Goal: Task Accomplishment & Management: Complete application form

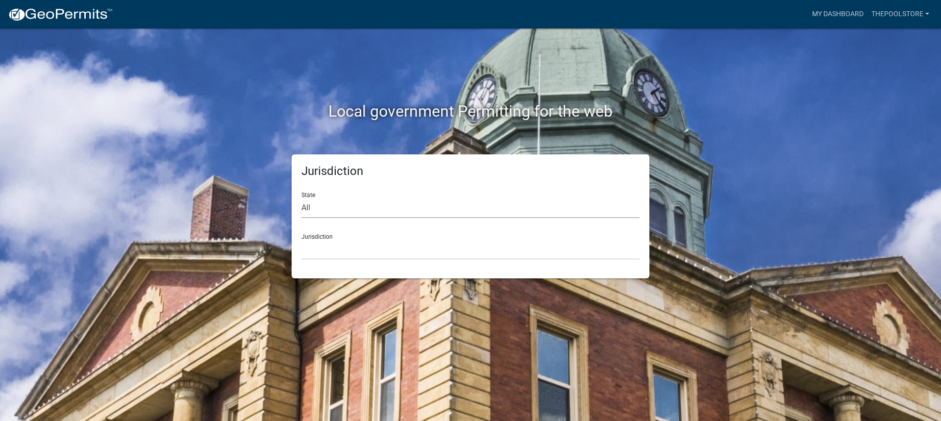
click at [344, 210] on select "All [US_STATE] [US_STATE] [US_STATE] [US_STATE] [US_STATE] [US_STATE] [US_STATE…" at bounding box center [471, 208] width 338 height 20
select select "[US_STATE]"
click at [302, 198] on select "All [US_STATE] [US_STATE] [US_STATE] [US_STATE] [US_STATE] [US_STATE] [US_STATE…" at bounding box center [471, 208] width 338 height 20
drag, startPoint x: 334, startPoint y: 239, endPoint x: 333, endPoint y: 252, distance: 12.8
click at [334, 240] on div "Jurisdiction City of Charlestown, Indiana City of Jeffersonville, Indiana City …" at bounding box center [471, 243] width 338 height 34
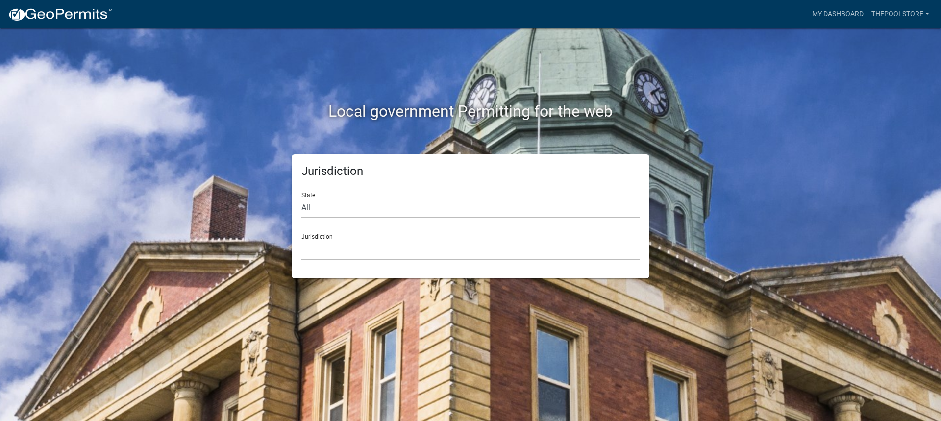
click at [332, 251] on select "City of Charlestown, Indiana City of Jeffersonville, Indiana City of Logansport…" at bounding box center [471, 250] width 338 height 20
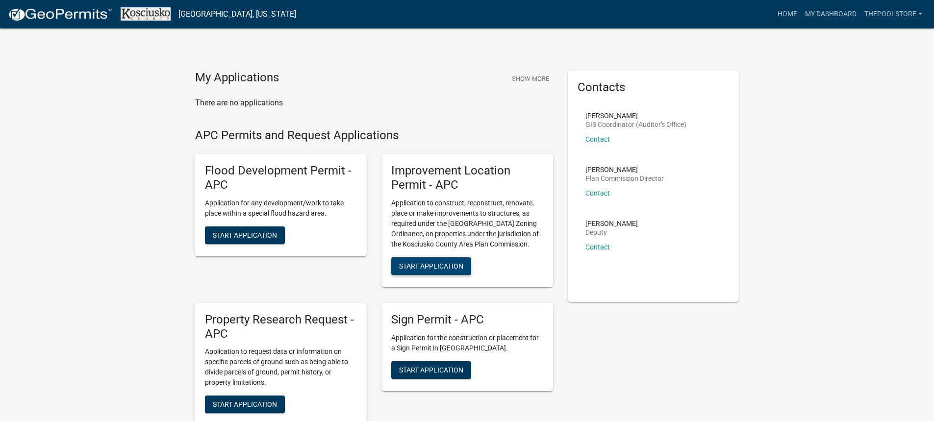
click at [429, 266] on span "Start Application" at bounding box center [431, 266] width 64 height 8
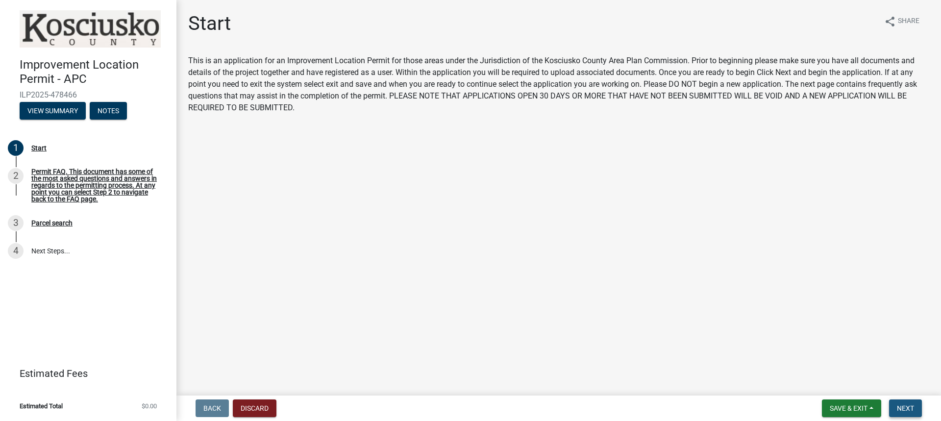
click at [914, 404] on span "Next" at bounding box center [905, 408] width 17 height 8
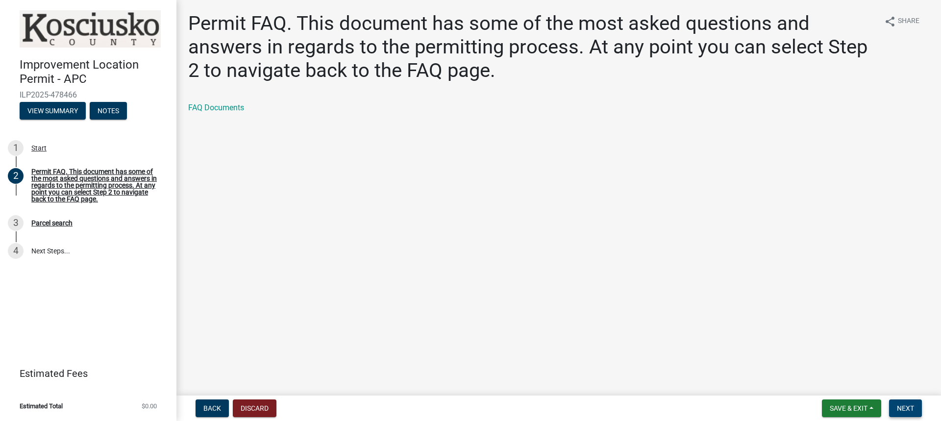
click at [904, 408] on span "Next" at bounding box center [905, 408] width 17 height 8
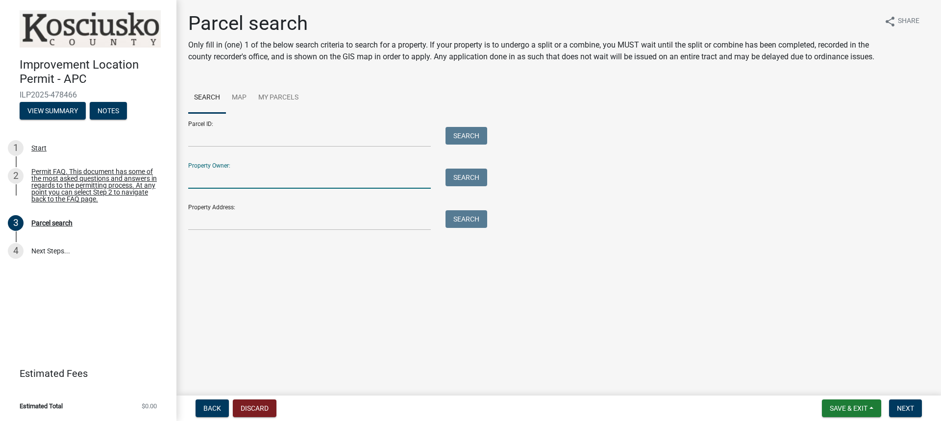
drag, startPoint x: 224, startPoint y: 190, endPoint x: 230, endPoint y: 190, distance: 6.4
click at [224, 189] on input "Property Owner:" at bounding box center [309, 179] width 243 height 20
type input "mcdaniel"
click at [457, 186] on button "Search" at bounding box center [467, 178] width 42 height 18
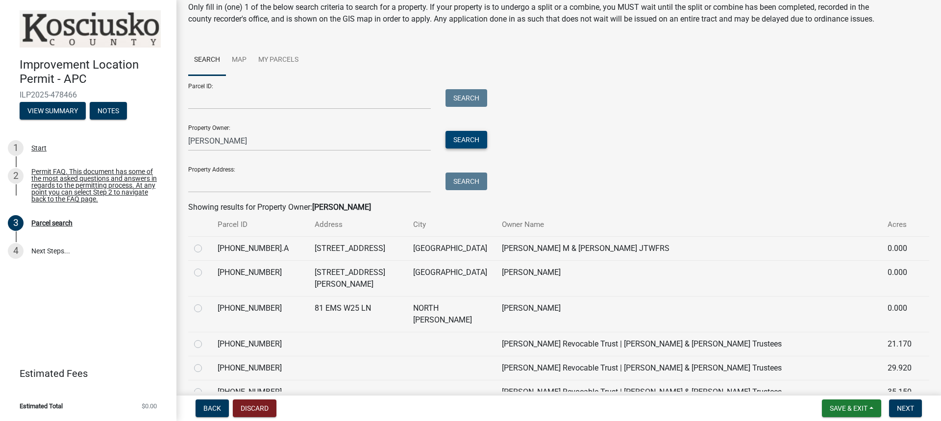
scroll to position [9, 0]
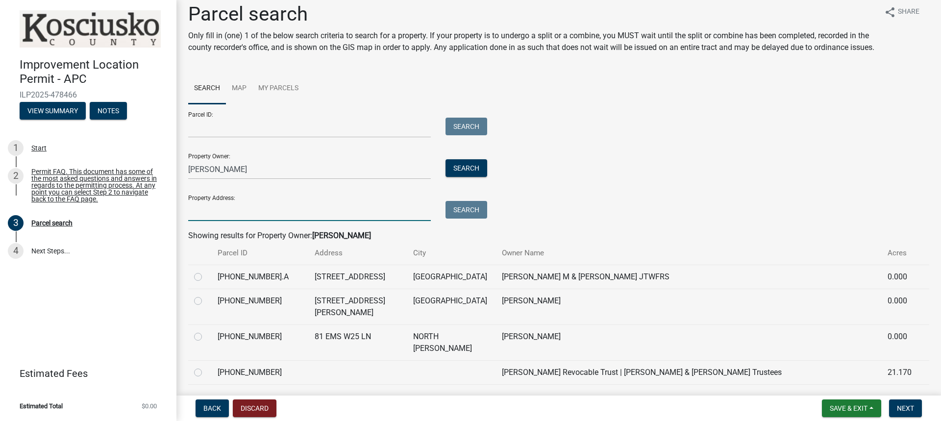
click at [244, 221] on input "Property Address:" at bounding box center [309, 211] width 243 height 20
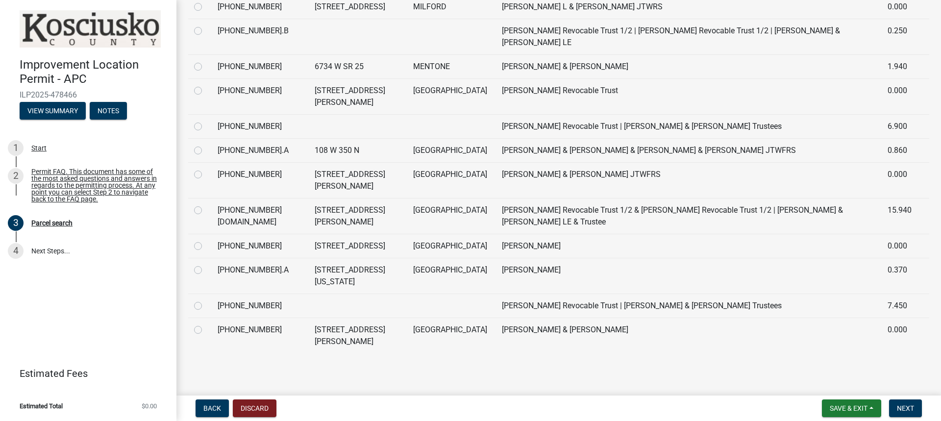
scroll to position [696, 0]
click at [206, 204] on label at bounding box center [206, 204] width 0 height 0
click at [206, 204] on input "radio" at bounding box center [209, 207] width 6 height 6
radio input "true"
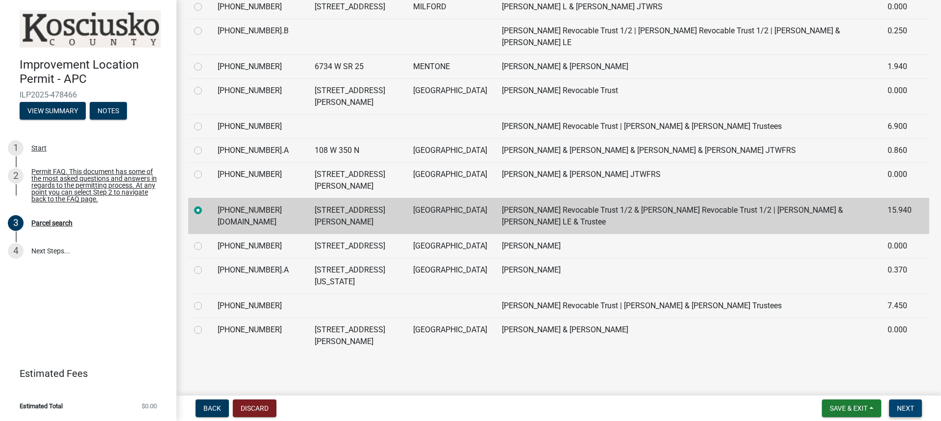
click at [905, 404] on button "Next" at bounding box center [905, 409] width 33 height 18
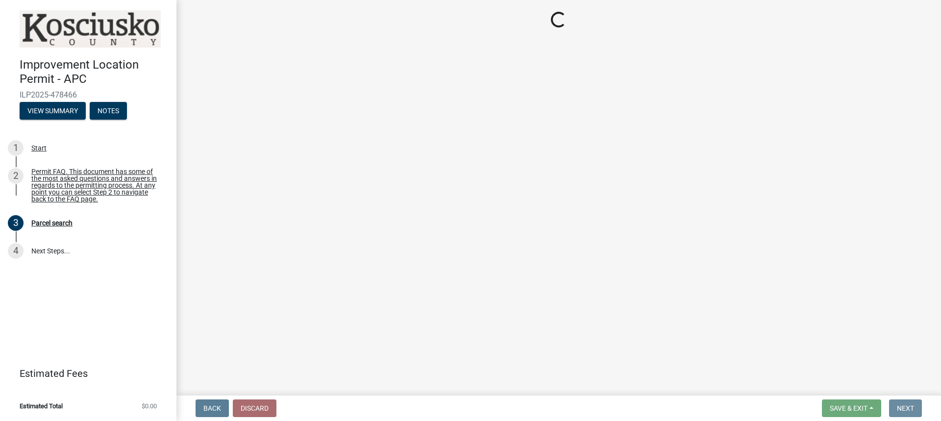
scroll to position [0, 0]
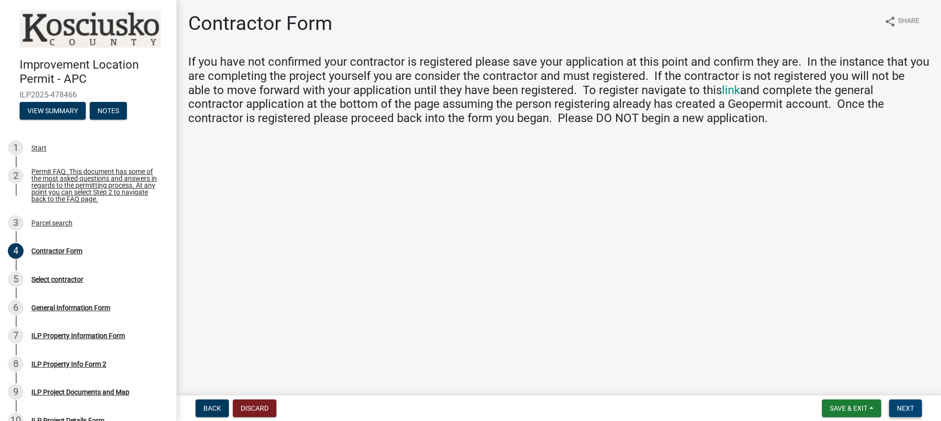
click at [901, 410] on span "Next" at bounding box center [905, 408] width 17 height 8
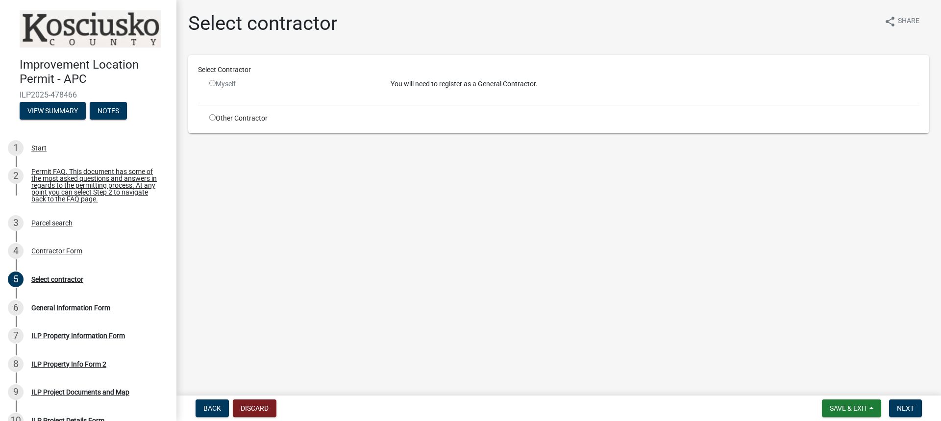
click at [215, 82] on input "radio" at bounding box center [212, 83] width 6 height 6
click at [211, 82] on input "radio" at bounding box center [212, 83] width 6 height 6
click at [213, 81] on input "radio" at bounding box center [212, 83] width 6 height 6
click at [213, 84] on input "radio" at bounding box center [212, 83] width 6 height 6
radio input "false"
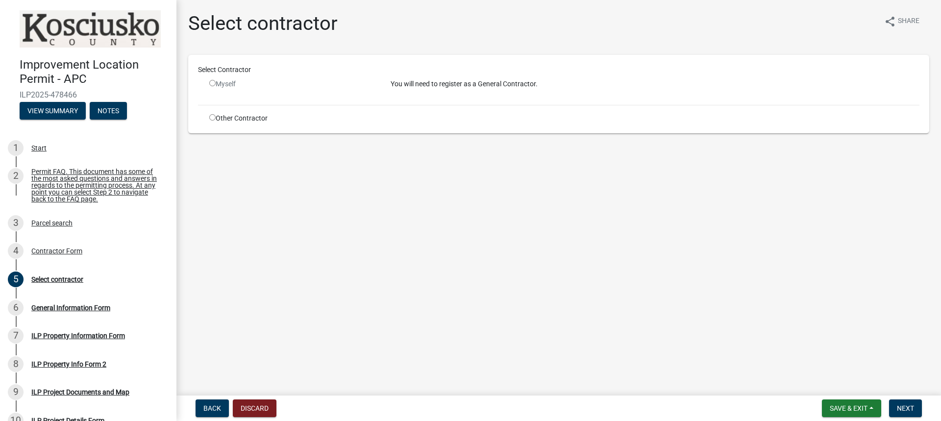
click at [463, 85] on p "You will need to register as a General Contractor." at bounding box center [655, 84] width 529 height 10
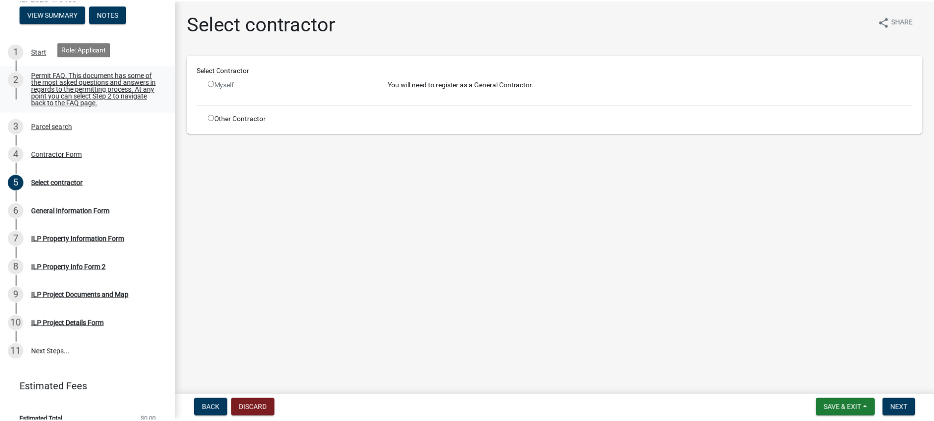
scroll to position [98, 0]
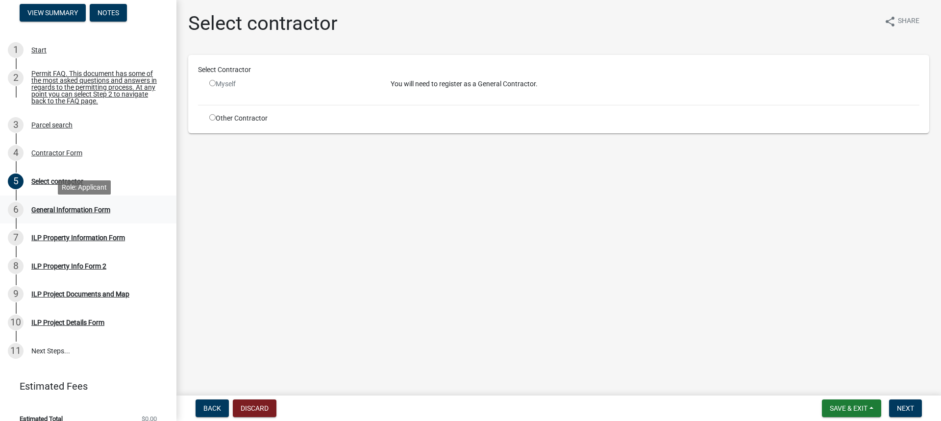
click at [88, 212] on div "General Information Form" at bounding box center [70, 209] width 79 height 7
click at [853, 405] on span "Save & Exit" at bounding box center [849, 408] width 38 height 8
click at [821, 384] on button "Save & Exit" at bounding box center [842, 383] width 78 height 24
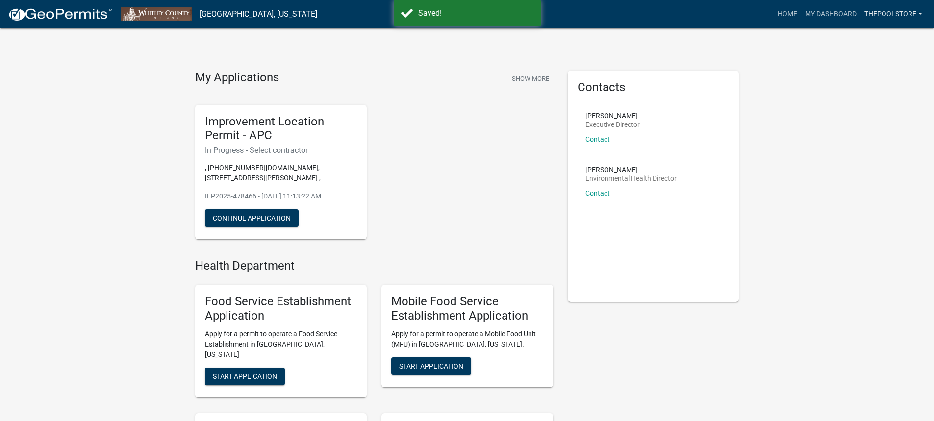
click at [881, 14] on link "thepoolstore" at bounding box center [893, 14] width 66 height 19
click at [879, 43] on link "Account" at bounding box center [887, 40] width 78 height 24
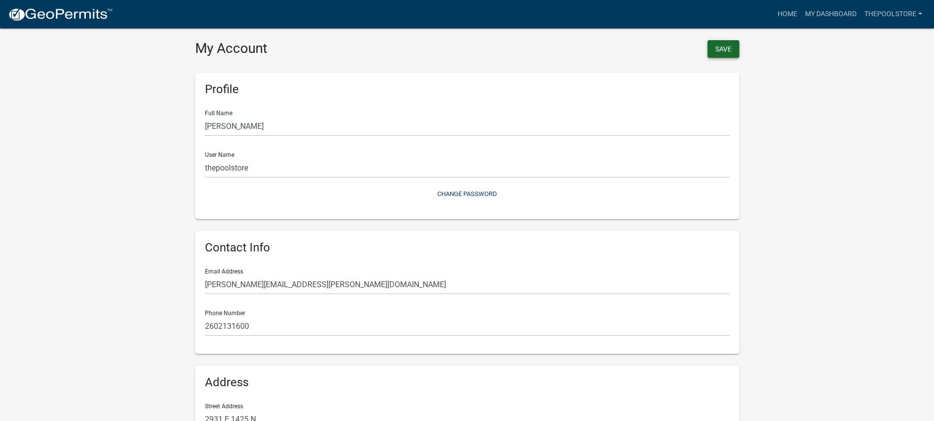
click at [713, 47] on button "Save" at bounding box center [723, 49] width 32 height 18
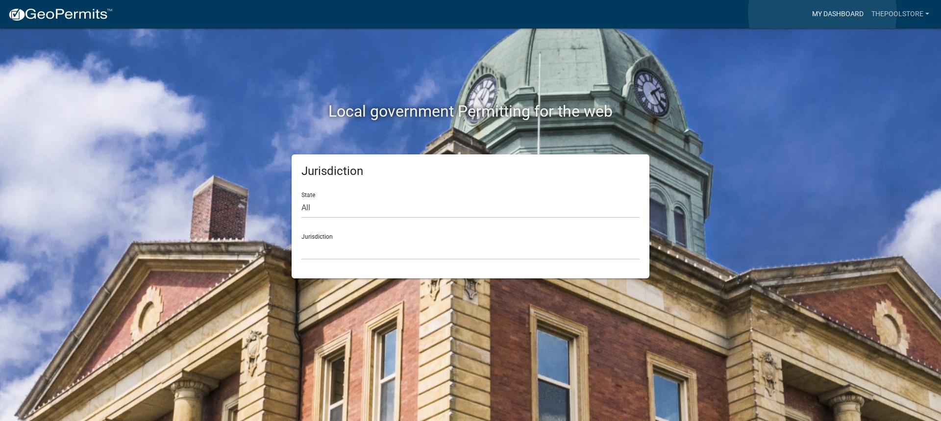
click at [823, 13] on link "My Dashboard" at bounding box center [837, 14] width 59 height 19
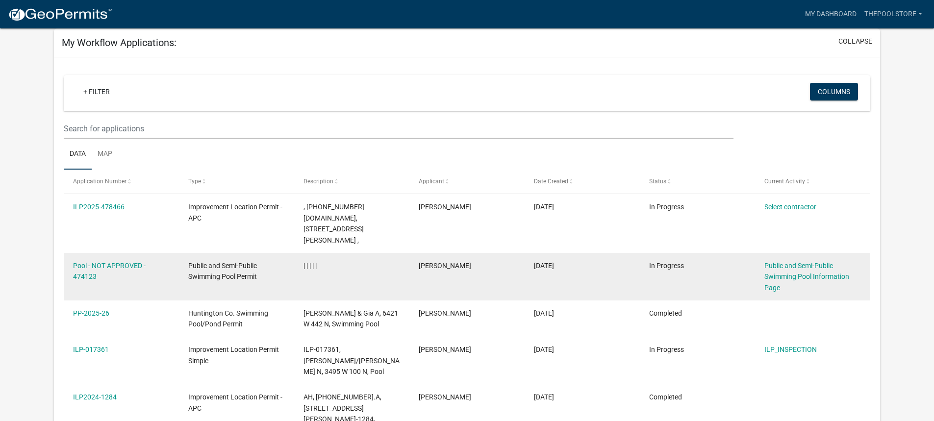
scroll to position [98, 0]
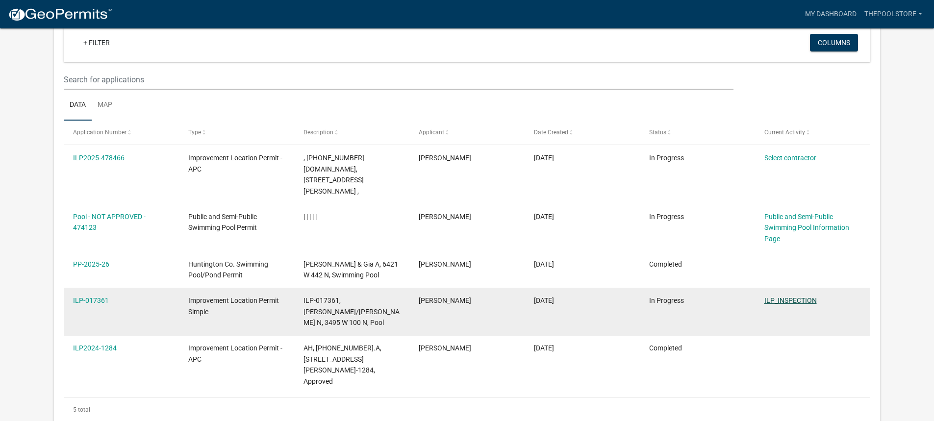
click at [803, 297] on link "ILP_INSPECTION" at bounding box center [790, 301] width 52 height 8
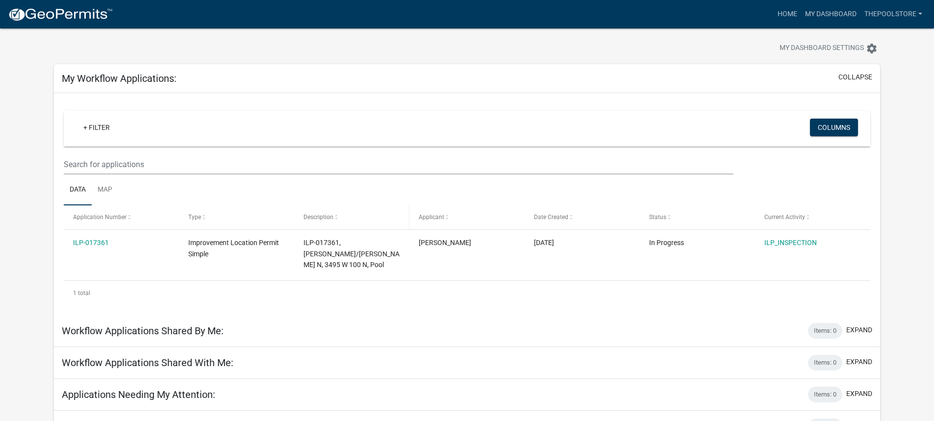
scroll to position [35, 0]
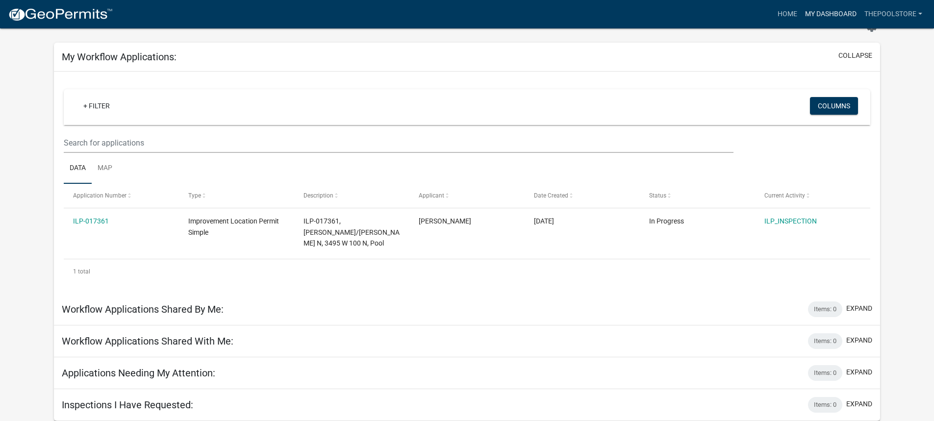
click at [838, 9] on link "My Dashboard" at bounding box center [830, 14] width 59 height 19
click at [833, 13] on link "My Dashboard" at bounding box center [830, 14] width 59 height 19
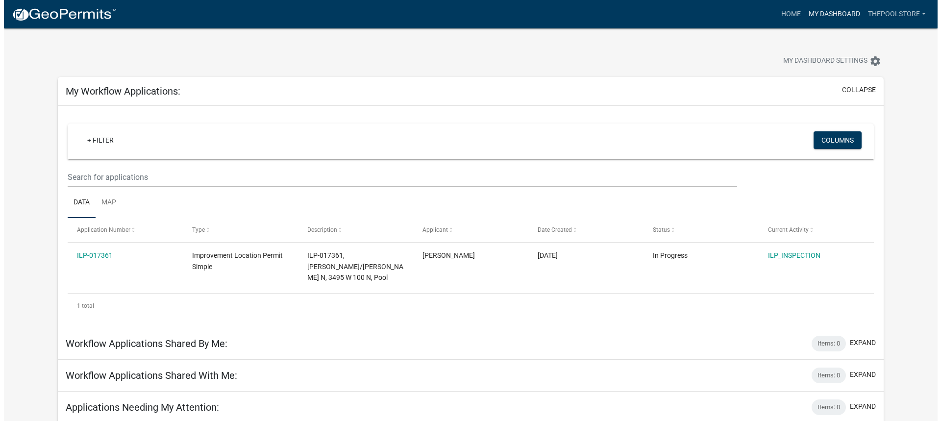
scroll to position [0, 0]
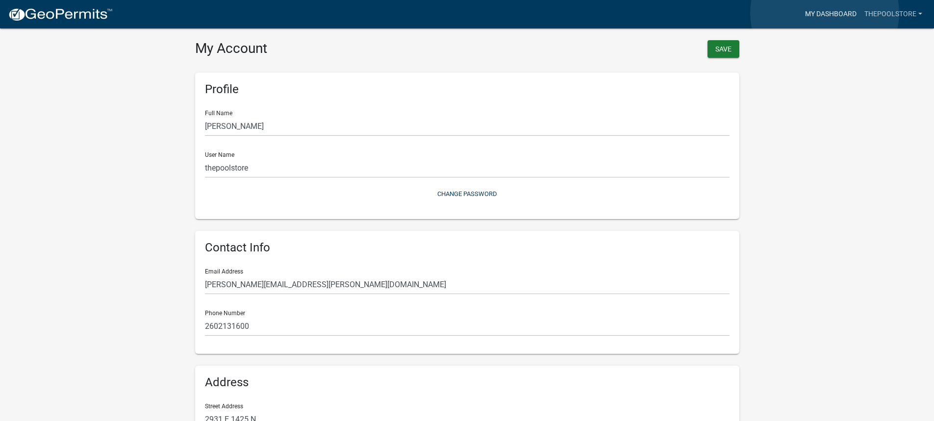
click at [825, 13] on link "My Dashboard" at bounding box center [830, 14] width 59 height 19
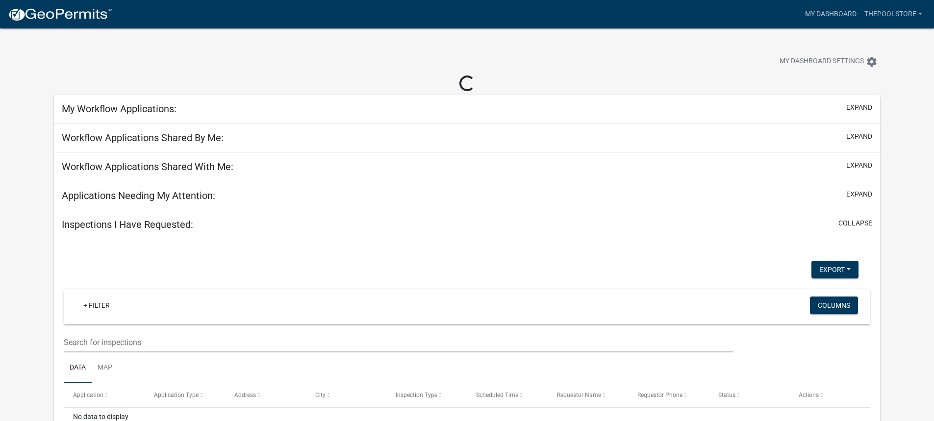
click at [67, 13] on img at bounding box center [60, 14] width 105 height 15
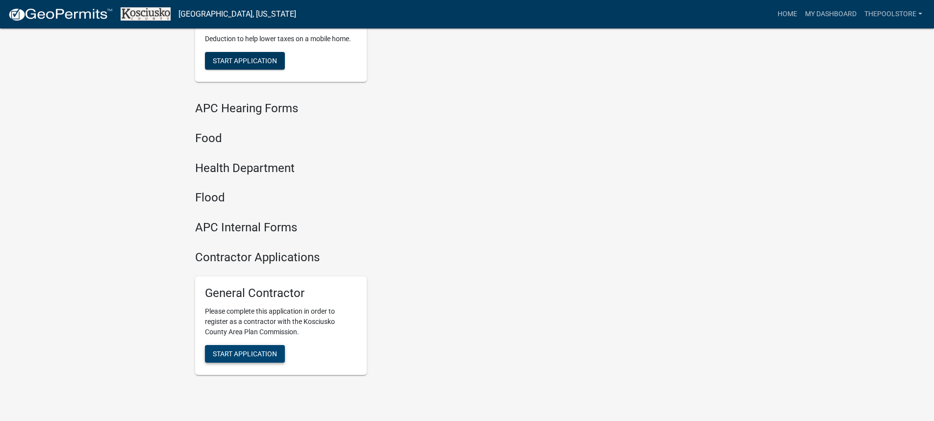
scroll to position [1226, 0]
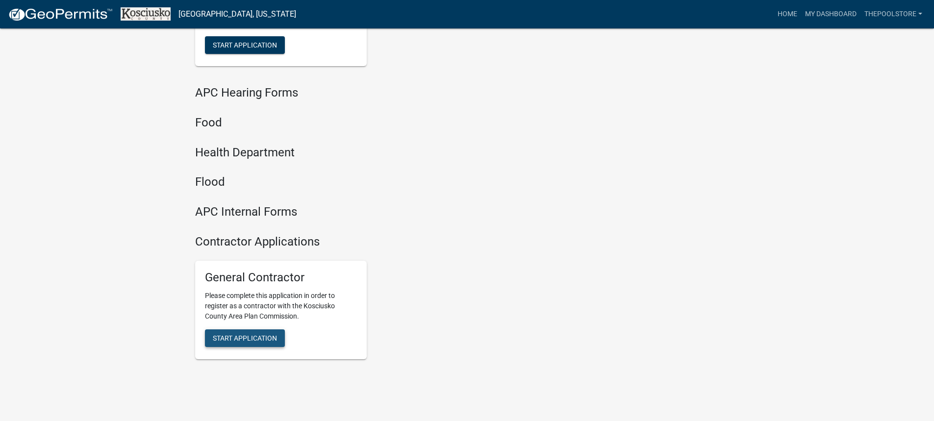
click at [247, 334] on span "Start Application" at bounding box center [245, 338] width 64 height 8
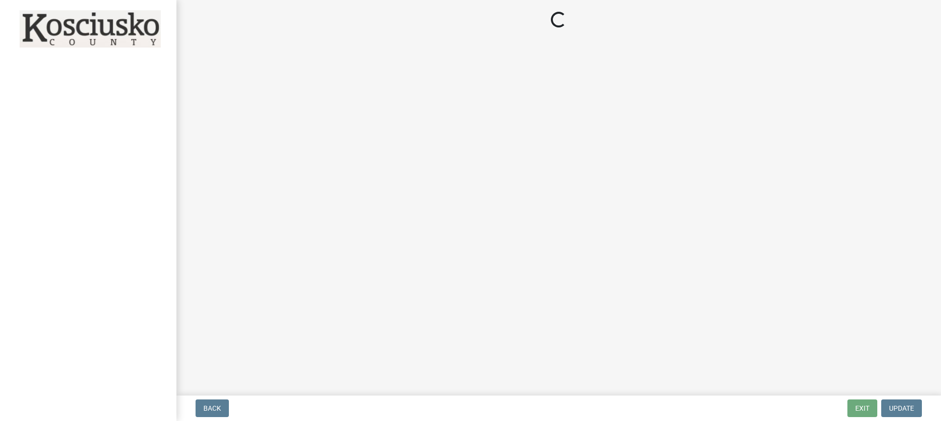
select select "[US_STATE]"
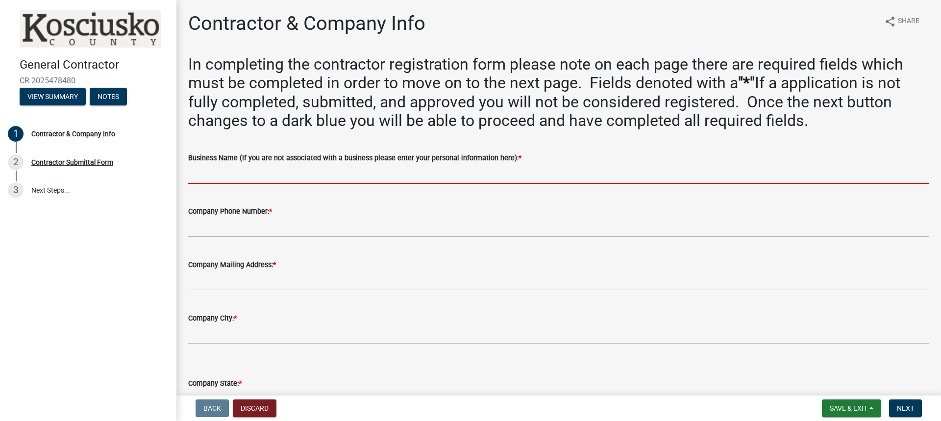
click at [274, 174] on input "Business Name (If you are not associated with a business please enter your pers…" at bounding box center [558, 174] width 741 height 20
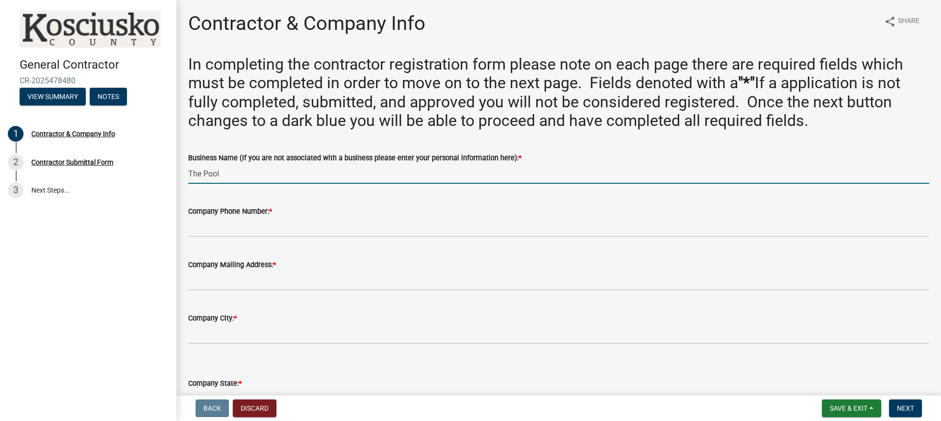
type input "The Pool Store of [US_STATE]"
type input "2605780286"
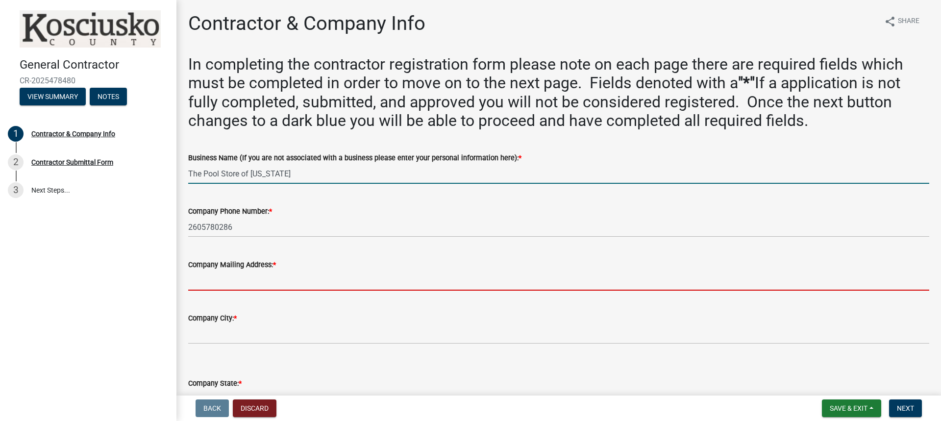
type input "2931 E 1425 n"
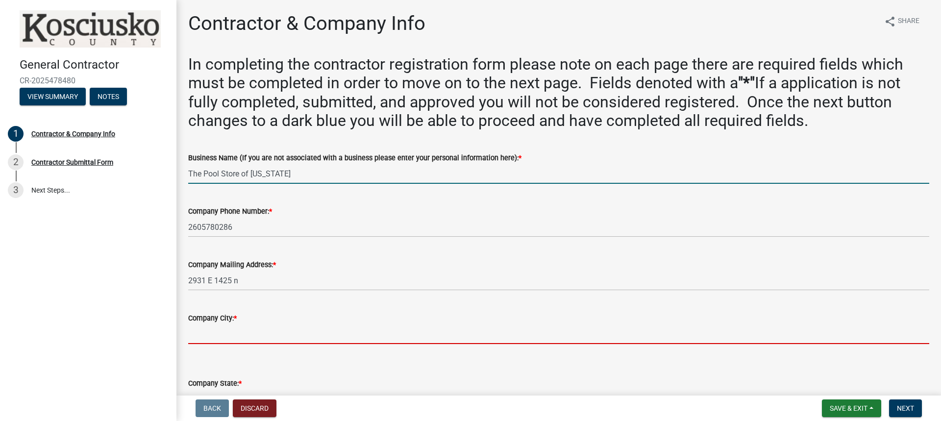
type input "[GEOGRAPHIC_DATA]"
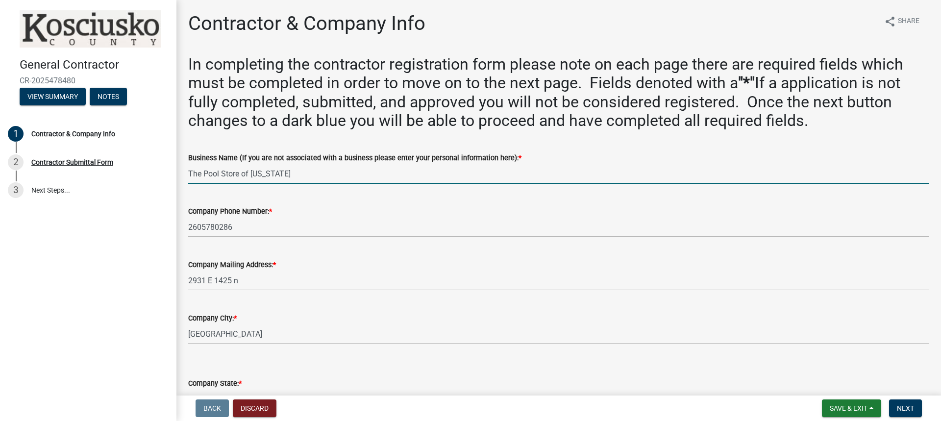
select select "IN"
type input "46962"
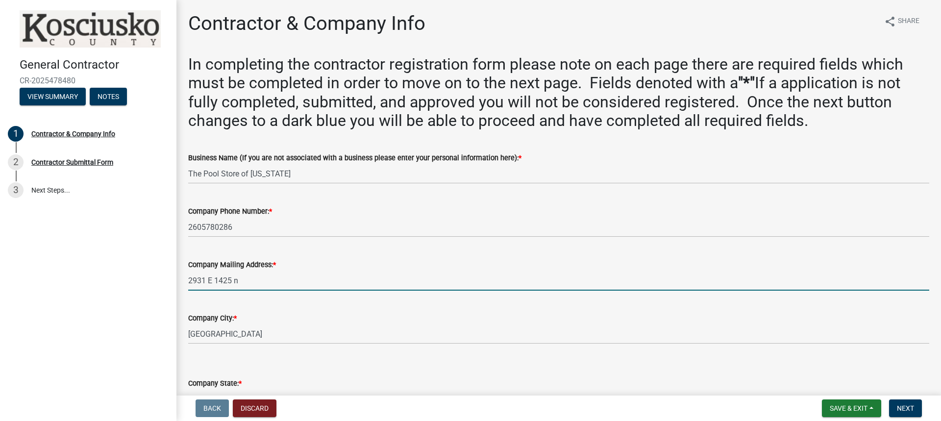
drag, startPoint x: 259, startPoint y: 278, endPoint x: 279, endPoint y: 276, distance: 20.6
click at [259, 278] on input "2931 E 1425 n" at bounding box center [558, 281] width 741 height 20
type input "2931 E 1425 N"
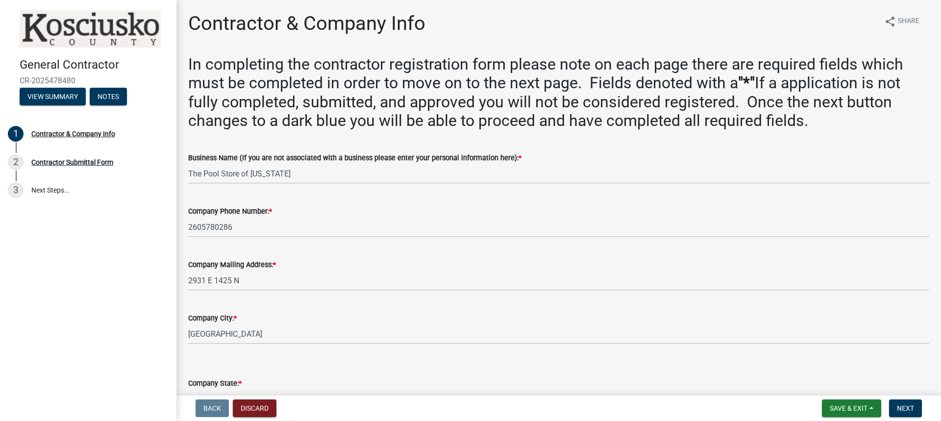
click at [446, 301] on div "Company City: * [GEOGRAPHIC_DATA]" at bounding box center [558, 322] width 741 height 46
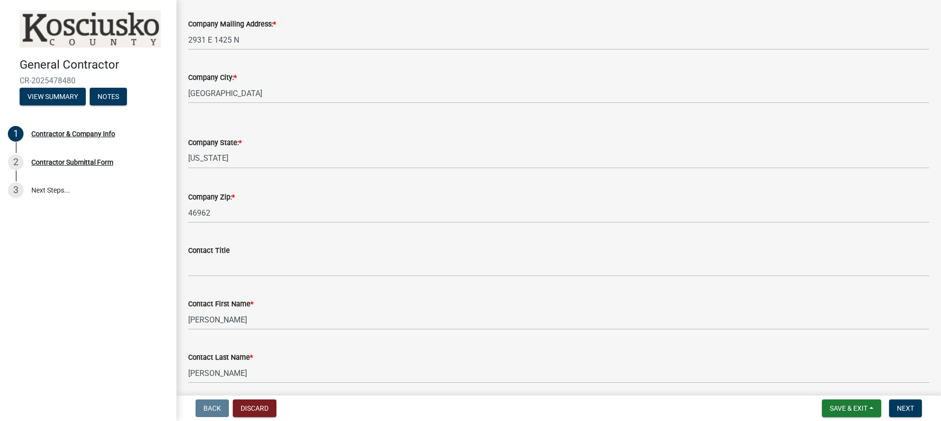
scroll to position [245, 0]
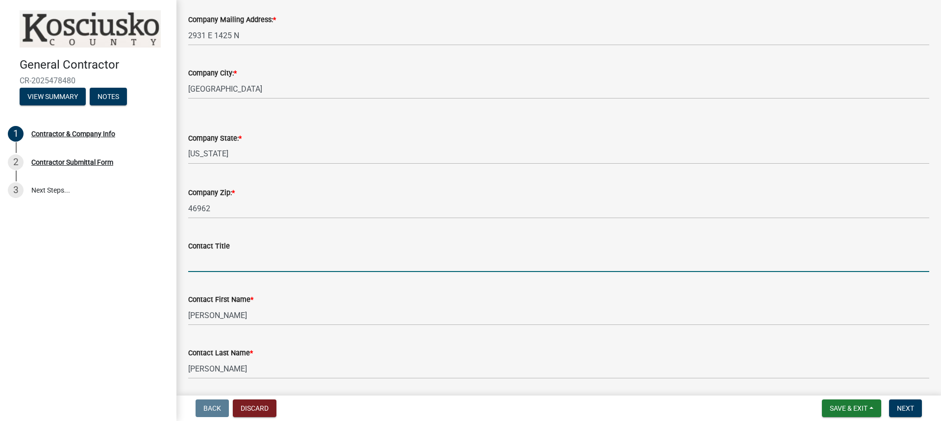
drag, startPoint x: 220, startPoint y: 264, endPoint x: 539, endPoint y: 263, distance: 319.2
click at [221, 264] on input "Contact Title" at bounding box center [558, 262] width 741 height 20
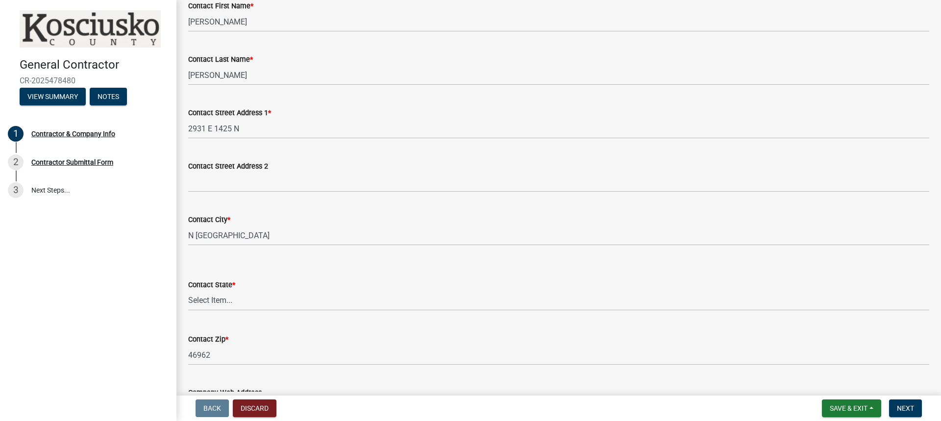
scroll to position [539, 0]
type input "Manager"
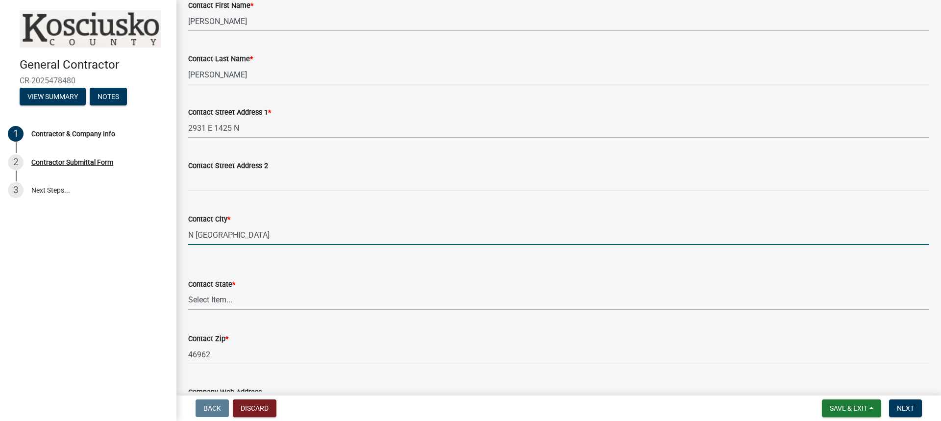
click at [192, 235] on input "N [GEOGRAPHIC_DATA]" at bounding box center [558, 235] width 741 height 20
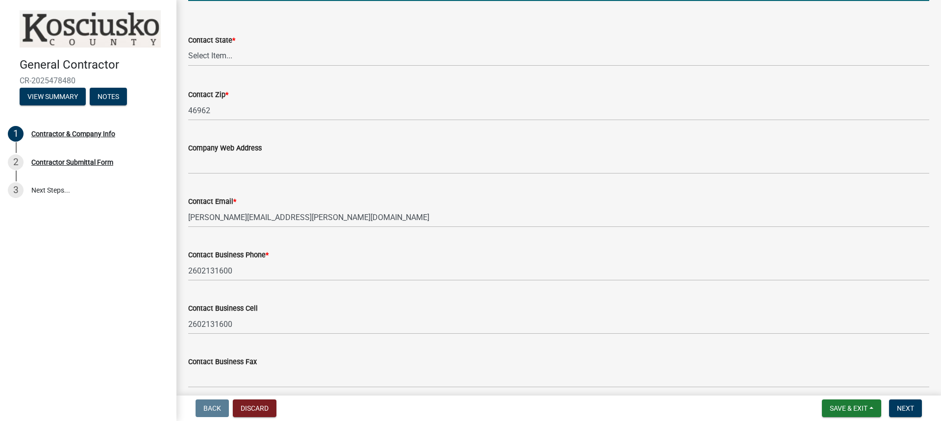
scroll to position [784, 0]
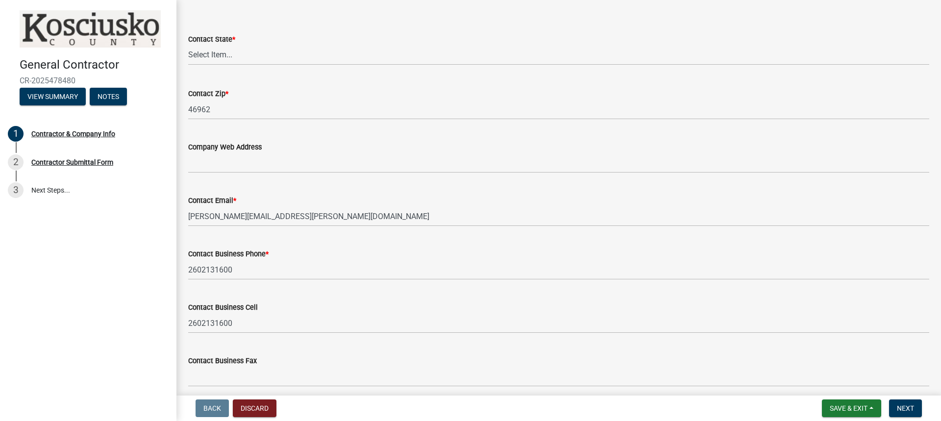
type input "[GEOGRAPHIC_DATA]"
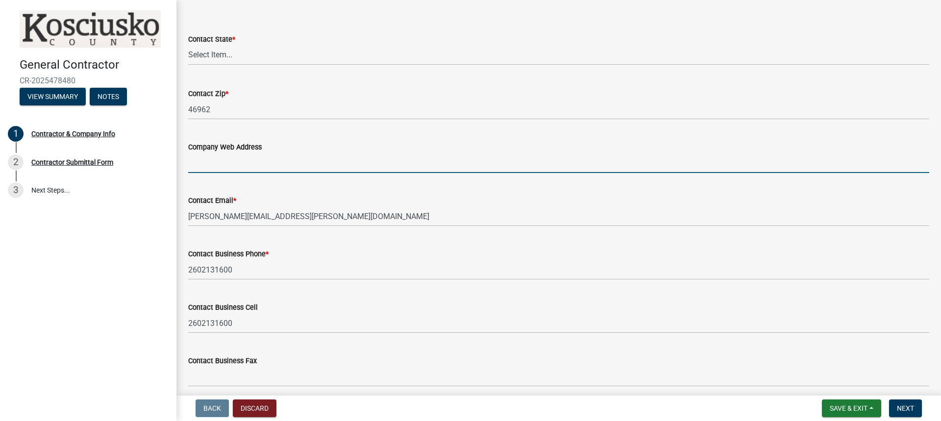
drag, startPoint x: 219, startPoint y: 160, endPoint x: 229, endPoint y: 160, distance: 10.3
click at [219, 160] on input "Company Web Address" at bounding box center [558, 163] width 741 height 20
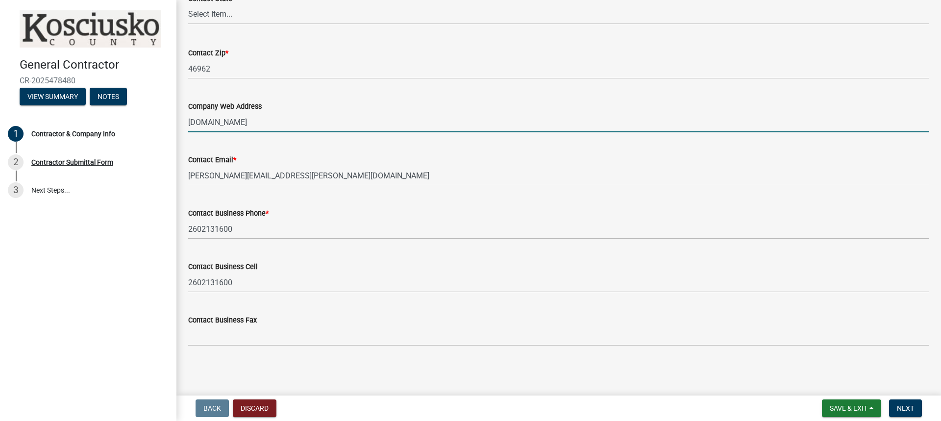
scroll to position [826, 0]
type input "[DOMAIN_NAME]"
click at [907, 409] on span "Next" at bounding box center [905, 408] width 17 height 8
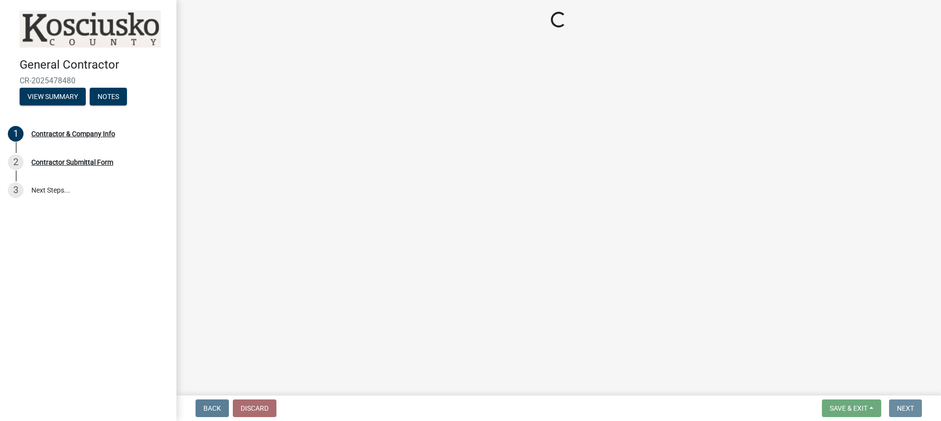
scroll to position [0, 0]
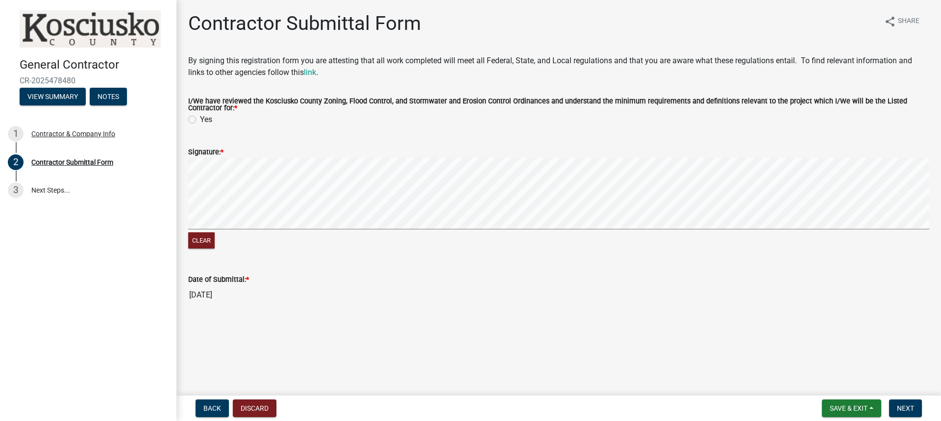
click at [200, 122] on label "Yes" at bounding box center [206, 120] width 12 height 12
click at [200, 120] on input "Yes" at bounding box center [203, 117] width 6 height 6
radio input "true"
click at [213, 155] on label "Signature: *" at bounding box center [205, 152] width 35 height 7
click at [907, 405] on span "Next" at bounding box center [905, 408] width 17 height 8
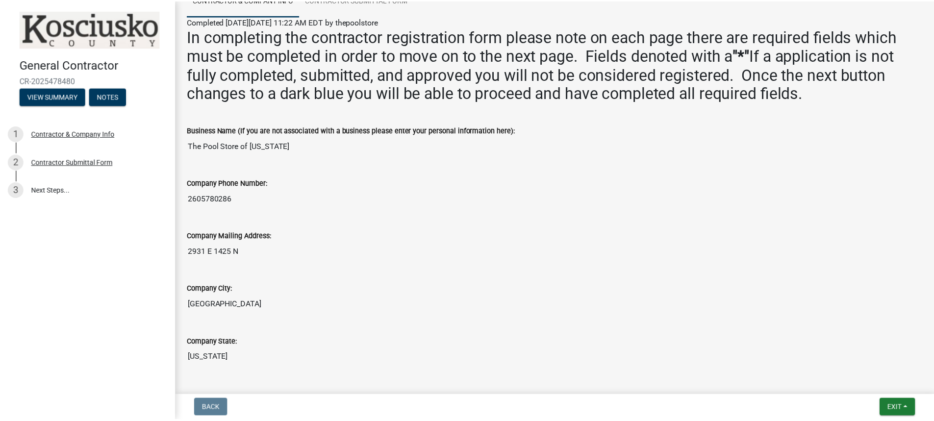
scroll to position [245, 0]
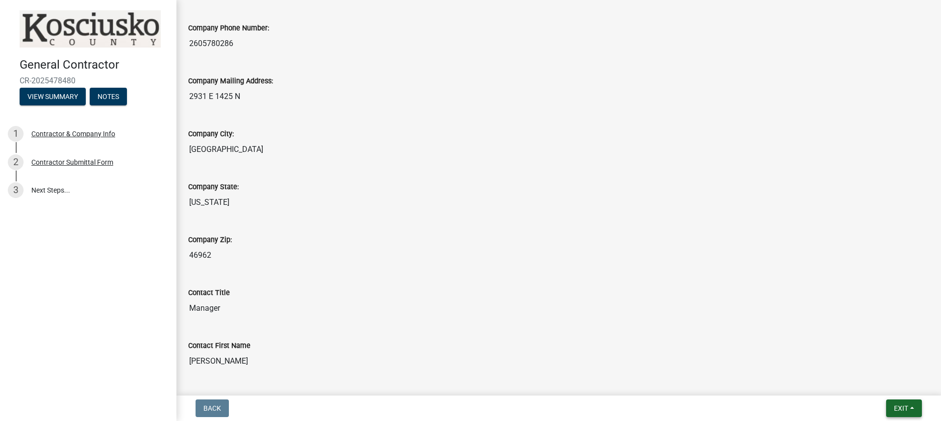
click at [905, 407] on span "Exit" at bounding box center [901, 408] width 14 height 8
click at [872, 386] on button "Save & Exit" at bounding box center [883, 383] width 78 height 24
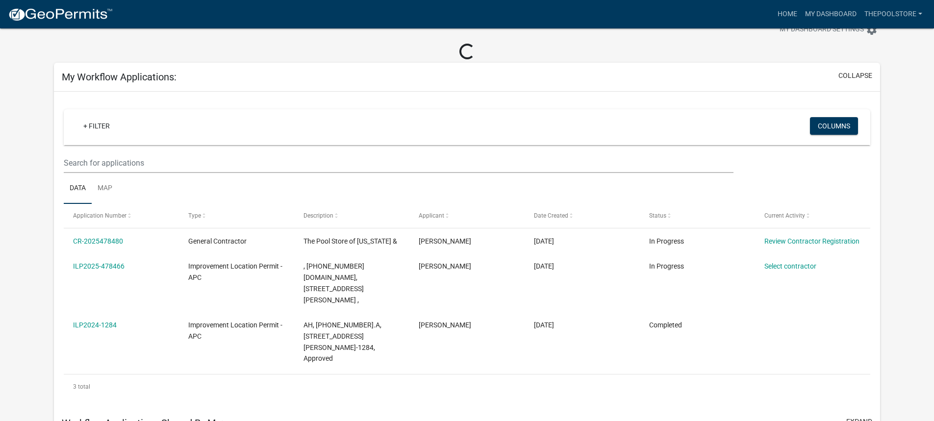
scroll to position [49, 0]
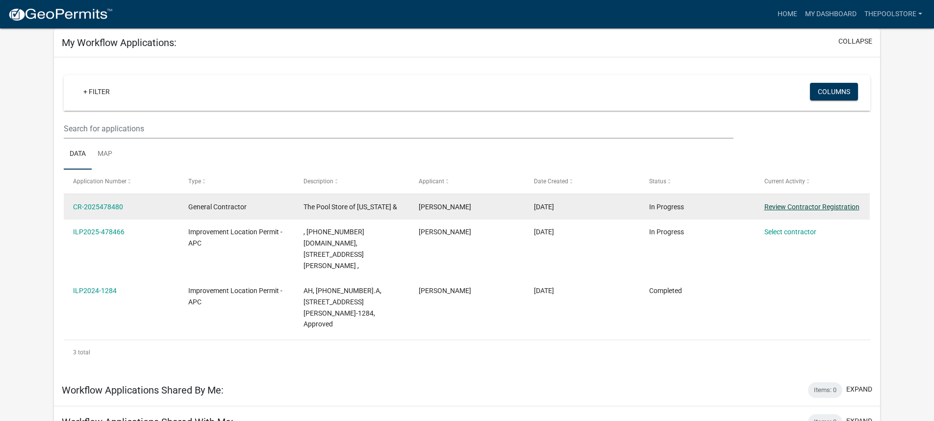
click at [787, 207] on link "Review Contractor Registration" at bounding box center [811, 207] width 95 height 8
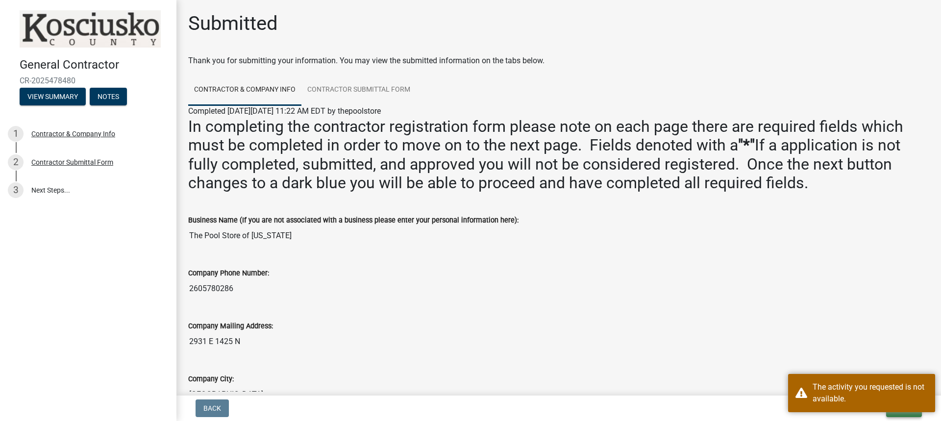
click at [900, 417] on button "Exit" at bounding box center [904, 409] width 36 height 18
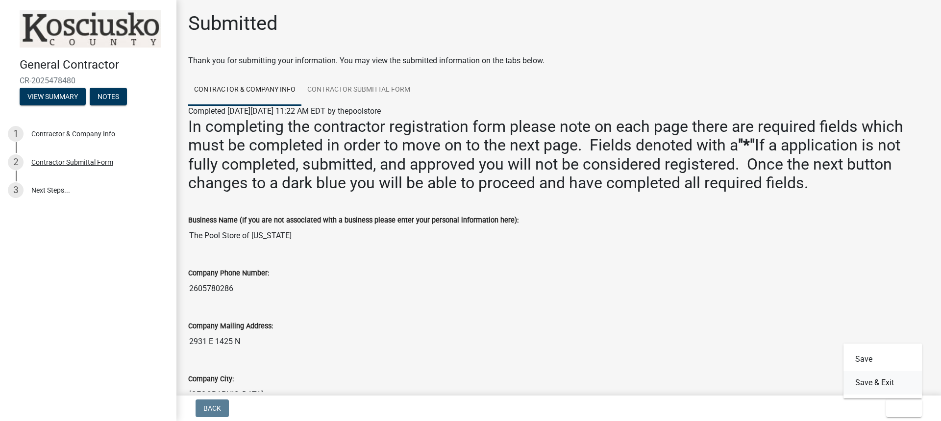
click at [879, 381] on button "Save & Exit" at bounding box center [883, 383] width 78 height 24
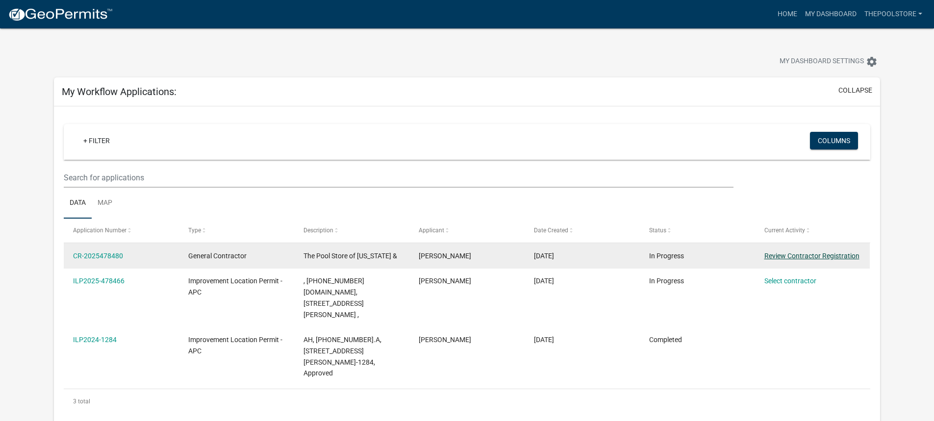
click at [795, 253] on link "Review Contractor Registration" at bounding box center [811, 256] width 95 height 8
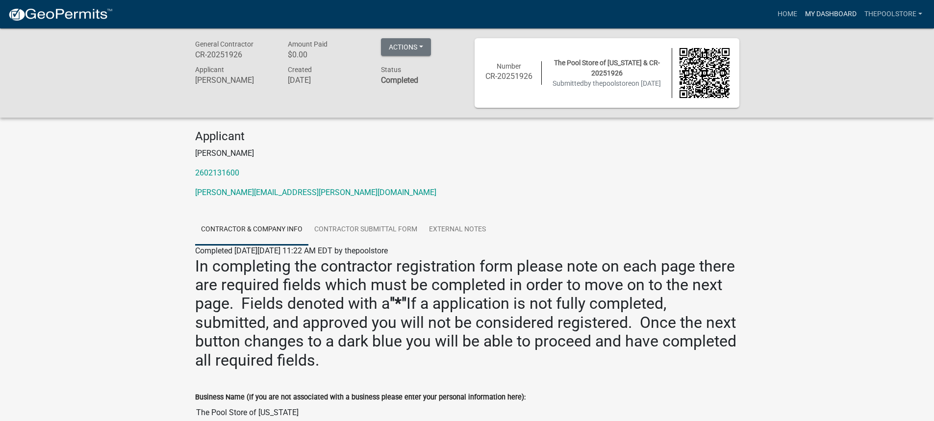
click at [839, 16] on link "My Dashboard" at bounding box center [830, 14] width 59 height 19
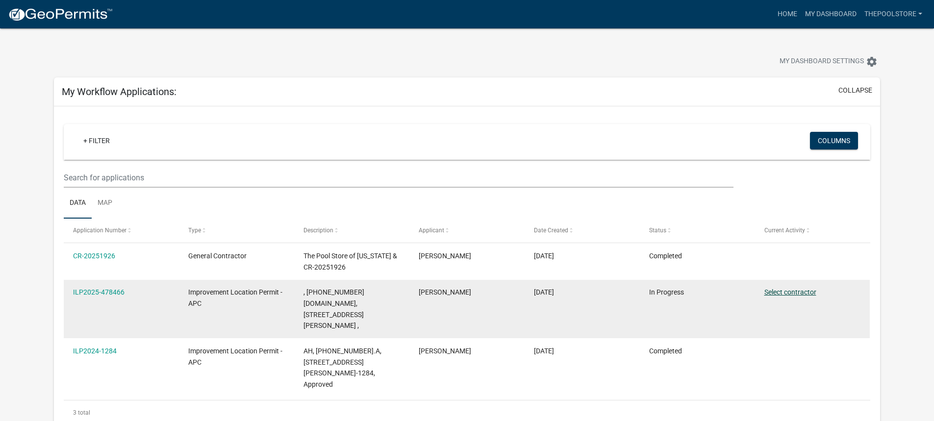
click at [782, 294] on link "Select contractor" at bounding box center [790, 292] width 52 height 8
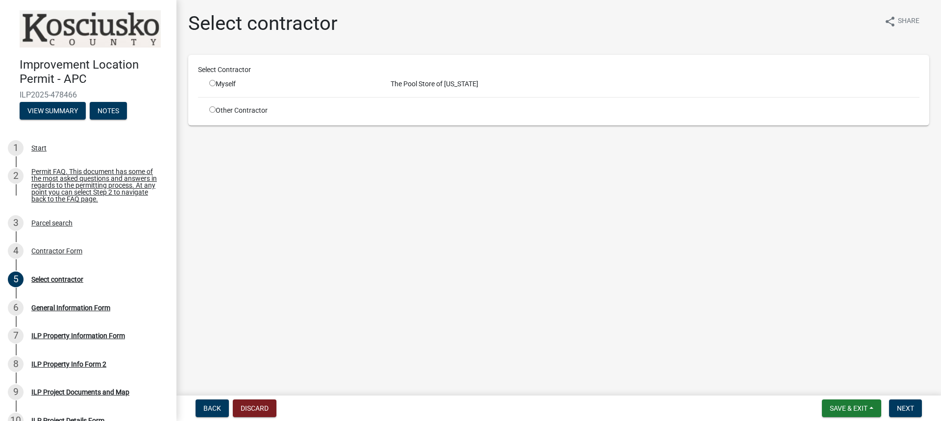
click at [214, 80] on input "radio" at bounding box center [212, 83] width 6 height 6
radio input "true"
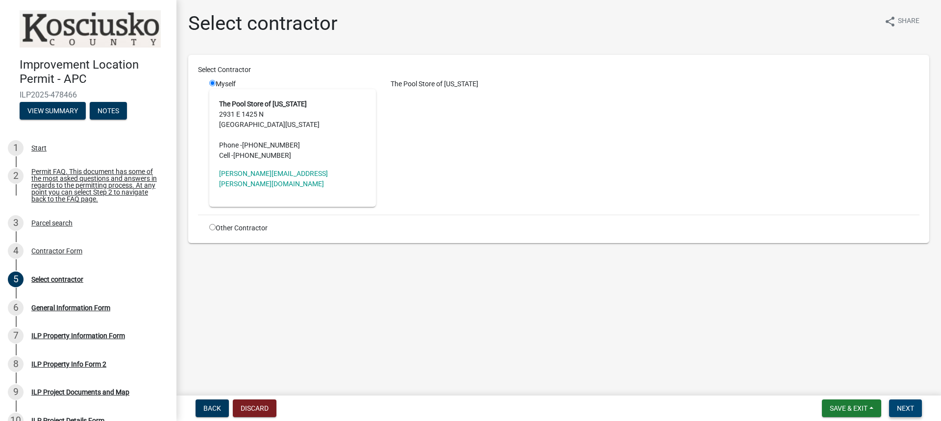
click at [909, 406] on span "Next" at bounding box center [905, 408] width 17 height 8
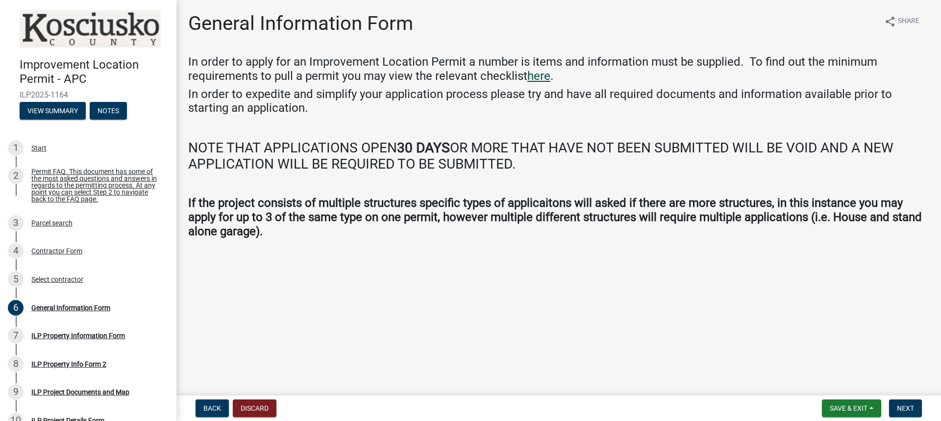
click at [535, 75] on link "here" at bounding box center [539, 76] width 23 height 14
click at [899, 408] on span "Next" at bounding box center [905, 408] width 17 height 8
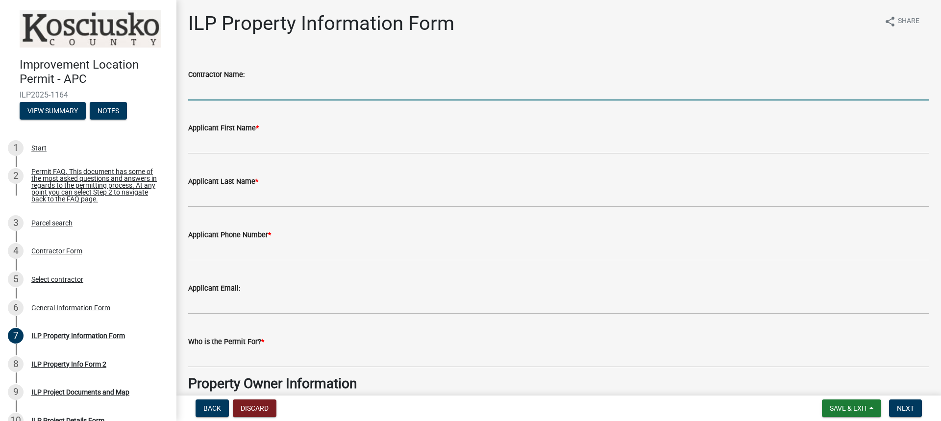
click at [247, 93] on input "Contractor Name:" at bounding box center [558, 90] width 741 height 20
type input "The Pool Store of [US_STATE]"
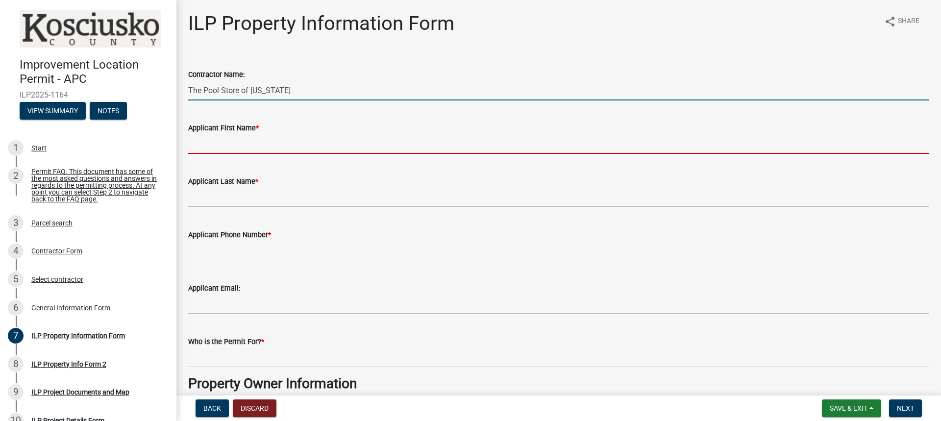
type input "[PERSON_NAME]"
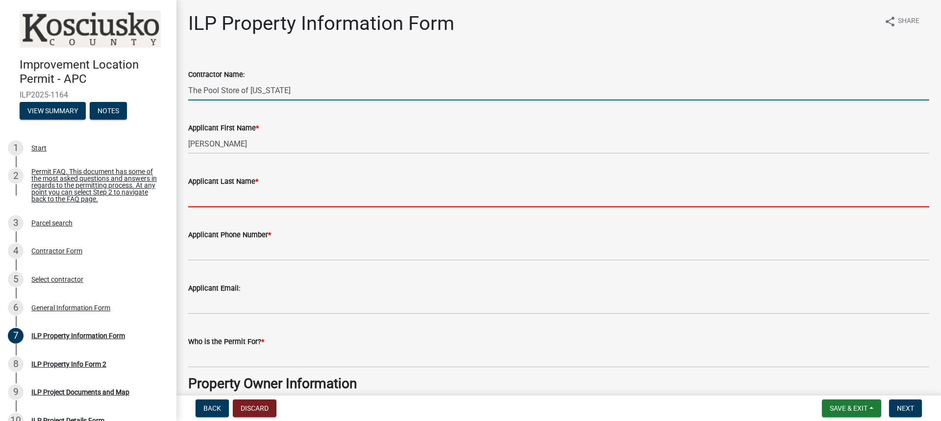
type input "[PERSON_NAME]"
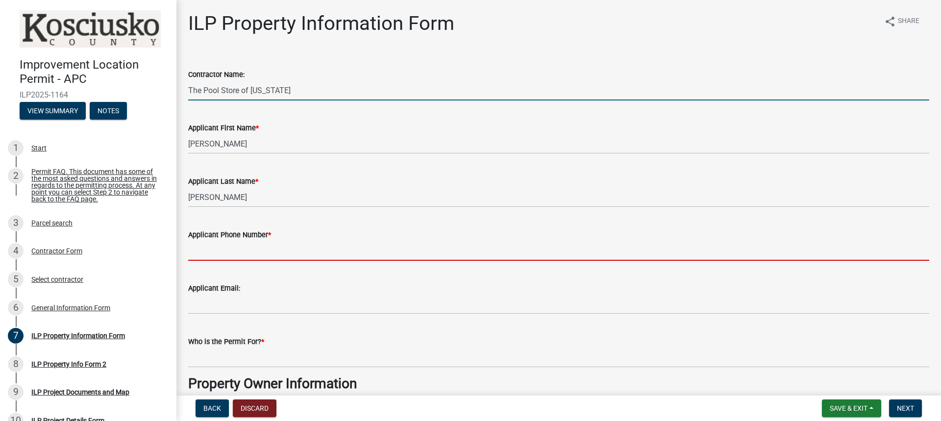
type input "2605780286"
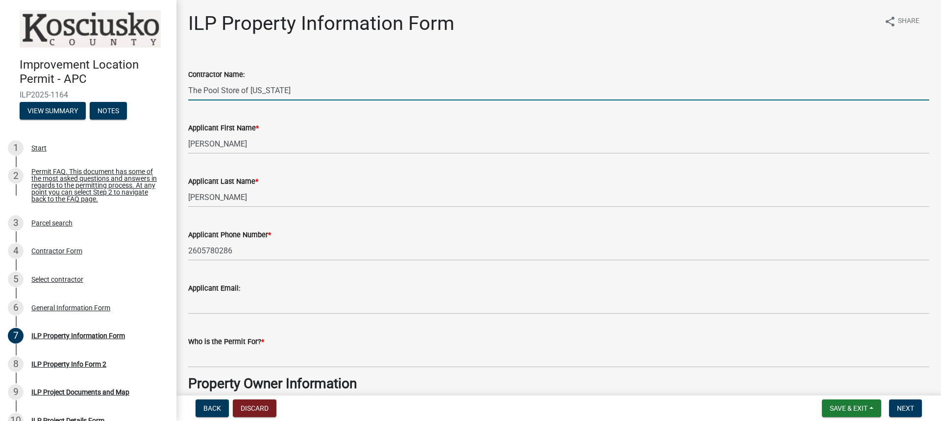
type input "[PERSON_NAME][EMAIL_ADDRESS][PERSON_NAME][DOMAIN_NAME]"
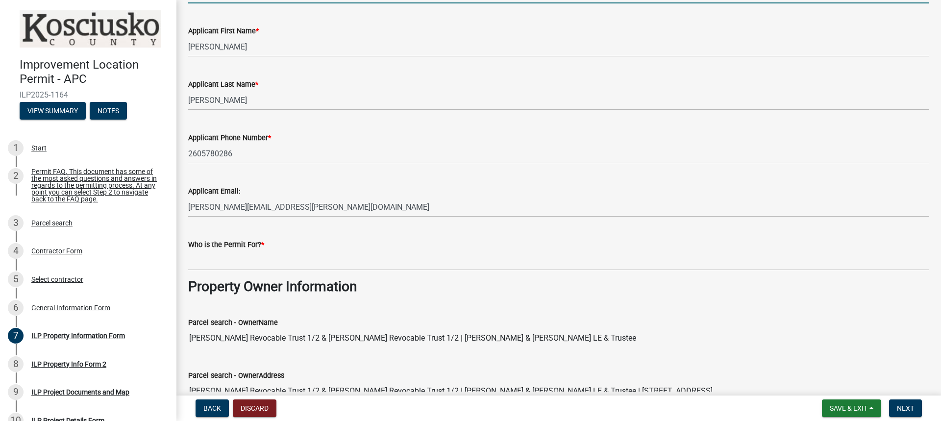
scroll to position [98, 0]
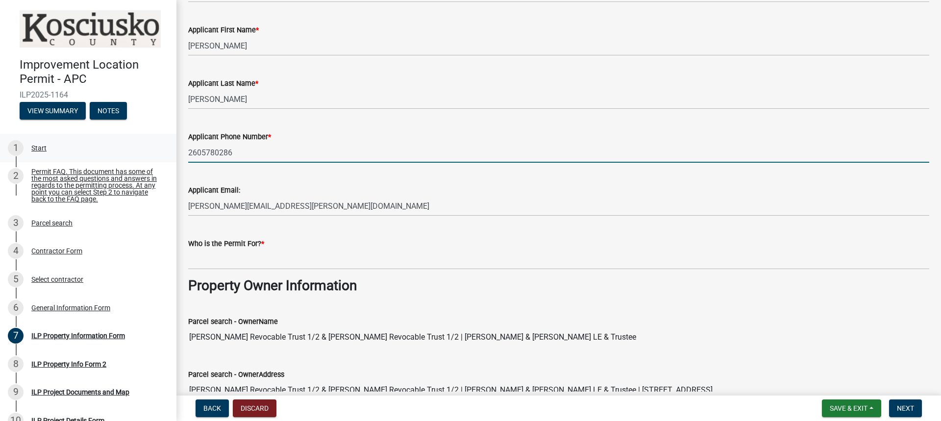
drag, startPoint x: 181, startPoint y: 152, endPoint x: 135, endPoint y: 152, distance: 46.1
click at [135, 152] on div "Improvement Location Permit - APC ILP2025-1164 View Summary Notes 1 Start 2 Per…" at bounding box center [470, 210] width 941 height 421
type input "2602131600"
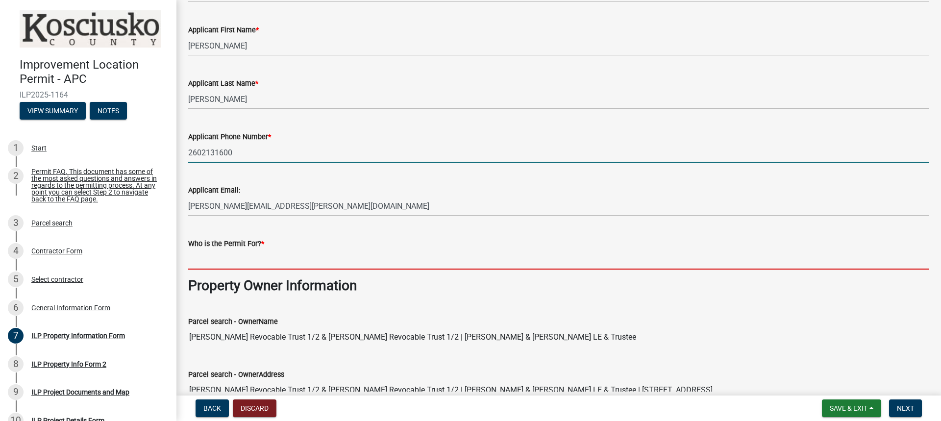
click at [256, 258] on input "Who is the Permit For? *" at bounding box center [558, 260] width 741 height 20
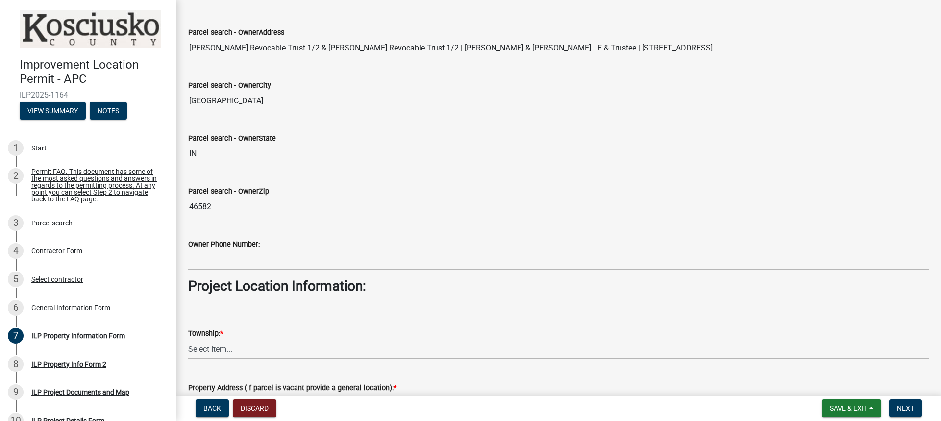
scroll to position [441, 0]
type input "[PERSON_NAME]"
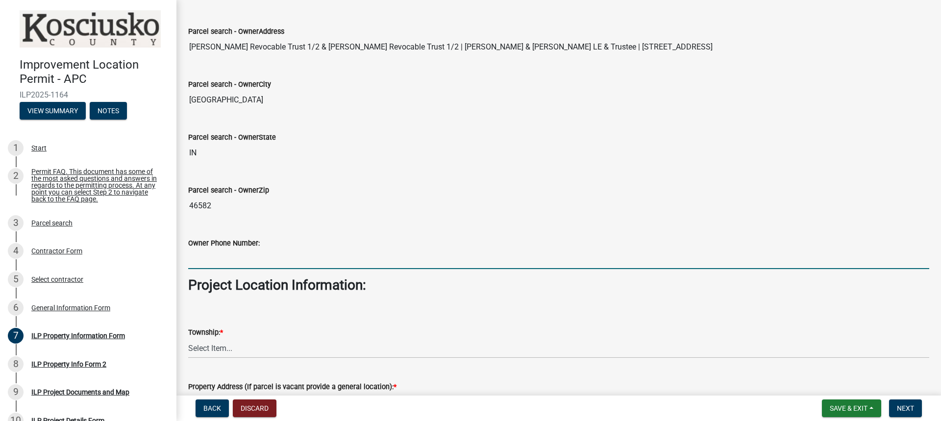
click at [239, 255] on input "Owner Phone Number:" at bounding box center [558, 259] width 741 height 20
click at [224, 253] on input "Owner Phone Number:" at bounding box center [558, 259] width 741 height 20
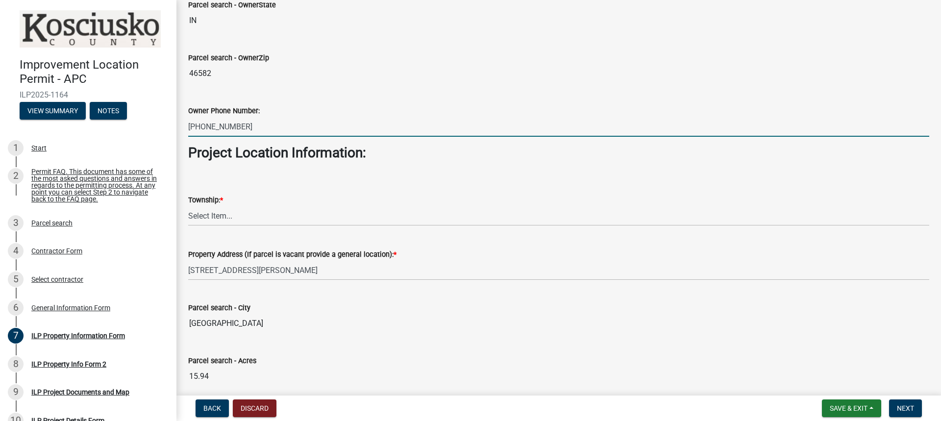
scroll to position [637, 0]
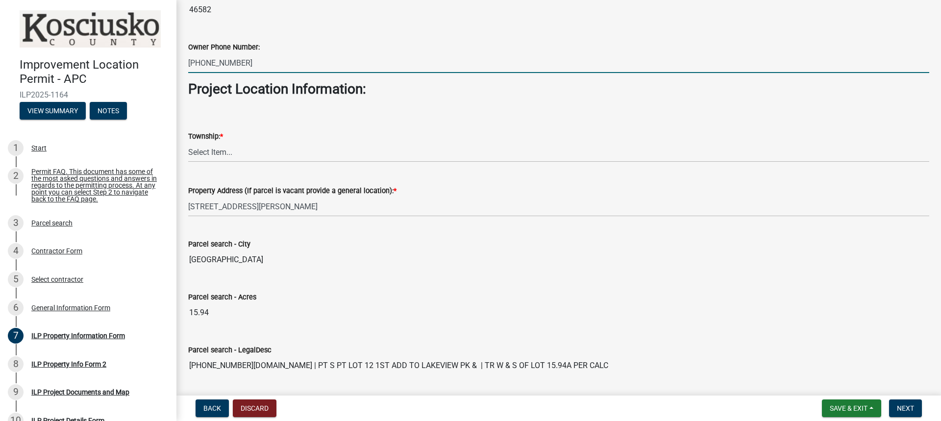
type input "[PHONE_NUMBER]"
click at [220, 149] on select "Select Item... [PERSON_NAME] - Elkhart Co Clay Etna [GEOGRAPHIC_DATA][PERSON_NA…" at bounding box center [558, 152] width 741 height 20
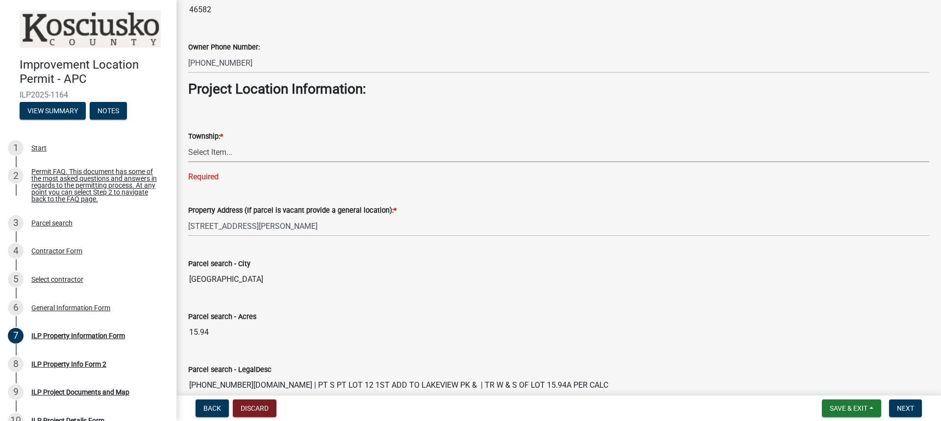
click at [217, 152] on select "Select Item... [PERSON_NAME] - Elkhart Co Clay Etna [GEOGRAPHIC_DATA][PERSON_NA…" at bounding box center [558, 152] width 741 height 20
click at [188, 142] on select "Select Item... [PERSON_NAME] - Elkhart Co Clay Etna [GEOGRAPHIC_DATA][PERSON_NA…" at bounding box center [558, 152] width 741 height 20
select select "8aeb2c27-db4f-4f65-83dd-c512a3678cb2"
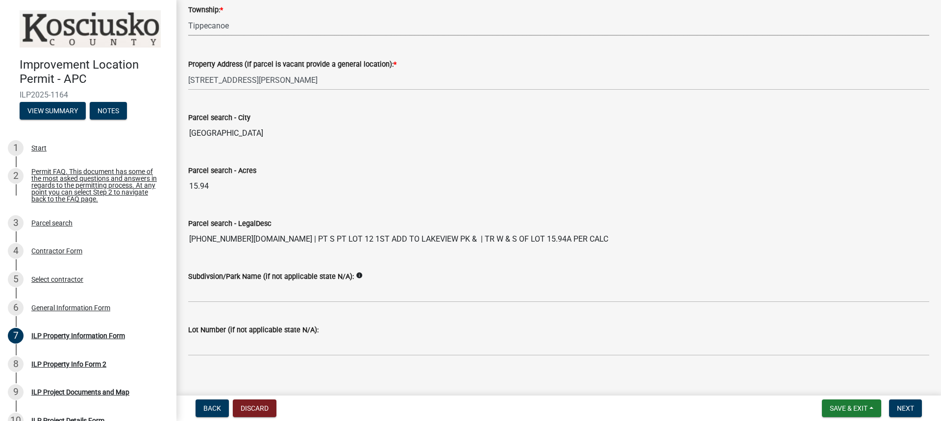
scroll to position [774, 0]
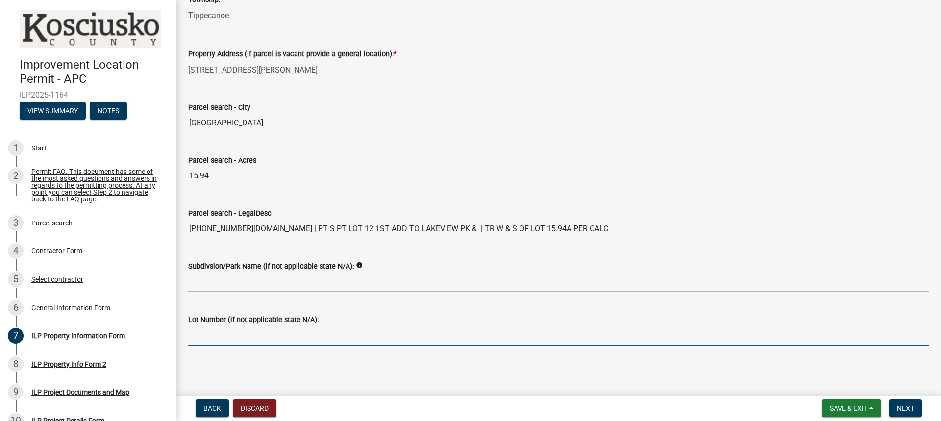
click at [230, 335] on input "Lot Number (if not applicable state N/A):" at bounding box center [558, 336] width 741 height 20
click at [907, 404] on span "Next" at bounding box center [905, 408] width 17 height 8
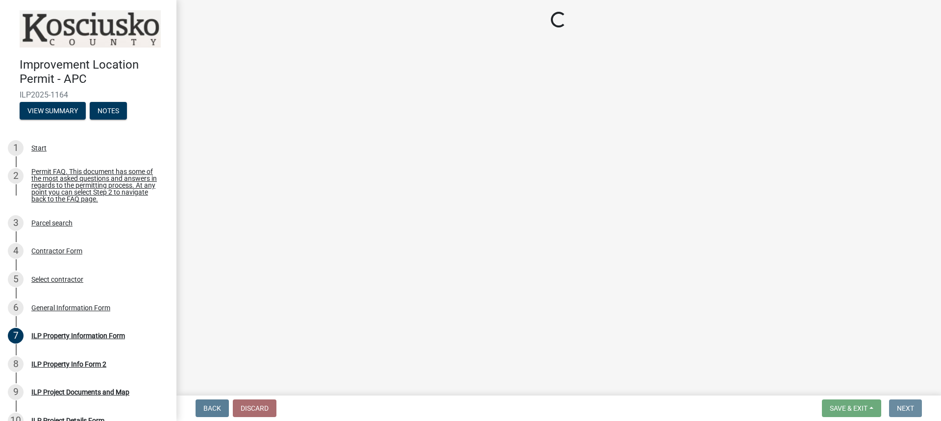
scroll to position [0, 0]
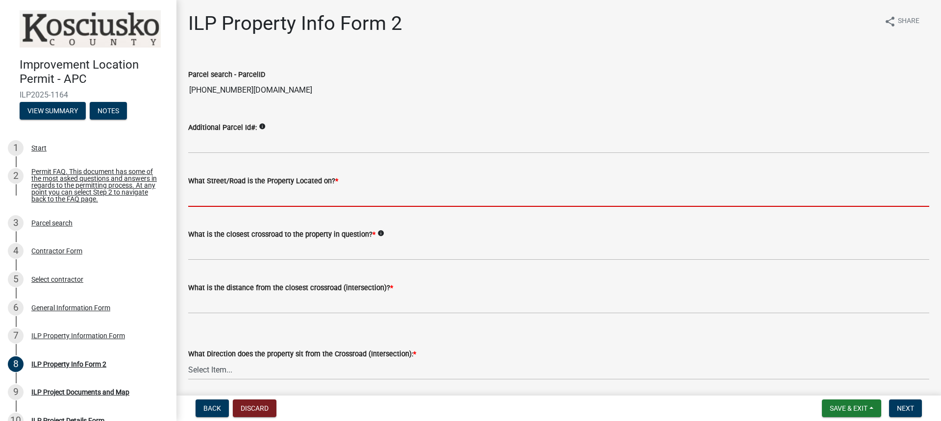
click at [254, 195] on input "What Street/Road is the Property Located on? *" at bounding box center [558, 197] width 741 height 20
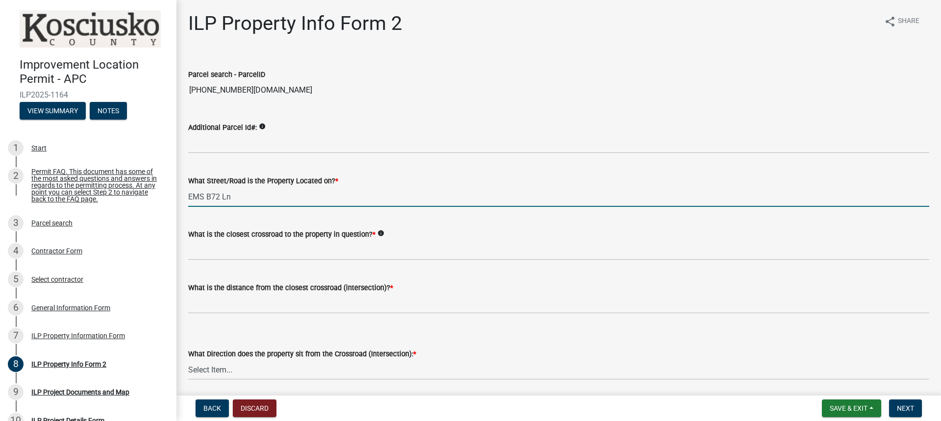
type input "EMS B72 Ln"
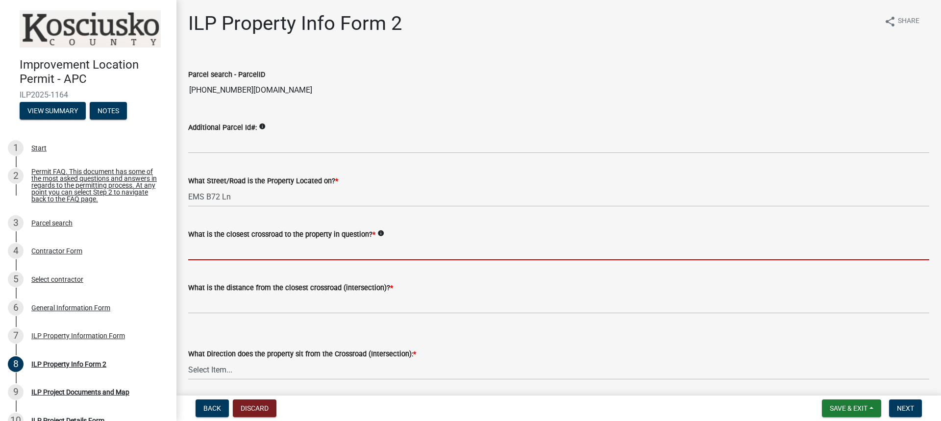
drag, startPoint x: 223, startPoint y: 246, endPoint x: 254, endPoint y: 247, distance: 31.9
click at [223, 246] on input "What is the closest crossroad to the property in question? *" at bounding box center [558, 250] width 741 height 20
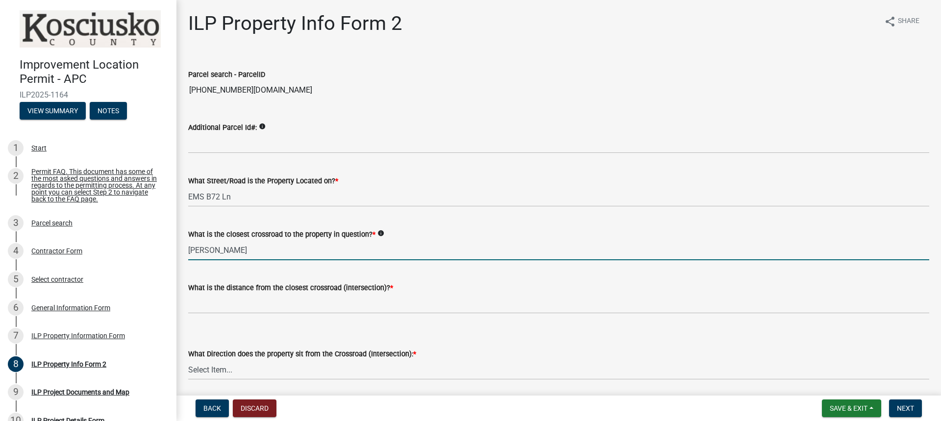
type input "[PERSON_NAME]"
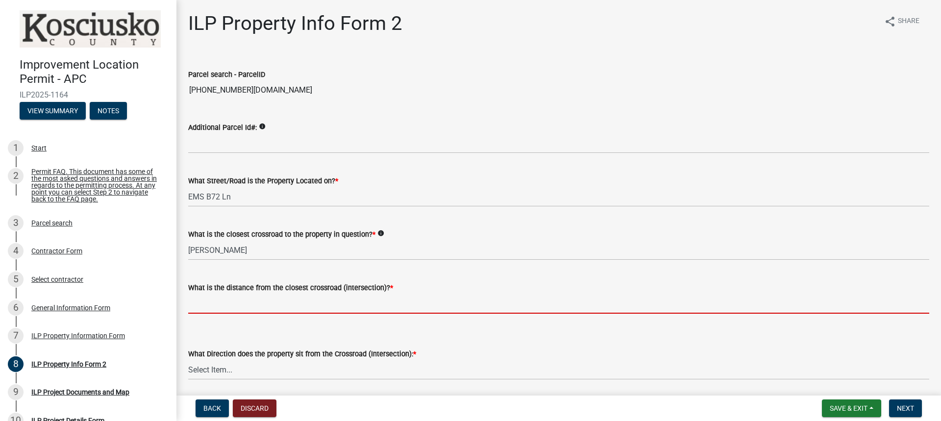
click at [227, 301] on input "text" at bounding box center [558, 304] width 741 height 20
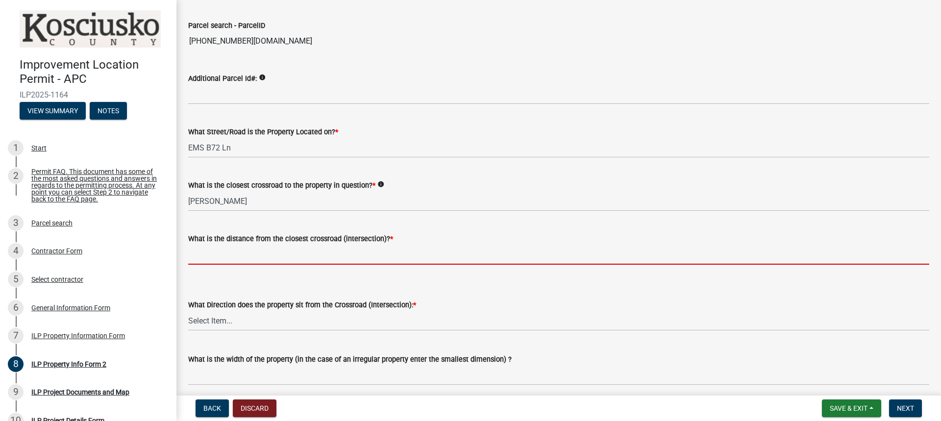
click at [251, 255] on input "text" at bounding box center [558, 255] width 741 height 20
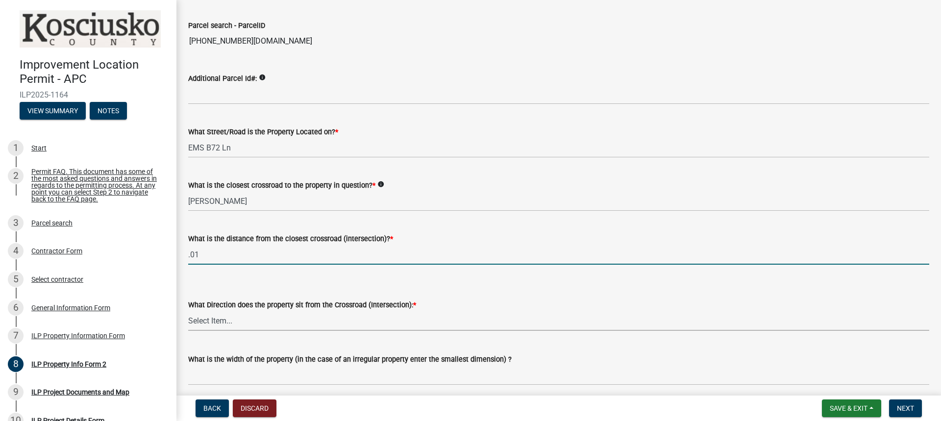
type input "0.01"
click at [215, 321] on select "Select Item... N NE NW S SE SW E W" at bounding box center [558, 321] width 741 height 20
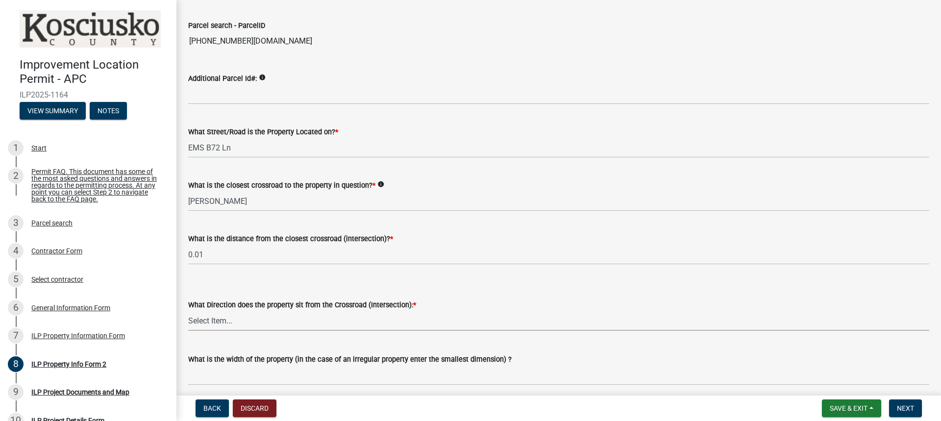
click at [505, 339] on wm-data-entity-input "What Direction does the property sit from the Crossroad (Intersection): * Selec…" at bounding box center [558, 307] width 741 height 66
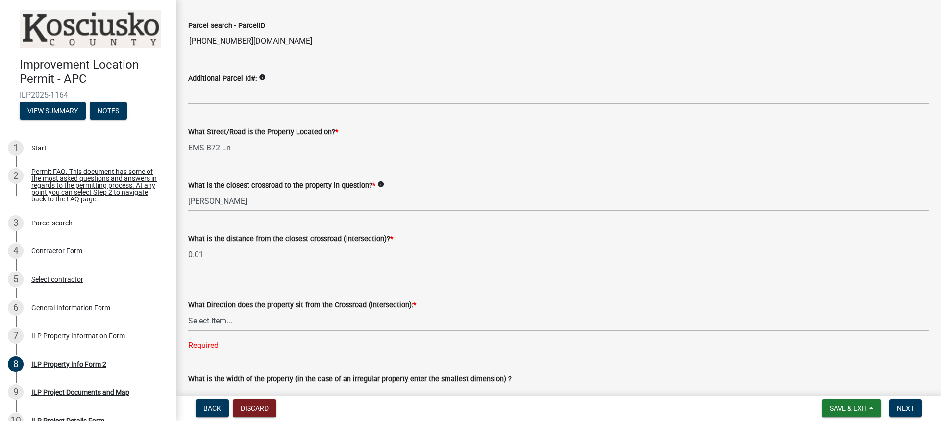
click at [237, 318] on select "Select Item... N NE NW S SE SW E W" at bounding box center [558, 321] width 741 height 20
click at [188, 311] on select "Select Item... N NE NW S SE SW E W" at bounding box center [558, 321] width 741 height 20
select select "30cad654-0079-4cbe-a349-097ae71a5774"
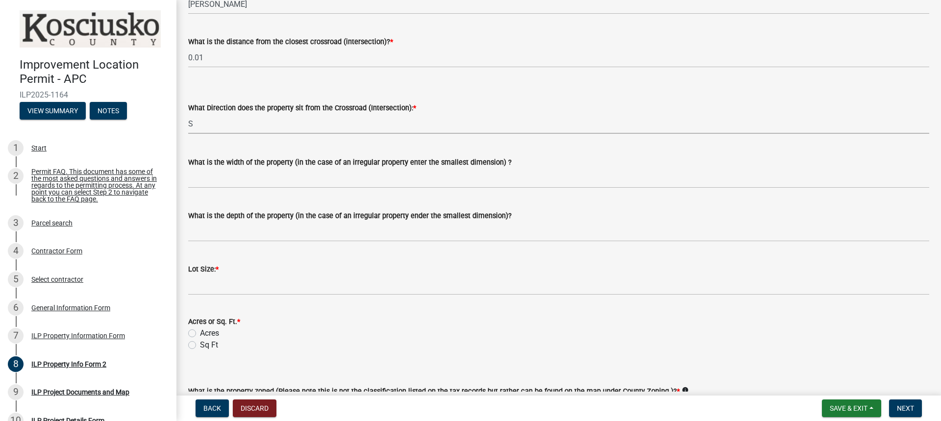
scroll to position [294, 0]
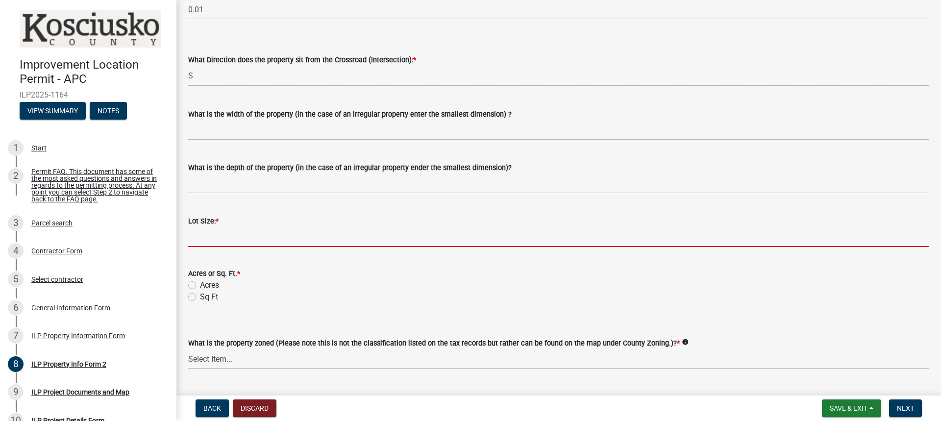
click at [212, 236] on input "text" at bounding box center [558, 237] width 741 height 20
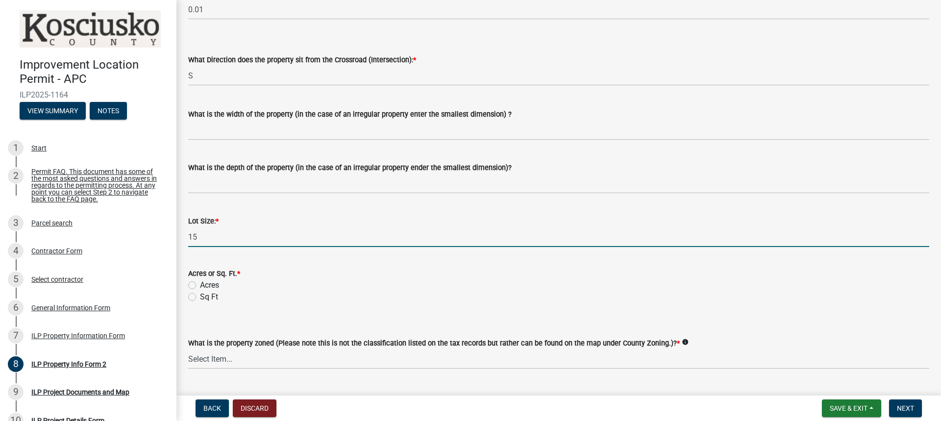
type input "15"
click at [200, 283] on label "Acres" at bounding box center [209, 285] width 19 height 12
click at [200, 283] on input "Acres" at bounding box center [203, 282] width 6 height 6
radio input "true"
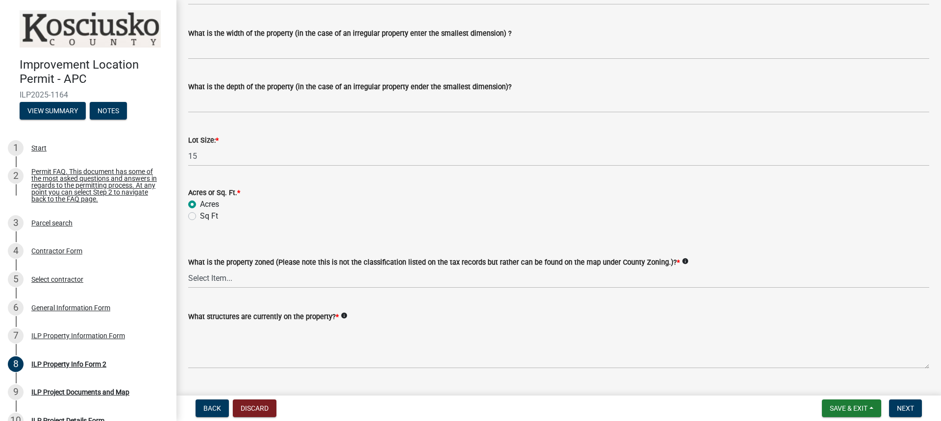
scroll to position [392, 0]
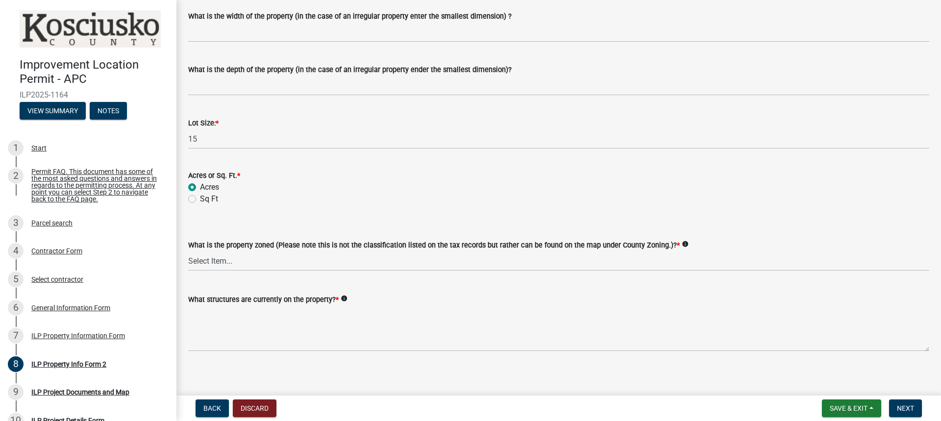
click at [682, 244] on icon "info" at bounding box center [685, 244] width 7 height 7
click at [450, 253] on select "Select Item... Agricultural Agricultural 2 Commercial Environmental Industrial …" at bounding box center [558, 261] width 741 height 20
click at [240, 261] on select "Select Item... Agricultural Agricultural 2 Commercial Environmental Industrial …" at bounding box center [558, 261] width 741 height 20
click at [188, 251] on select "Select Item... Agricultural Agricultural 2 Commercial Environmental Industrial …" at bounding box center [558, 261] width 741 height 20
select select "1146270b-2111-4e23-bf7f-74ce85cf7041"
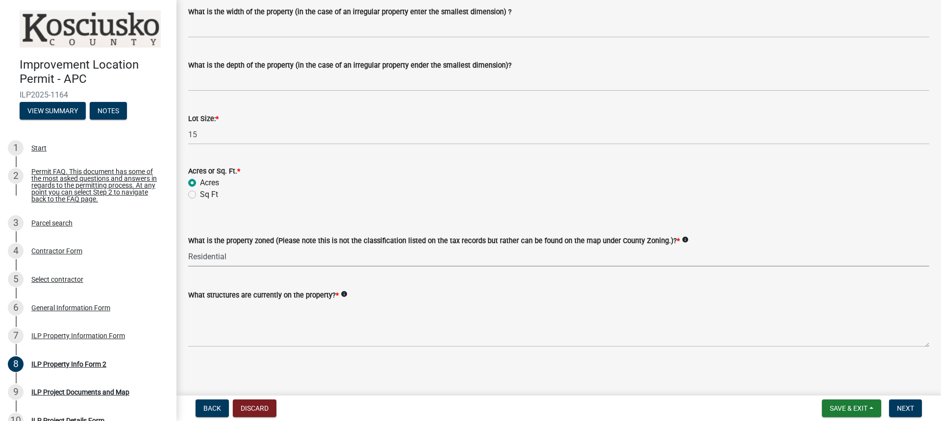
scroll to position [398, 0]
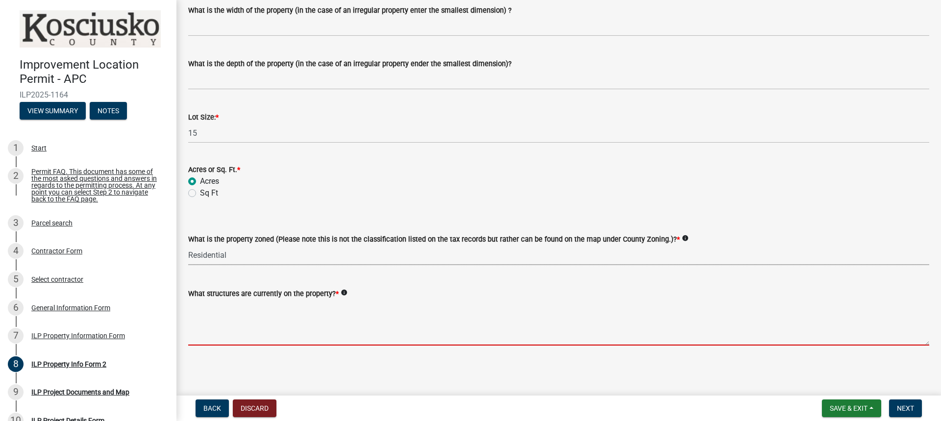
click at [269, 320] on textarea "What structures are currently on the property? *" at bounding box center [558, 323] width 741 height 46
click at [344, 294] on icon "info" at bounding box center [344, 292] width 7 height 7
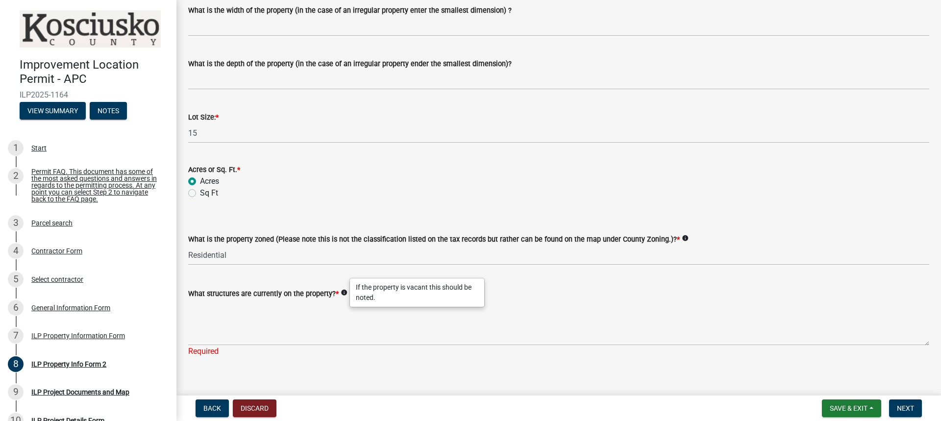
click at [344, 294] on icon "info" at bounding box center [344, 292] width 7 height 7
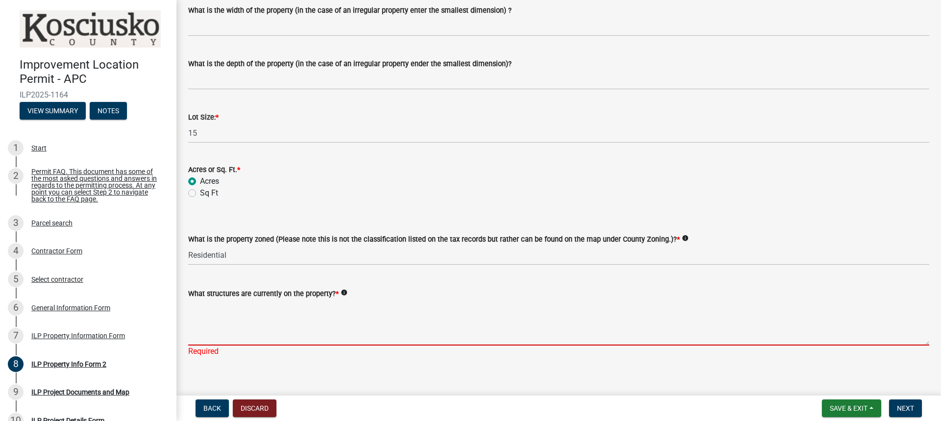
click at [231, 338] on textarea "What structures are currently on the property? *" at bounding box center [558, 323] width 741 height 46
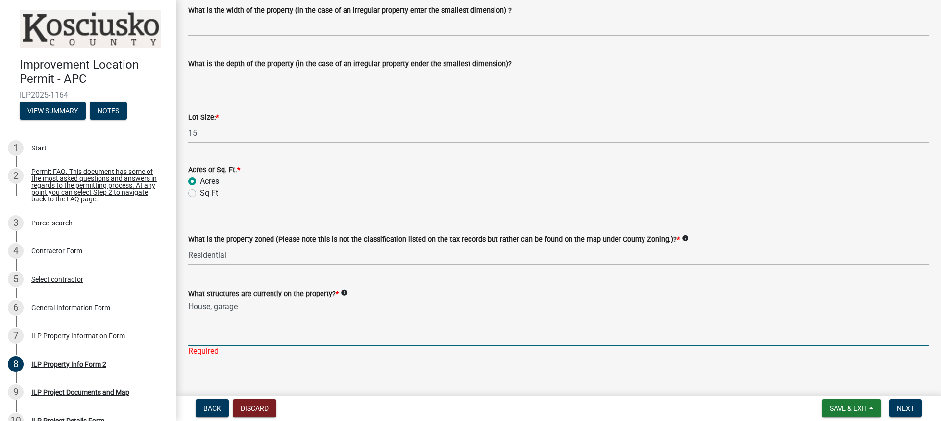
scroll to position [410, 0]
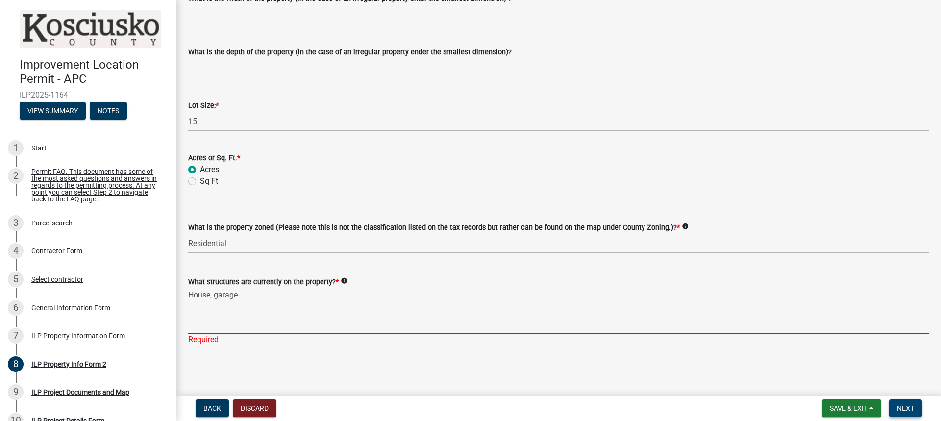
type textarea "House, garage"
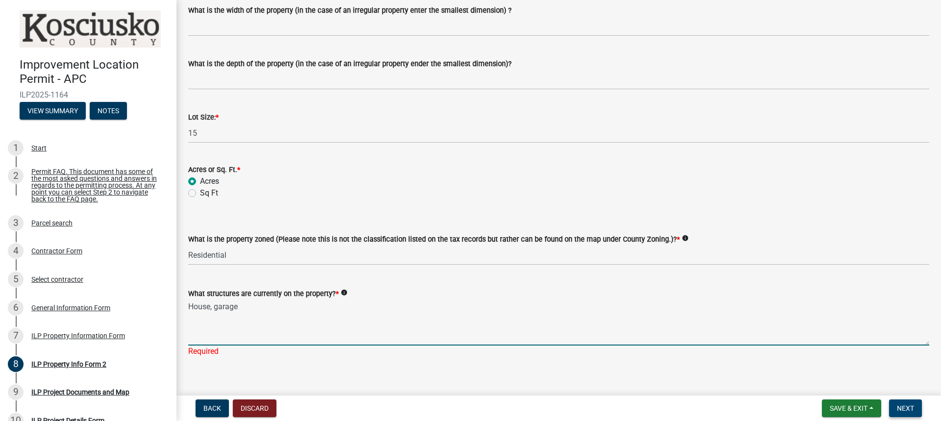
click at [909, 406] on span "Next" at bounding box center [905, 408] width 17 height 8
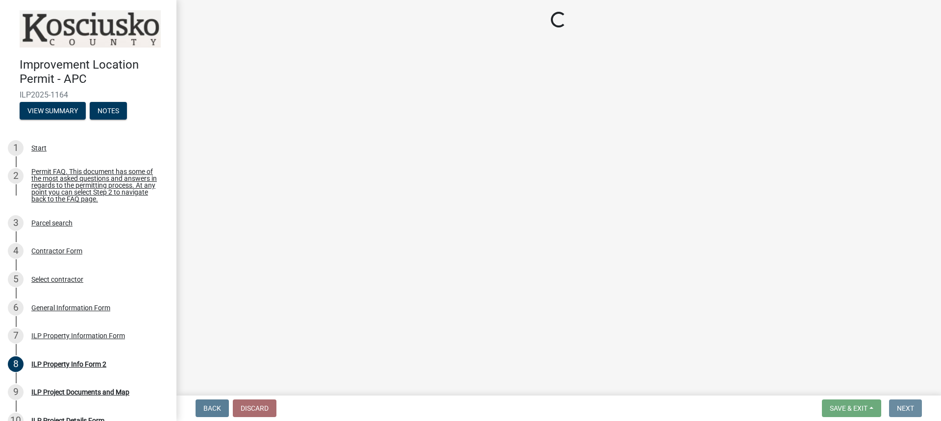
scroll to position [0, 0]
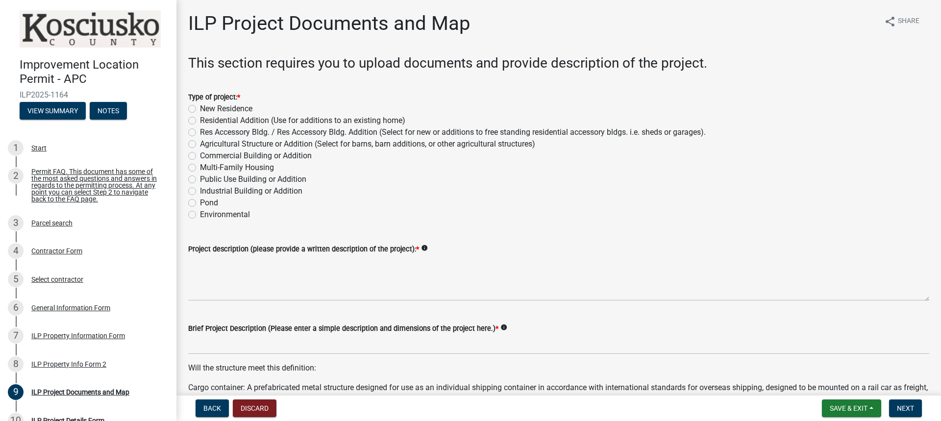
click at [239, 96] on span "*" at bounding box center [238, 97] width 3 height 8
click at [200, 122] on label "Residential Addition (Use for additions to an existing home)" at bounding box center [302, 121] width 205 height 12
click at [200, 121] on input "Residential Addition (Use for additions to an existing home)" at bounding box center [203, 118] width 6 height 6
radio input "true"
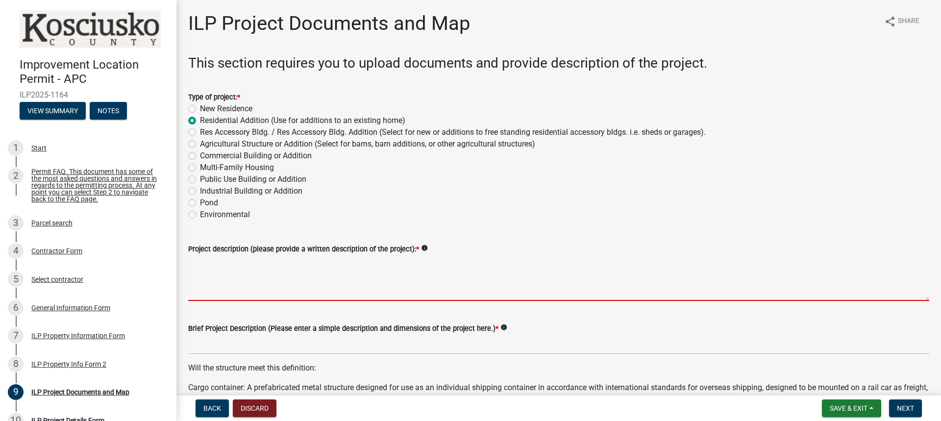
click at [230, 280] on textarea "Project description (please provide a written description of the project): *" at bounding box center [558, 278] width 741 height 46
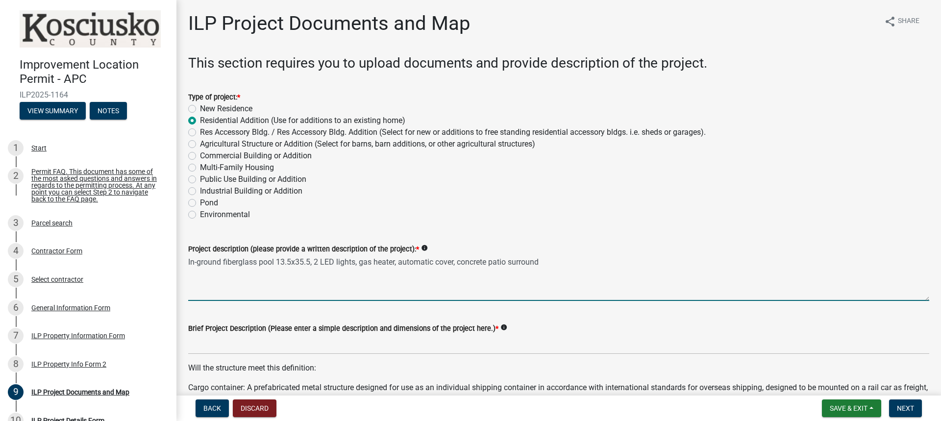
scroll to position [98, 0]
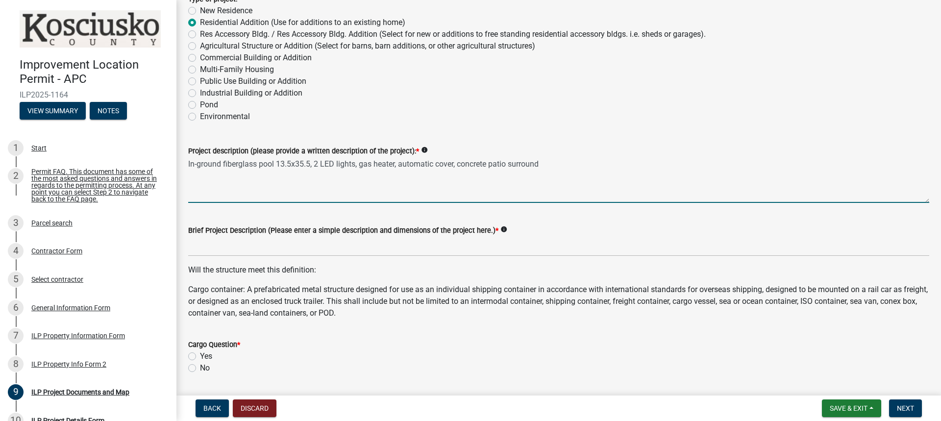
drag, startPoint x: 548, startPoint y: 163, endPoint x: 185, endPoint y: 173, distance: 362.5
click at [185, 173] on div "Project description (please provide a written description of the project): * in…" at bounding box center [559, 167] width 756 height 72
type textarea "In-ground fiberglass pool 13.5x35.5, 2 LED lights, gas heater, automatic cover,…"
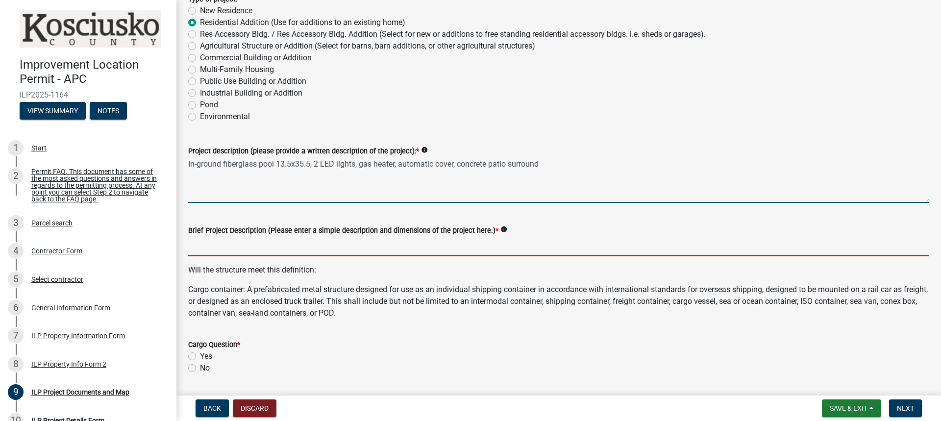
drag, startPoint x: 315, startPoint y: 245, endPoint x: 325, endPoint y: 244, distance: 9.4
click at [315, 246] on input "Brief Project Description (Please enter a simple description and dimensions of …" at bounding box center [558, 246] width 741 height 20
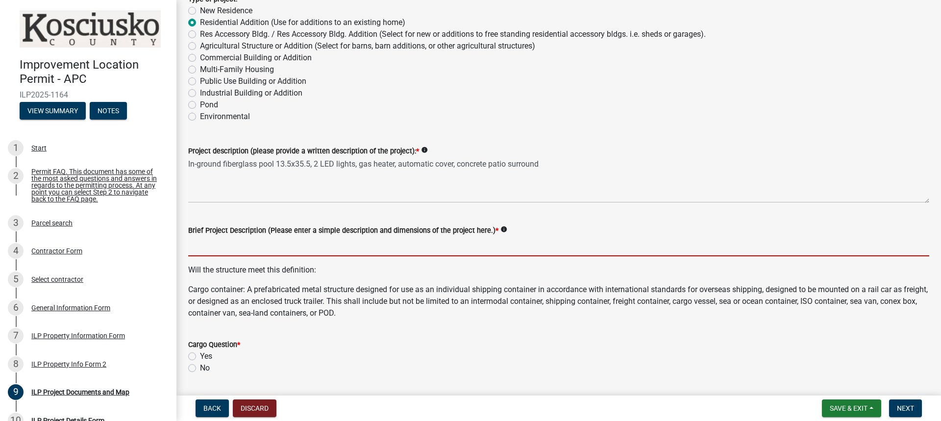
paste input "In-ground fiberglass pool 13.5x35.5, 2 LED lights, gas heater, automatic cover,…"
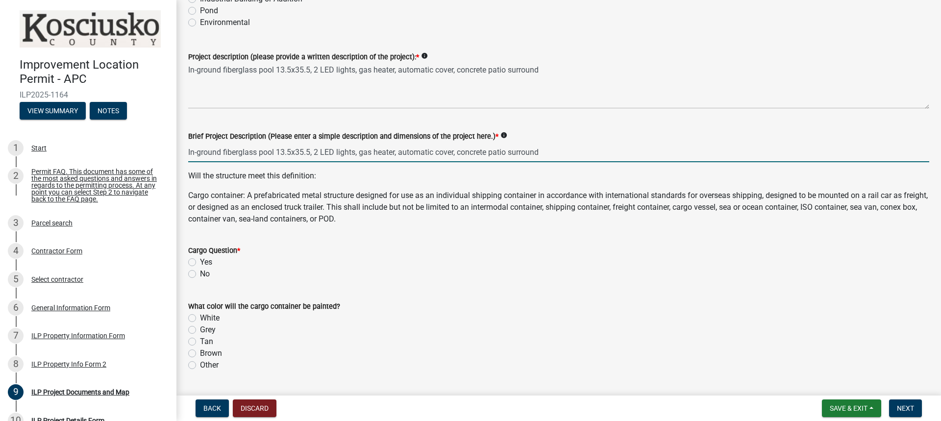
scroll to position [196, 0]
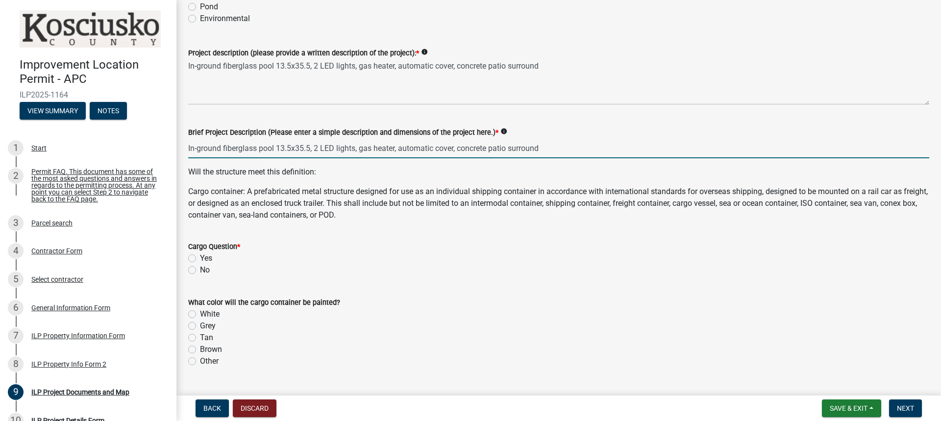
click at [193, 268] on div "Cargo Question * Yes No" at bounding box center [558, 258] width 741 height 35
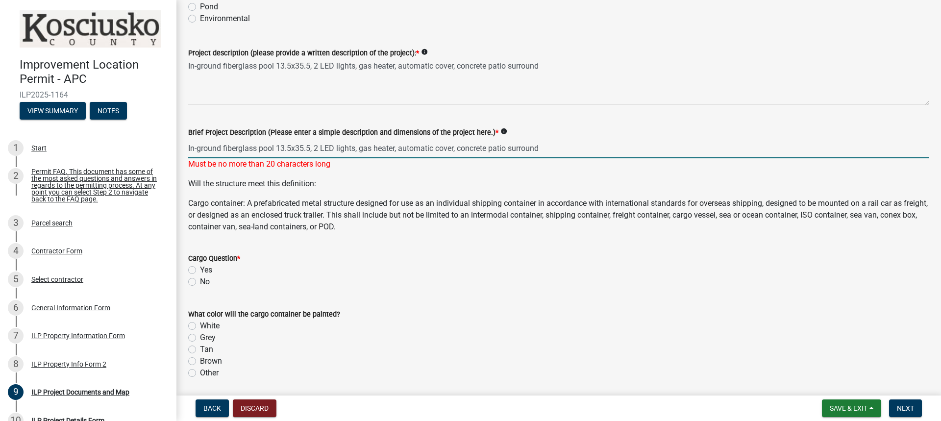
drag, startPoint x: 547, startPoint y: 146, endPoint x: 312, endPoint y: 148, distance: 234.9
click at [312, 148] on input "In-ground fiberglass pool 13.5x35.5, 2 LED lights, gas heater, automatic cover,…" at bounding box center [558, 148] width 741 height 20
type input "In-ground fiberglass pool 13.5x35.5"
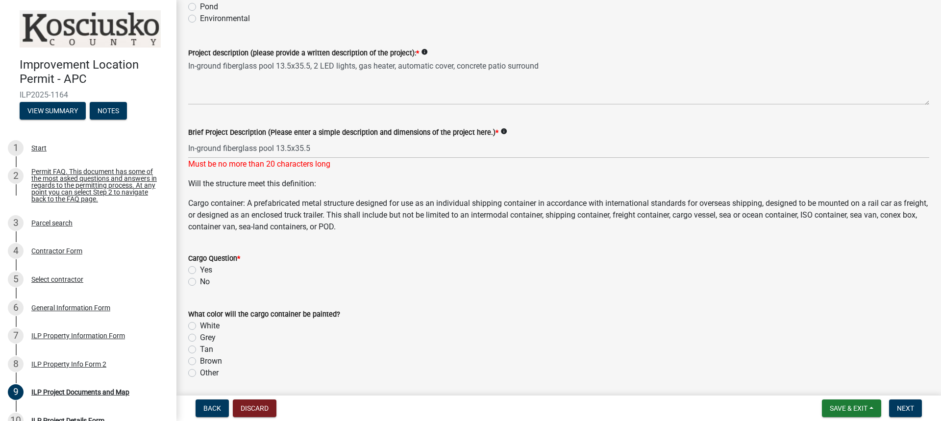
click at [461, 240] on wm-data-entity-input "Will the structure meet this definition: Cargo container: A prefabricated metal…" at bounding box center [558, 209] width 741 height 63
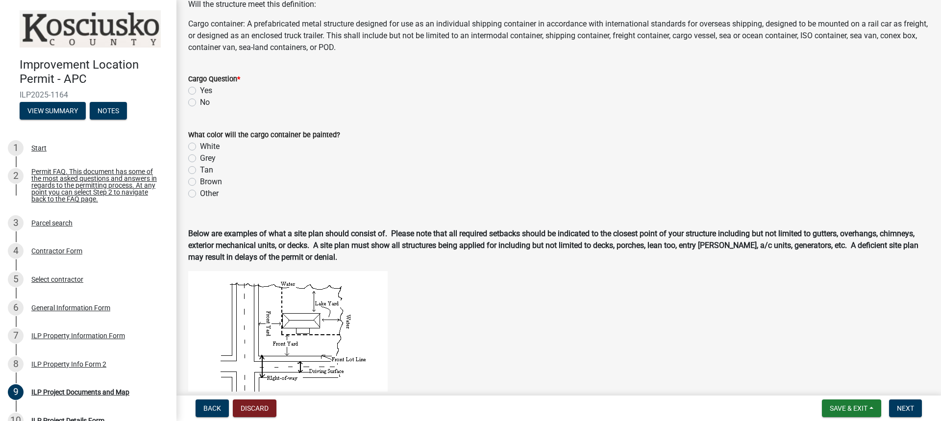
scroll to position [392, 0]
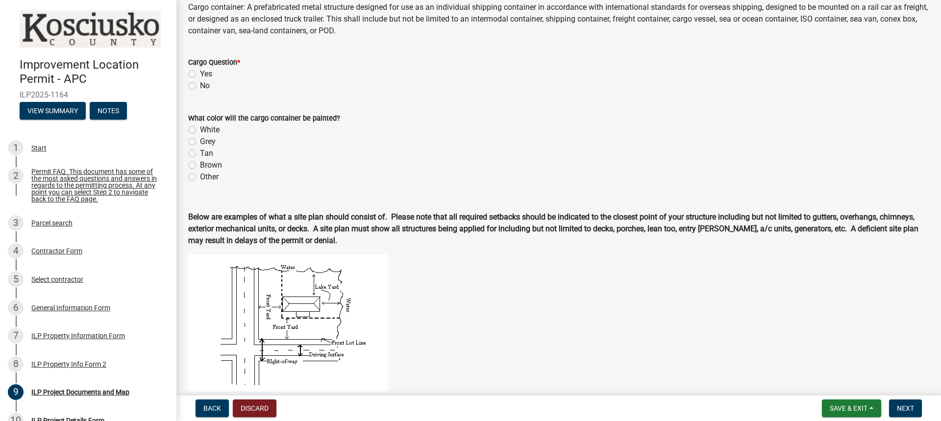
drag, startPoint x: 192, startPoint y: 84, endPoint x: 202, endPoint y: 83, distance: 9.8
click at [200, 84] on label "No" at bounding box center [205, 86] width 10 height 12
click at [200, 84] on input "No" at bounding box center [203, 83] width 6 height 6
radio input "true"
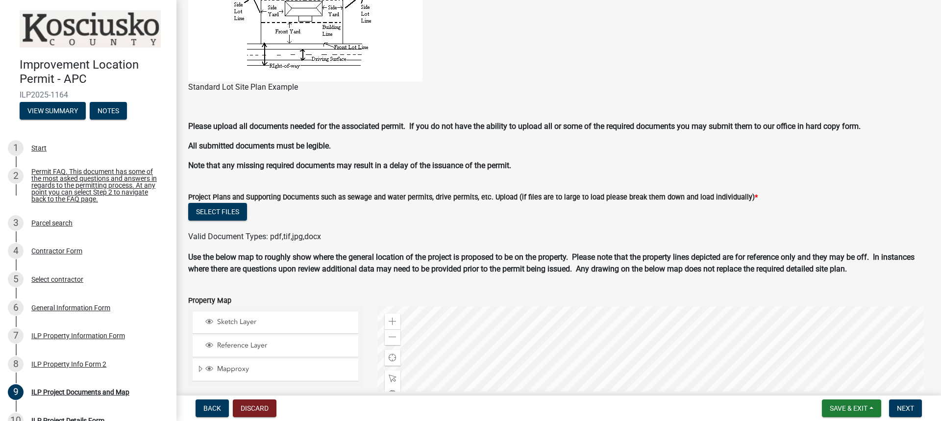
scroll to position [834, 0]
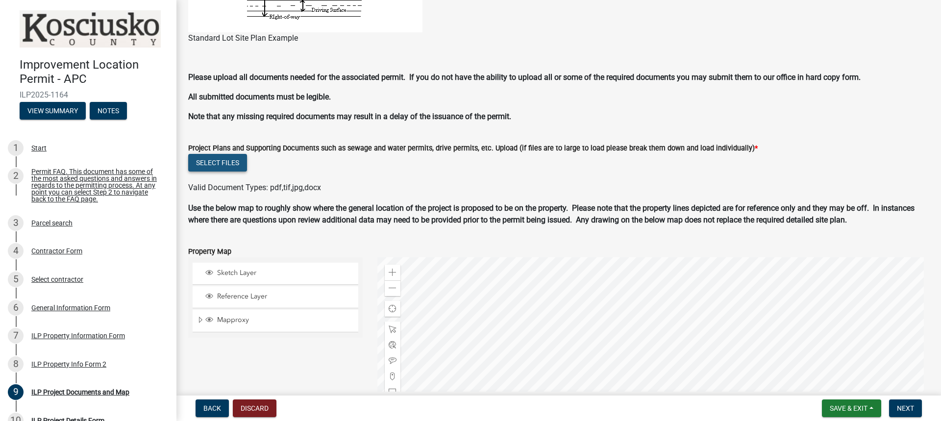
click at [226, 163] on button "Select files" at bounding box center [217, 163] width 59 height 18
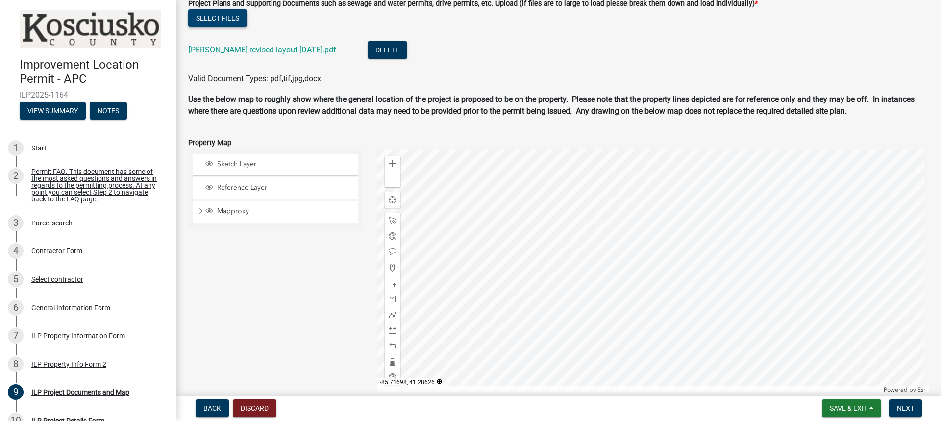
scroll to position [1027, 0]
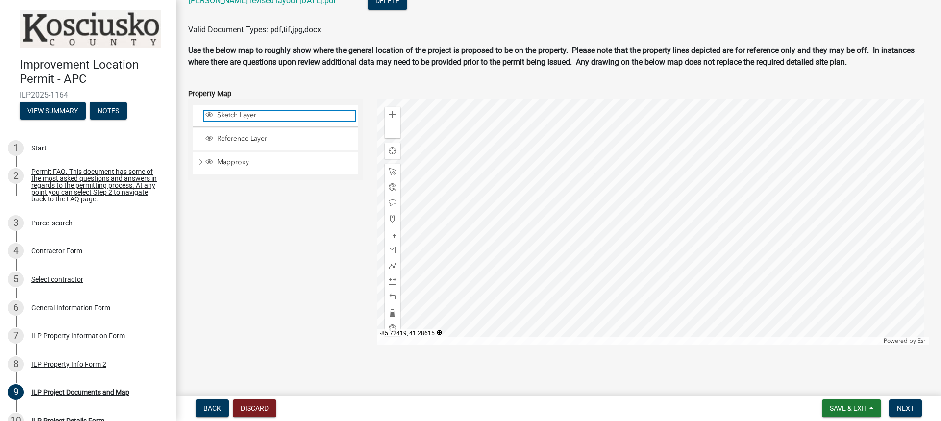
click at [272, 116] on span "Sketch Layer" at bounding box center [285, 115] width 140 height 9
click at [272, 115] on span "Sketch Layer" at bounding box center [285, 115] width 140 height 9
click at [618, 184] on div at bounding box center [654, 222] width 553 height 245
click at [392, 115] on span at bounding box center [393, 115] width 8 height 8
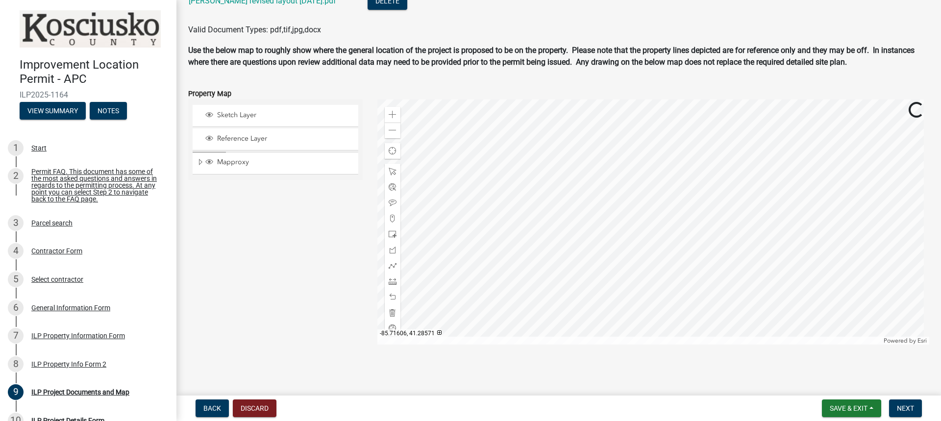
click at [655, 275] on div at bounding box center [654, 222] width 553 height 245
click at [390, 237] on span at bounding box center [393, 234] width 8 height 8
click at [579, 197] on div at bounding box center [654, 222] width 553 height 245
click at [905, 406] on span "Next" at bounding box center [905, 408] width 17 height 8
click at [391, 131] on span at bounding box center [393, 130] width 8 height 8
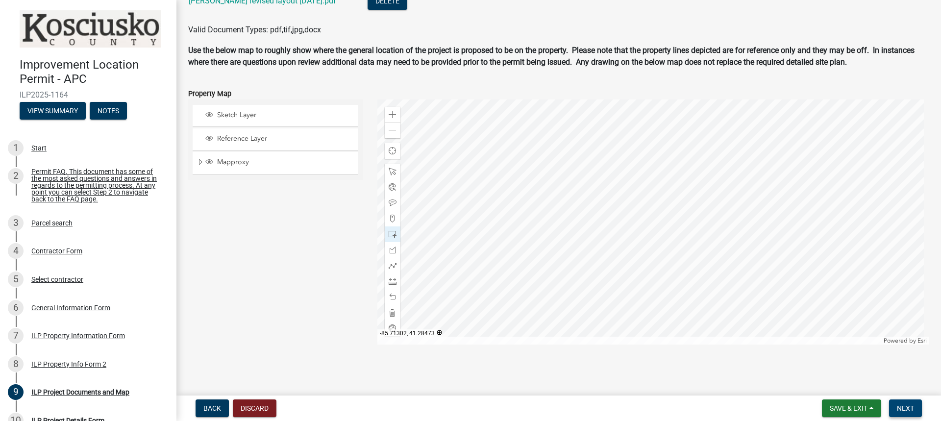
click at [909, 409] on span "Next" at bounding box center [905, 408] width 17 height 8
click at [391, 170] on span at bounding box center [393, 172] width 8 height 8
click at [909, 406] on span "Next" at bounding box center [905, 408] width 17 height 8
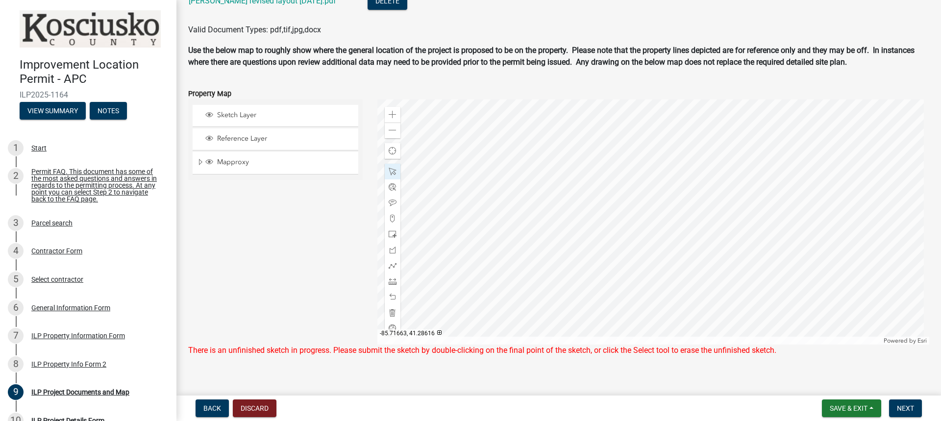
click at [618, 212] on div at bounding box center [654, 222] width 553 height 245
click at [608, 207] on div at bounding box center [654, 222] width 553 height 245
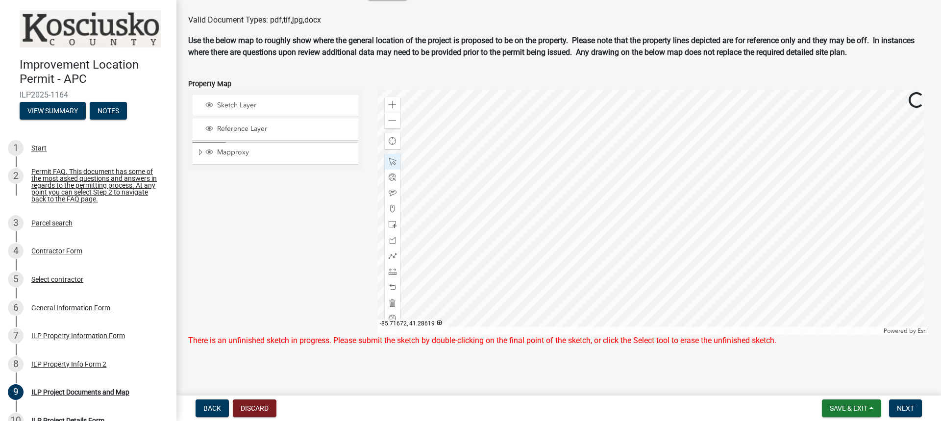
scroll to position [1039, 0]
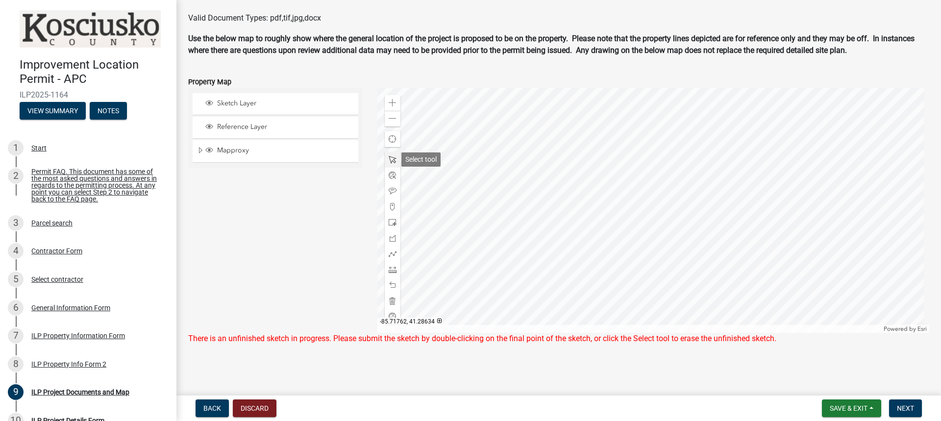
click at [390, 156] on span at bounding box center [393, 160] width 8 height 8
click at [390, 119] on span at bounding box center [393, 119] width 8 height 8
click at [391, 315] on span at bounding box center [393, 317] width 8 height 8
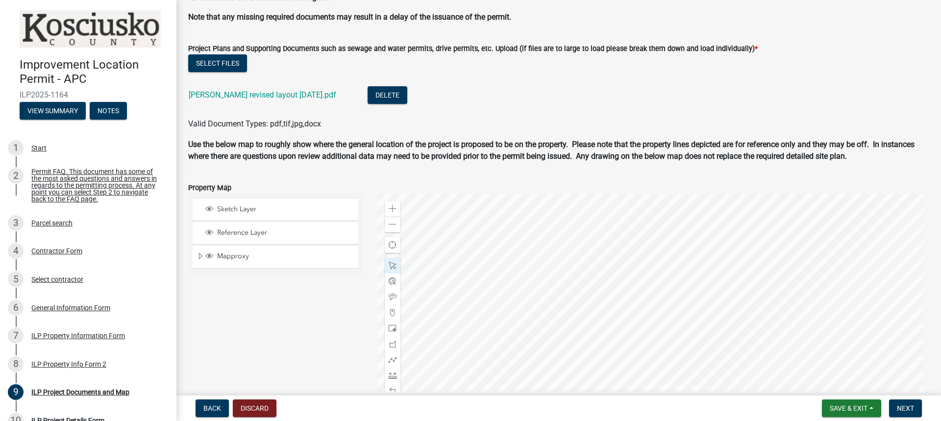
scroll to position [941, 0]
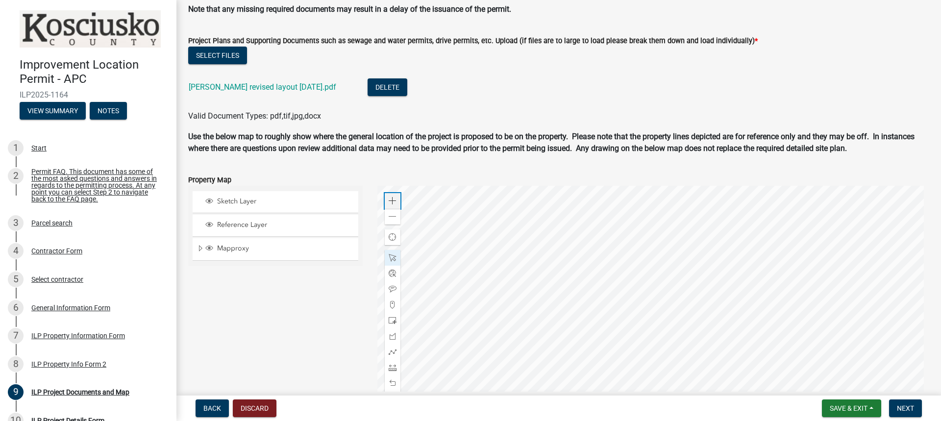
click at [395, 200] on div "Zoom in" at bounding box center [393, 201] width 16 height 16
click at [541, 355] on div at bounding box center [654, 308] width 553 height 245
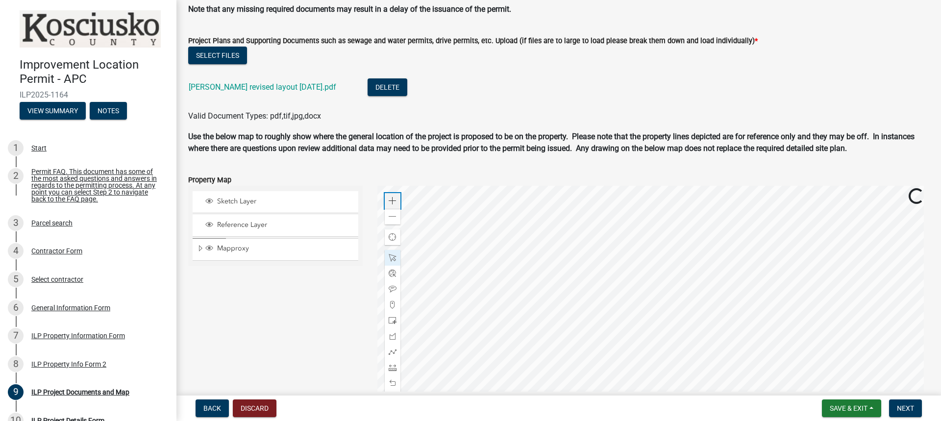
click at [389, 201] on span at bounding box center [393, 201] width 8 height 8
click at [625, 391] on div at bounding box center [654, 308] width 553 height 245
click at [393, 202] on span at bounding box center [393, 201] width 8 height 8
click at [632, 351] on div at bounding box center [654, 308] width 553 height 245
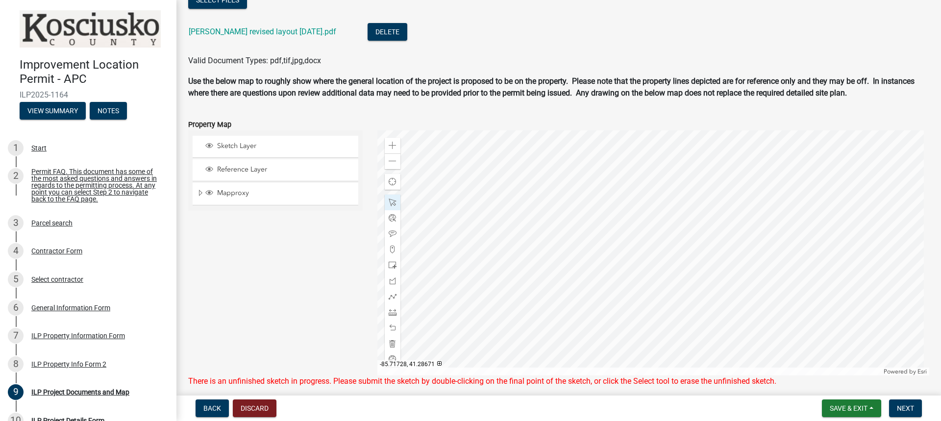
scroll to position [1039, 0]
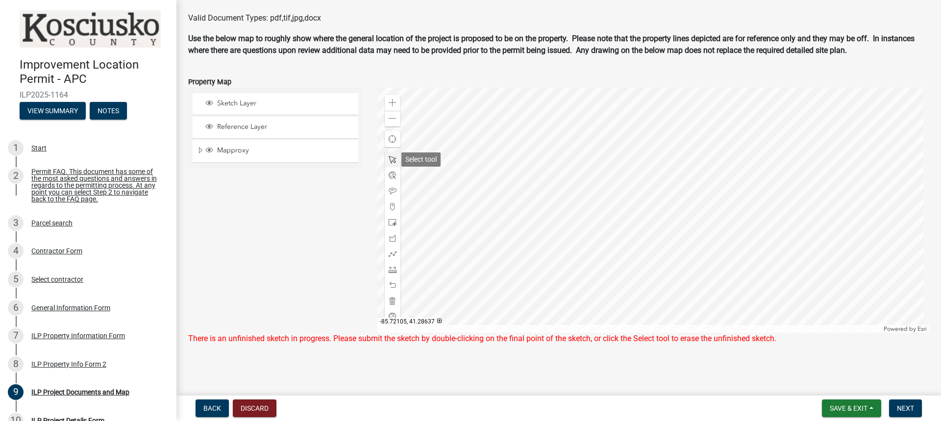
click at [390, 157] on span at bounding box center [393, 160] width 8 height 8
click at [389, 223] on span at bounding box center [393, 223] width 8 height 8
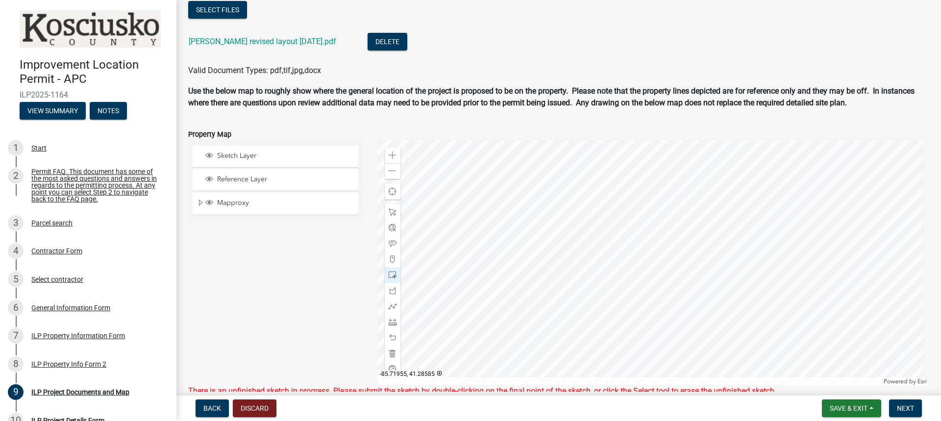
scroll to position [990, 0]
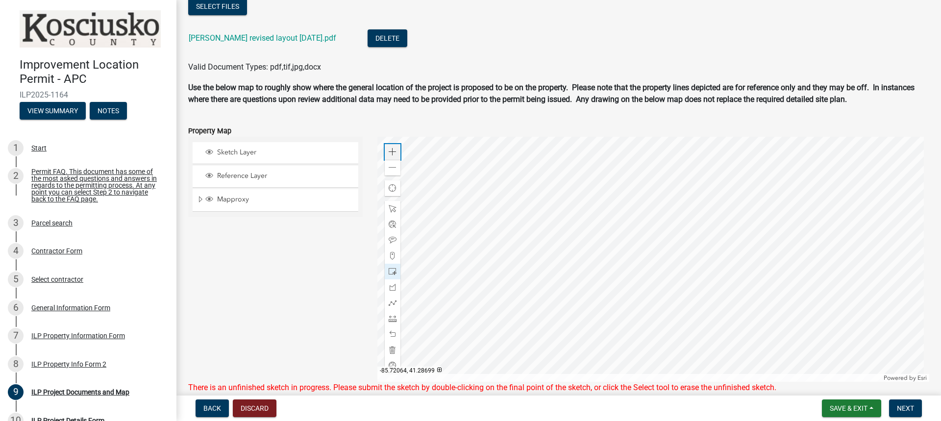
click at [389, 151] on span at bounding box center [393, 152] width 8 height 8
click at [389, 150] on span at bounding box center [393, 152] width 8 height 8
click at [715, 276] on div at bounding box center [654, 259] width 553 height 245
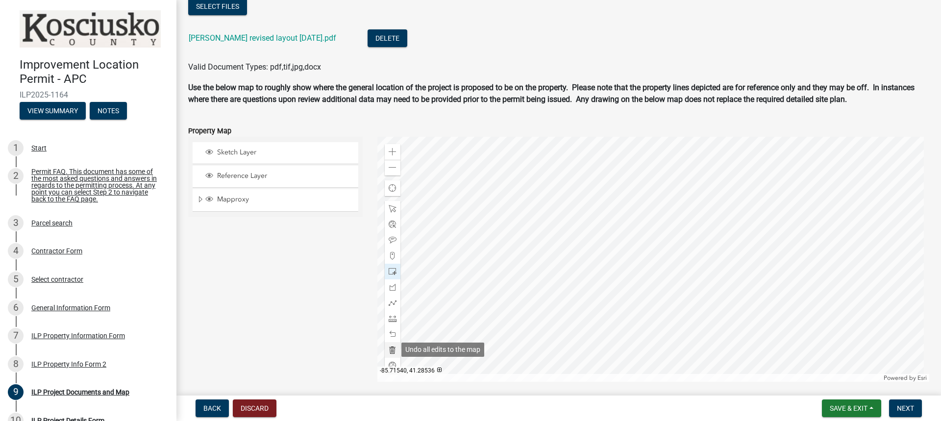
click at [391, 353] on span at bounding box center [393, 350] width 8 height 8
click at [731, 379] on div at bounding box center [654, 259] width 553 height 245
click at [726, 246] on div at bounding box center [654, 259] width 553 height 245
click at [634, 233] on div at bounding box center [654, 259] width 553 height 245
click at [390, 270] on span at bounding box center [393, 272] width 8 height 8
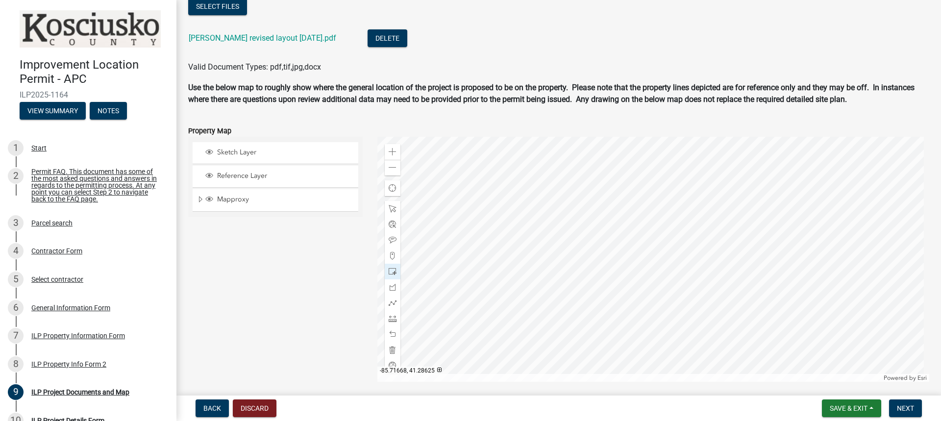
click at [619, 250] on div at bounding box center [654, 259] width 553 height 245
click at [392, 348] on span at bounding box center [393, 350] width 8 height 8
click at [394, 271] on span at bounding box center [393, 272] width 8 height 8
click at [613, 254] on div at bounding box center [654, 259] width 553 height 245
click at [612, 240] on div at bounding box center [654, 259] width 553 height 245
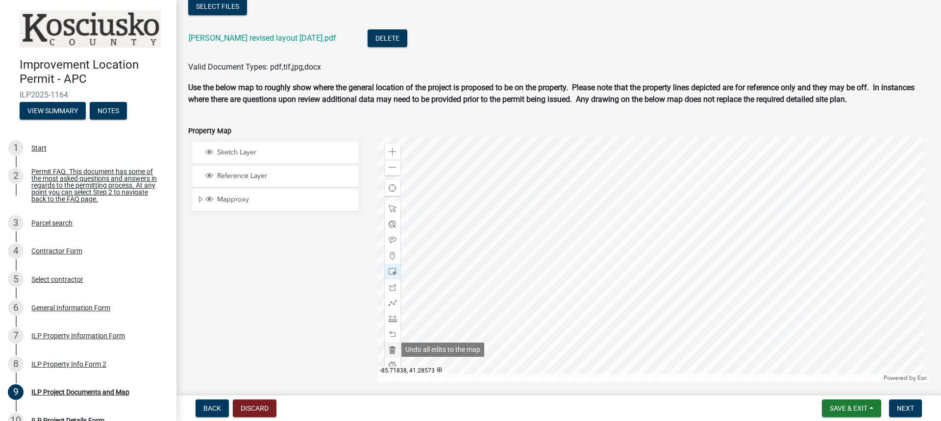
click at [390, 350] on span at bounding box center [393, 350] width 8 height 8
click at [385, 268] on div at bounding box center [393, 272] width 16 height 16
click at [613, 258] on div at bounding box center [654, 259] width 553 height 245
click at [390, 209] on span at bounding box center [393, 209] width 8 height 8
click at [904, 407] on span "Next" at bounding box center [905, 408] width 17 height 8
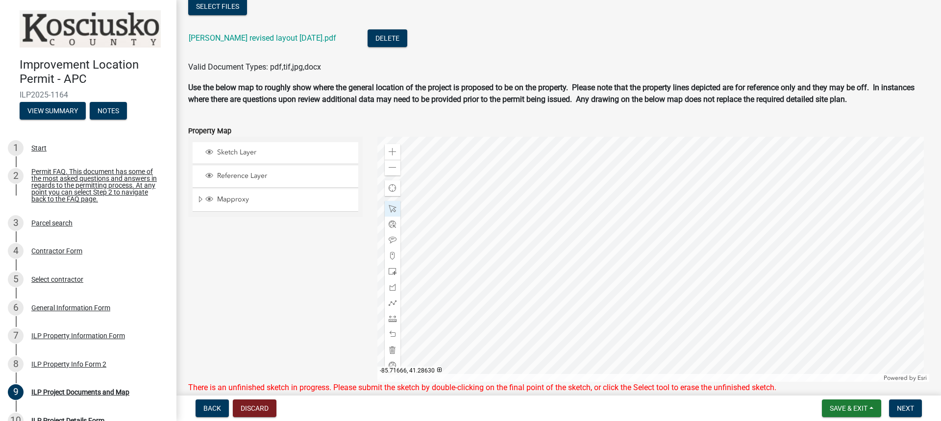
click at [621, 241] on div at bounding box center [654, 259] width 553 height 245
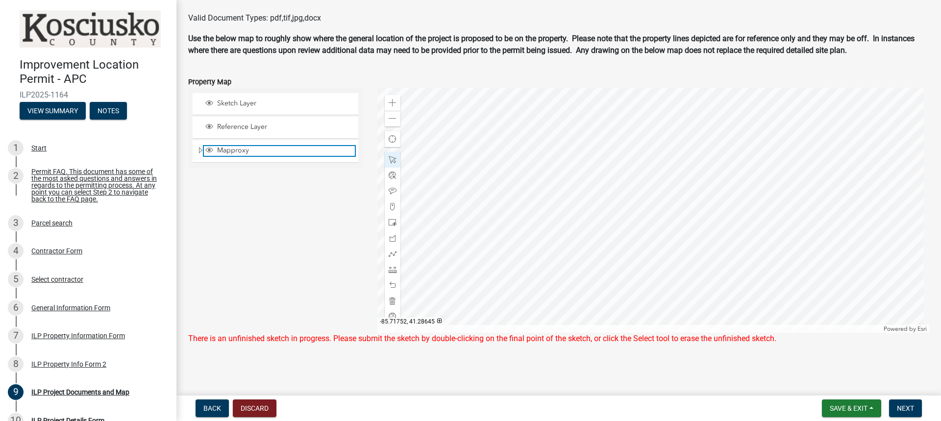
click at [233, 152] on span "Mapproxy" at bounding box center [285, 150] width 140 height 9
click at [233, 153] on span "Mapproxy" at bounding box center [285, 150] width 140 height 9
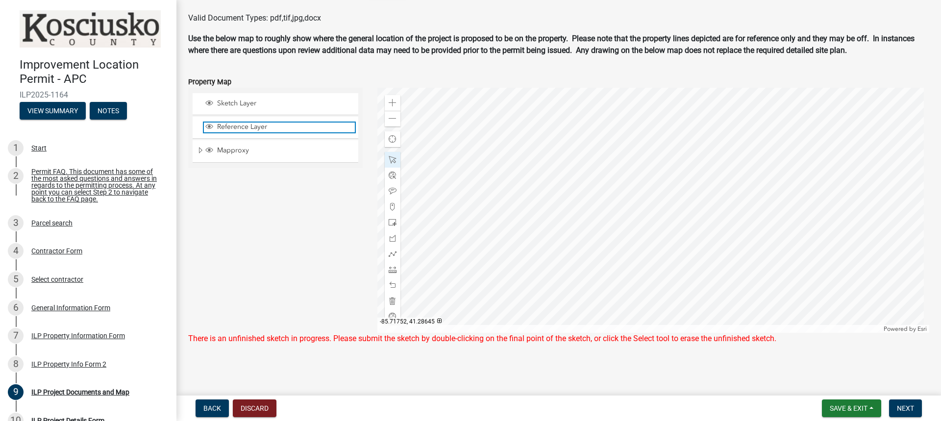
click at [242, 127] on span "Reference Layer" at bounding box center [285, 127] width 140 height 9
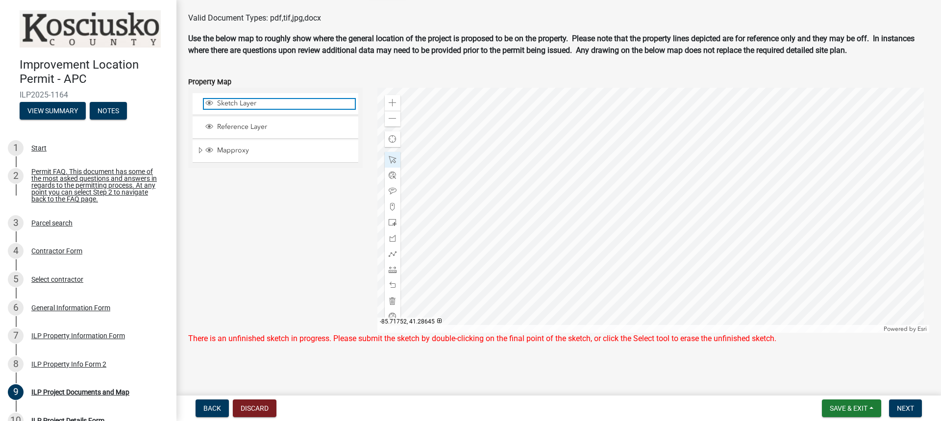
click at [247, 104] on span "Sketch Layer" at bounding box center [285, 103] width 140 height 9
click at [393, 123] on div "Zoom out" at bounding box center [393, 119] width 16 height 16
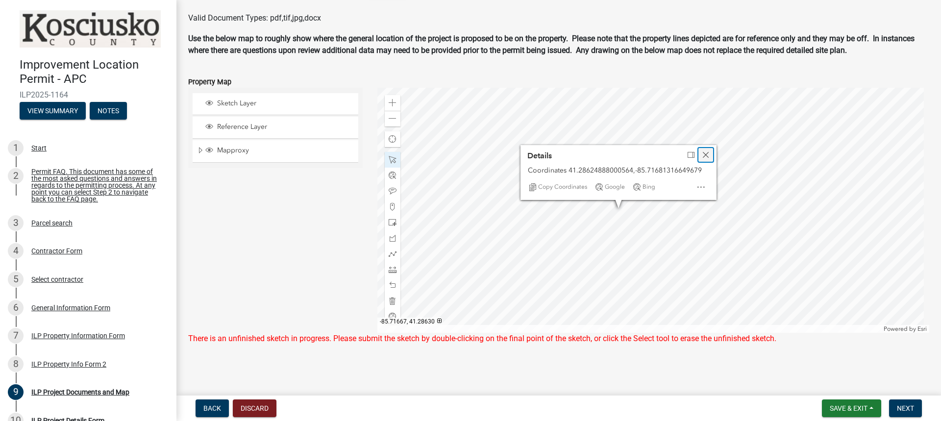
click at [706, 156] on span "Close" at bounding box center [706, 155] width 8 height 8
click at [640, 215] on div at bounding box center [654, 210] width 553 height 245
click at [628, 227] on div at bounding box center [654, 210] width 553 height 245
click at [595, 188] on div at bounding box center [654, 210] width 553 height 245
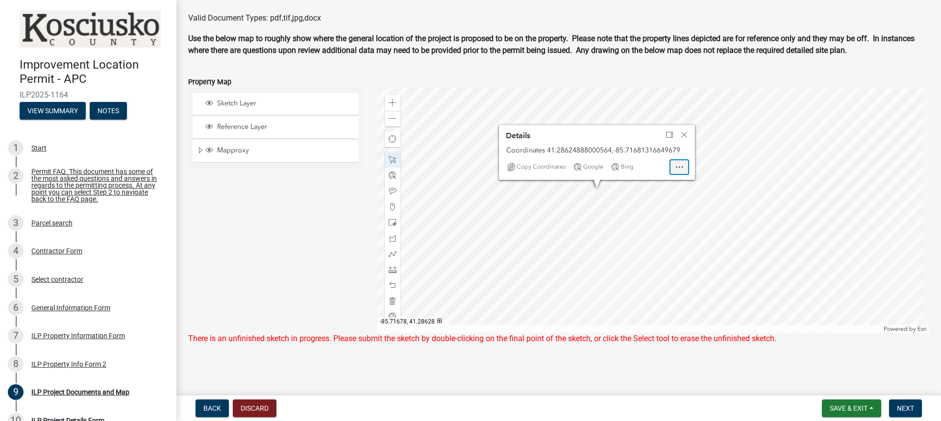
click at [682, 165] on div "Open" at bounding box center [680, 167] width 18 height 14
click at [683, 133] on span "Close" at bounding box center [685, 135] width 8 height 8
click at [618, 247] on div at bounding box center [654, 210] width 553 height 245
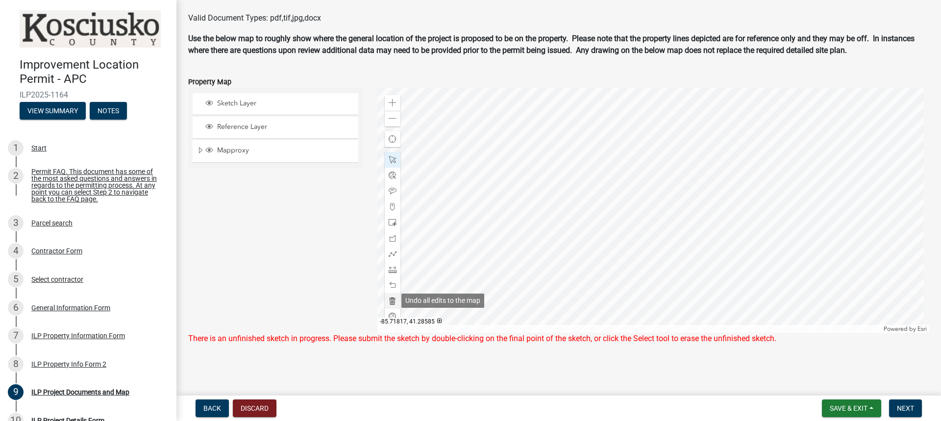
click at [390, 300] on span at bounding box center [393, 301] width 8 height 8
click at [389, 226] on span at bounding box center [393, 223] width 8 height 8
click at [625, 217] on div at bounding box center [654, 210] width 553 height 245
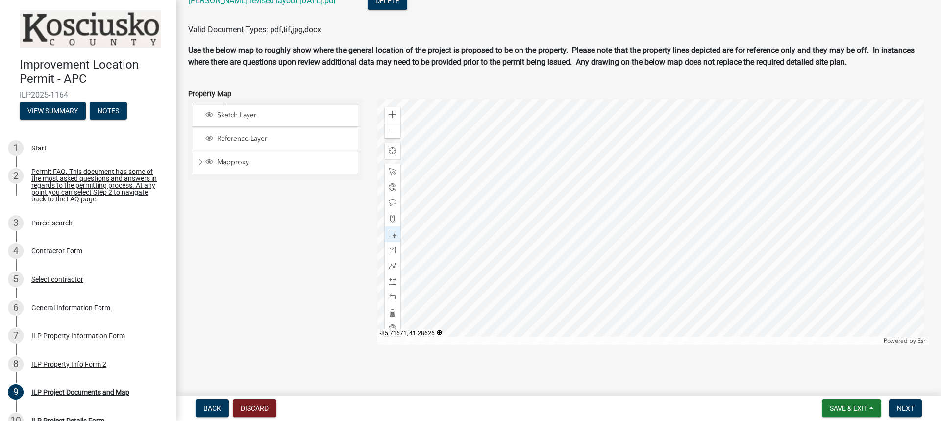
scroll to position [1027, 0]
drag, startPoint x: 917, startPoint y: 409, endPoint x: 868, endPoint y: 396, distance: 50.9
click at [917, 409] on button "Next" at bounding box center [905, 409] width 33 height 18
click at [907, 408] on span "Next" at bounding box center [905, 408] width 17 height 8
click at [389, 166] on div at bounding box center [393, 172] width 16 height 16
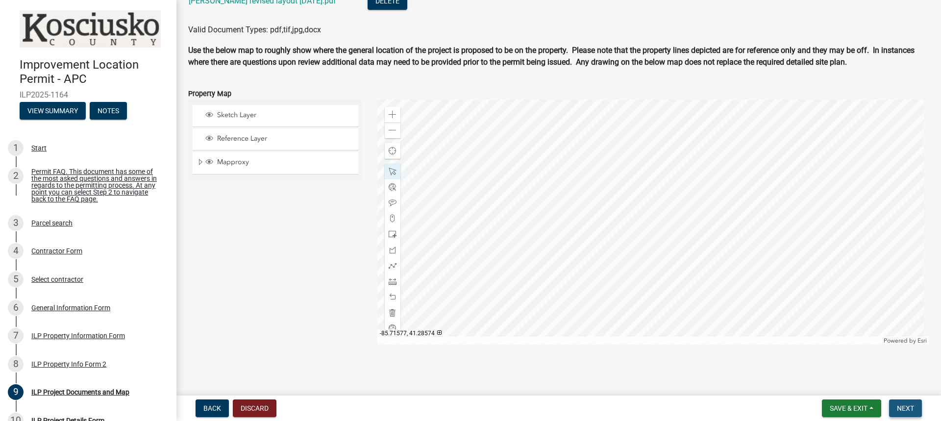
click at [900, 407] on span "Next" at bounding box center [905, 408] width 17 height 8
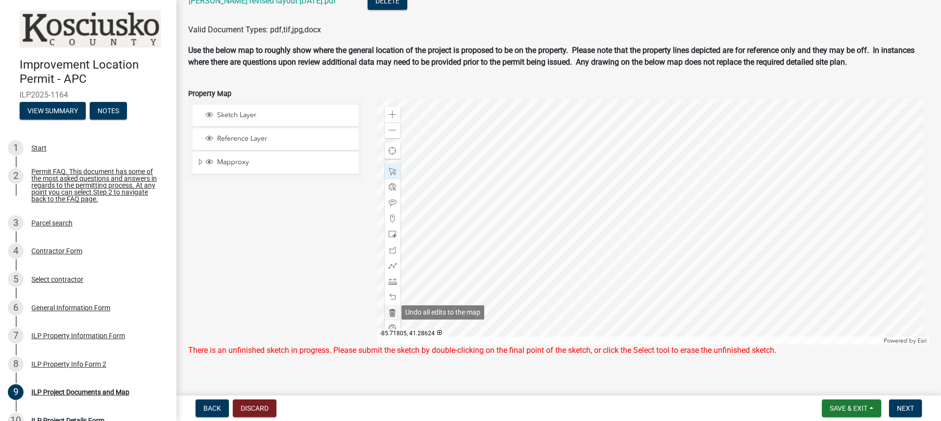
click at [391, 311] on span at bounding box center [393, 313] width 8 height 8
click at [392, 267] on span at bounding box center [393, 266] width 8 height 8
click at [591, 211] on div at bounding box center [654, 222] width 553 height 245
click at [620, 206] on div at bounding box center [654, 222] width 553 height 245
click at [623, 220] on div at bounding box center [654, 222] width 553 height 245
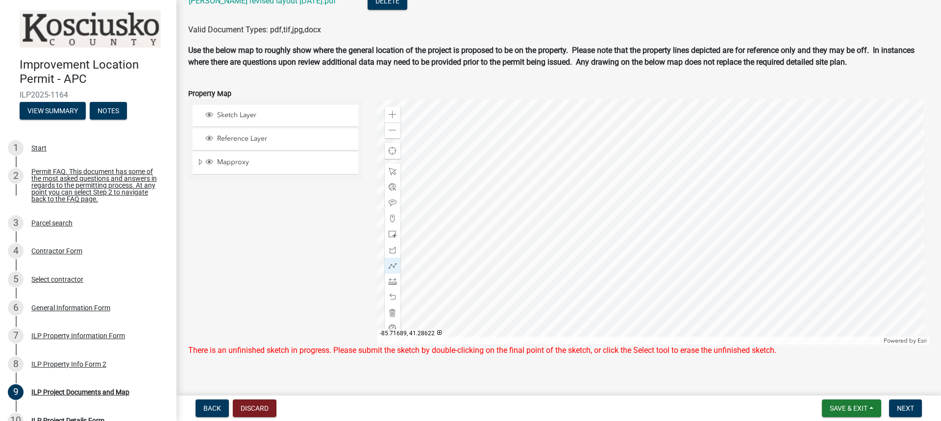
click at [594, 226] on div at bounding box center [654, 222] width 553 height 245
click at [591, 211] on div at bounding box center [654, 222] width 553 height 245
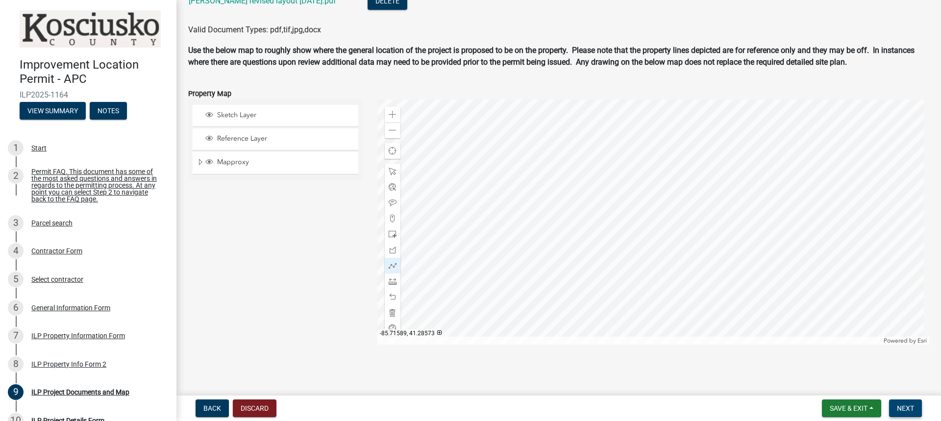
click at [900, 406] on span "Next" at bounding box center [905, 408] width 17 height 8
click at [905, 406] on span "Next" at bounding box center [905, 408] width 17 height 8
click at [389, 169] on span at bounding box center [393, 172] width 8 height 8
drag, startPoint x: 901, startPoint y: 409, endPoint x: 893, endPoint y: 411, distance: 8.5
click at [901, 409] on span "Next" at bounding box center [905, 408] width 17 height 8
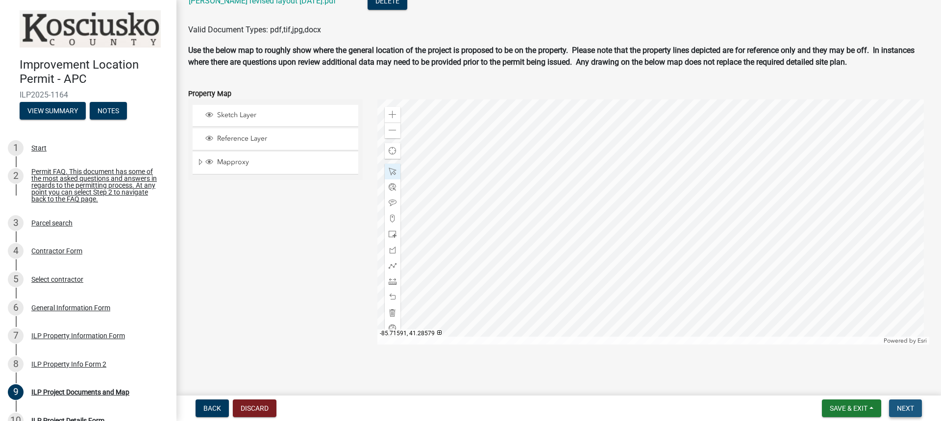
click at [903, 407] on span "Next" at bounding box center [905, 408] width 17 height 8
click at [848, 407] on span "Save & Exit" at bounding box center [849, 408] width 38 height 8
click at [845, 380] on button "Save & Exit" at bounding box center [842, 383] width 78 height 24
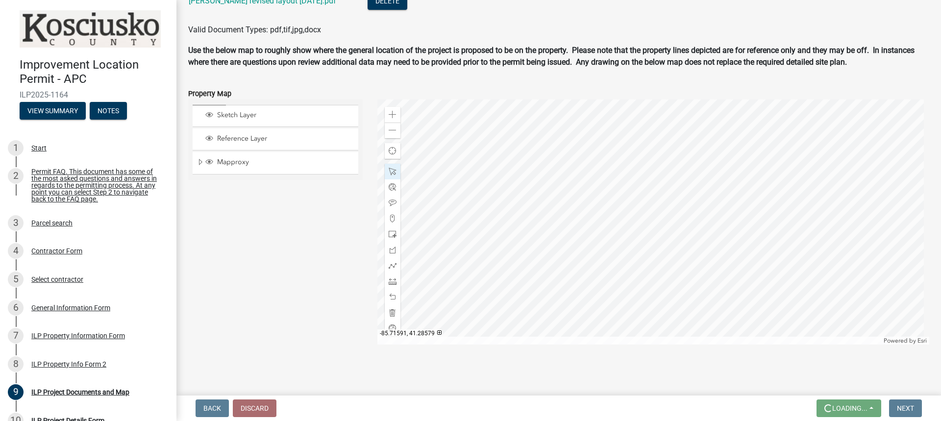
scroll to position [0, 0]
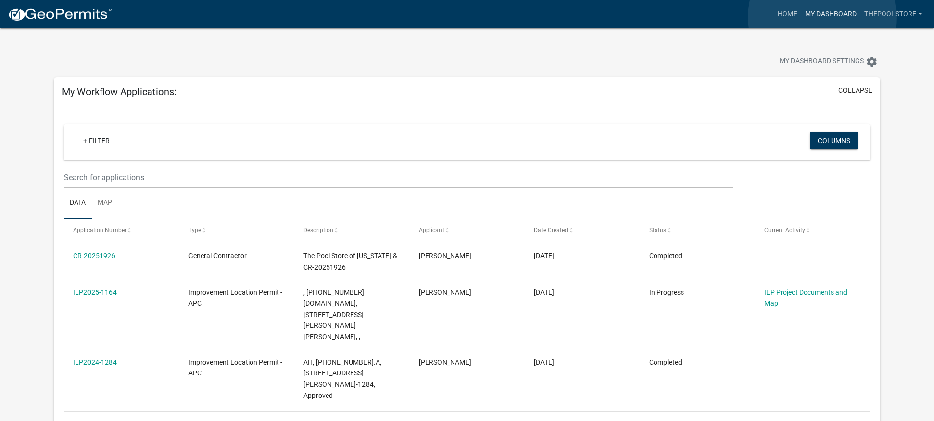
click at [822, 17] on link "My Dashboard" at bounding box center [830, 14] width 59 height 19
click at [836, 12] on link "My Dashboard" at bounding box center [830, 14] width 59 height 19
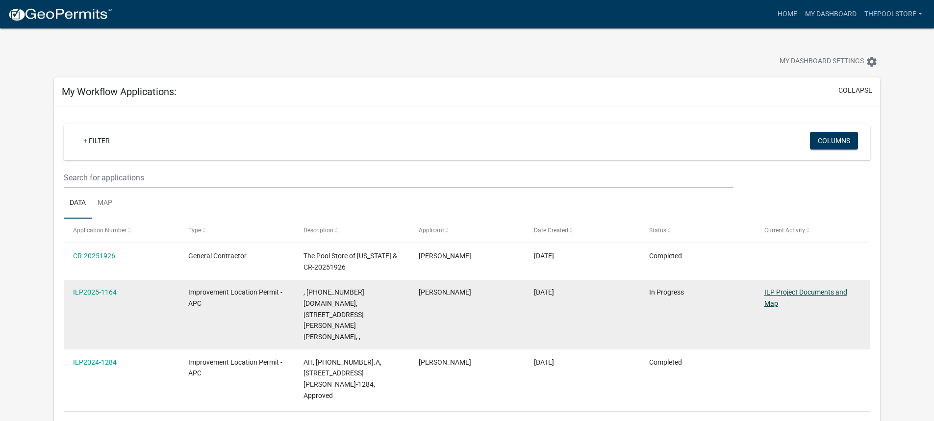
click at [791, 292] on link "ILP Project Documents and Map" at bounding box center [805, 297] width 83 height 19
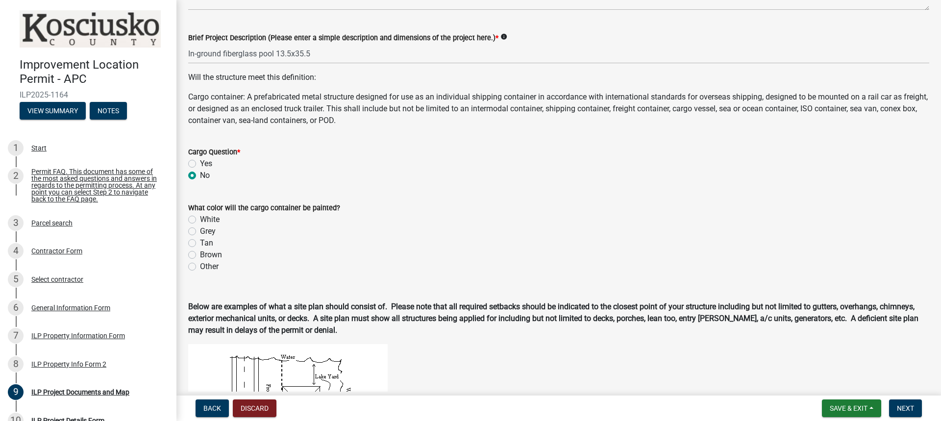
scroll to position [294, 0]
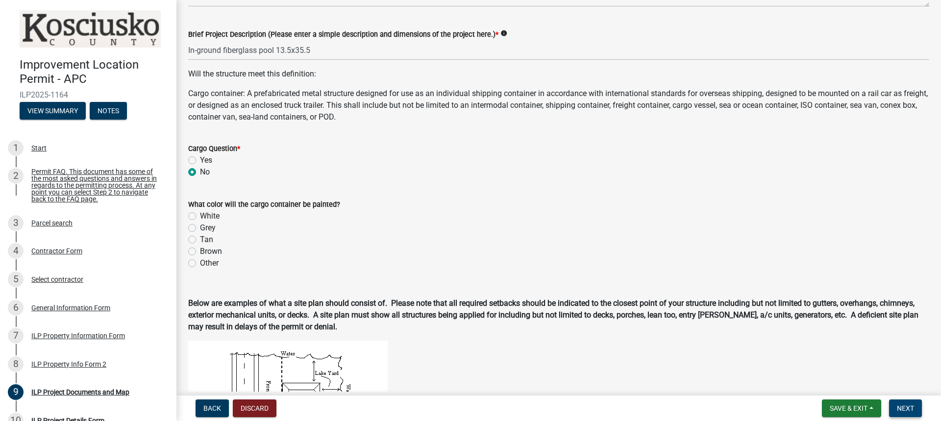
click at [912, 407] on span "Next" at bounding box center [905, 408] width 17 height 8
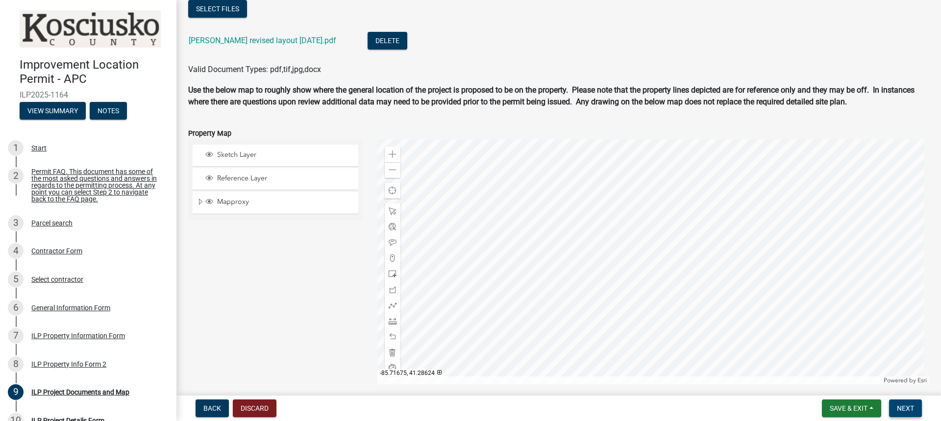
scroll to position [1118, 0]
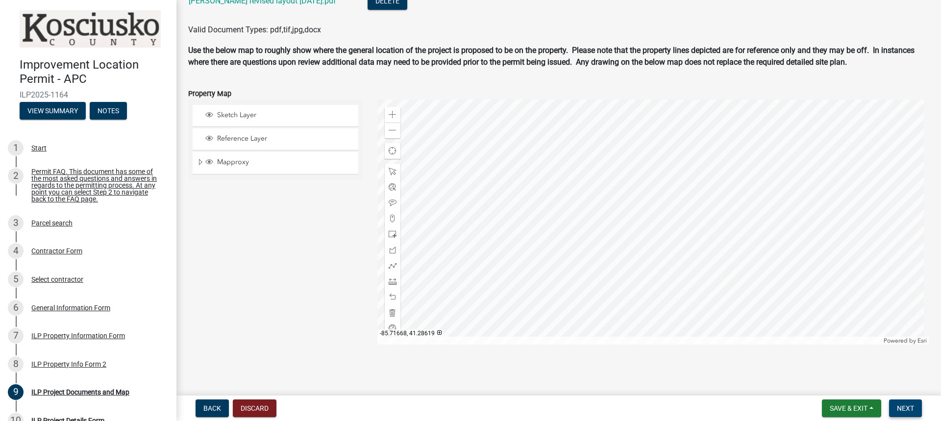
click at [907, 408] on span "Next" at bounding box center [905, 408] width 17 height 8
click at [390, 170] on span at bounding box center [393, 172] width 8 height 8
click at [909, 408] on span "Next" at bounding box center [905, 408] width 17 height 8
click at [907, 405] on span "Next" at bounding box center [905, 408] width 17 height 8
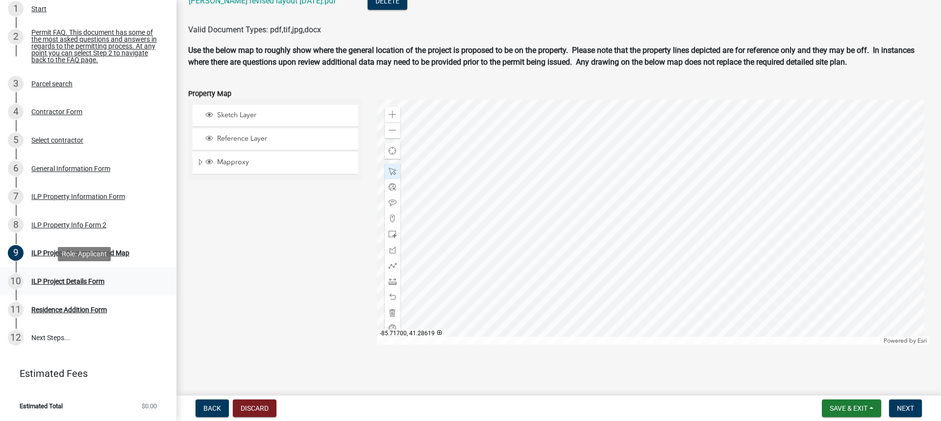
click at [86, 280] on div "ILP Project Details Form" at bounding box center [67, 281] width 73 height 7
click at [389, 131] on span at bounding box center [393, 130] width 8 height 8
click at [389, 130] on span at bounding box center [393, 130] width 8 height 8
click at [904, 405] on span "Next" at bounding box center [905, 408] width 17 height 8
click at [904, 407] on span "Next" at bounding box center [905, 408] width 17 height 8
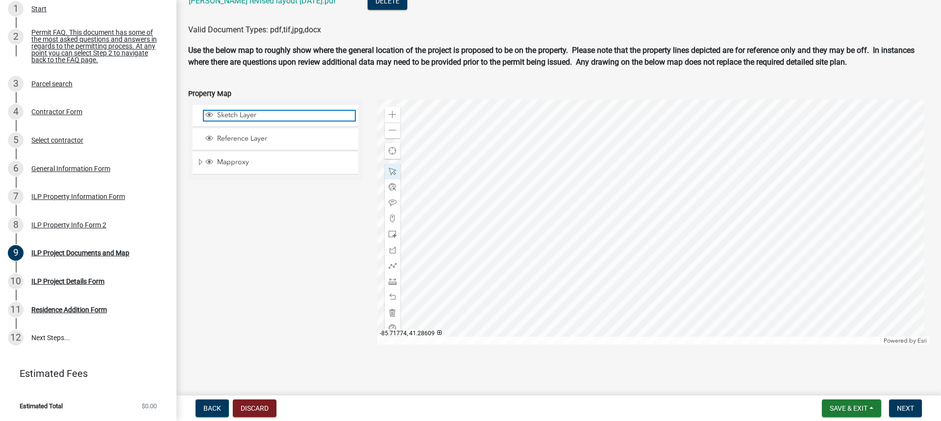
click at [269, 118] on span "Sketch Layer" at bounding box center [285, 115] width 140 height 9
click at [287, 115] on span "Sketch Layer" at bounding box center [285, 115] width 140 height 9
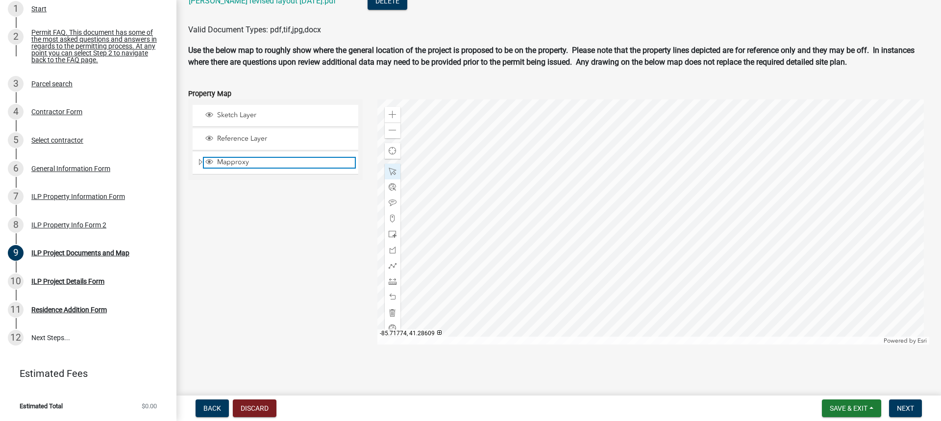
click at [273, 159] on span "Mapproxy" at bounding box center [285, 162] width 140 height 9
click at [273, 160] on span "Mapproxy" at bounding box center [285, 162] width 140 height 9
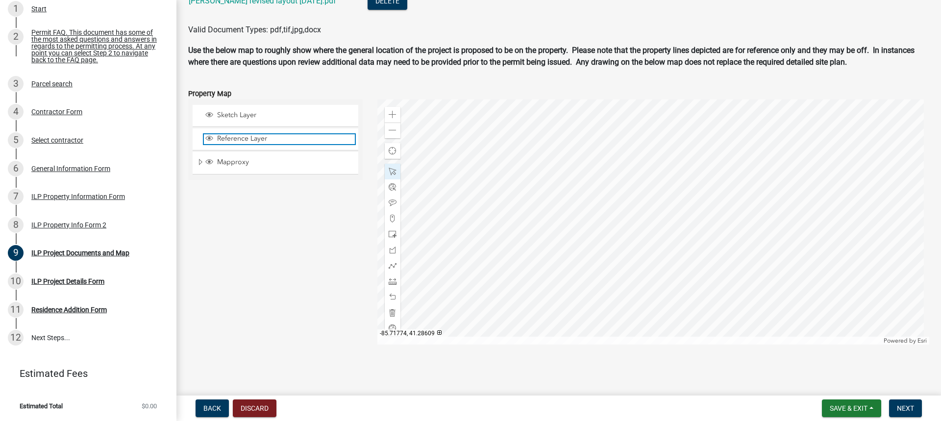
click at [277, 134] on span "Reference Layer" at bounding box center [285, 138] width 140 height 9
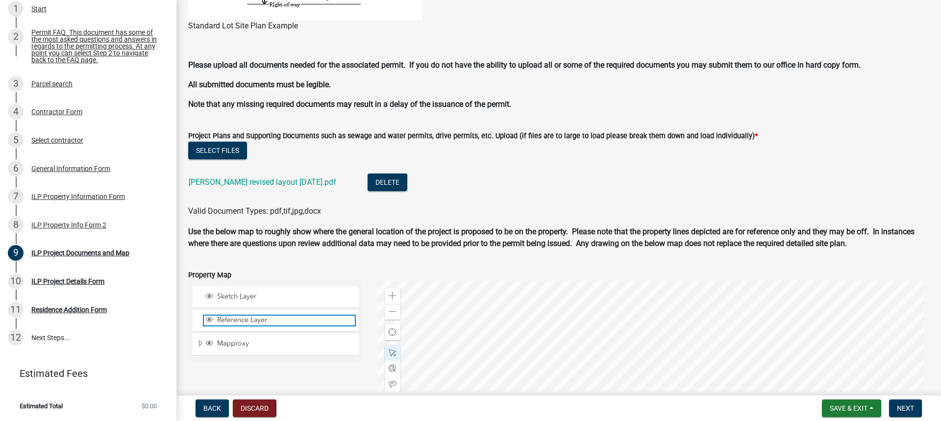
scroll to position [922, 0]
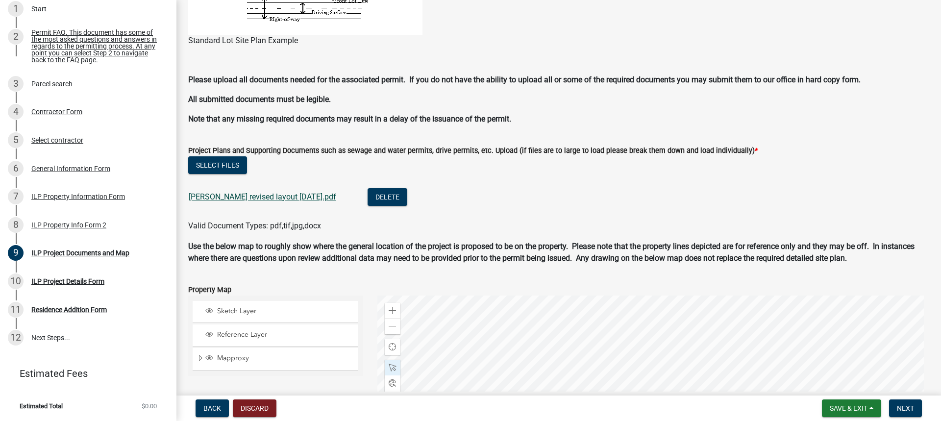
click at [266, 197] on link "[PERSON_NAME] revised layout [DATE].pdf" at bounding box center [263, 196] width 148 height 9
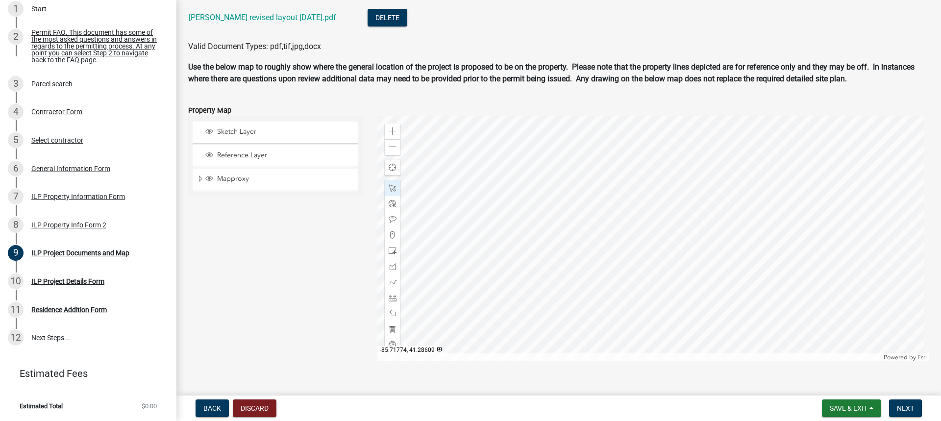
scroll to position [1118, 0]
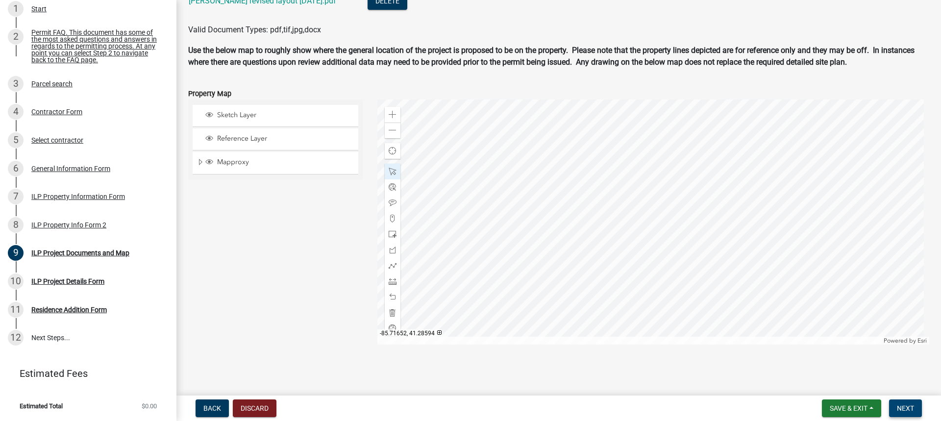
click at [906, 409] on span "Next" at bounding box center [905, 408] width 17 height 8
click at [847, 404] on span "Save & Exit" at bounding box center [849, 408] width 38 height 8
click at [838, 360] on button "Save" at bounding box center [842, 360] width 78 height 24
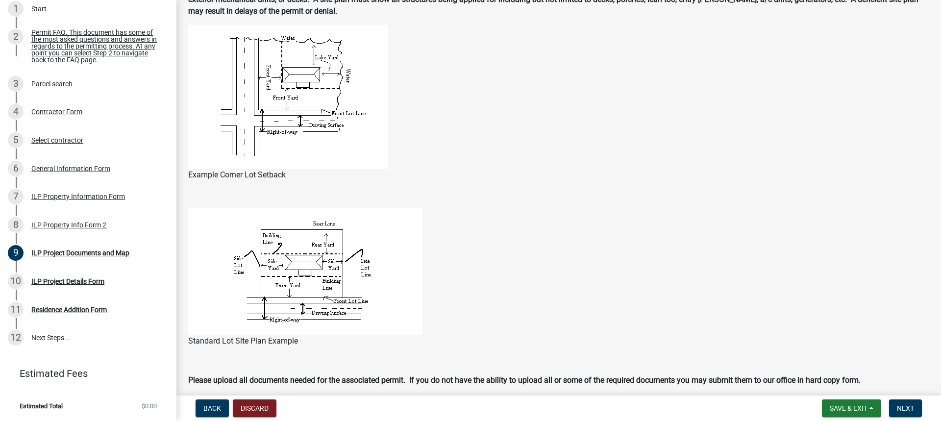
scroll to position [686, 0]
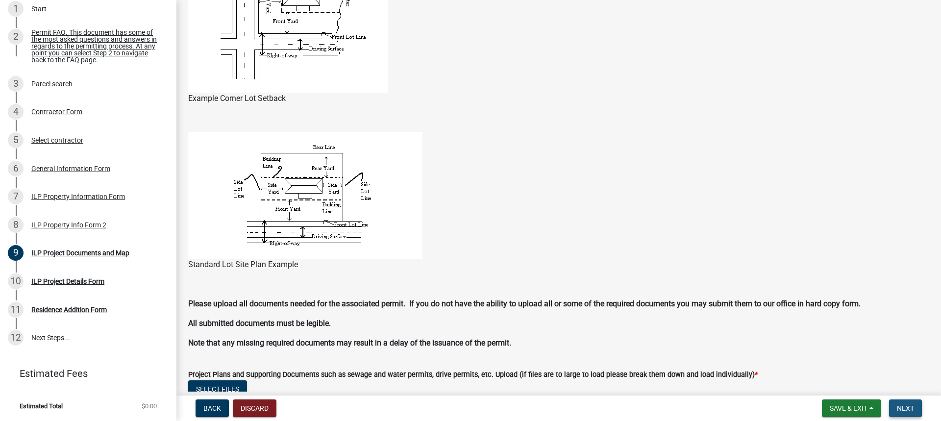
click at [907, 406] on span "Next" at bounding box center [905, 408] width 17 height 8
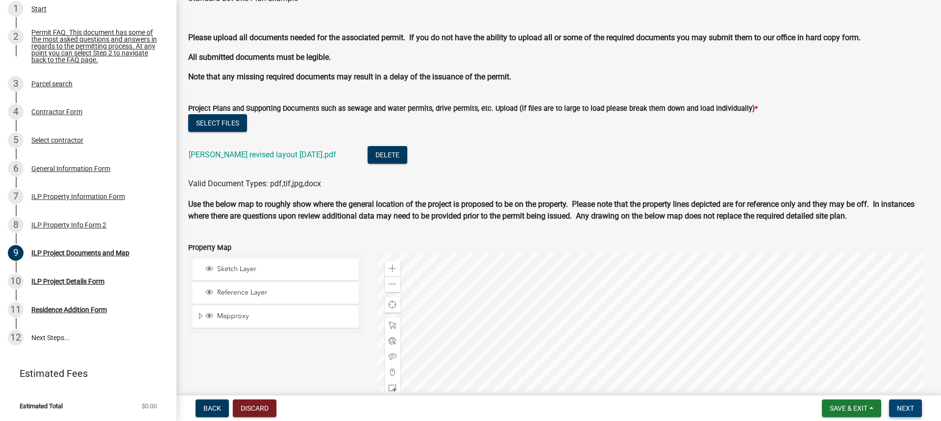
scroll to position [1118, 0]
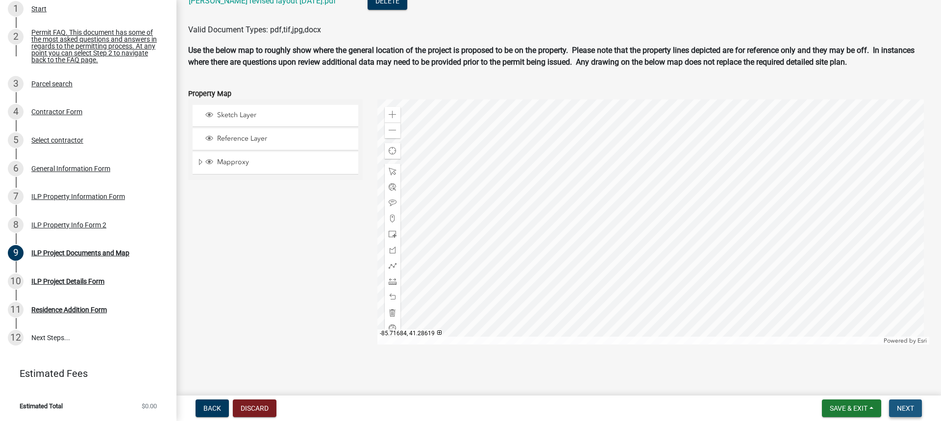
click at [899, 407] on span "Next" at bounding box center [905, 408] width 17 height 8
click at [395, 167] on div at bounding box center [393, 172] width 16 height 16
click at [393, 127] on span at bounding box center [393, 130] width 8 height 8
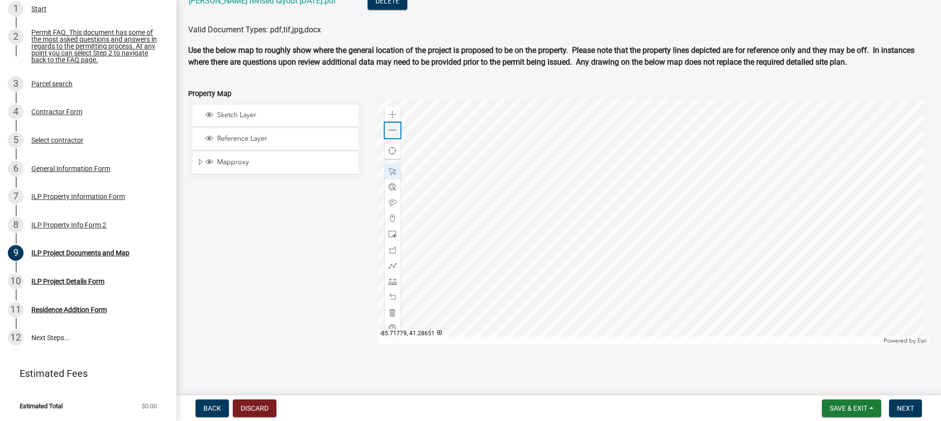
click at [394, 133] on span at bounding box center [393, 130] width 8 height 8
click at [391, 312] on span at bounding box center [393, 313] width 8 height 8
click at [390, 115] on span at bounding box center [393, 115] width 8 height 8
click at [390, 236] on span at bounding box center [393, 234] width 8 height 8
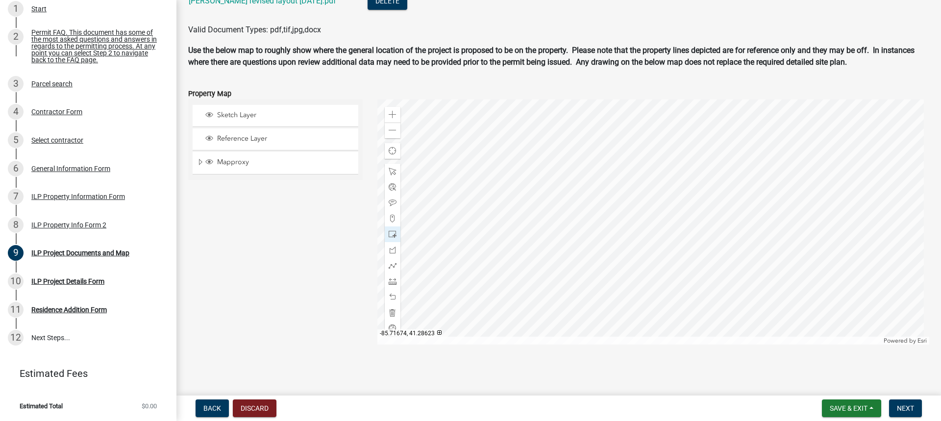
click at [686, 246] on div at bounding box center [654, 222] width 553 height 245
click at [389, 296] on span at bounding box center [393, 297] width 8 height 8
click at [391, 173] on span at bounding box center [393, 172] width 8 height 8
click at [752, 149] on span "Dock" at bounding box center [751, 151] width 8 height 8
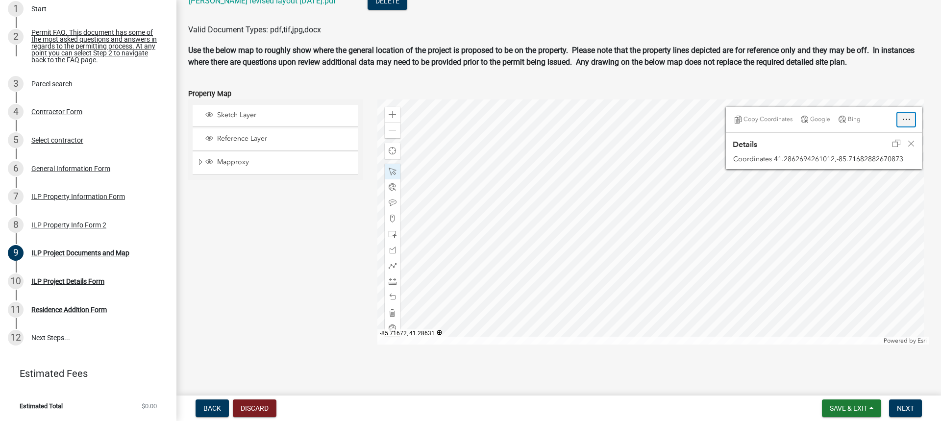
click at [904, 120] on div "Open" at bounding box center [907, 120] width 18 height 14
click at [858, 130] on div "Copy Coordinates Google Bing Zoom to" at bounding box center [824, 120] width 196 height 26
click at [672, 204] on div at bounding box center [654, 222] width 553 height 245
click at [747, 214] on div at bounding box center [654, 222] width 553 height 245
click at [694, 221] on div at bounding box center [654, 222] width 553 height 245
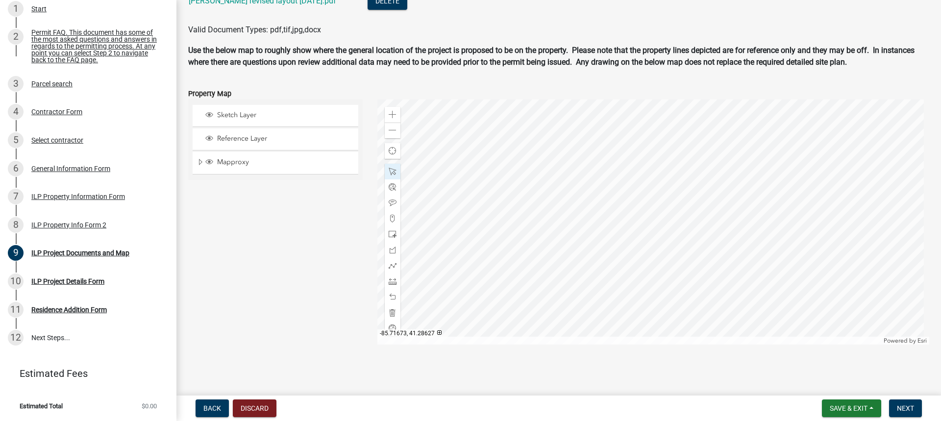
click at [693, 221] on div at bounding box center [654, 222] width 553 height 245
click at [692, 221] on div at bounding box center [654, 222] width 553 height 245
click at [633, 208] on div at bounding box center [654, 222] width 553 height 245
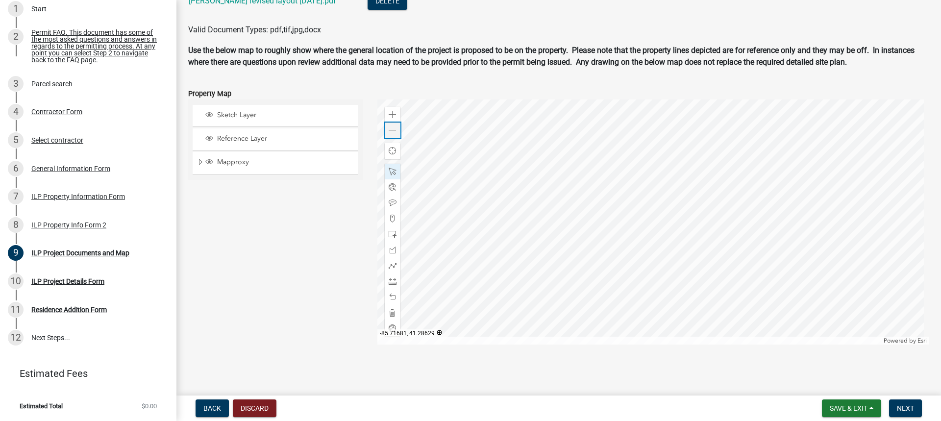
click at [391, 132] on span at bounding box center [393, 130] width 8 height 8
click at [631, 222] on div at bounding box center [654, 222] width 553 height 245
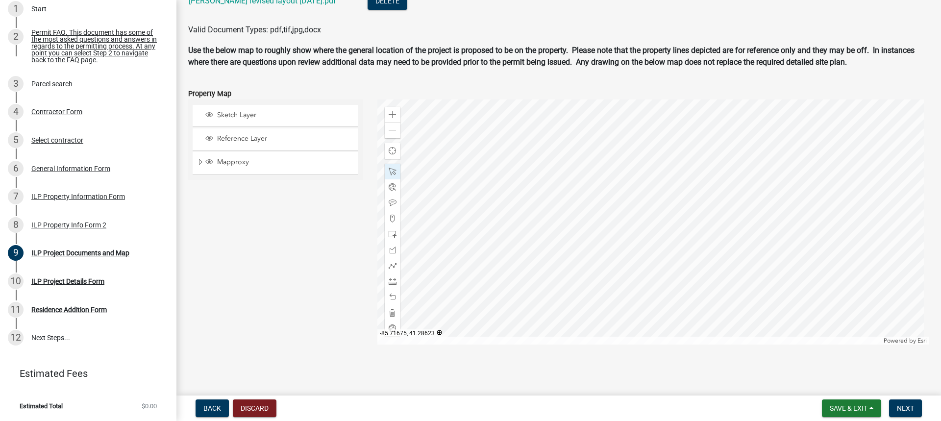
click at [649, 235] on div at bounding box center [654, 222] width 553 height 245
click at [392, 298] on span at bounding box center [393, 297] width 8 height 8
click at [390, 265] on span at bounding box center [393, 266] width 8 height 8
click at [389, 235] on span at bounding box center [393, 234] width 8 height 8
click at [651, 238] on div at bounding box center [654, 222] width 553 height 245
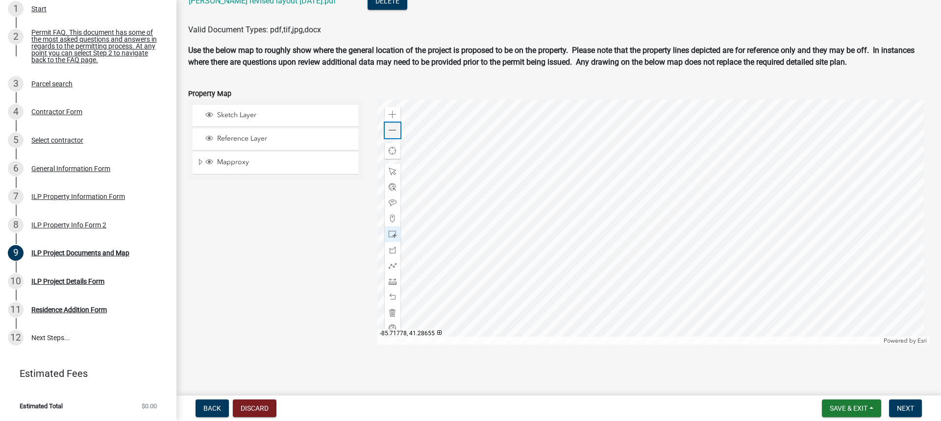
click at [392, 133] on span at bounding box center [393, 130] width 8 height 8
click at [392, 171] on span at bounding box center [393, 172] width 8 height 8
click at [907, 406] on span "Next" at bounding box center [905, 408] width 17 height 8
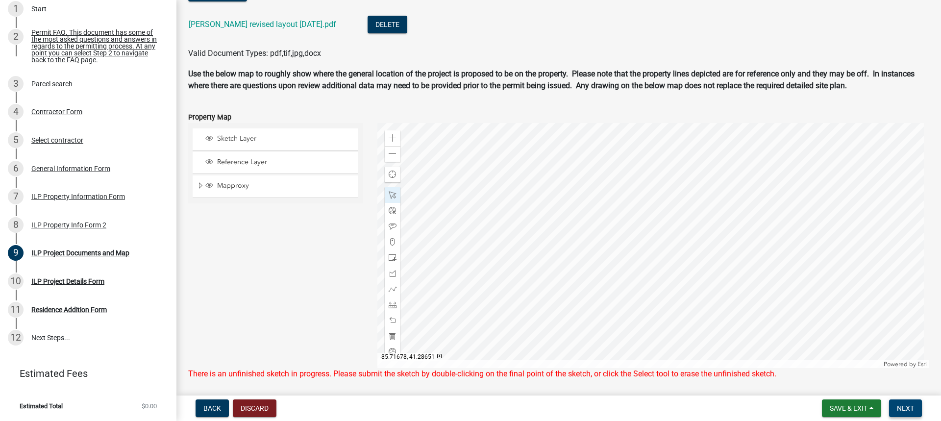
scroll to position [1130, 0]
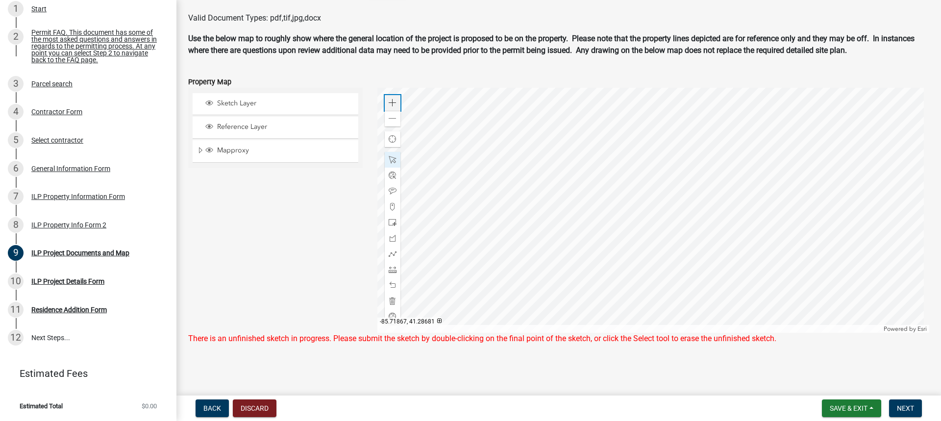
click at [389, 102] on span at bounding box center [393, 103] width 8 height 8
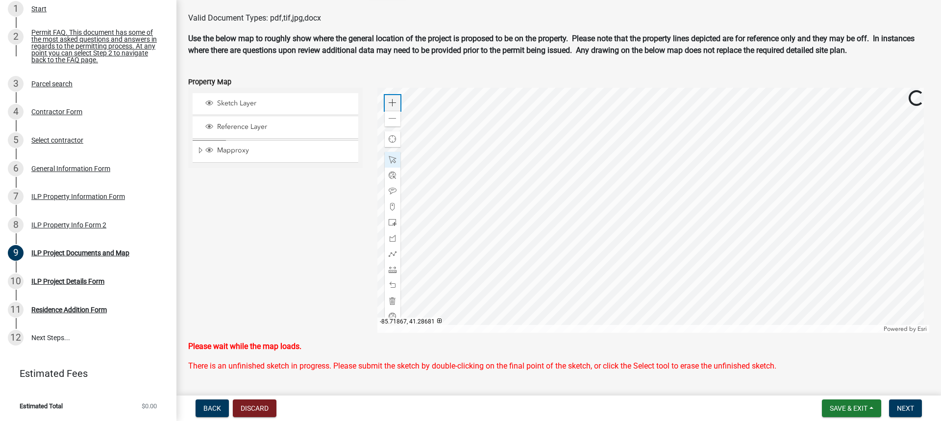
click at [389, 102] on span at bounding box center [393, 103] width 8 height 8
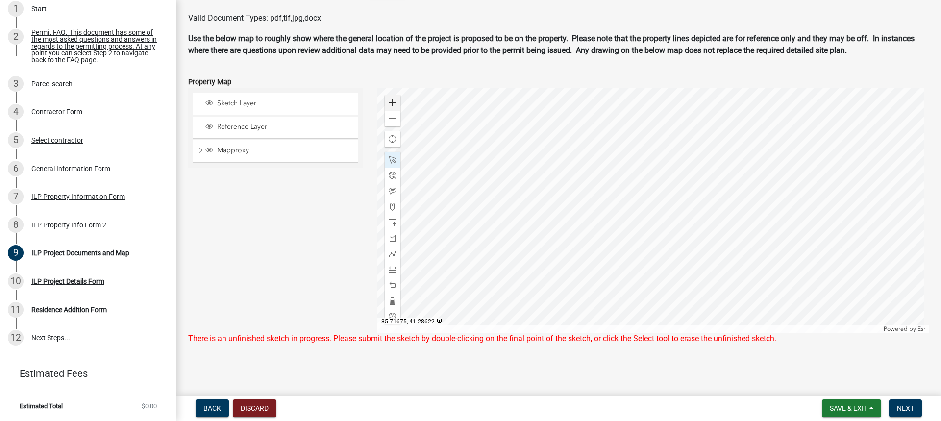
click at [657, 276] on div at bounding box center [654, 210] width 553 height 245
click at [658, 274] on div at bounding box center [654, 210] width 553 height 245
click at [395, 115] on div "Zoom out" at bounding box center [393, 119] width 16 height 16
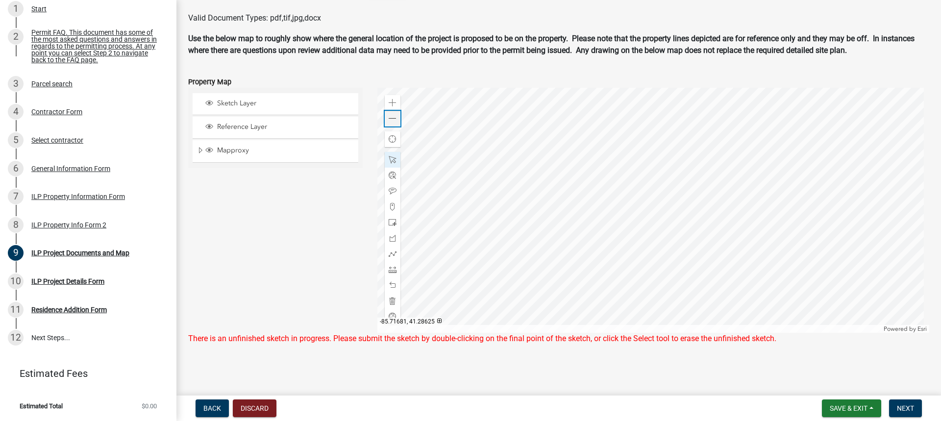
click at [395, 115] on div "Zoom out" at bounding box center [393, 119] width 16 height 16
click at [389, 285] on span at bounding box center [393, 285] width 8 height 8
click at [390, 225] on span at bounding box center [393, 223] width 8 height 8
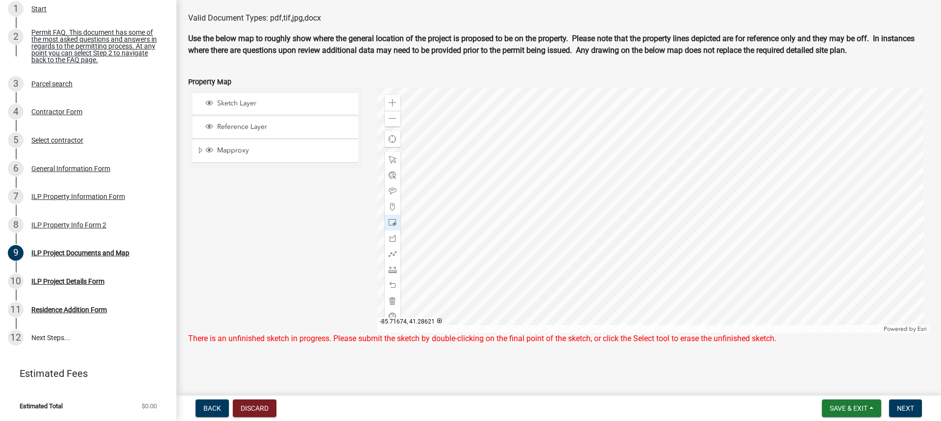
click at [650, 219] on div at bounding box center [654, 210] width 553 height 245
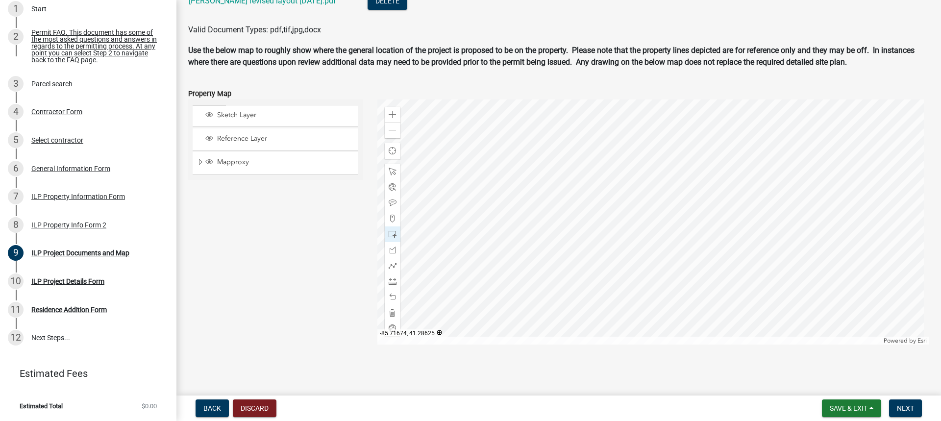
scroll to position [1118, 0]
click at [909, 409] on span "Next" at bounding box center [905, 408] width 17 height 8
click at [389, 168] on span at bounding box center [393, 172] width 8 height 8
click at [899, 408] on span "Next" at bounding box center [905, 408] width 17 height 8
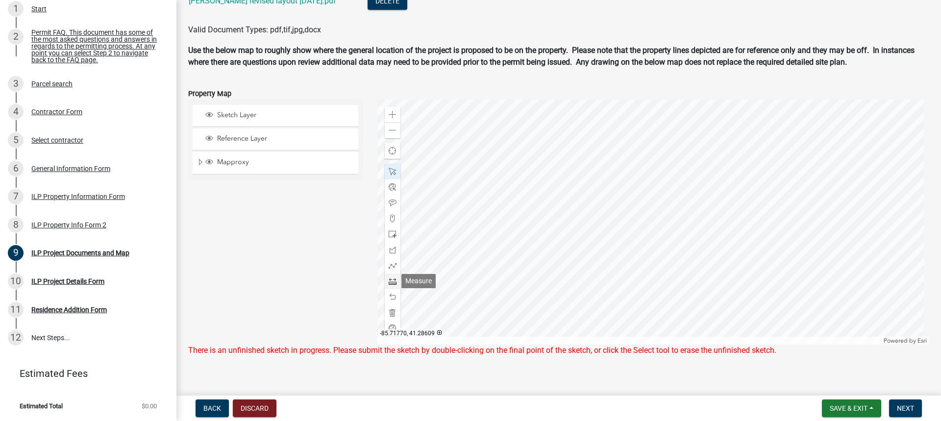
click at [390, 281] on span at bounding box center [393, 282] width 8 height 8
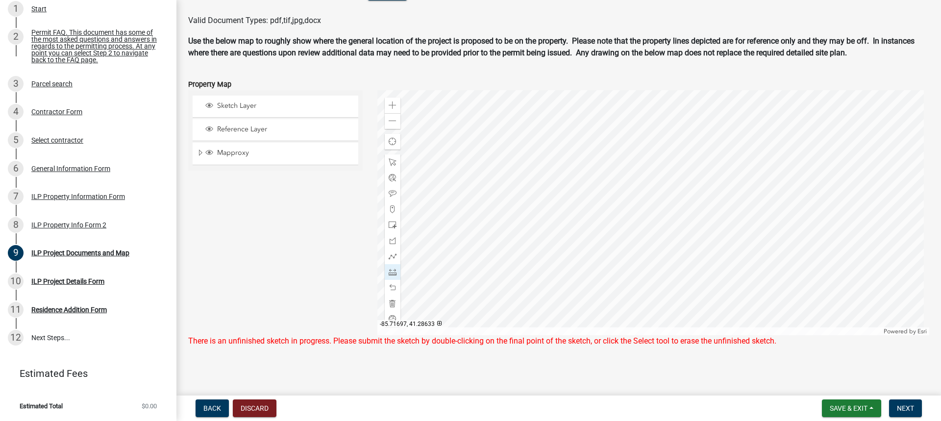
scroll to position [1130, 0]
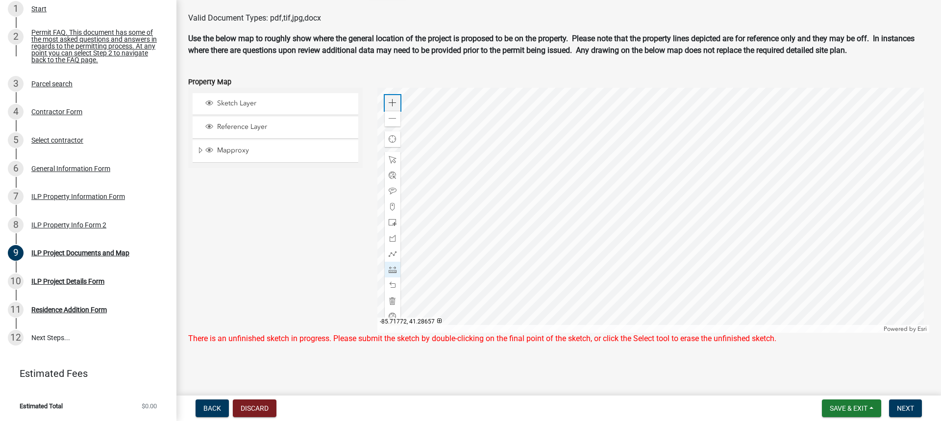
click at [390, 102] on span at bounding box center [393, 103] width 8 height 8
click at [564, 167] on div at bounding box center [654, 210] width 553 height 245
click at [565, 227] on div at bounding box center [654, 210] width 553 height 245
click at [651, 227] on div at bounding box center [654, 210] width 553 height 245
click at [650, 167] on div at bounding box center [654, 210] width 553 height 245
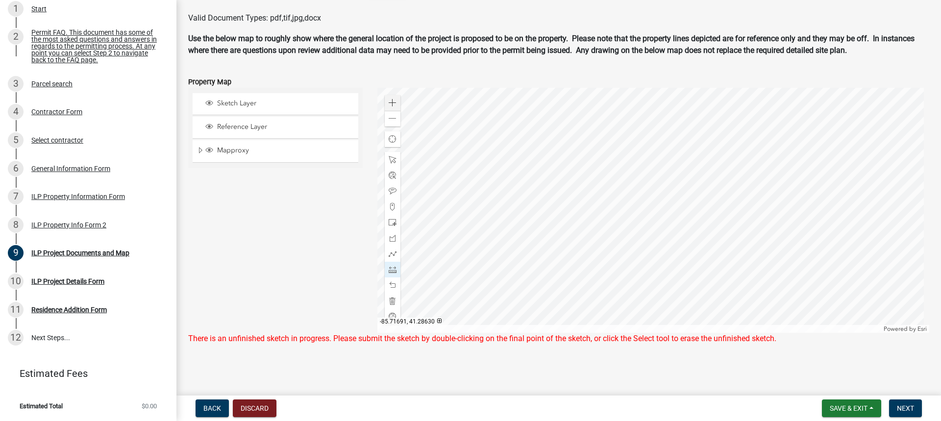
click at [564, 167] on div at bounding box center [654, 210] width 553 height 245
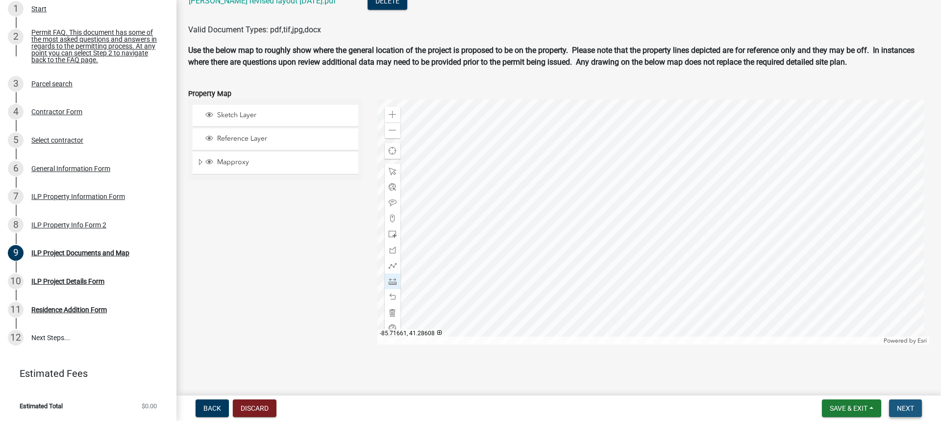
click at [913, 406] on span "Next" at bounding box center [905, 408] width 17 height 8
click at [900, 407] on span "Next" at bounding box center [905, 408] width 17 height 8
drag, startPoint x: 387, startPoint y: 169, endPoint x: 397, endPoint y: 169, distance: 9.3
click at [389, 169] on span at bounding box center [393, 172] width 8 height 8
click at [900, 407] on span "Next" at bounding box center [905, 408] width 17 height 8
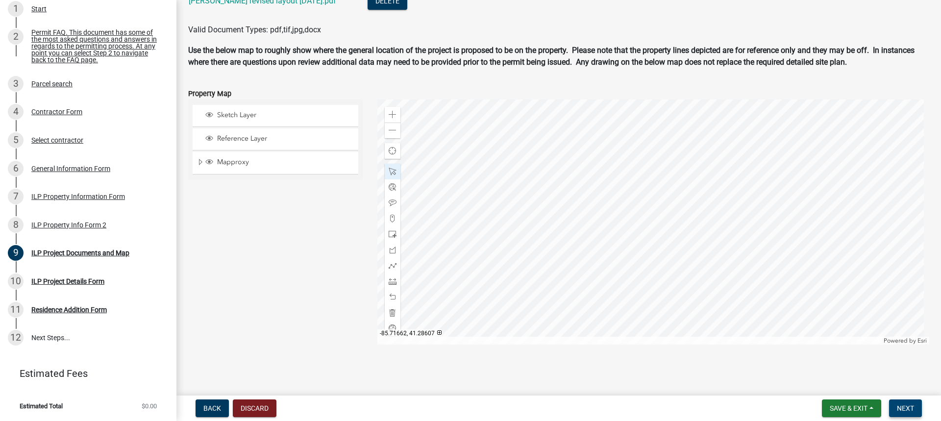
click at [912, 408] on span "Next" at bounding box center [905, 408] width 17 height 8
click at [390, 169] on span at bounding box center [393, 172] width 8 height 8
click at [394, 126] on span at bounding box center [393, 130] width 8 height 8
click at [900, 408] on span "Next" at bounding box center [905, 408] width 17 height 8
click at [906, 408] on span "Next" at bounding box center [905, 408] width 17 height 8
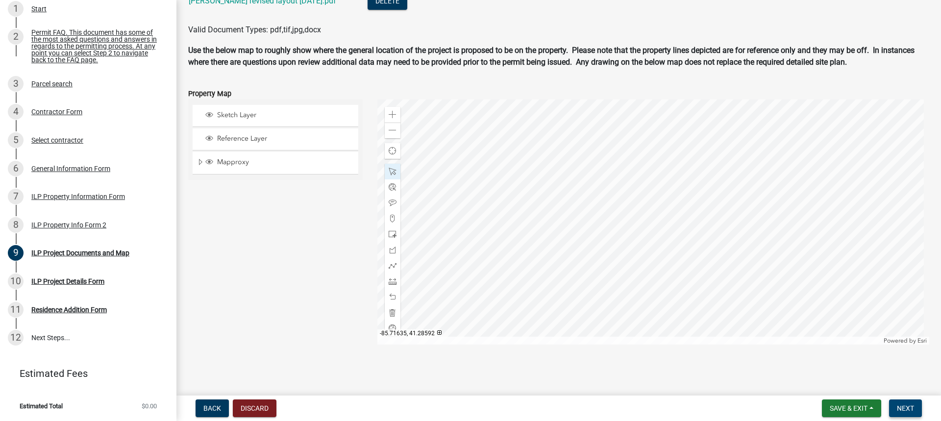
click at [910, 405] on span "Next" at bounding box center [905, 408] width 17 height 8
click at [908, 143] on span "Close" at bounding box center [912, 144] width 8 height 8
click at [389, 312] on span at bounding box center [393, 313] width 8 height 8
click at [389, 231] on span at bounding box center [393, 234] width 8 height 8
click at [651, 224] on div at bounding box center [654, 222] width 553 height 245
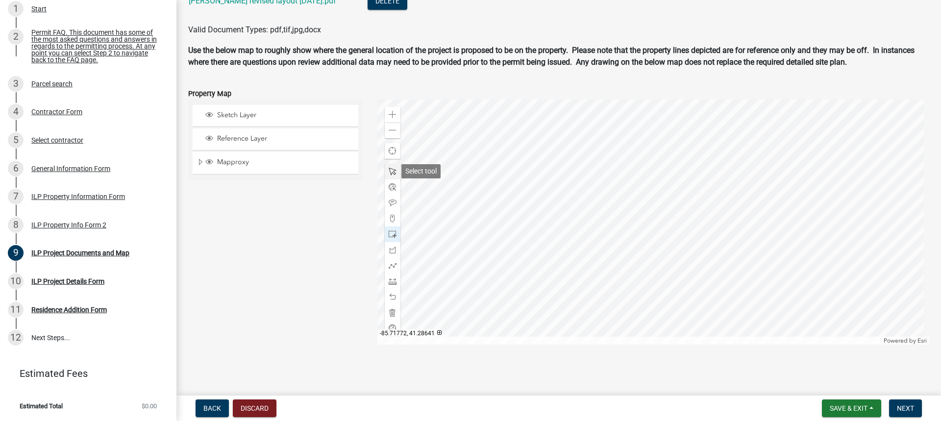
click at [391, 175] on span at bounding box center [393, 172] width 8 height 8
click at [906, 405] on span "Next" at bounding box center [905, 408] width 17 height 8
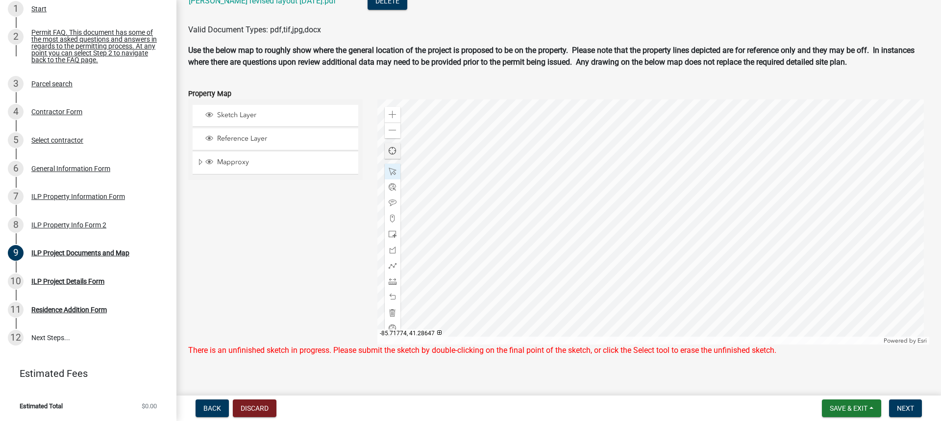
click at [391, 152] on span "Find my location" at bounding box center [393, 151] width 8 height 8
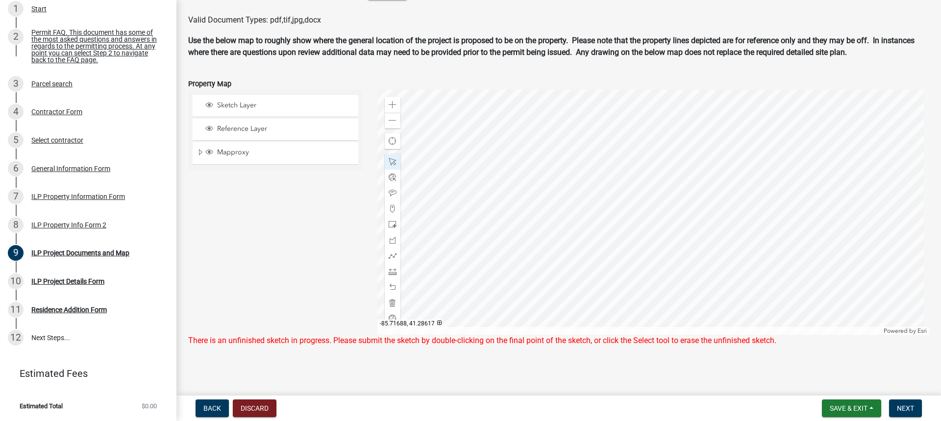
scroll to position [1130, 0]
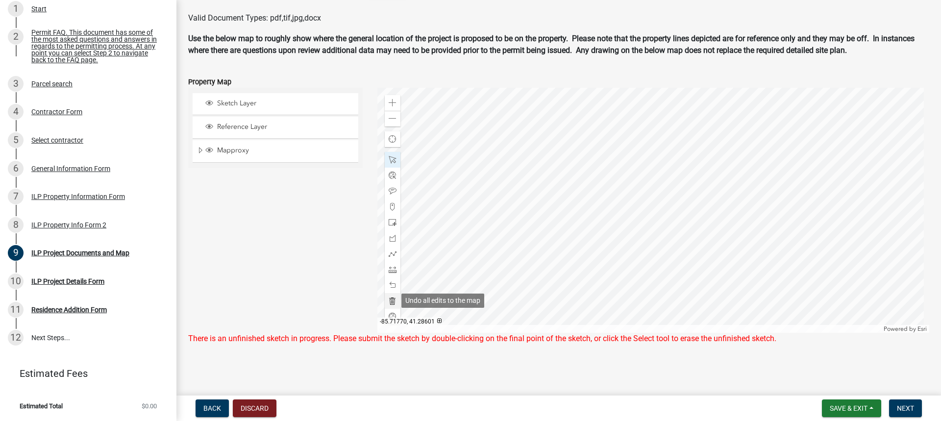
click at [389, 303] on span at bounding box center [393, 301] width 8 height 8
click at [393, 252] on span at bounding box center [393, 254] width 8 height 8
click at [389, 104] on span at bounding box center [393, 103] width 8 height 8
click at [563, 169] on div at bounding box center [654, 210] width 553 height 245
click at [639, 153] on div at bounding box center [654, 210] width 553 height 245
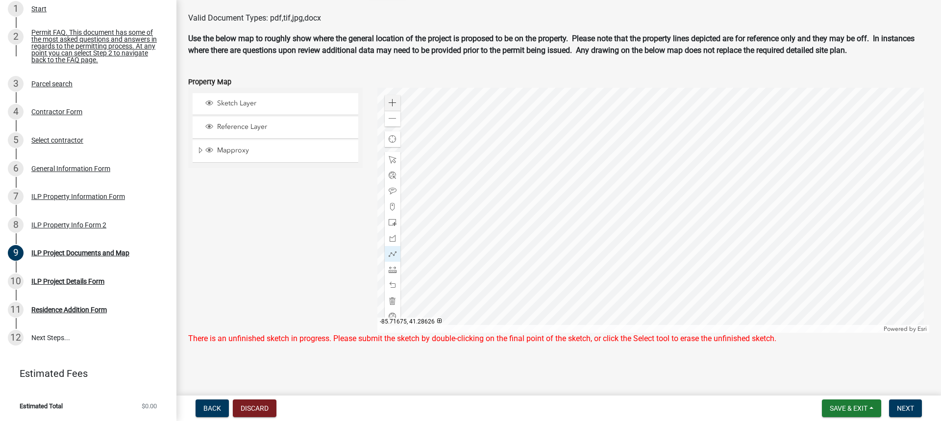
click at [646, 192] on div at bounding box center [654, 210] width 553 height 245
click at [572, 206] on div at bounding box center [654, 210] width 553 height 245
click at [564, 170] on div at bounding box center [654, 210] width 553 height 245
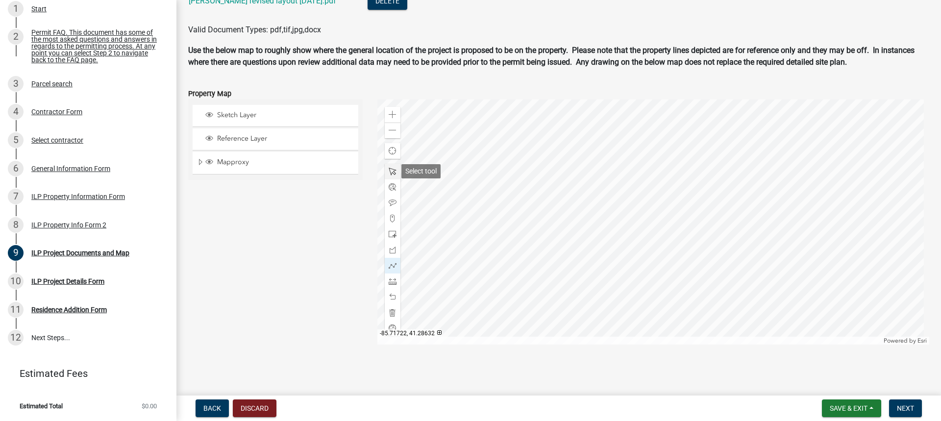
click at [393, 172] on span at bounding box center [393, 172] width 8 height 8
click at [588, 195] on div at bounding box center [654, 222] width 553 height 245
click at [389, 312] on span at bounding box center [393, 313] width 8 height 8
click at [392, 130] on span at bounding box center [393, 130] width 8 height 8
click at [392, 131] on span at bounding box center [393, 130] width 8 height 8
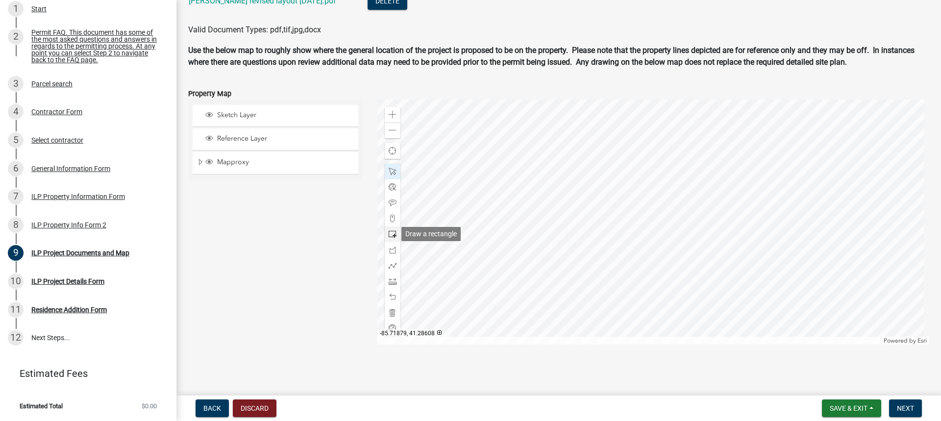
click at [393, 233] on span at bounding box center [393, 234] width 8 height 8
click at [661, 233] on div at bounding box center [654, 222] width 553 height 245
click at [393, 301] on div at bounding box center [393, 297] width 16 height 16
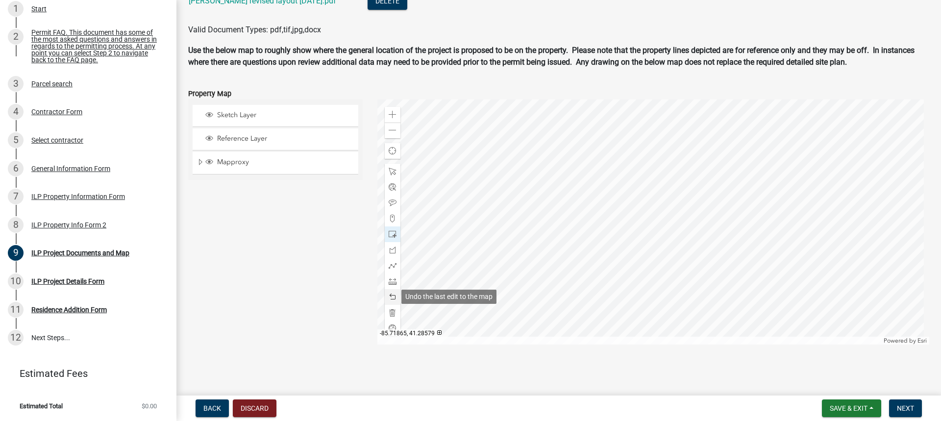
click at [392, 297] on span at bounding box center [393, 297] width 8 height 8
click at [392, 313] on span at bounding box center [393, 313] width 8 height 8
click at [392, 231] on span at bounding box center [393, 234] width 8 height 8
click at [634, 216] on div at bounding box center [654, 222] width 553 height 245
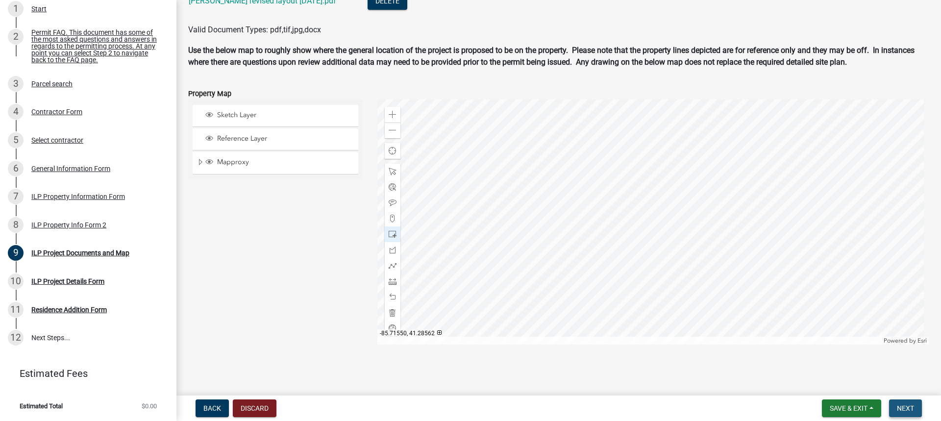
click at [906, 407] on span "Next" at bounding box center [905, 408] width 17 height 8
click at [657, 208] on div at bounding box center [654, 222] width 553 height 245
click at [391, 313] on span at bounding box center [393, 313] width 8 height 8
click at [390, 234] on span at bounding box center [393, 234] width 8 height 8
click at [654, 228] on div at bounding box center [654, 222] width 553 height 245
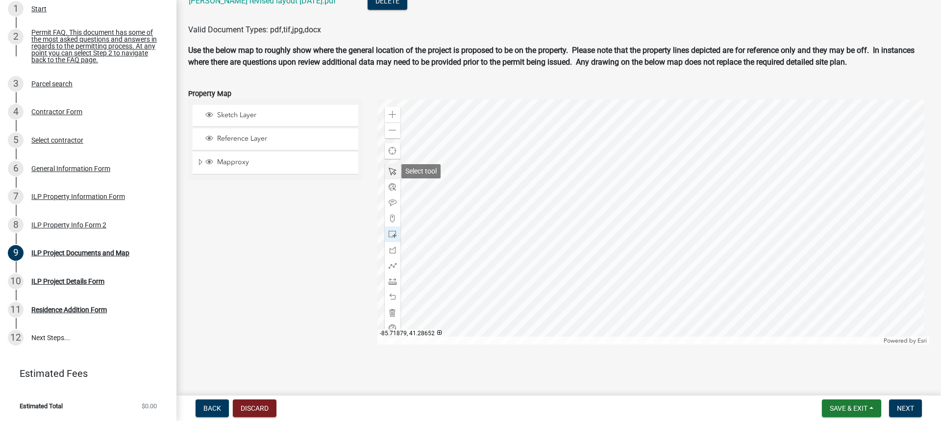
click at [389, 172] on span at bounding box center [393, 172] width 8 height 8
click at [395, 129] on div "Zoom out" at bounding box center [393, 131] width 16 height 16
click at [390, 117] on span at bounding box center [393, 115] width 8 height 8
click at [907, 406] on span "Next" at bounding box center [905, 408] width 17 height 8
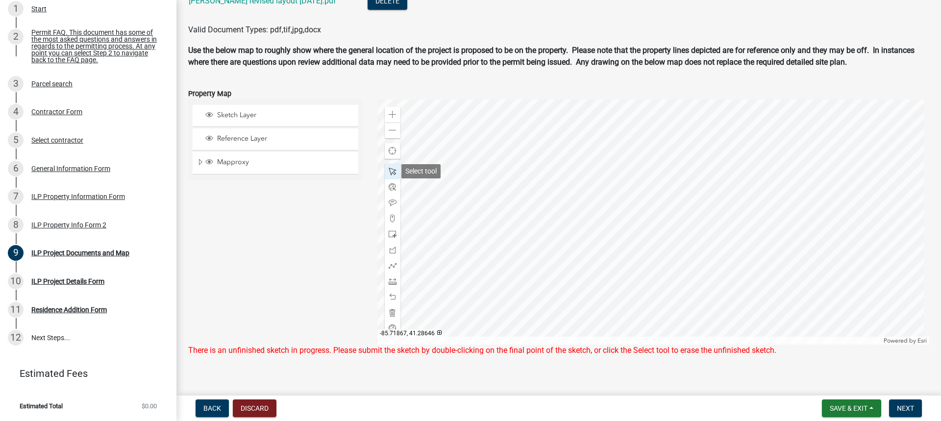
click at [392, 171] on span at bounding box center [393, 172] width 8 height 8
click at [391, 171] on span at bounding box center [393, 172] width 8 height 8
click at [634, 178] on div at bounding box center [654, 222] width 553 height 245
click at [902, 407] on span "Next" at bounding box center [905, 408] width 17 height 8
click at [389, 328] on span at bounding box center [393, 329] width 8 height 8
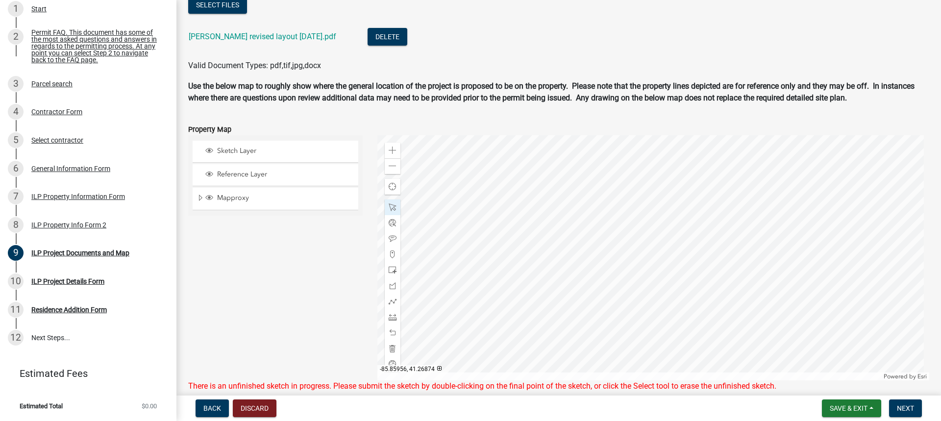
scroll to position [1130, 0]
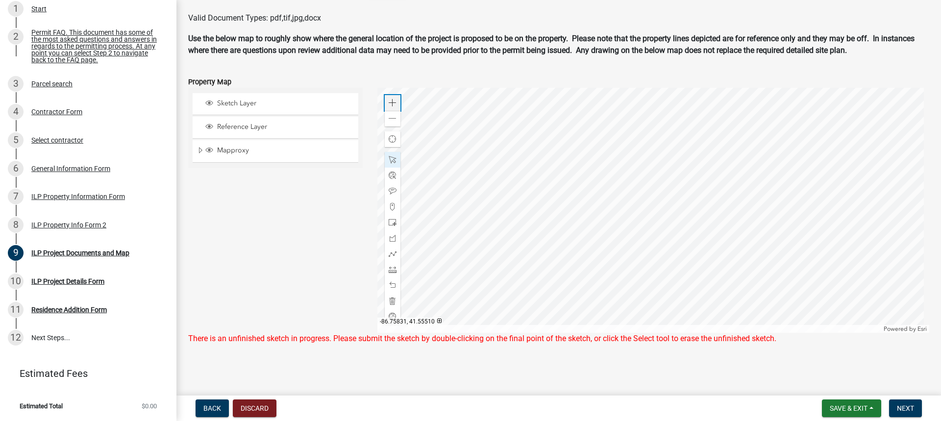
click at [394, 101] on span at bounding box center [393, 103] width 8 height 8
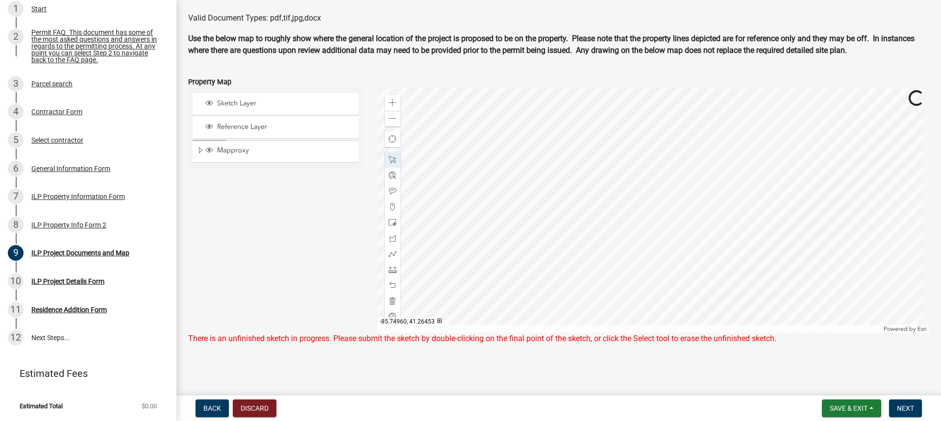
click at [497, 306] on div at bounding box center [654, 210] width 553 height 245
click at [560, 318] on div at bounding box center [654, 210] width 553 height 245
click at [392, 101] on span at bounding box center [393, 103] width 8 height 8
click at [817, 259] on div at bounding box center [654, 210] width 553 height 245
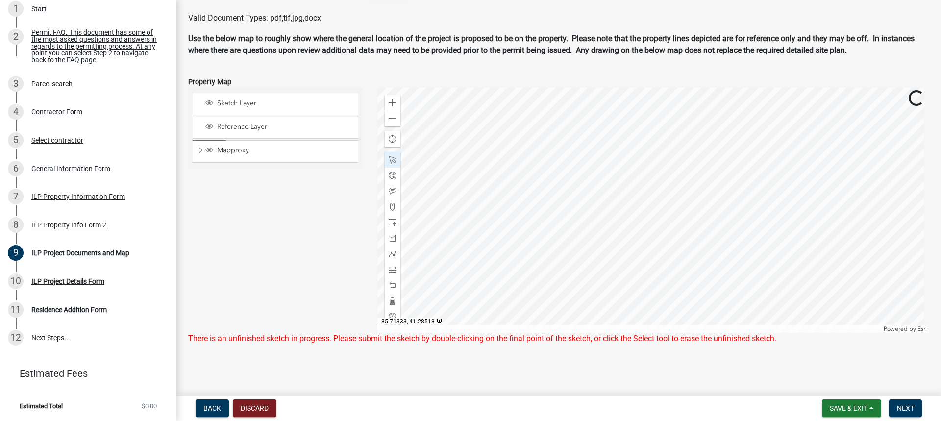
click at [741, 218] on div at bounding box center [654, 210] width 553 height 245
click at [393, 101] on span at bounding box center [393, 103] width 8 height 8
click at [698, 321] on div at bounding box center [654, 210] width 553 height 245
click at [550, 147] on div at bounding box center [654, 210] width 553 height 245
click at [392, 256] on span at bounding box center [393, 254] width 8 height 8
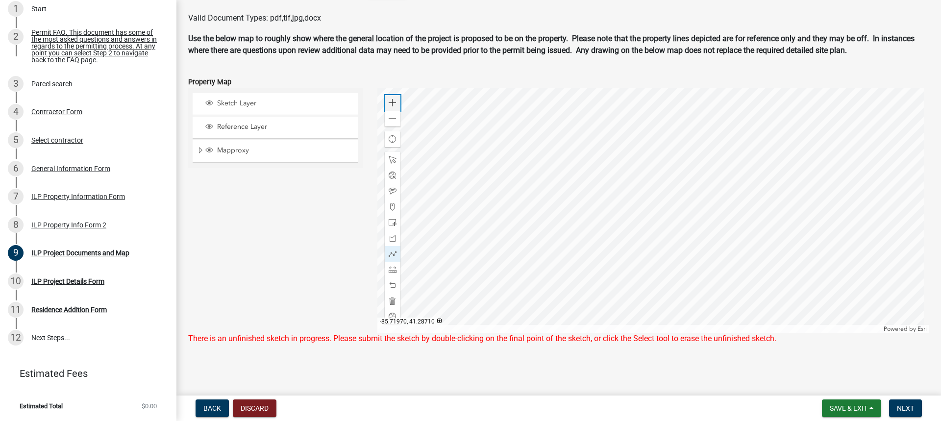
click at [392, 105] on span at bounding box center [393, 103] width 8 height 8
click at [390, 270] on span at bounding box center [393, 270] width 8 height 8
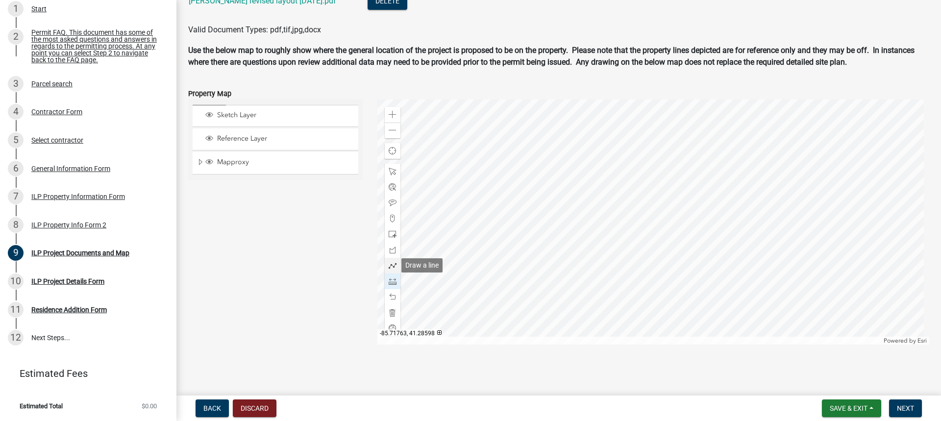
scroll to position [1118, 0]
click at [499, 184] on div at bounding box center [654, 222] width 553 height 245
click at [529, 184] on div at bounding box center [654, 222] width 553 height 245
click at [530, 166] on div at bounding box center [654, 222] width 553 height 245
click at [498, 164] on div at bounding box center [654, 222] width 553 height 245
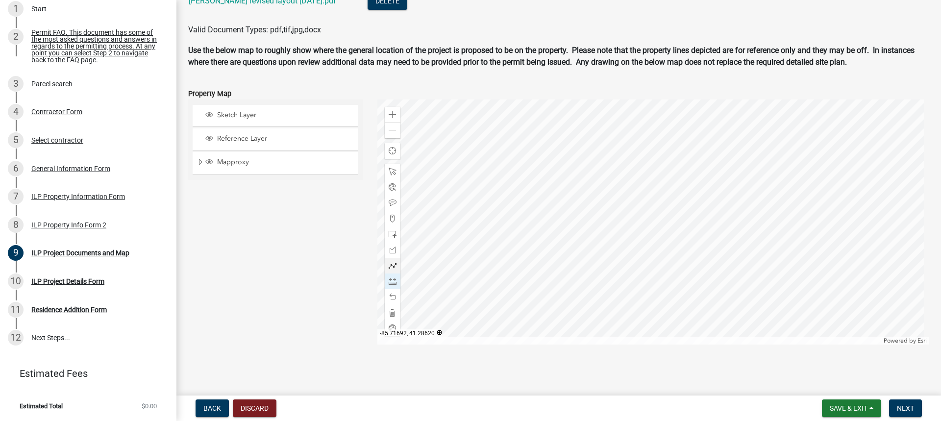
click at [500, 184] on div at bounding box center [654, 222] width 553 height 245
click at [499, 184] on div at bounding box center [654, 222] width 553 height 245
click at [905, 404] on button "Next" at bounding box center [905, 409] width 33 height 18
click at [905, 407] on span "Next" at bounding box center [905, 408] width 17 height 8
click at [394, 171] on span at bounding box center [393, 172] width 8 height 8
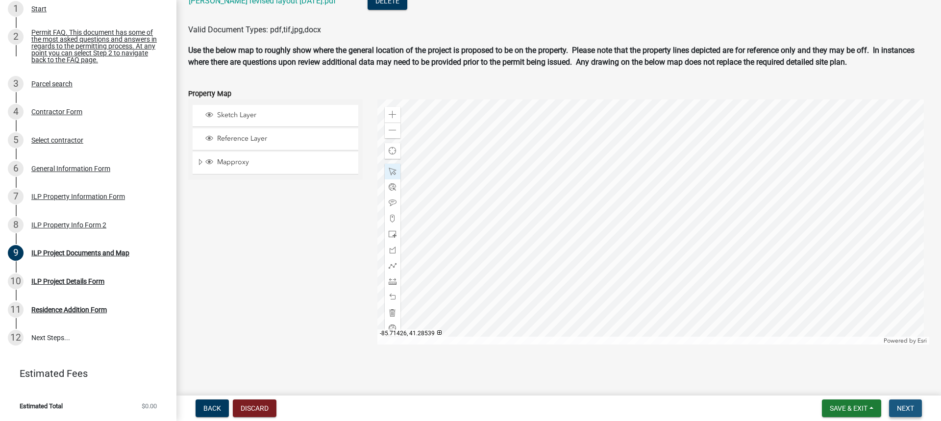
click at [905, 409] on span "Next" at bounding box center [905, 408] width 17 height 8
click at [520, 177] on div at bounding box center [654, 222] width 553 height 245
click at [389, 173] on span at bounding box center [393, 172] width 8 height 8
click at [893, 143] on div "Undock" at bounding box center [896, 144] width 15 height 14
click at [610, 224] on span "Close" at bounding box center [610, 221] width 8 height 8
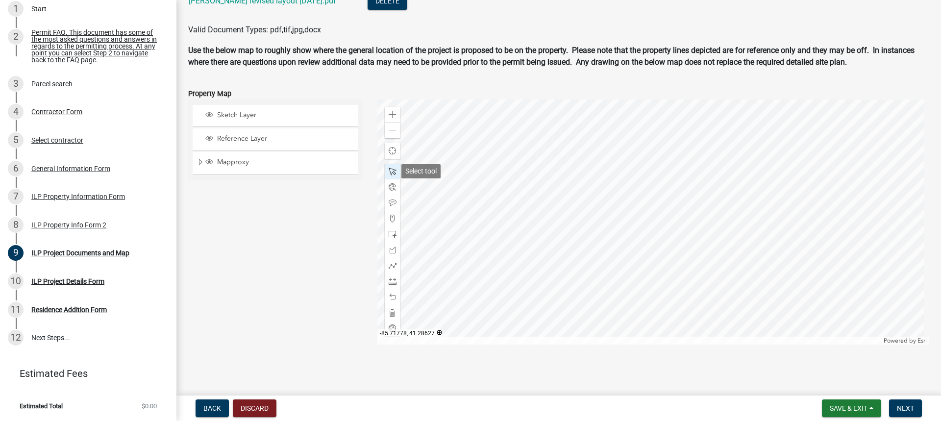
click at [395, 170] on div at bounding box center [393, 172] width 16 height 16
click at [513, 171] on div at bounding box center [654, 222] width 553 height 245
click at [600, 218] on span "Close" at bounding box center [602, 215] width 8 height 8
click at [391, 173] on span at bounding box center [393, 172] width 8 height 8
click at [900, 406] on span "Next" at bounding box center [905, 408] width 17 height 8
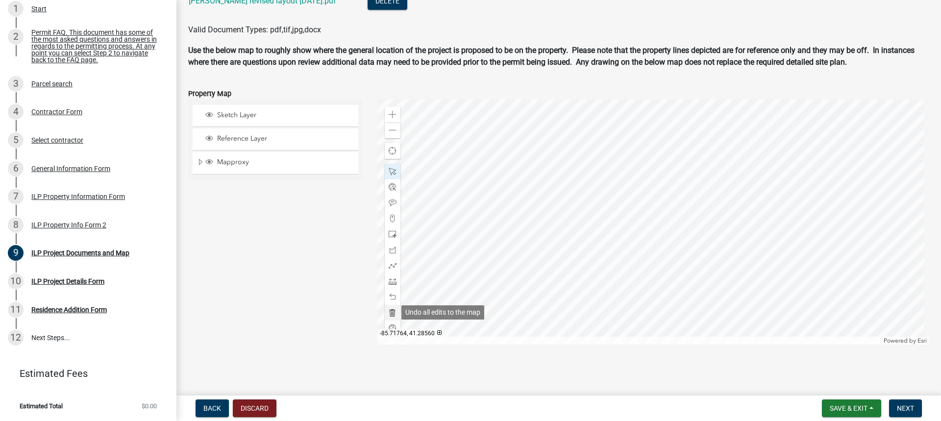
click at [389, 315] on span at bounding box center [393, 313] width 8 height 8
click at [391, 235] on span at bounding box center [393, 234] width 8 height 8
click at [527, 180] on div at bounding box center [654, 222] width 553 height 245
click at [514, 172] on div at bounding box center [654, 222] width 553 height 245
drag, startPoint x: 392, startPoint y: 295, endPoint x: 397, endPoint y: 284, distance: 12.5
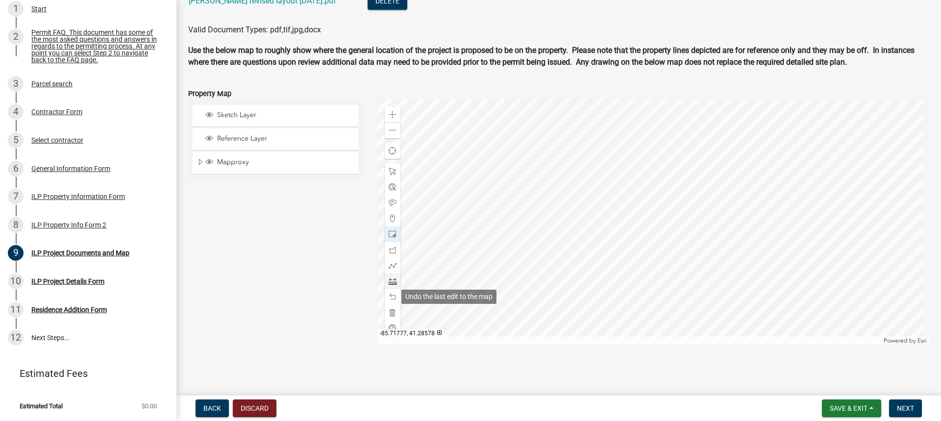
click at [392, 295] on span at bounding box center [393, 297] width 8 height 8
click at [391, 297] on span at bounding box center [393, 297] width 8 height 8
click at [391, 174] on span at bounding box center [393, 172] width 8 height 8
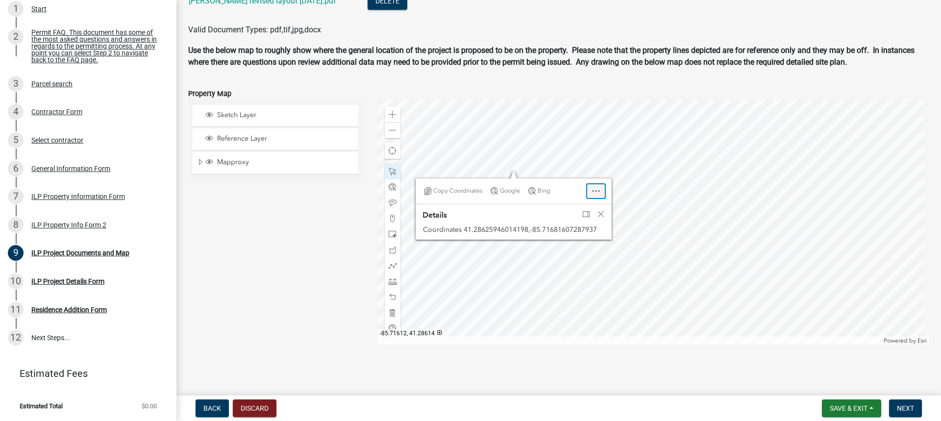
click at [592, 192] on span "Open" at bounding box center [596, 191] width 8 height 8
click at [592, 190] on span "Close" at bounding box center [596, 191] width 8 height 8
click at [516, 171] on div at bounding box center [654, 222] width 553 height 245
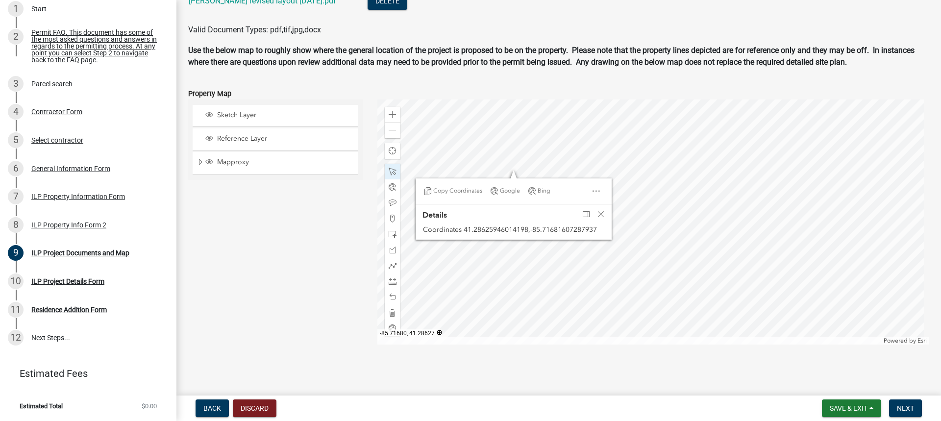
click at [516, 171] on div at bounding box center [654, 222] width 553 height 245
click at [544, 166] on div at bounding box center [654, 222] width 553 height 245
click at [554, 164] on div at bounding box center [654, 222] width 553 height 245
click at [539, 171] on div at bounding box center [654, 222] width 553 height 245
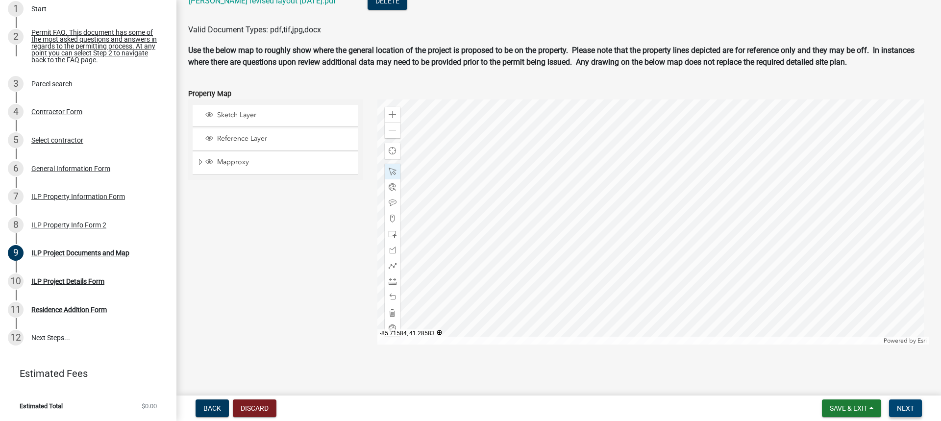
click at [912, 408] on span "Next" at bounding box center [905, 408] width 17 height 8
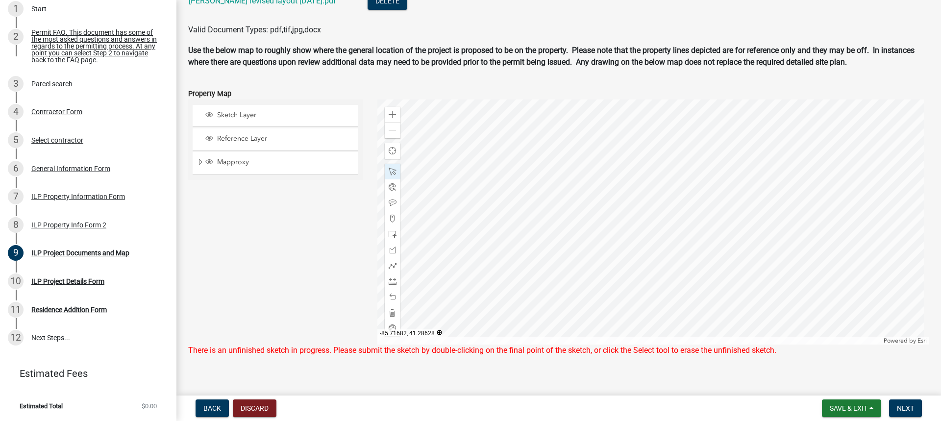
click at [487, 166] on div at bounding box center [654, 222] width 553 height 245
click at [487, 167] on div at bounding box center [654, 222] width 553 height 245
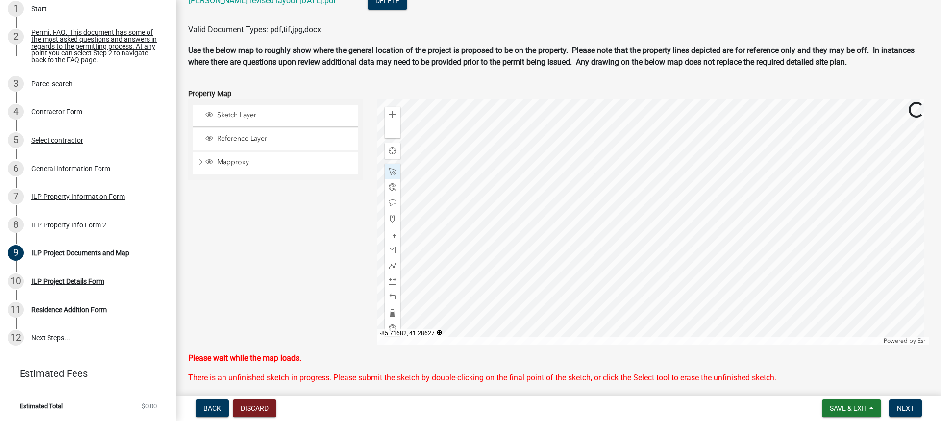
click at [489, 176] on div at bounding box center [654, 222] width 553 height 245
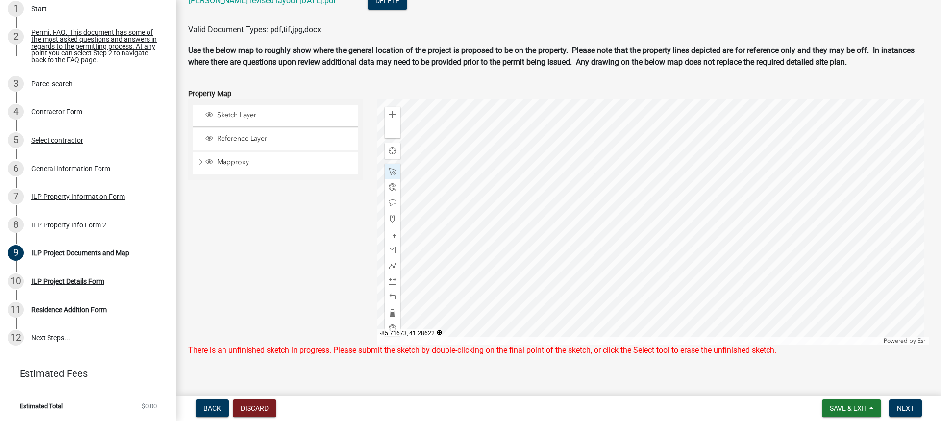
click at [537, 211] on div at bounding box center [654, 222] width 553 height 245
drag, startPoint x: 390, startPoint y: 313, endPoint x: 391, endPoint y: 299, distance: 13.8
click at [390, 312] on span at bounding box center [393, 313] width 8 height 8
click at [390, 235] on span at bounding box center [393, 234] width 8 height 8
click at [531, 202] on div at bounding box center [654, 222] width 553 height 245
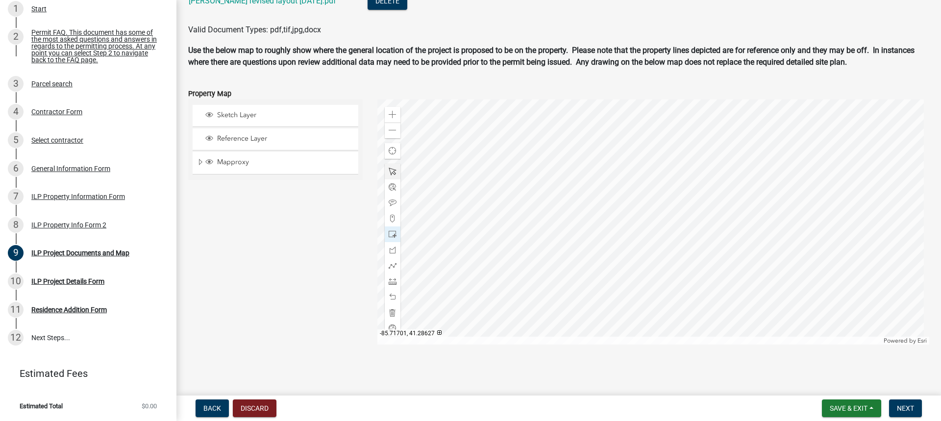
click at [391, 171] on span at bounding box center [393, 172] width 8 height 8
click at [474, 176] on div at bounding box center [654, 222] width 553 height 245
click at [475, 176] on div at bounding box center [654, 222] width 553 height 245
click at [393, 130] on span at bounding box center [393, 130] width 8 height 8
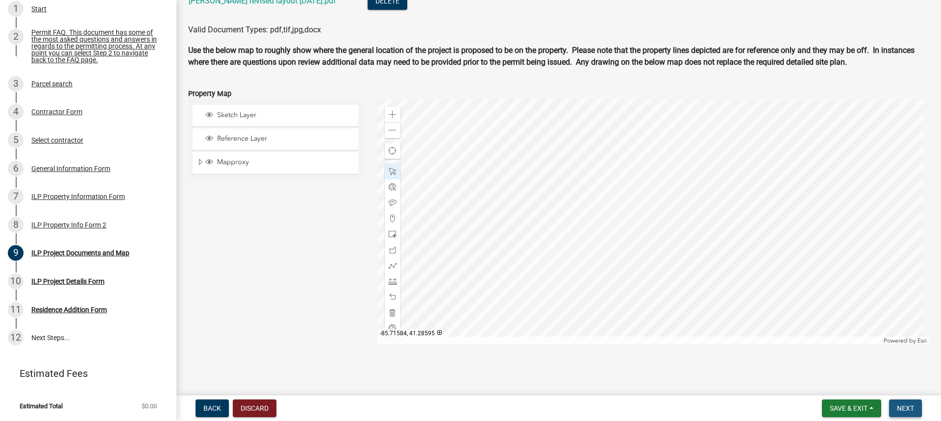
click at [904, 406] on span "Next" at bounding box center [905, 408] width 17 height 8
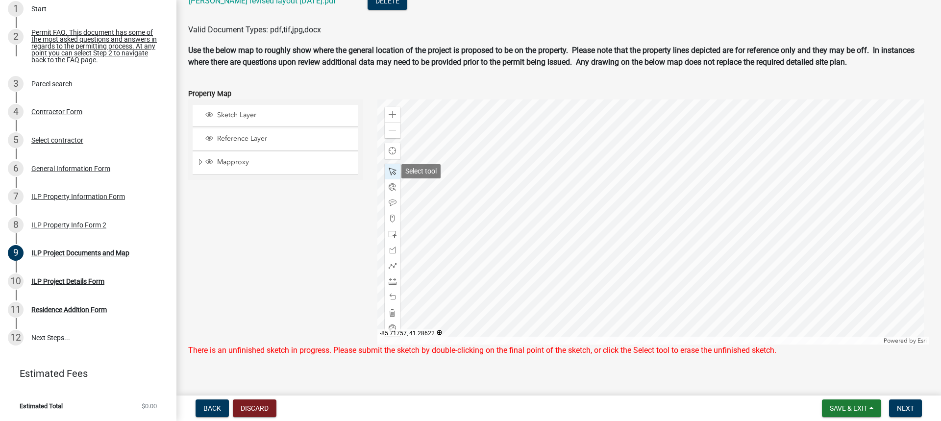
click at [393, 170] on span at bounding box center [393, 172] width 8 height 8
click at [605, 207] on div at bounding box center [654, 222] width 553 height 245
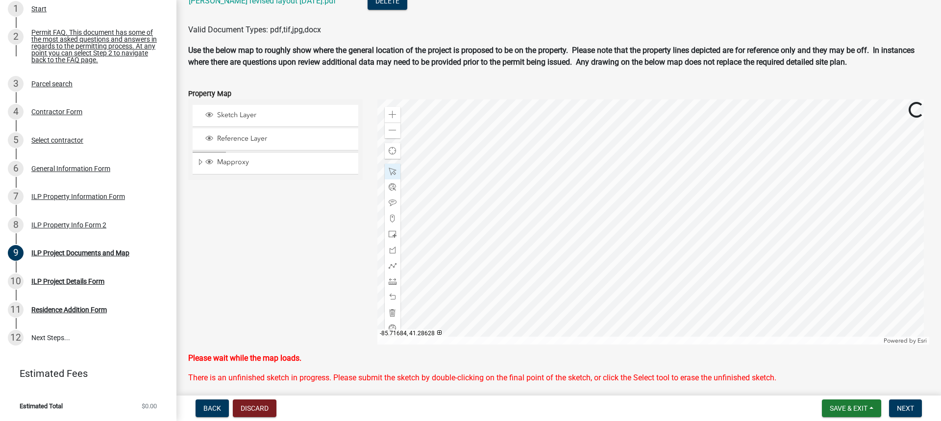
click at [605, 207] on div at bounding box center [654, 222] width 553 height 245
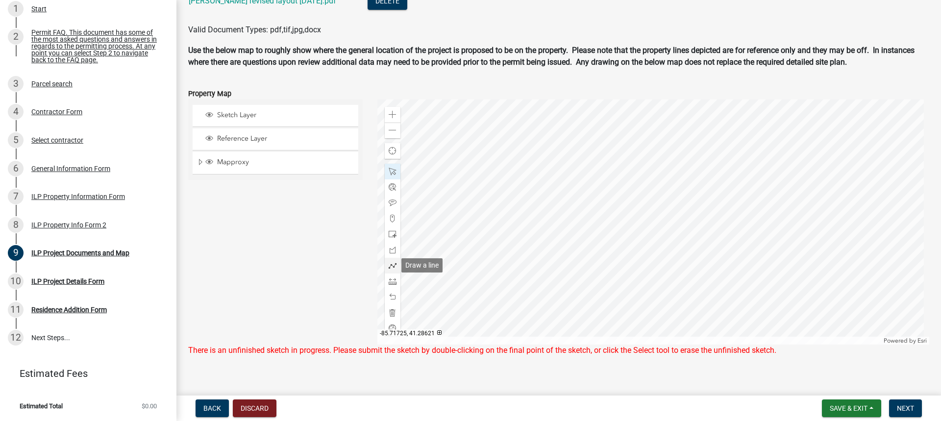
click at [392, 263] on span at bounding box center [393, 266] width 8 height 8
click at [569, 188] on div at bounding box center [654, 222] width 553 height 245
click at [569, 241] on div at bounding box center [654, 222] width 553 height 245
click at [663, 240] on div at bounding box center [654, 222] width 553 height 245
click at [662, 188] on div at bounding box center [654, 222] width 553 height 245
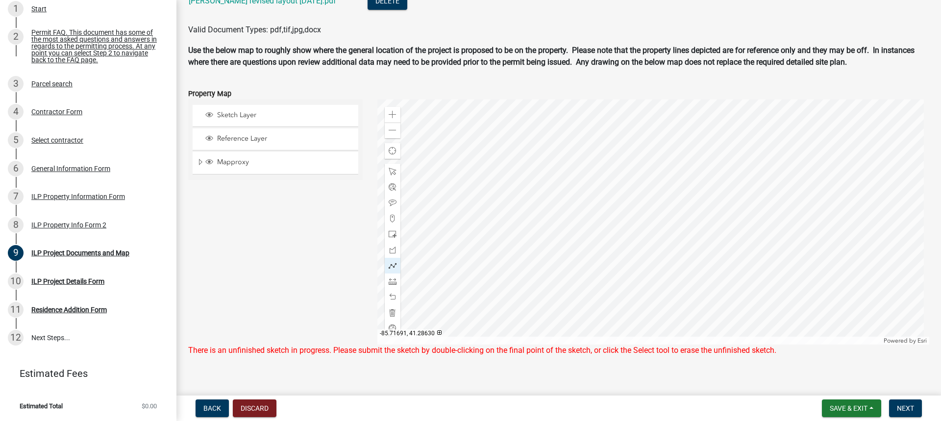
click at [568, 188] on div at bounding box center [654, 222] width 553 height 245
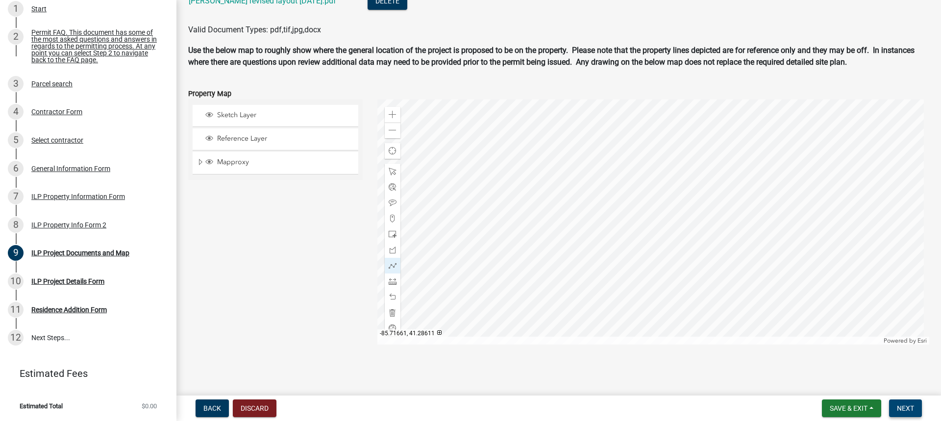
click at [907, 405] on span "Next" at bounding box center [905, 408] width 17 height 8
click at [902, 407] on span "Next" at bounding box center [905, 408] width 17 height 8
click at [390, 172] on span at bounding box center [393, 172] width 8 height 8
click at [568, 189] on div at bounding box center [654, 222] width 553 height 245
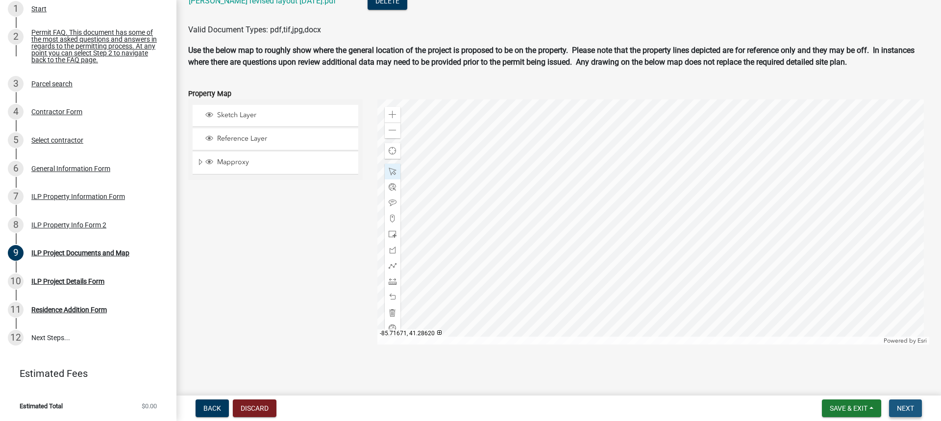
click at [909, 407] on span "Next" at bounding box center [905, 408] width 17 height 8
click at [392, 309] on span at bounding box center [393, 313] width 8 height 8
click at [390, 283] on span at bounding box center [393, 282] width 8 height 8
click at [576, 196] on div at bounding box center [654, 222] width 553 height 245
click at [725, 168] on div at bounding box center [654, 222] width 553 height 245
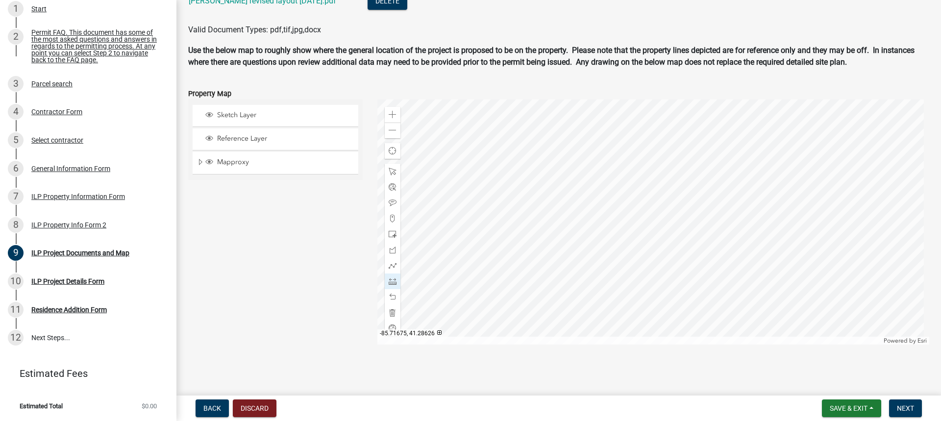
click at [746, 247] on div at bounding box center [654, 222] width 553 height 245
click at [595, 275] on div at bounding box center [654, 222] width 553 height 245
click at [578, 197] on div at bounding box center [654, 222] width 553 height 245
click at [909, 408] on span "Next" at bounding box center [905, 408] width 17 height 8
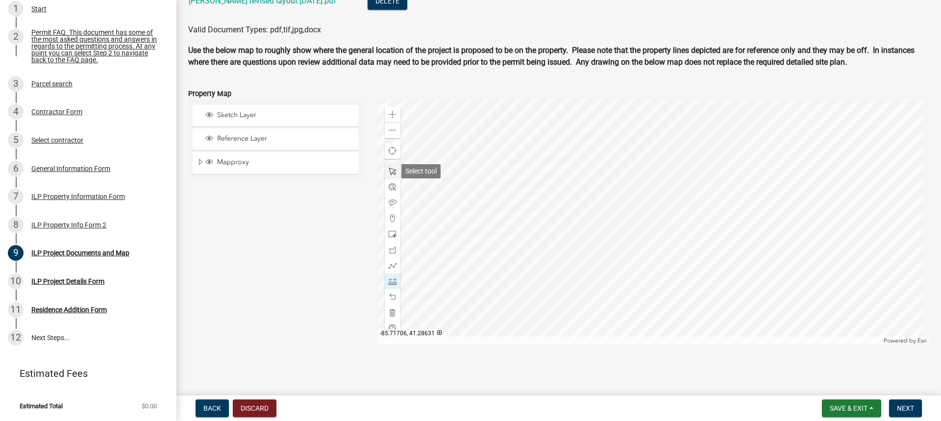
click at [390, 176] on div at bounding box center [393, 172] width 16 height 16
click at [648, 143] on span "Dock" at bounding box center [650, 143] width 8 height 8
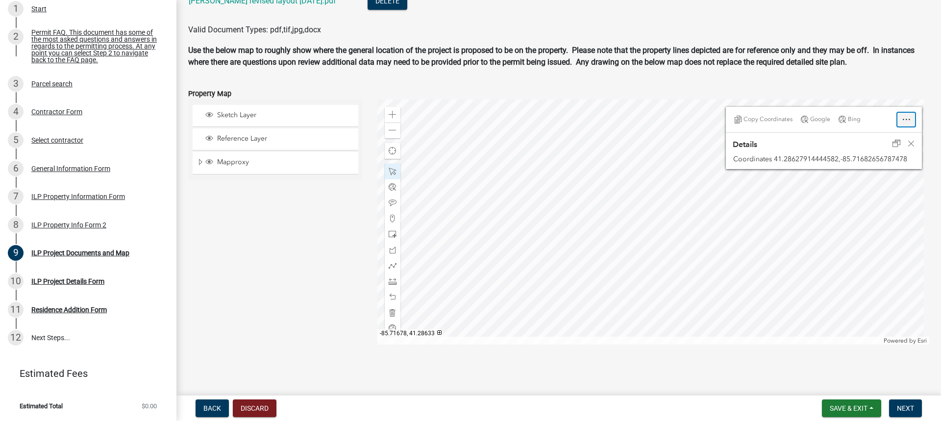
click at [903, 119] on span "Open" at bounding box center [907, 120] width 8 height 8
click at [904, 410] on span "Next" at bounding box center [905, 408] width 17 height 8
click at [903, 119] on span "Close" at bounding box center [907, 120] width 8 height 8
click at [824, 210] on div at bounding box center [654, 222] width 553 height 245
click at [912, 407] on span "Next" at bounding box center [905, 408] width 17 height 8
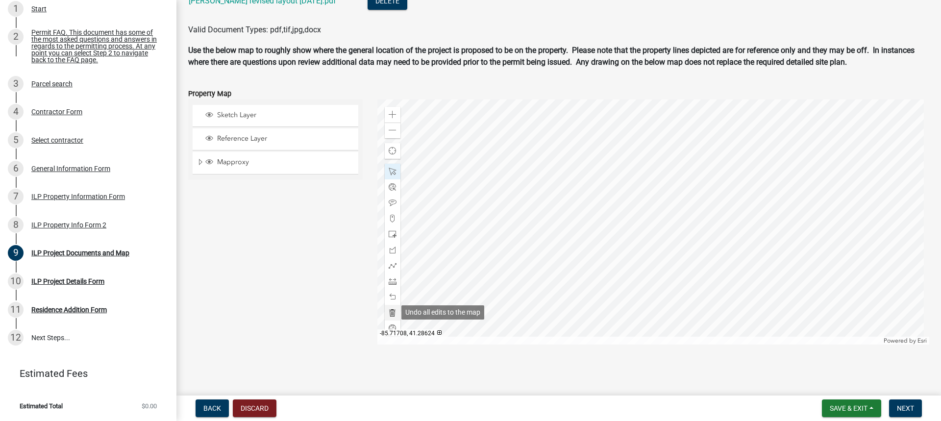
click at [385, 313] on div at bounding box center [393, 313] width 16 height 16
click at [394, 235] on span at bounding box center [393, 234] width 8 height 8
click at [754, 299] on div at bounding box center [654, 222] width 553 height 245
click at [390, 130] on span at bounding box center [393, 130] width 8 height 8
click at [385, 170] on div at bounding box center [393, 172] width 16 height 16
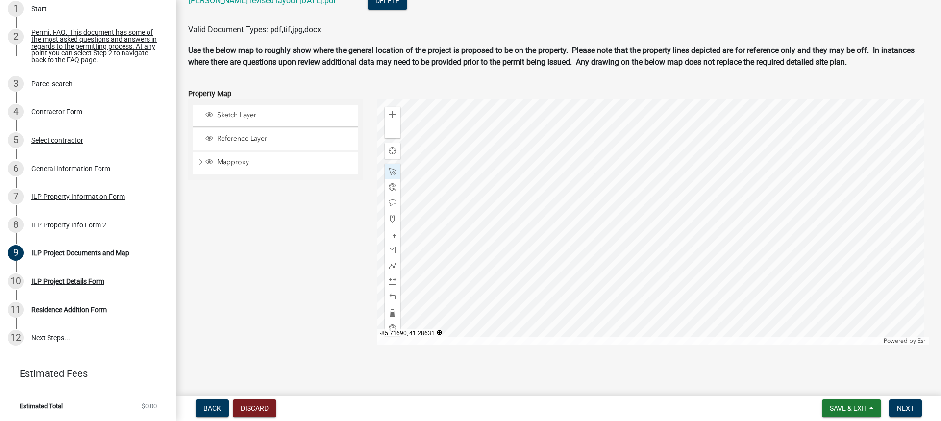
click at [614, 202] on div at bounding box center [654, 222] width 553 height 245
click at [391, 176] on div at bounding box center [393, 172] width 16 height 16
click at [916, 405] on button "Next" at bounding box center [905, 409] width 33 height 18
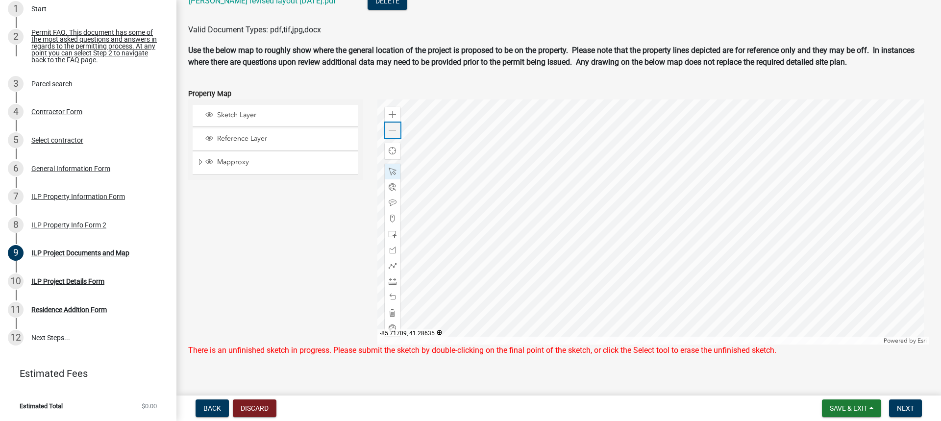
click at [394, 129] on span at bounding box center [393, 130] width 8 height 8
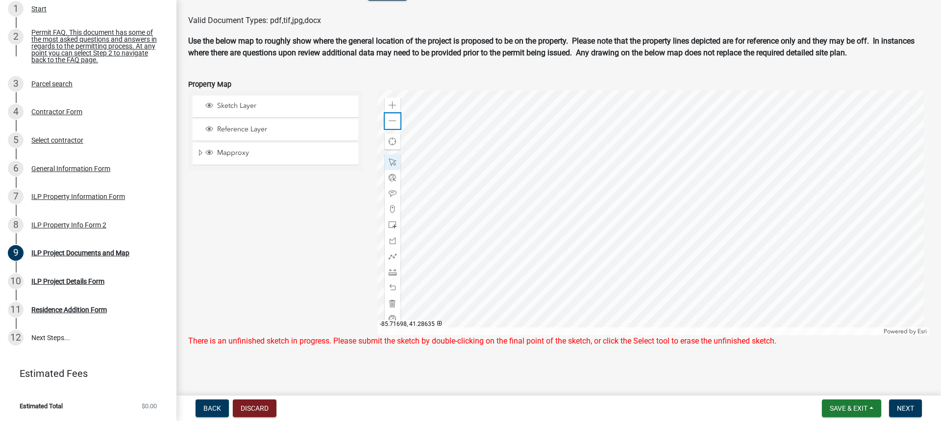
scroll to position [1130, 0]
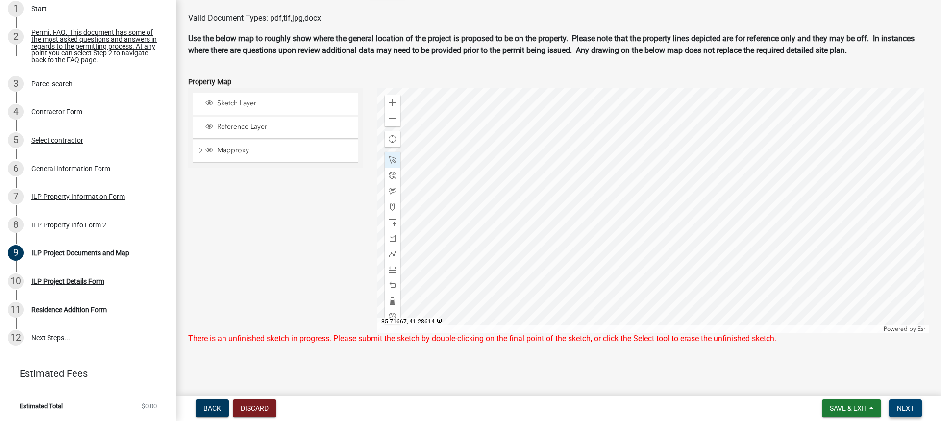
click at [913, 407] on span "Next" at bounding box center [905, 408] width 17 height 8
click at [621, 257] on div at bounding box center [654, 210] width 553 height 245
click at [650, 240] on div at bounding box center [654, 210] width 553 height 245
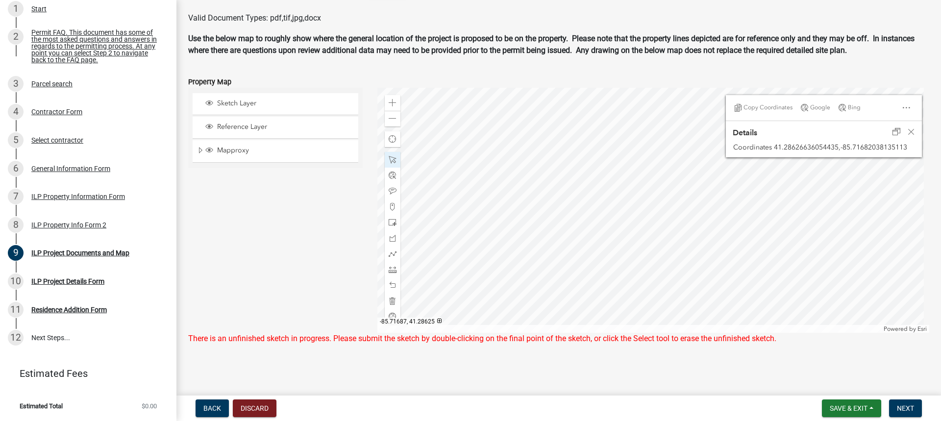
click at [650, 240] on div at bounding box center [654, 210] width 553 height 245
click at [634, 202] on div at bounding box center [654, 210] width 553 height 245
click at [893, 131] on span "Undock" at bounding box center [897, 132] width 8 height 8
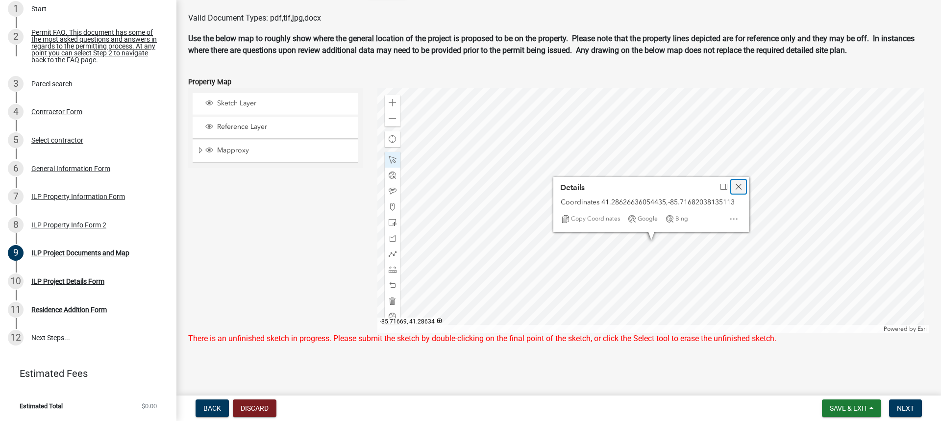
click at [735, 188] on span "Close" at bounding box center [739, 187] width 8 height 8
click at [707, 210] on div at bounding box center [654, 210] width 553 height 245
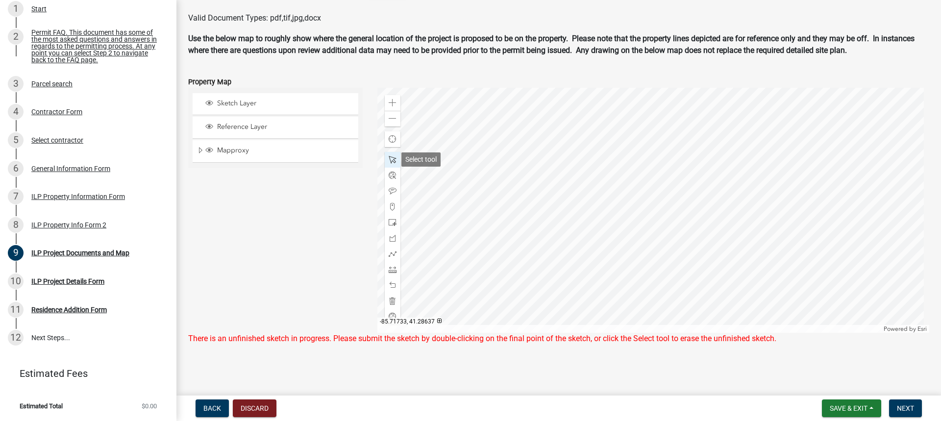
click at [390, 160] on span at bounding box center [393, 160] width 8 height 8
click at [683, 222] on div at bounding box center [654, 210] width 553 height 245
click at [683, 221] on div at bounding box center [654, 210] width 553 height 245
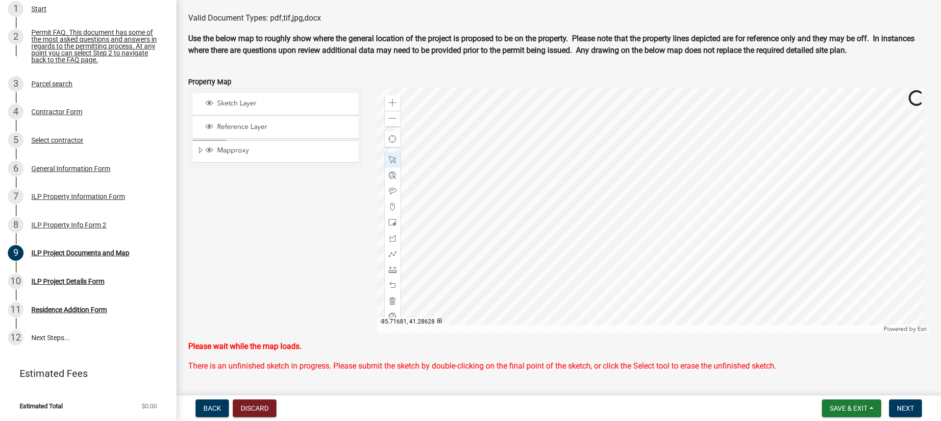
click at [678, 218] on div at bounding box center [654, 210] width 553 height 245
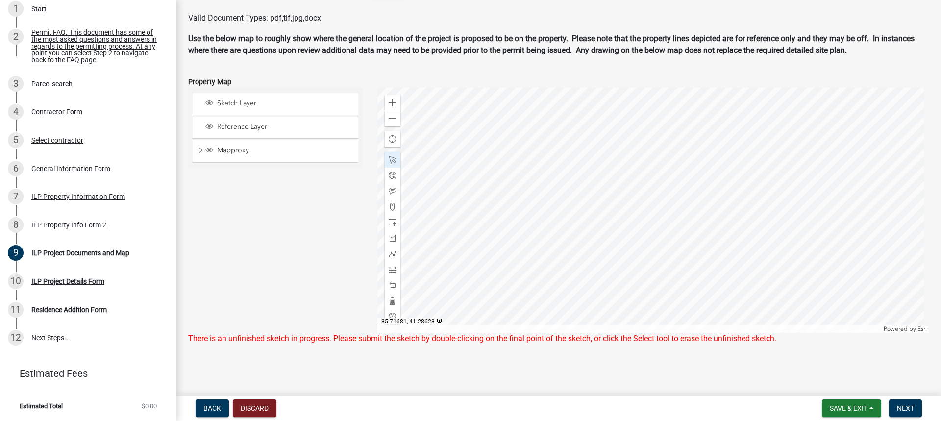
click at [676, 211] on div at bounding box center [654, 210] width 553 height 245
click at [667, 179] on div at bounding box center [654, 210] width 553 height 245
click at [275, 104] on span "Sketch Layer" at bounding box center [285, 103] width 140 height 9
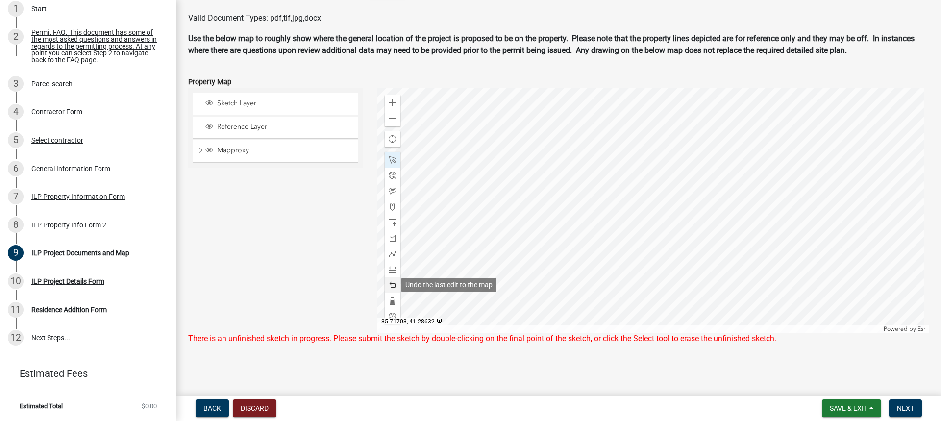
click at [389, 287] on span at bounding box center [393, 285] width 8 height 8
click at [390, 242] on span at bounding box center [393, 238] width 8 height 8
click at [553, 188] on div at bounding box center [654, 210] width 553 height 245
click at [547, 186] on div at bounding box center [654, 210] width 553 height 245
click at [695, 155] on div at bounding box center [654, 210] width 553 height 245
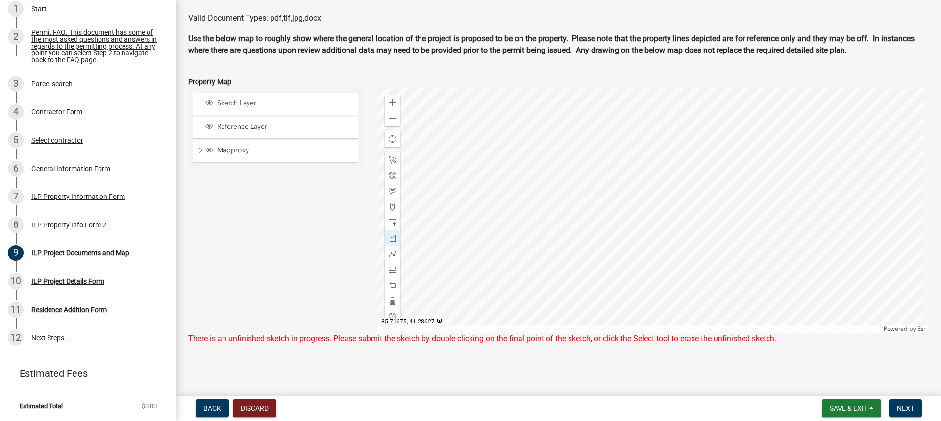
click at [712, 236] on div at bounding box center [654, 210] width 553 height 245
click at [563, 269] on div at bounding box center [654, 210] width 553 height 245
click at [547, 187] on div at bounding box center [654, 210] width 553 height 245
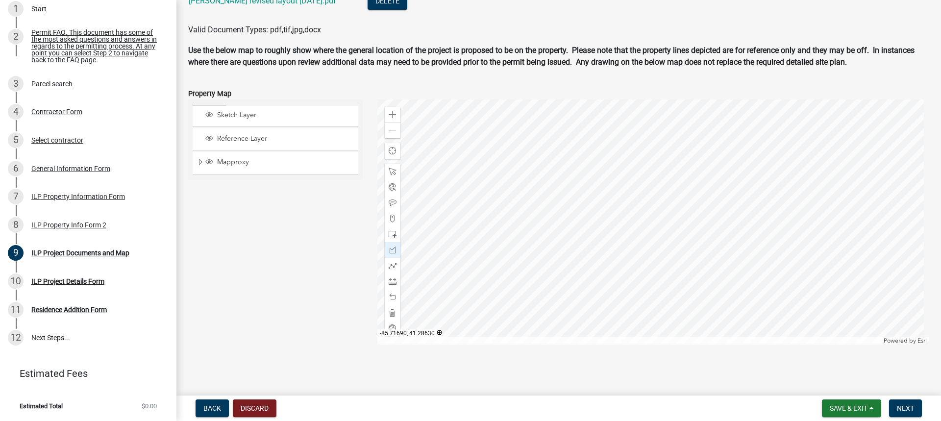
scroll to position [1118, 0]
click at [547, 187] on div at bounding box center [654, 222] width 553 height 245
click at [397, 169] on div at bounding box center [393, 172] width 16 height 16
click at [904, 404] on span "Next" at bounding box center [905, 408] width 17 height 8
click at [902, 405] on span "Next" at bounding box center [905, 408] width 17 height 8
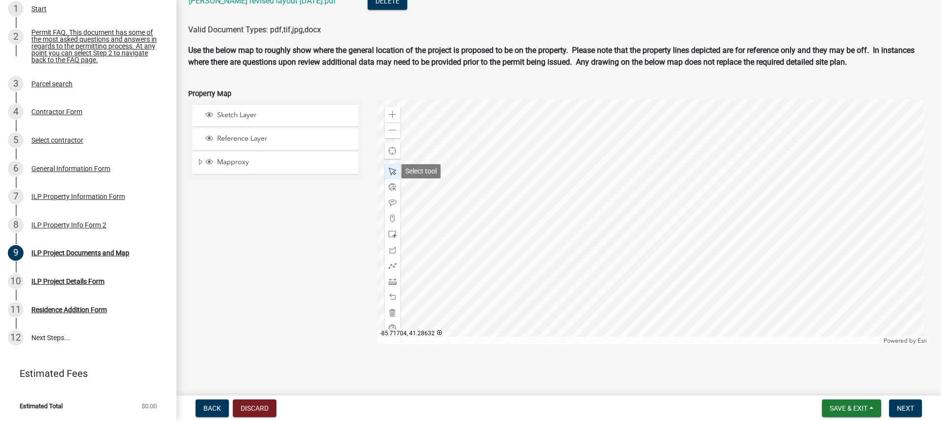
click at [386, 171] on div at bounding box center [393, 172] width 16 height 16
click at [590, 233] on div at bounding box center [654, 222] width 553 height 245
click at [898, 408] on span "Next" at bounding box center [905, 408] width 17 height 8
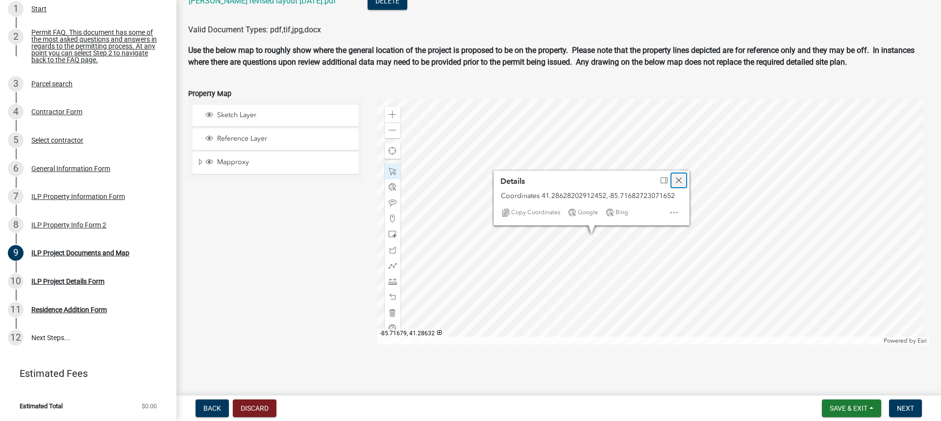
click at [677, 177] on span "Close" at bounding box center [679, 181] width 8 height 8
click at [897, 405] on button "Next" at bounding box center [905, 409] width 33 height 18
click at [901, 406] on span "Next" at bounding box center [905, 408] width 17 height 8
click at [619, 220] on div at bounding box center [654, 222] width 553 height 245
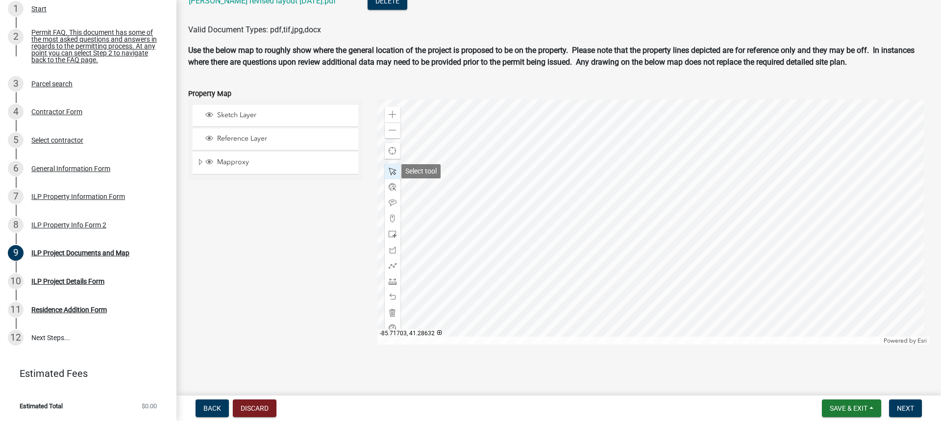
click at [393, 169] on span at bounding box center [393, 172] width 8 height 8
click at [548, 198] on div at bounding box center [654, 222] width 553 height 245
click at [899, 406] on span "Next" at bounding box center [905, 408] width 17 height 8
click at [860, 410] on span "Save & Exit" at bounding box center [849, 408] width 38 height 8
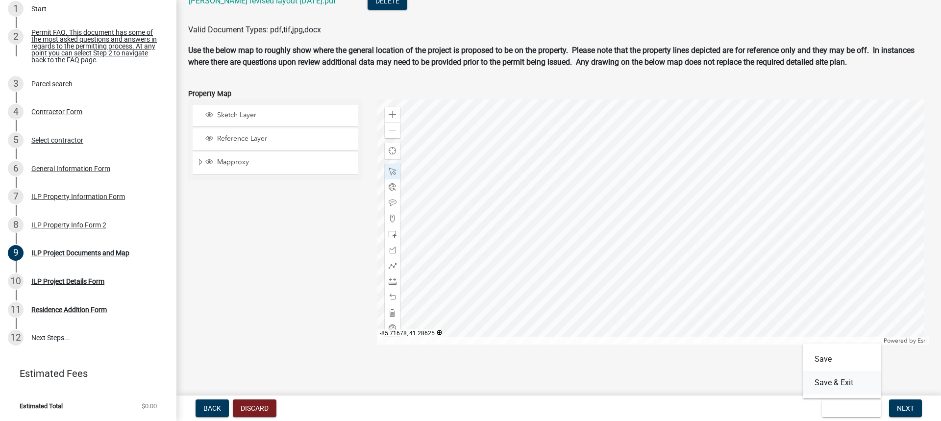
click at [847, 386] on button "Save & Exit" at bounding box center [842, 383] width 78 height 24
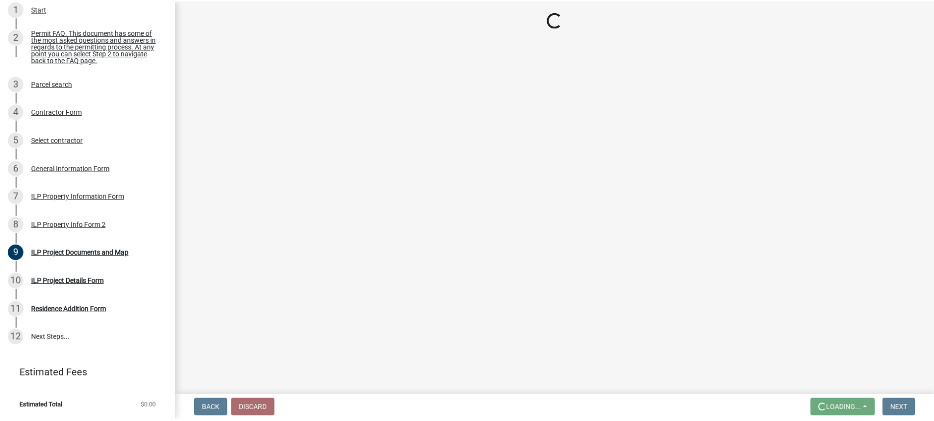
scroll to position [0, 0]
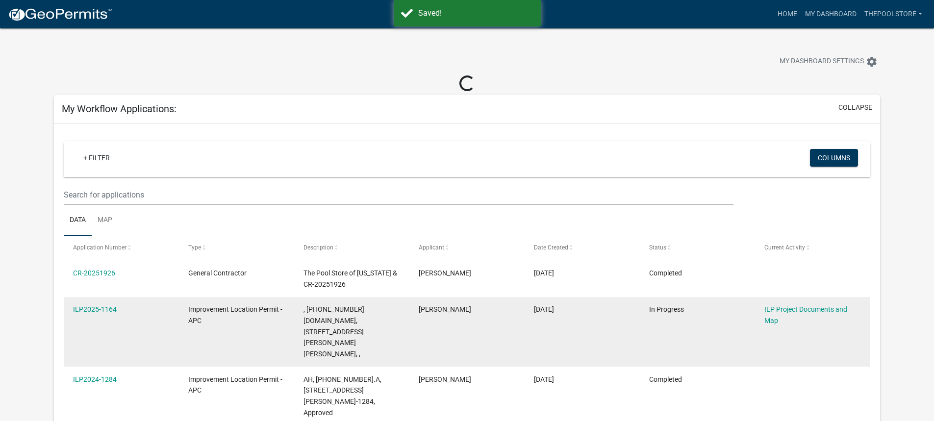
scroll to position [49, 0]
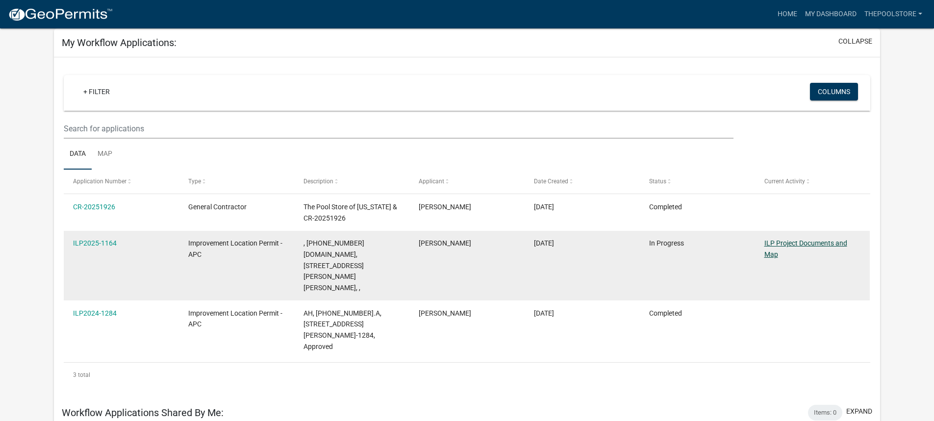
click at [771, 246] on link "ILP Project Documents and Map" at bounding box center [805, 248] width 83 height 19
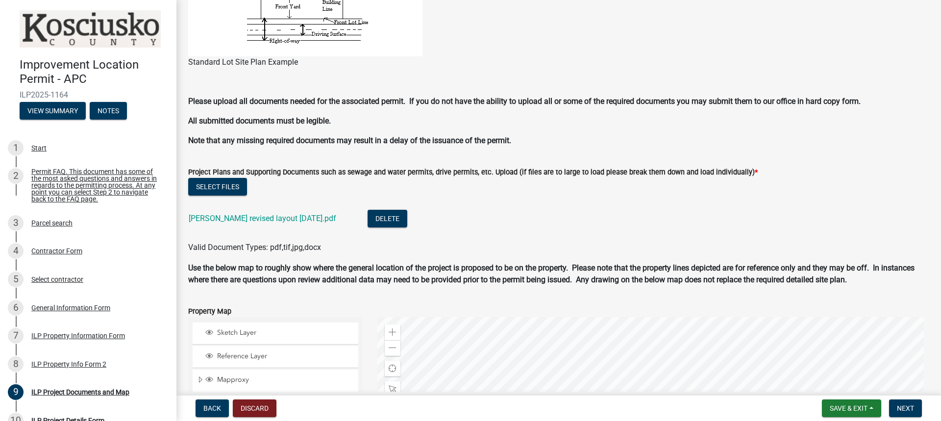
scroll to position [1079, 0]
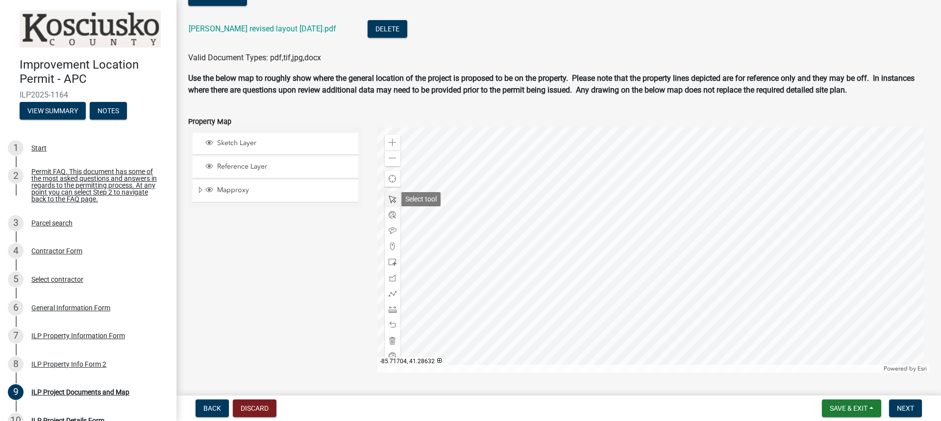
click at [392, 198] on span at bounding box center [393, 200] width 8 height 8
click at [605, 233] on div at bounding box center [654, 249] width 553 height 245
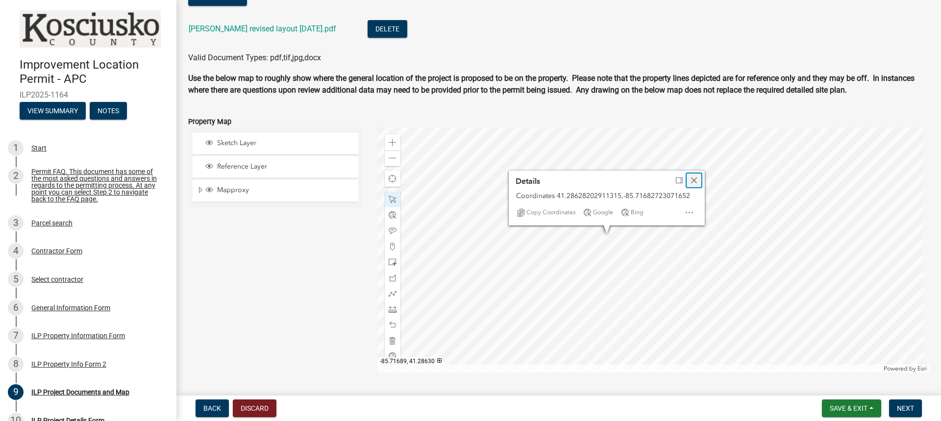
click at [694, 181] on span "Close" at bounding box center [694, 181] width 8 height 8
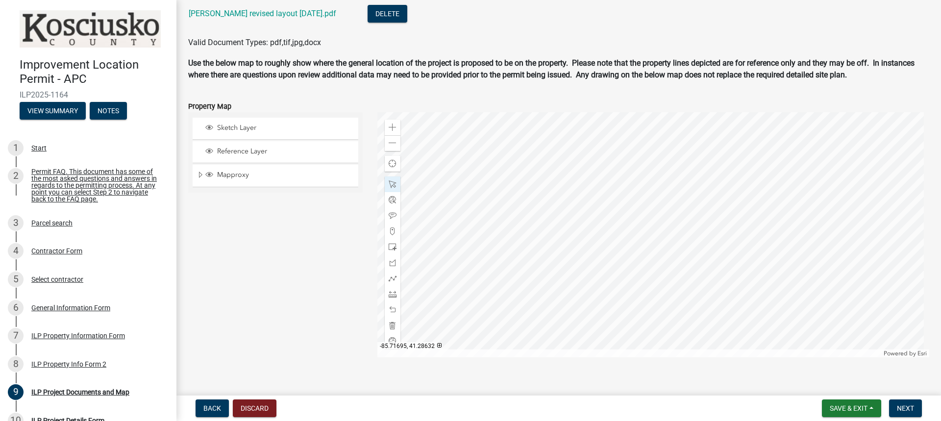
scroll to position [1107, 0]
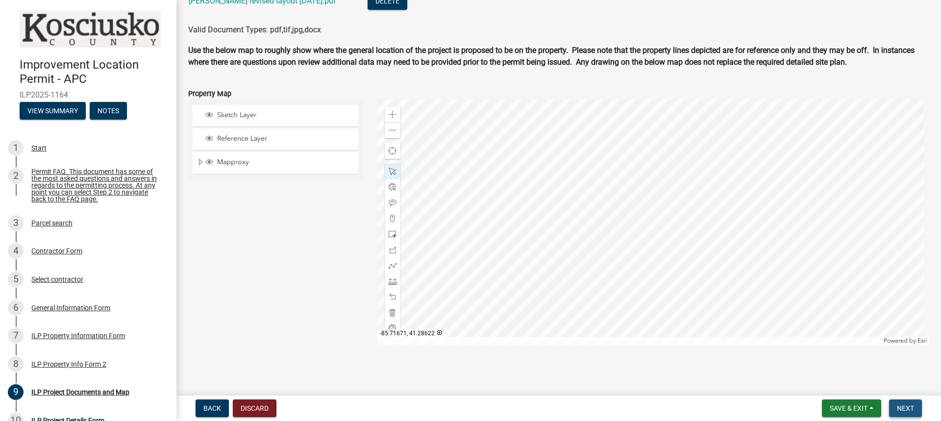
click at [903, 405] on span "Next" at bounding box center [905, 408] width 17 height 8
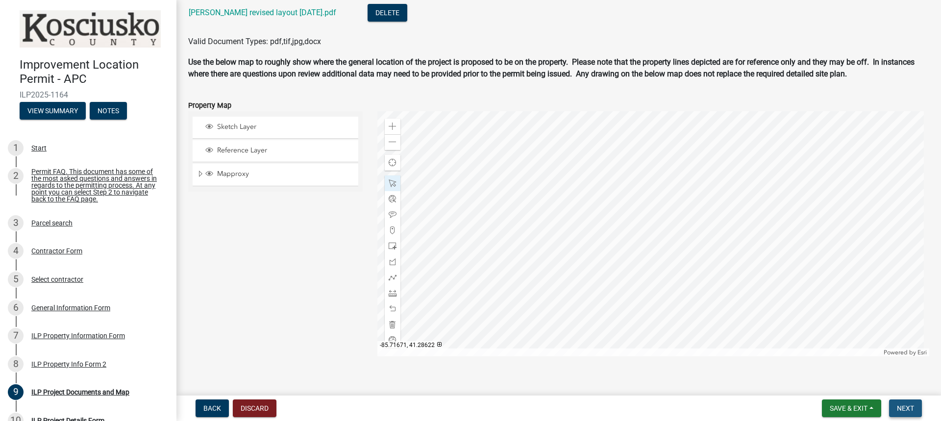
scroll to position [1118, 0]
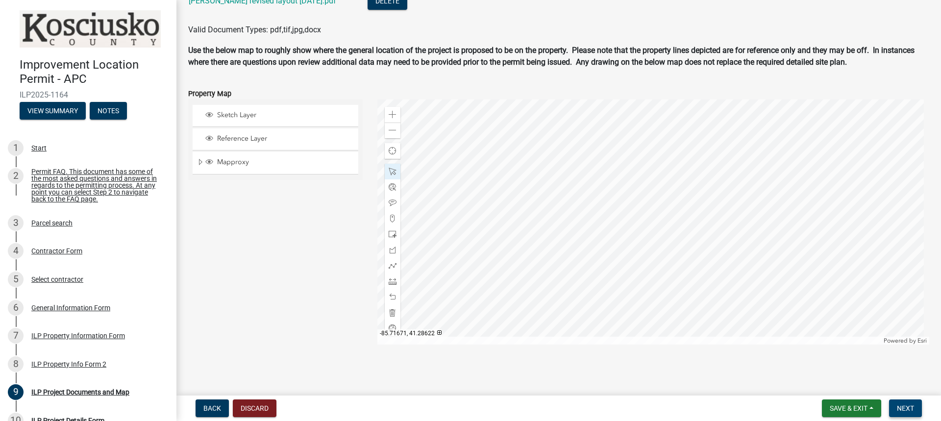
click at [905, 406] on span "Next" at bounding box center [905, 408] width 17 height 8
click at [436, 181] on div at bounding box center [654, 222] width 553 height 245
click at [908, 409] on span "Next" at bounding box center [905, 408] width 17 height 8
click at [903, 404] on button "Next" at bounding box center [905, 409] width 33 height 18
click at [607, 253] on div at bounding box center [654, 222] width 553 height 245
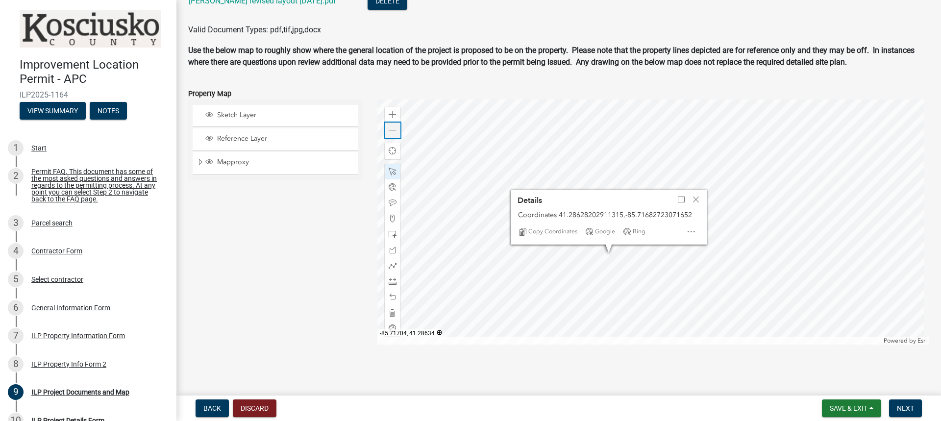
click at [391, 129] on span at bounding box center [393, 130] width 8 height 8
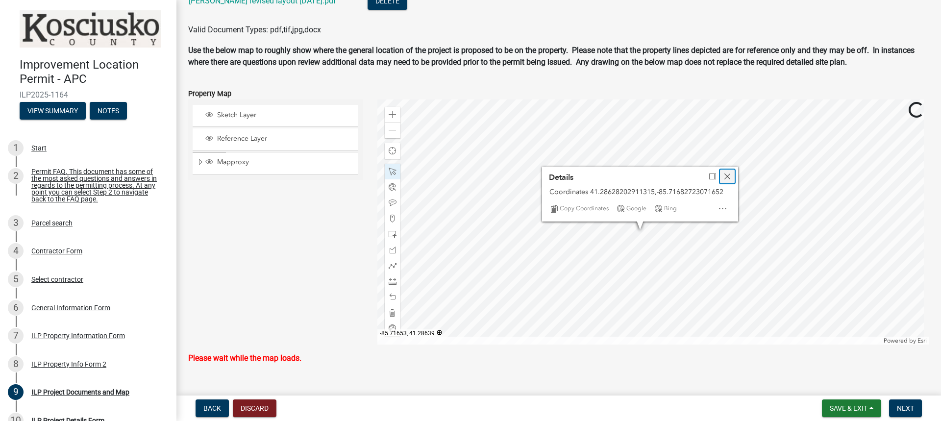
click at [728, 175] on span "Close" at bounding box center [728, 177] width 8 height 8
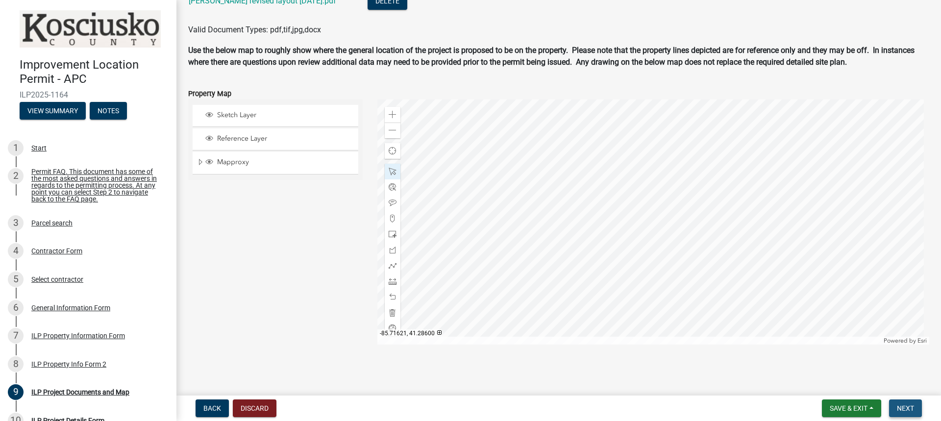
click at [900, 407] on span "Next" at bounding box center [905, 408] width 17 height 8
click at [645, 278] on div at bounding box center [654, 222] width 553 height 245
click at [905, 411] on span "Next" at bounding box center [905, 408] width 17 height 8
click at [541, 201] on div at bounding box center [654, 222] width 553 height 245
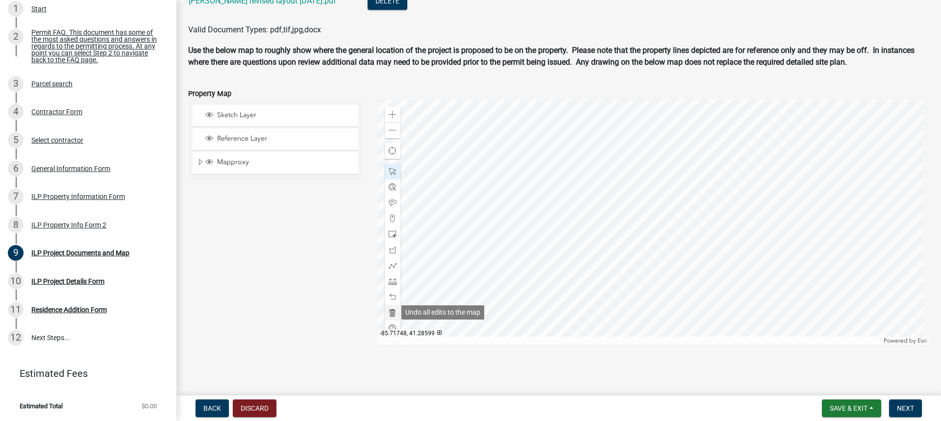
click at [393, 311] on span at bounding box center [393, 313] width 8 height 8
click at [902, 407] on span "Next" at bounding box center [905, 408] width 17 height 8
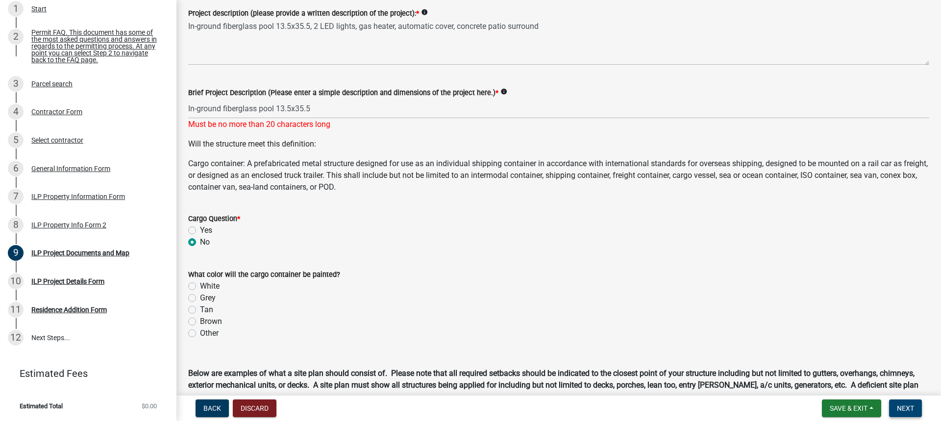
scroll to position [187, 0]
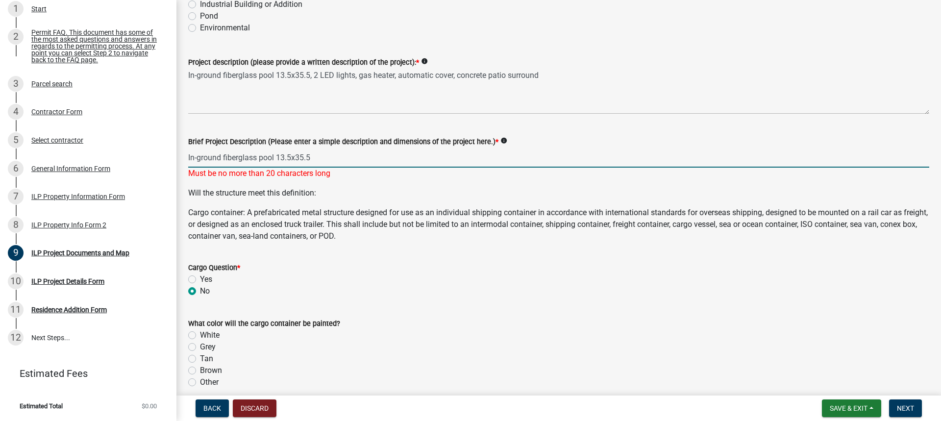
click at [328, 157] on input "In-ground fiberglass pool 13.5x35.5" at bounding box center [558, 158] width 741 height 20
drag, startPoint x: 325, startPoint y: 157, endPoint x: 261, endPoint y: 155, distance: 63.8
click at [261, 155] on input "In-ground fiberglass pool 13.5x35.5" at bounding box center [558, 158] width 741 height 20
click at [300, 158] on input "In-ground fiberglass pool 13.5x35.5" at bounding box center [558, 158] width 741 height 20
drag, startPoint x: 258, startPoint y: 158, endPoint x: 153, endPoint y: 160, distance: 104.9
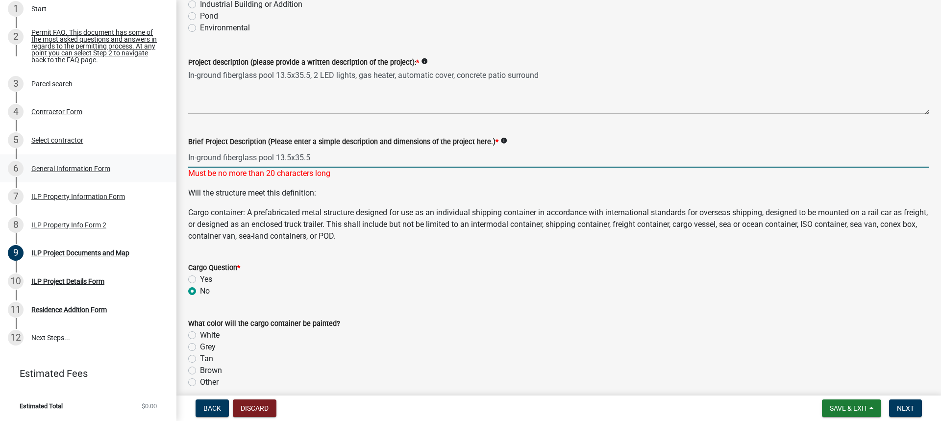
click at [153, 160] on div "Improvement Location Permit - APC ILP2025-1164 View Summary Notes 1 Start 2 Per…" at bounding box center [470, 210] width 941 height 421
click at [255, 156] on input "pool 13.5x35.5" at bounding box center [558, 158] width 741 height 20
type input "pool 13.5x35.5"
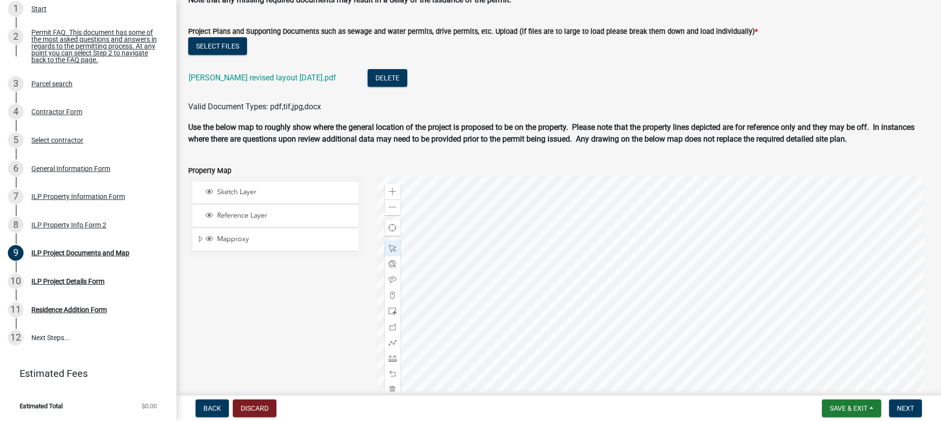
scroll to position [1107, 0]
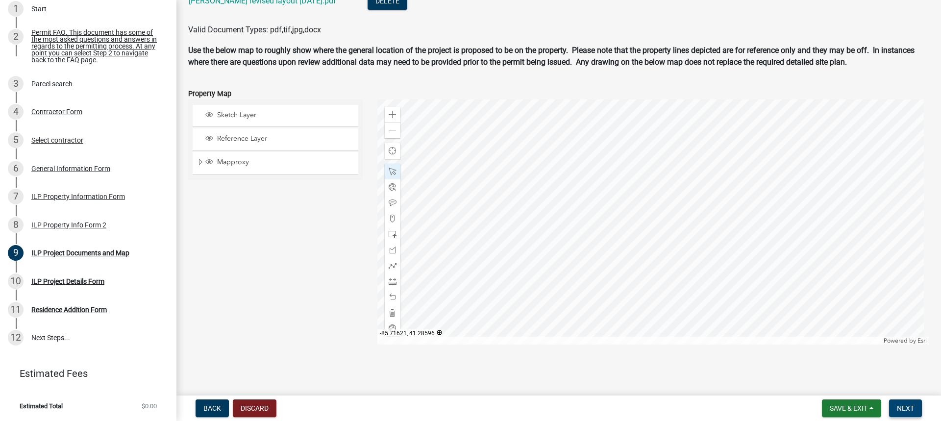
click at [909, 408] on span "Next" at bounding box center [905, 408] width 17 height 8
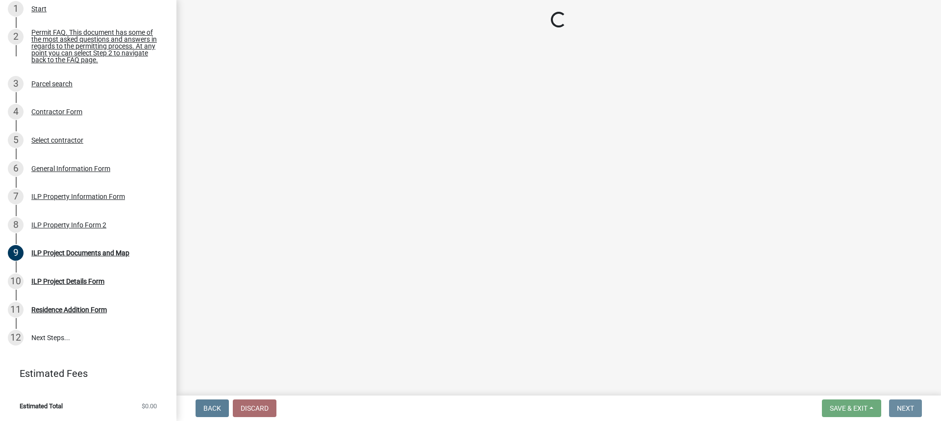
scroll to position [0, 0]
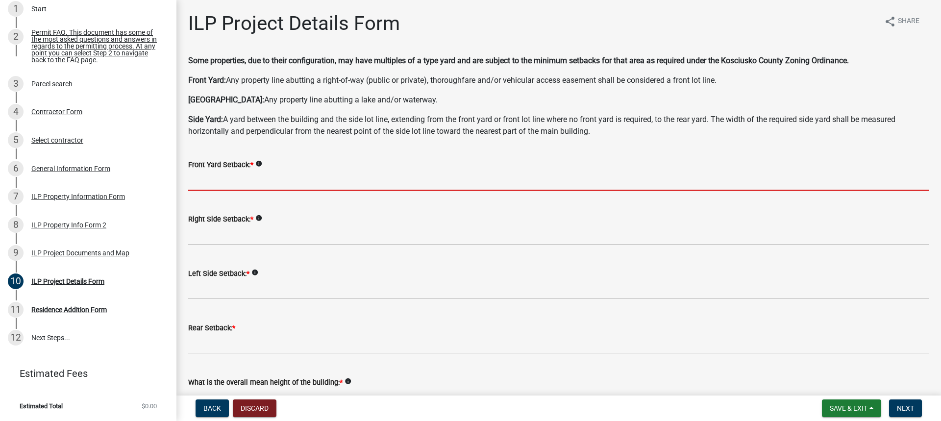
click at [236, 176] on input "text" at bounding box center [558, 181] width 741 height 20
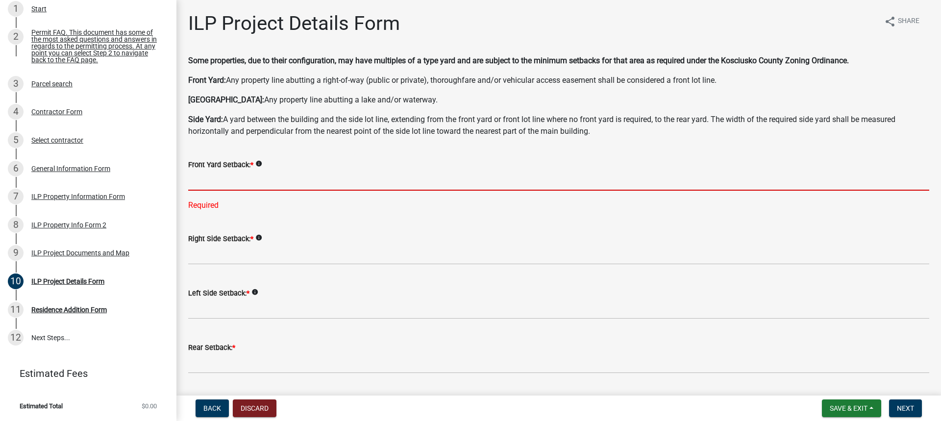
click at [258, 175] on input "text" at bounding box center [558, 181] width 741 height 20
drag, startPoint x: 218, startPoint y: 182, endPoint x: 647, endPoint y: 124, distance: 433.0
click at [218, 181] on input "text" at bounding box center [558, 181] width 741 height 20
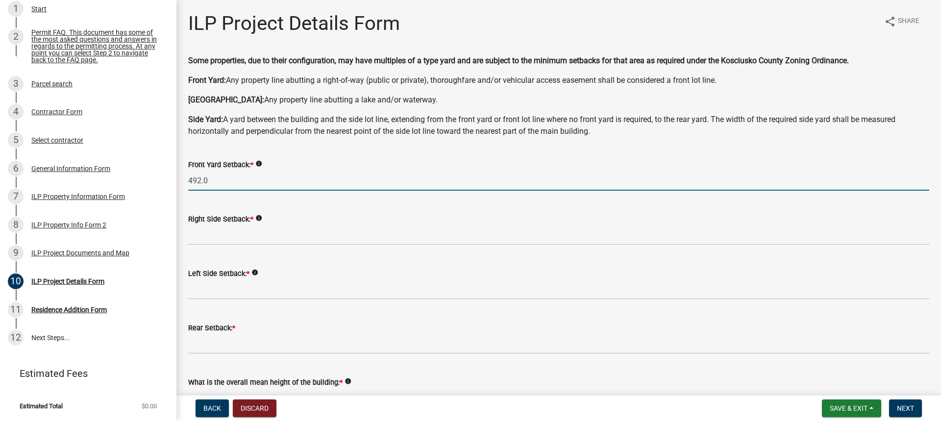
click at [222, 180] on input "492.0" at bounding box center [558, 181] width 741 height 20
type input "4"
type input "242.0"
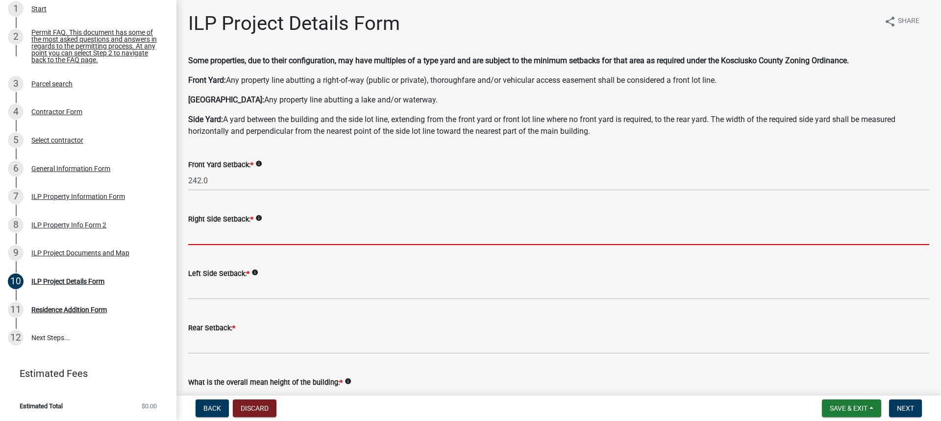
drag, startPoint x: 232, startPoint y: 232, endPoint x: 253, endPoint y: 222, distance: 23.3
click at [233, 231] on input "text" at bounding box center [558, 235] width 741 height 20
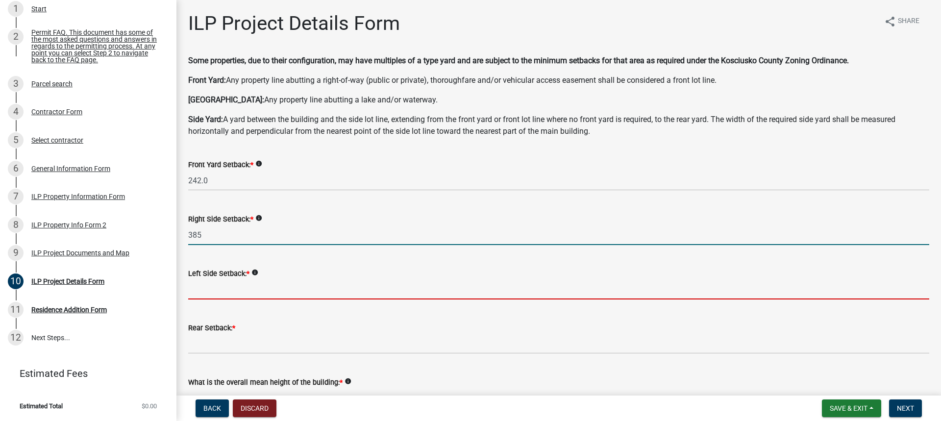
type input "385.0"
click at [217, 295] on input "text" at bounding box center [558, 289] width 741 height 20
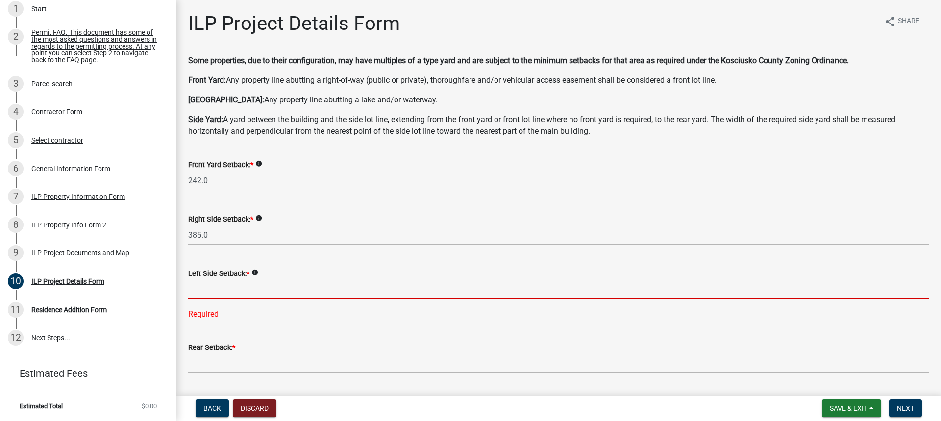
drag, startPoint x: 213, startPoint y: 284, endPoint x: 321, endPoint y: 276, distance: 108.1
click at [214, 284] on input "text" at bounding box center [558, 289] width 741 height 20
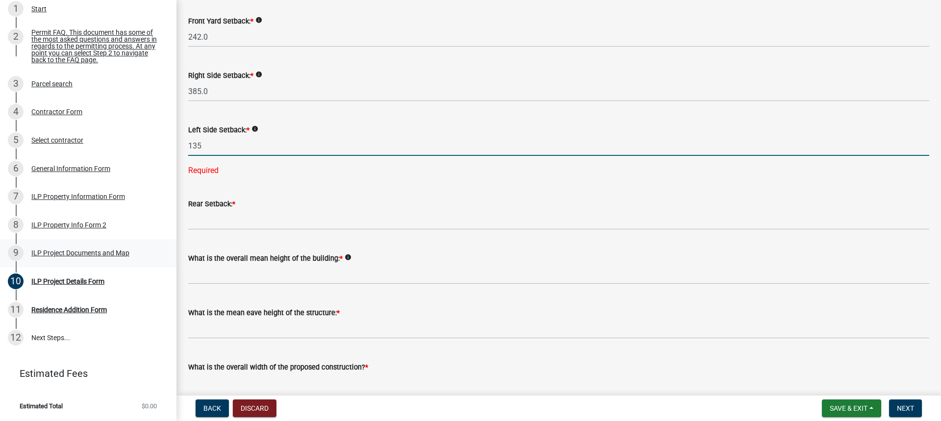
scroll to position [147, 0]
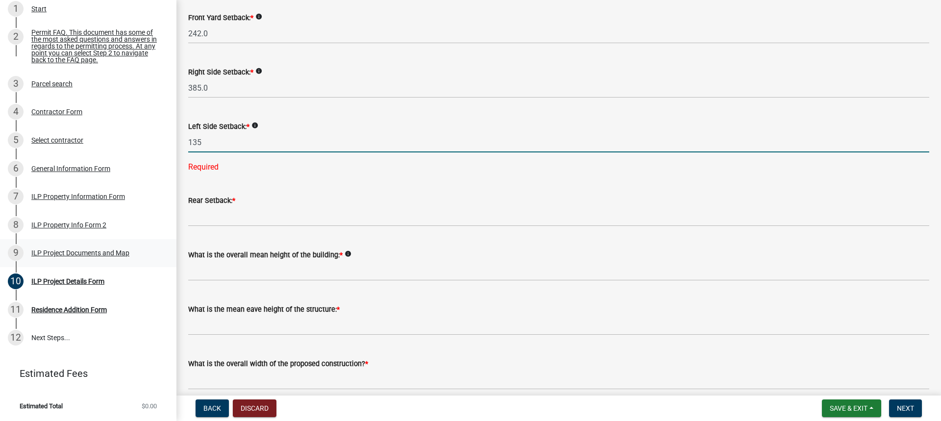
type input "135.0"
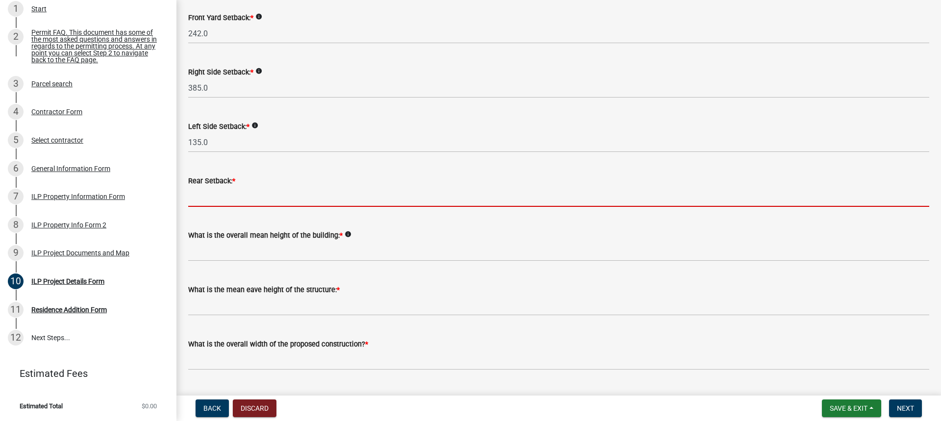
drag, startPoint x: 224, startPoint y: 197, endPoint x: 342, endPoint y: 190, distance: 118.4
click at [224, 197] on input "text" at bounding box center [558, 197] width 741 height 20
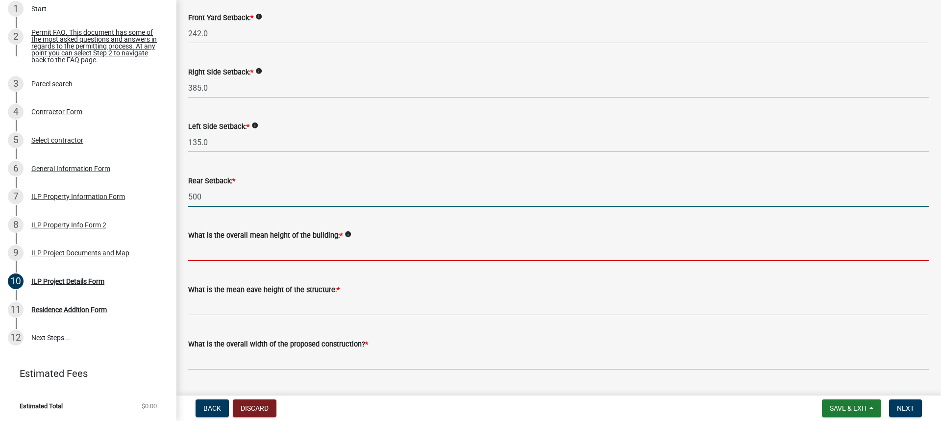
type input "500.0"
click at [270, 246] on input "text" at bounding box center [558, 251] width 741 height 20
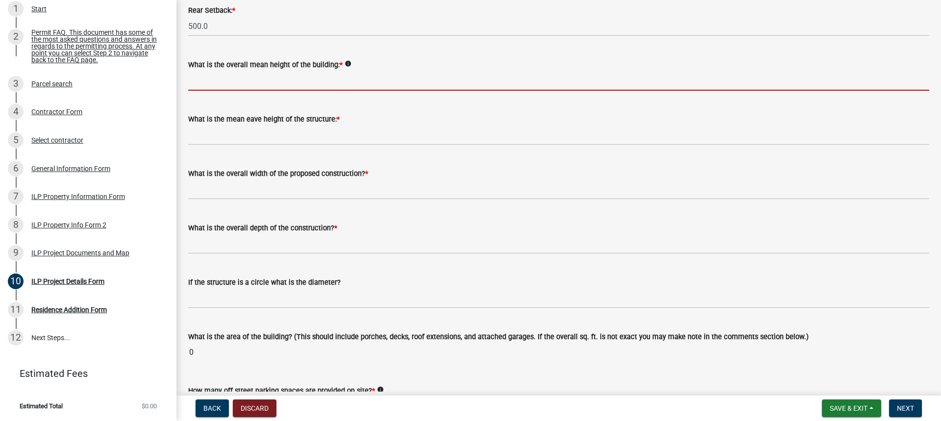
scroll to position [294, 0]
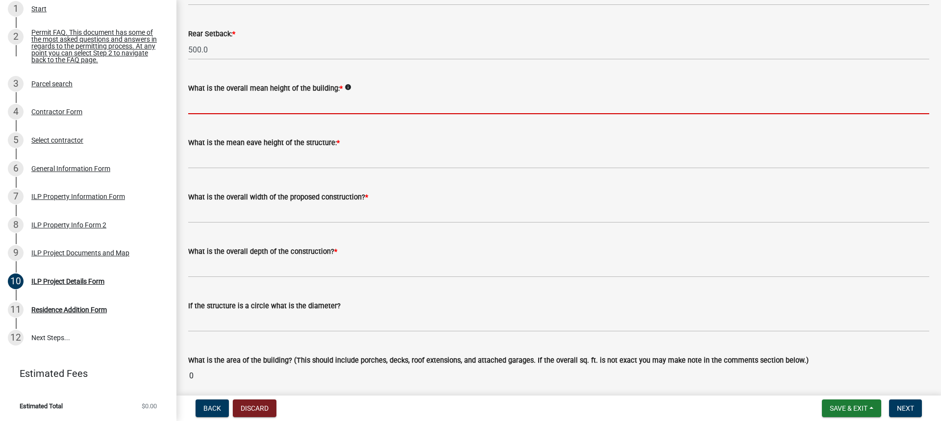
click at [345, 85] on icon "info" at bounding box center [348, 87] width 7 height 7
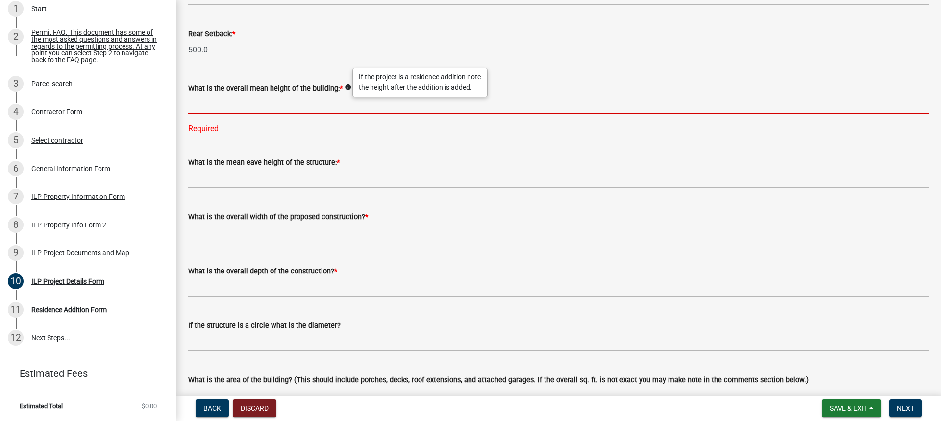
click at [283, 102] on input "text" at bounding box center [558, 104] width 741 height 20
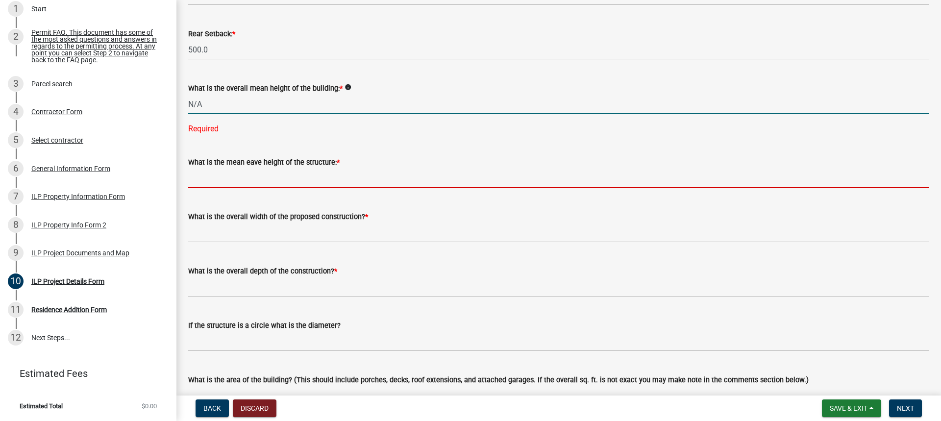
type input "0.0"
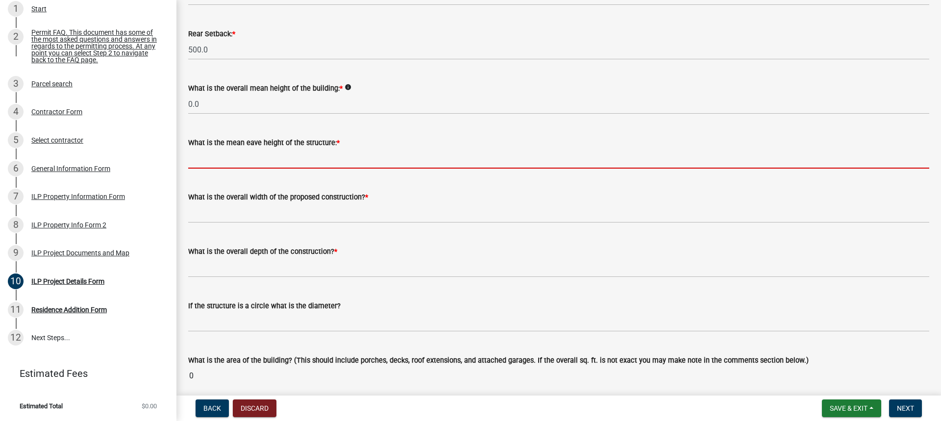
click at [256, 180] on wm-data-entity-input-list "Some properties, due to their configuration, may have multiples of a type yard …" at bounding box center [558, 271] width 741 height 1020
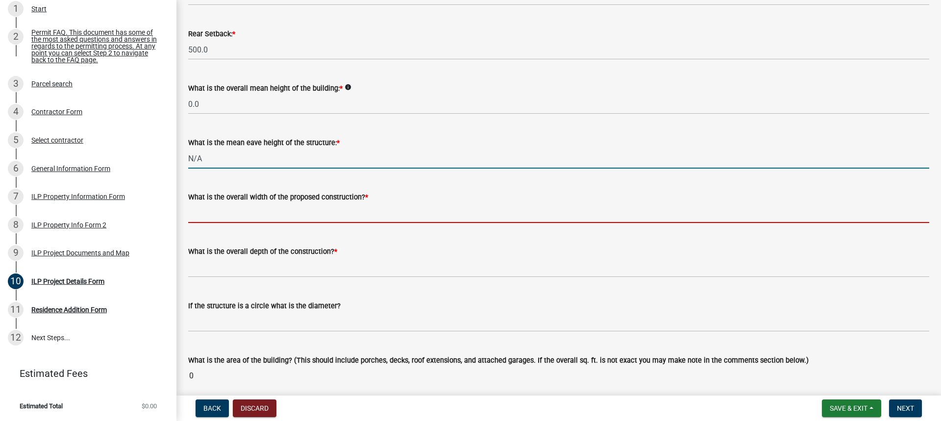
type input "0.0"
click at [238, 212] on input "text" at bounding box center [558, 213] width 741 height 20
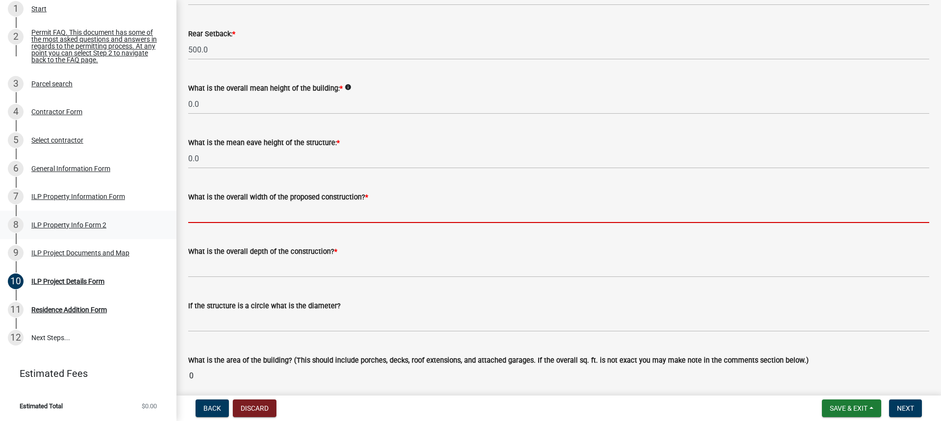
type input "t"
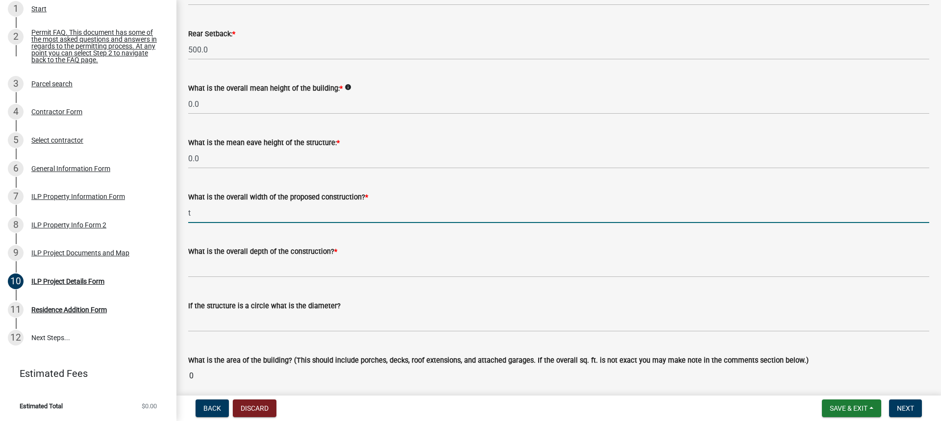
click at [213, 217] on input "t" at bounding box center [558, 213] width 741 height 20
type input "3"
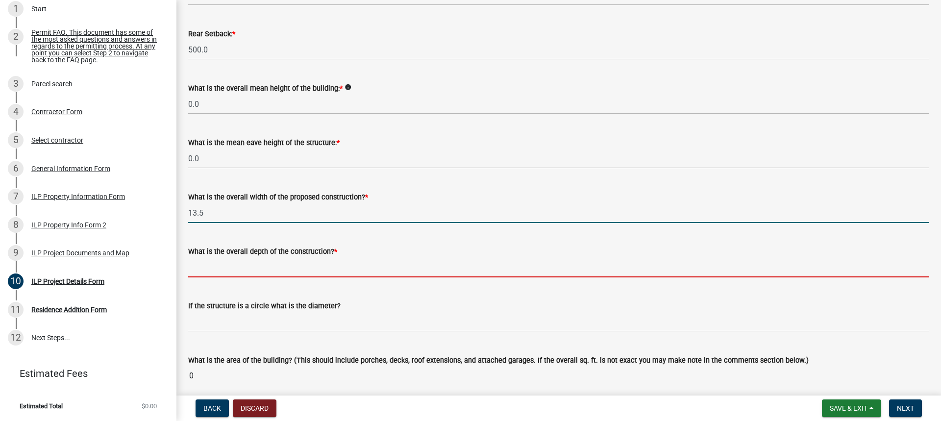
type input "13.50"
drag, startPoint x: 217, startPoint y: 268, endPoint x: 223, endPoint y: 265, distance: 6.6
click at [217, 268] on input "text" at bounding box center [558, 267] width 741 height 20
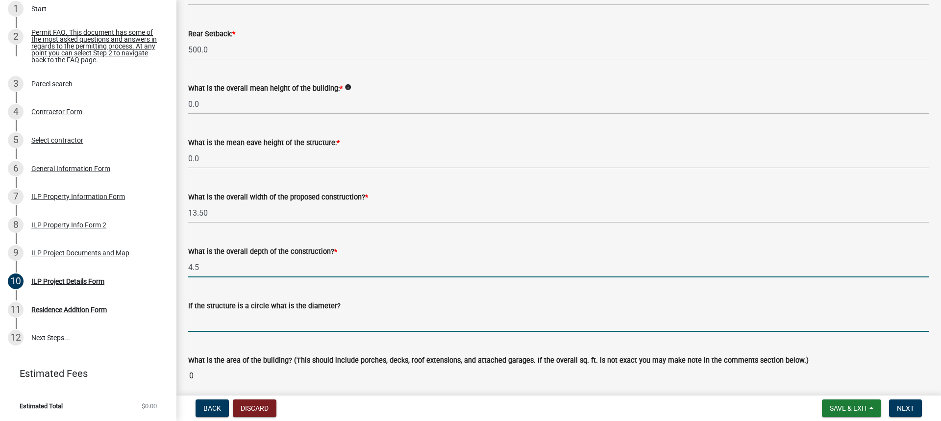
type input "4.50"
click at [252, 323] on input "text" at bounding box center [558, 322] width 741 height 20
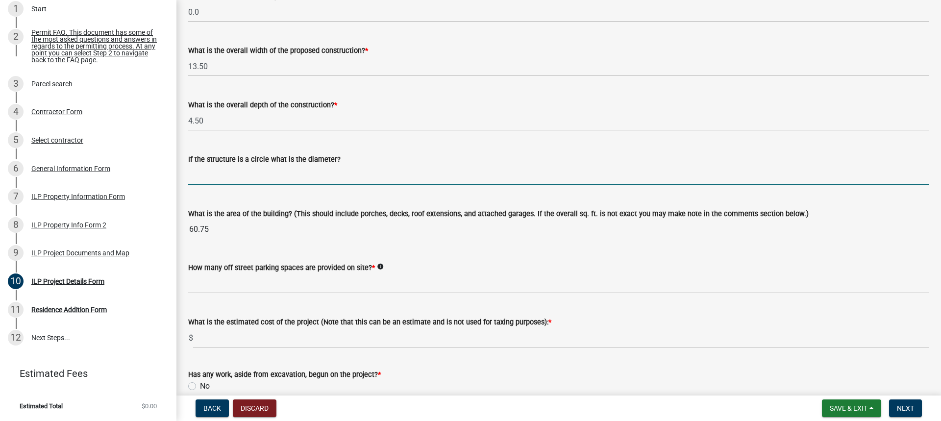
scroll to position [441, 0]
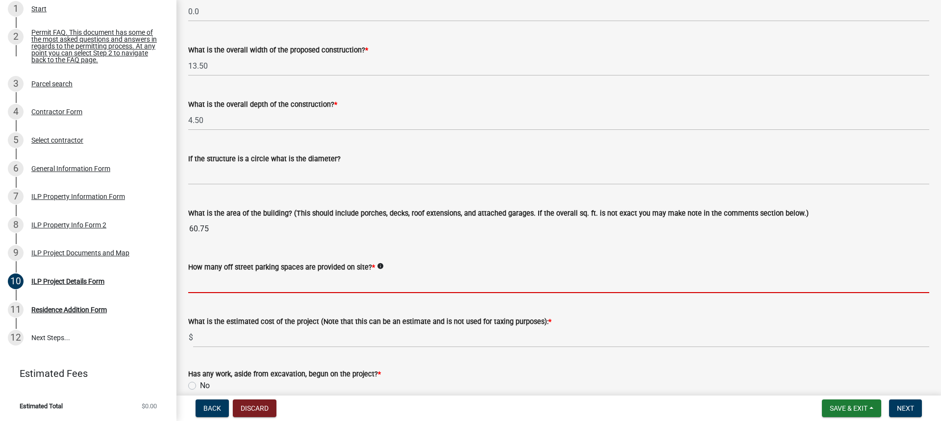
click at [231, 285] on input "text" at bounding box center [558, 283] width 741 height 20
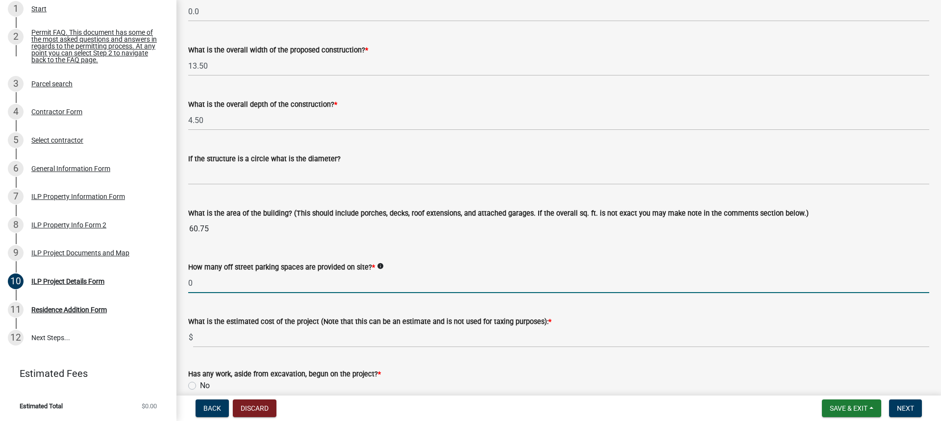
type input "0"
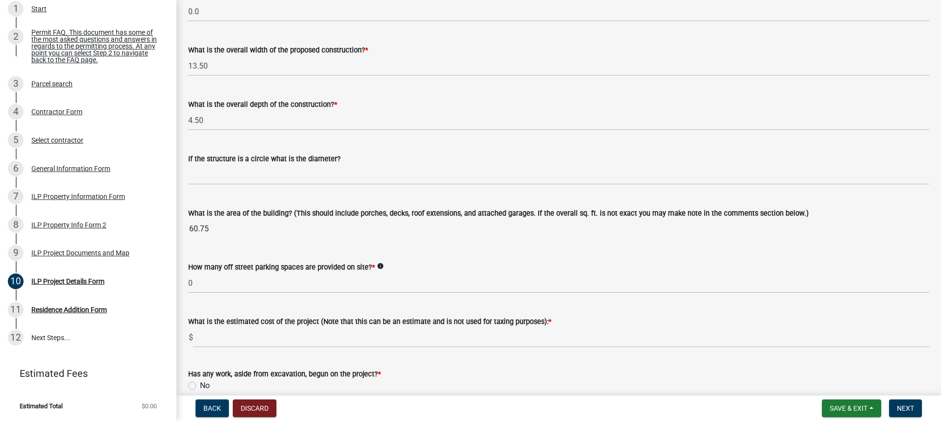
click at [235, 225] on input "60.75" at bounding box center [558, 229] width 741 height 20
drag, startPoint x: 219, startPoint y: 218, endPoint x: 219, endPoint y: 227, distance: 8.8
click at [219, 224] on div "What is the area of the building? (This should include porches, decks, roof ext…" at bounding box center [558, 216] width 741 height 45
click at [219, 227] on input "60.75" at bounding box center [558, 229] width 741 height 20
click at [222, 234] on input "60.75" at bounding box center [558, 229] width 741 height 20
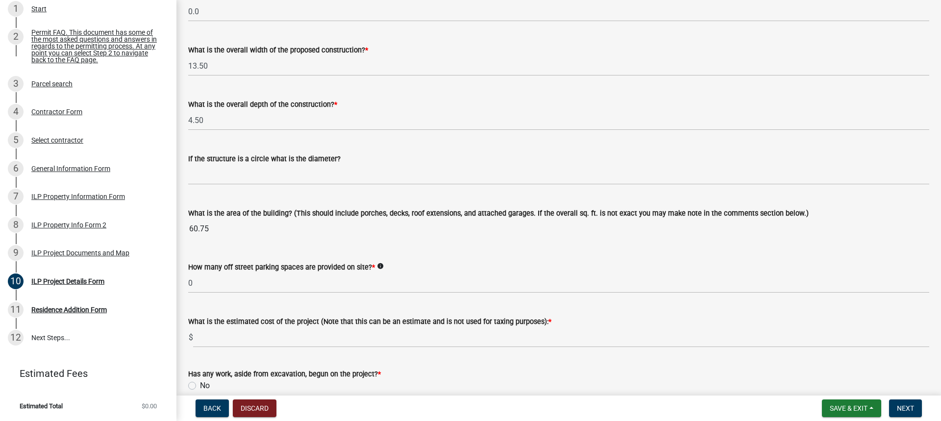
drag, startPoint x: 212, startPoint y: 231, endPoint x: 177, endPoint y: 231, distance: 35.8
click at [177, 231] on div "ILP Project Details Form share Share Some properties, due to their configuratio…" at bounding box center [559, 107] width 765 height 1072
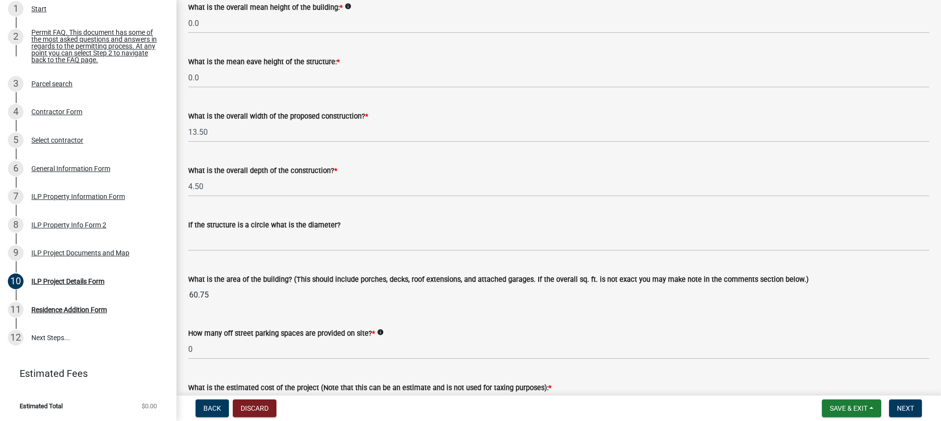
scroll to position [392, 0]
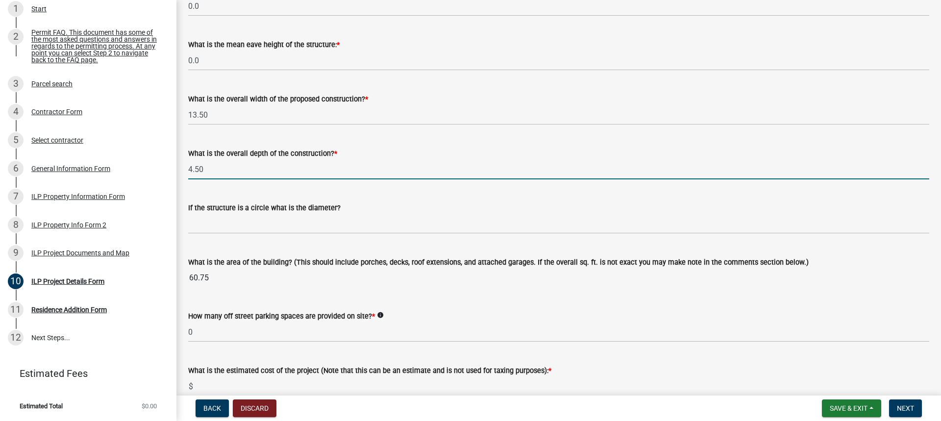
drag, startPoint x: 212, startPoint y: 172, endPoint x: 177, endPoint y: 177, distance: 34.6
click at [177, 177] on div "ILP Project Details Form share Share Some properties, due to their configuratio…" at bounding box center [559, 156] width 765 height 1072
type input "35.50"
click at [394, 212] on div "If the structure is a circle what is the diameter?" at bounding box center [558, 208] width 741 height 12
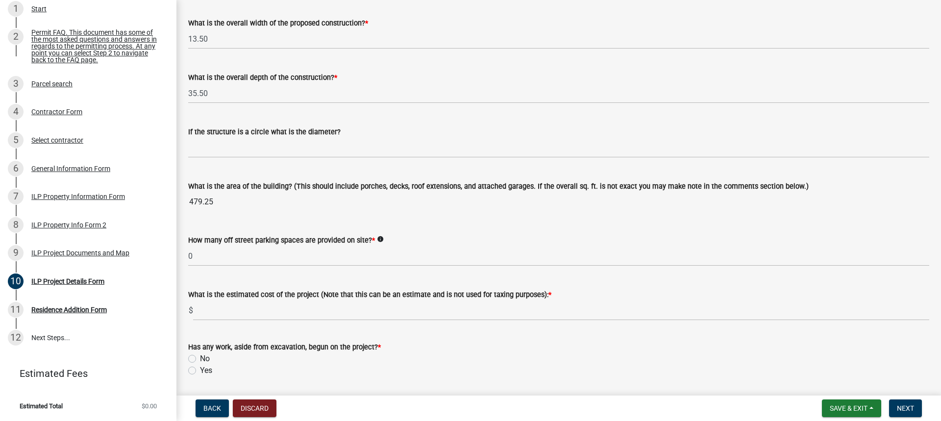
scroll to position [490, 0]
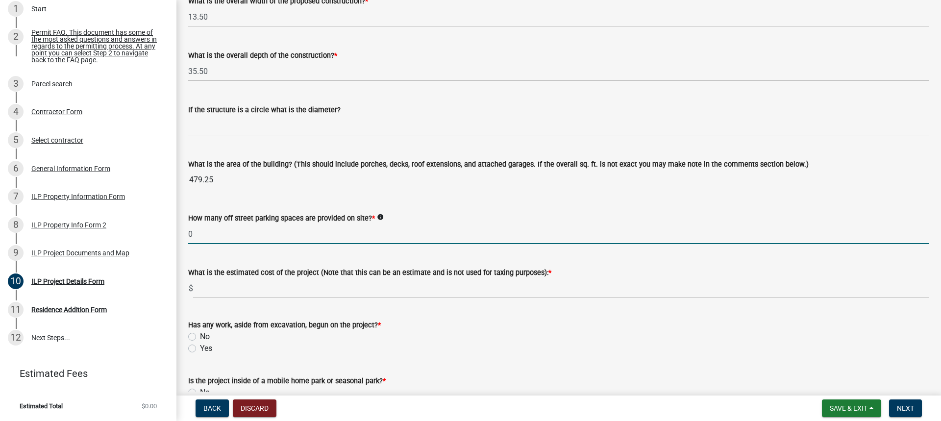
click at [218, 238] on input "0" at bounding box center [558, 234] width 741 height 20
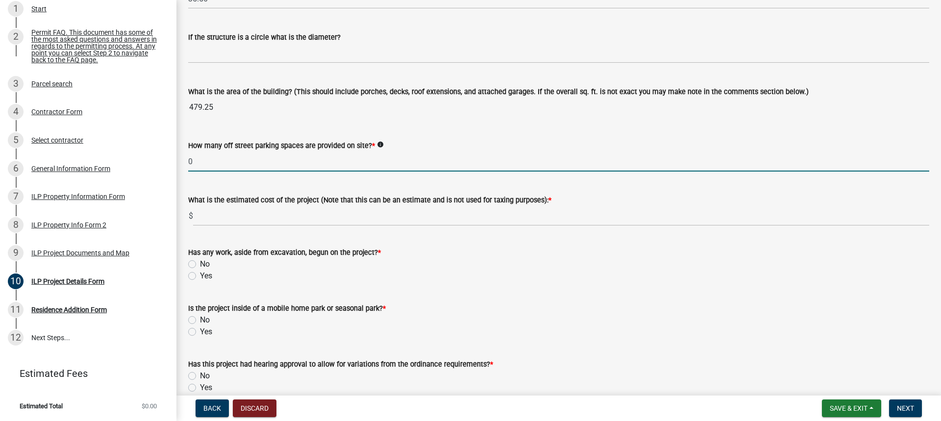
scroll to position [588, 0]
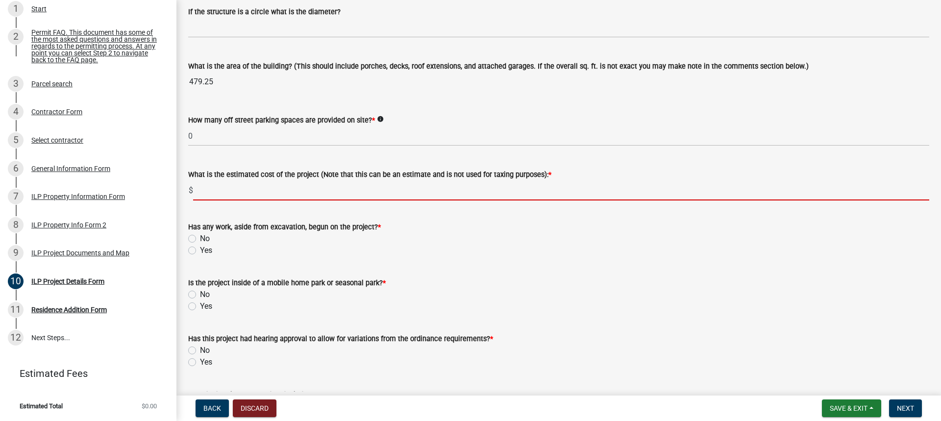
click at [236, 192] on input "text" at bounding box center [561, 190] width 736 height 20
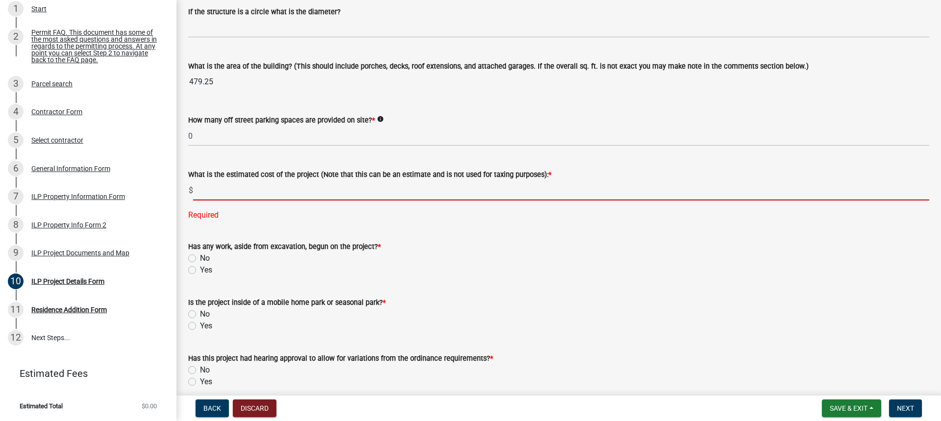
drag, startPoint x: 227, startPoint y: 188, endPoint x: 766, endPoint y: 209, distance: 539.7
click at [228, 188] on input "text" at bounding box center [561, 190] width 736 height 20
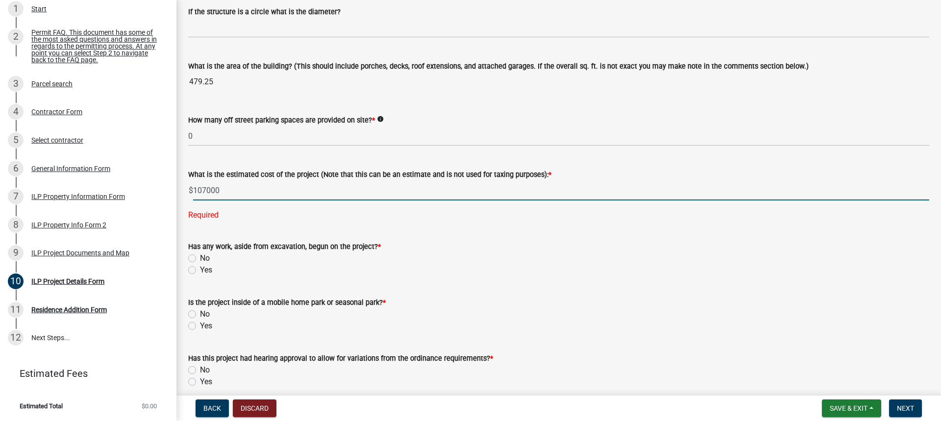
type input "107000"
click at [448, 208] on wm-data-entity-input "What is the estimated cost of the project (Note that this can be an estimate an…" at bounding box center [558, 192] width 741 height 74
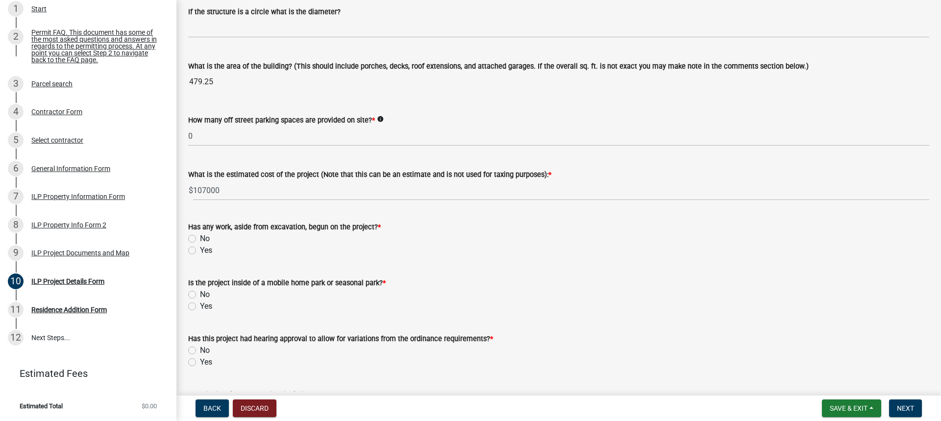
click at [200, 238] on label "No" at bounding box center [205, 239] width 10 height 12
click at [200, 238] on input "No" at bounding box center [203, 236] width 6 height 6
radio input "true"
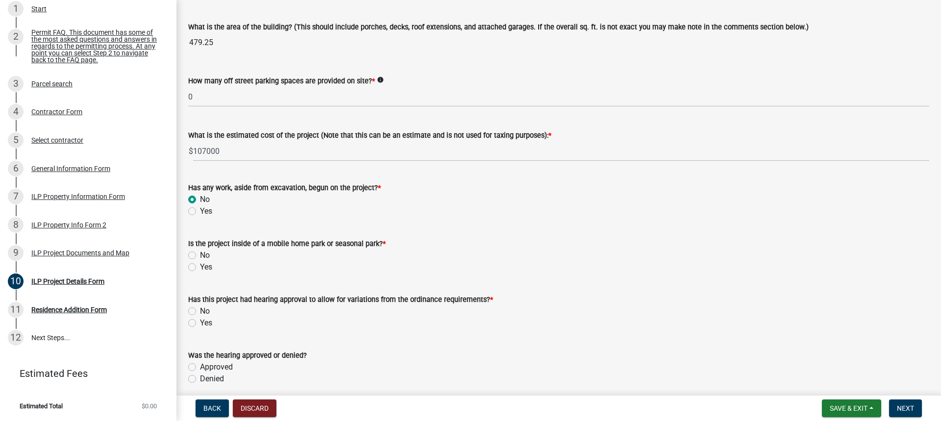
scroll to position [686, 0]
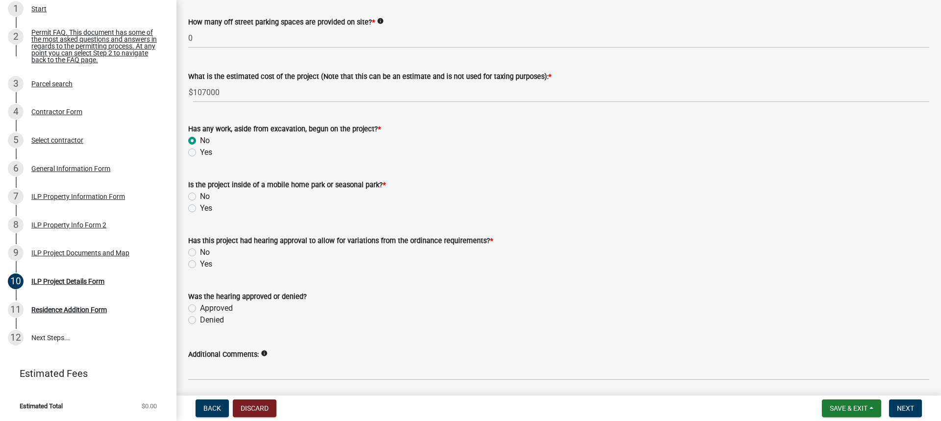
click at [200, 197] on label "No" at bounding box center [205, 197] width 10 height 12
click at [200, 197] on input "No" at bounding box center [203, 194] width 6 height 6
radio input "true"
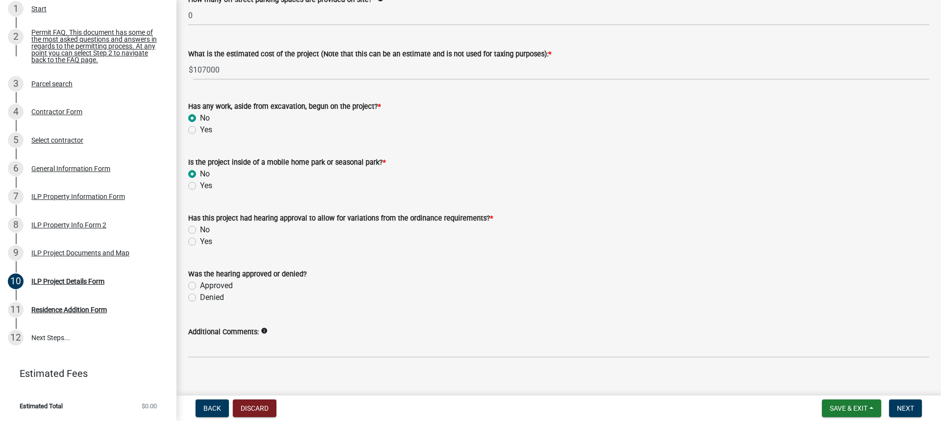
scroll to position [721, 0]
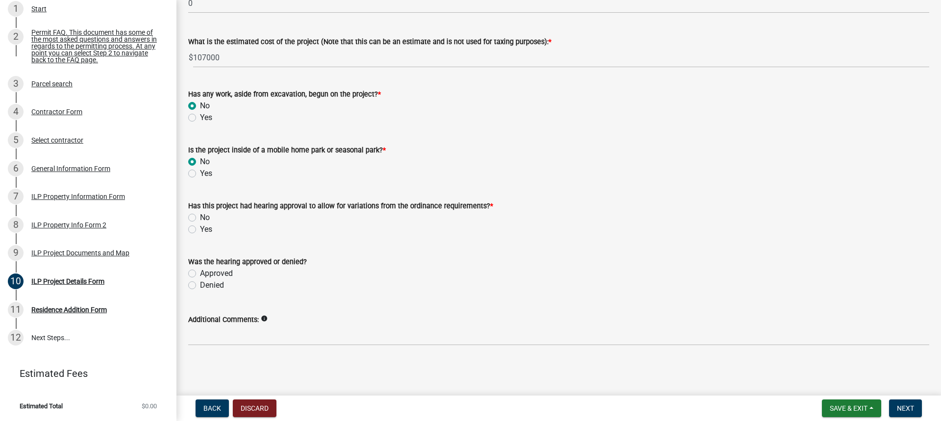
click at [200, 218] on label "No" at bounding box center [205, 218] width 10 height 12
click at [200, 218] on input "No" at bounding box center [203, 215] width 6 height 6
radio input "true"
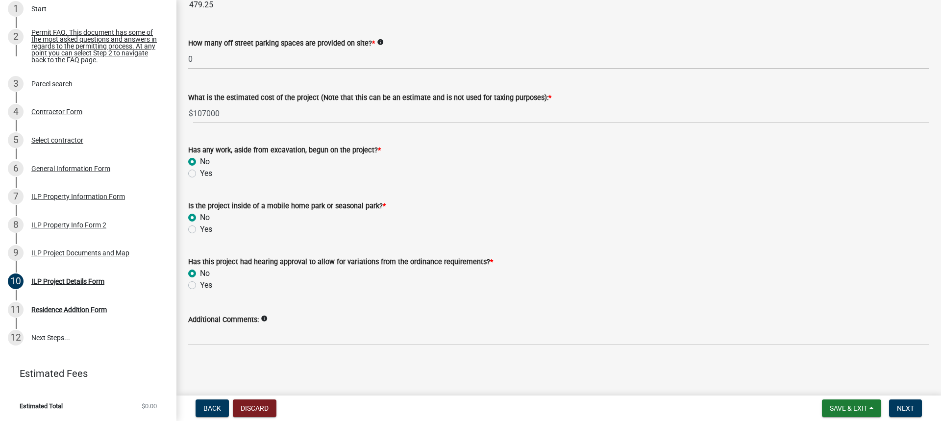
scroll to position [665, 0]
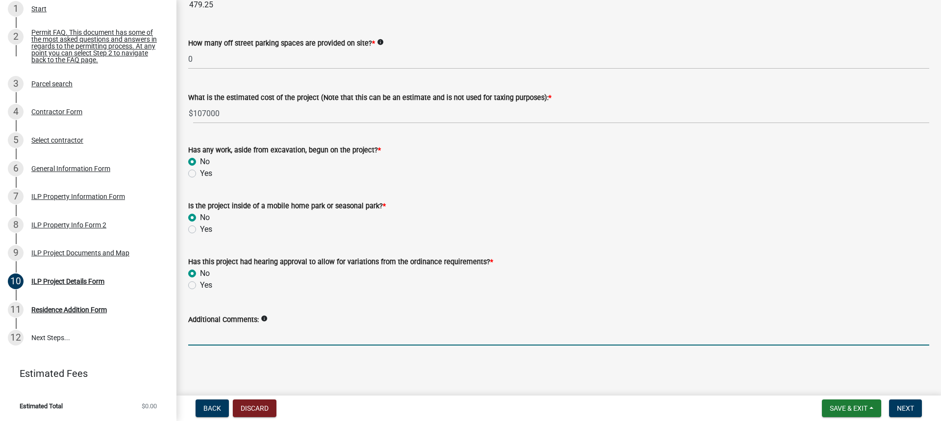
click at [231, 343] on input "Additional Comments:" at bounding box center [558, 336] width 741 height 20
type input "T"
type input "total sq ft with concrete patio is approx. 2180 SF"
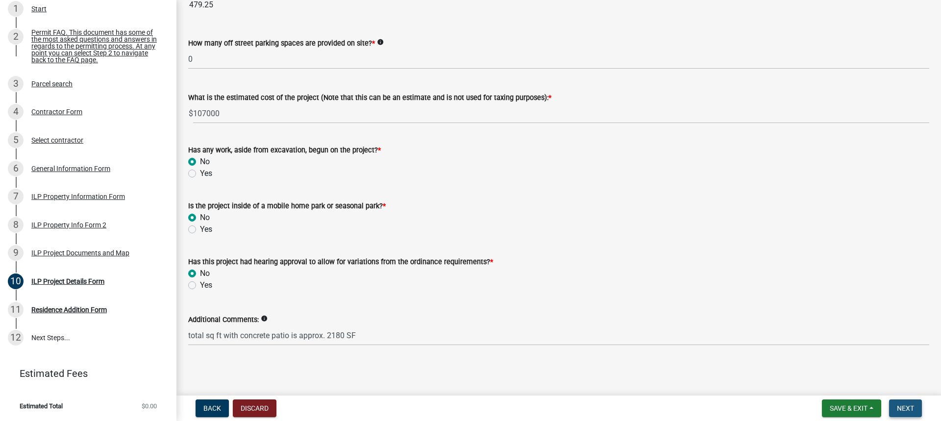
click at [905, 413] on button "Next" at bounding box center [905, 409] width 33 height 18
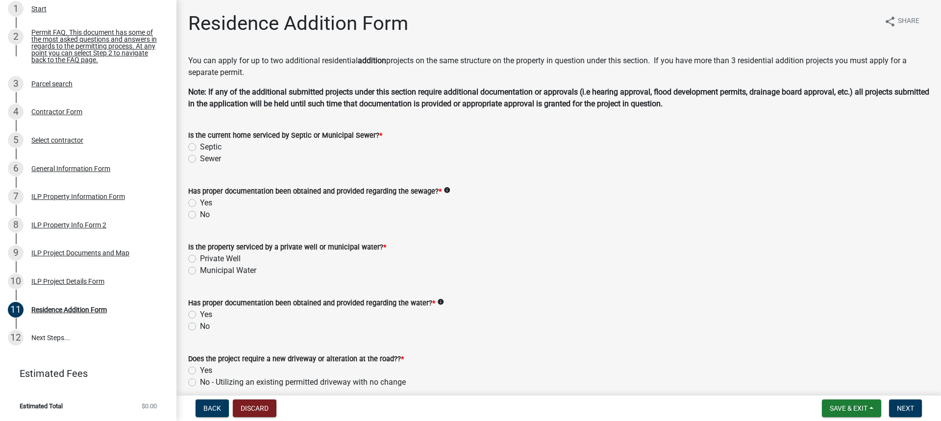
click at [200, 160] on label "Sewer" at bounding box center [210, 159] width 21 height 12
click at [200, 159] on input "Sewer" at bounding box center [203, 156] width 6 height 6
radio input "true"
click at [200, 201] on label "Yes" at bounding box center [206, 203] width 12 height 12
click at [200, 201] on input "Yes" at bounding box center [203, 200] width 6 height 6
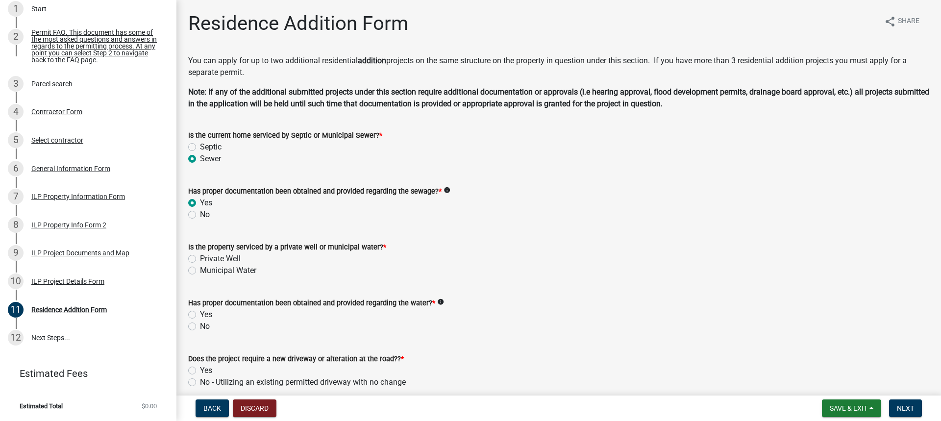
radio input "true"
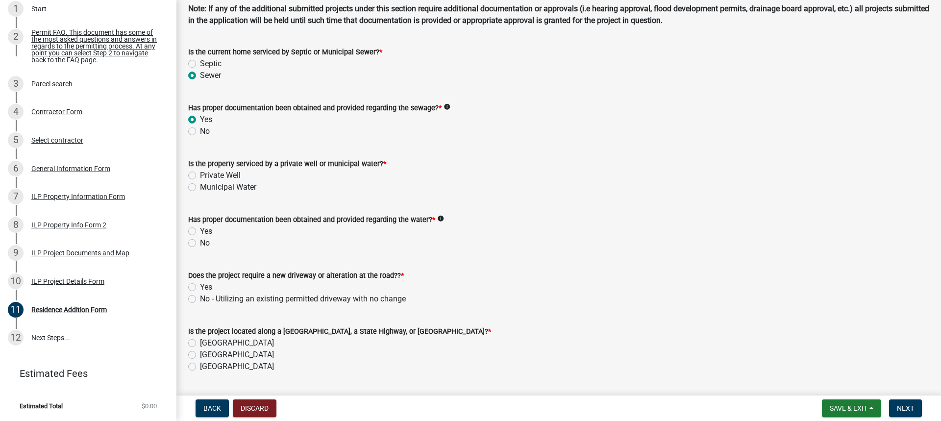
scroll to position [98, 0]
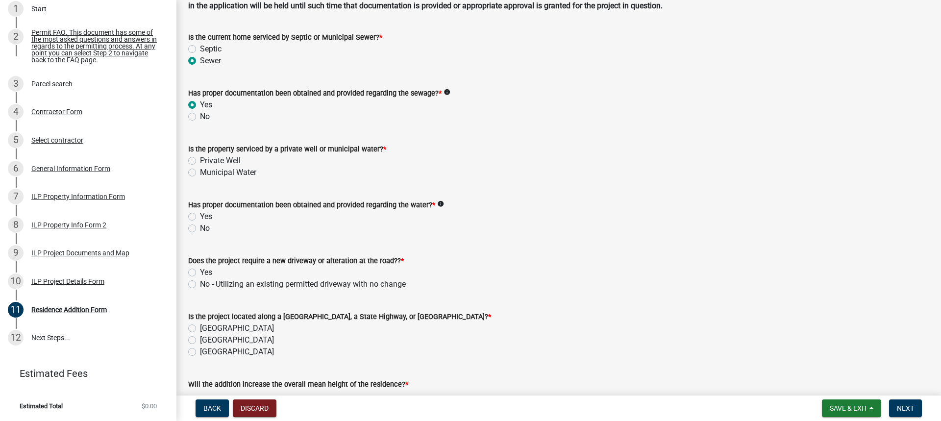
click at [200, 162] on label "Private Well" at bounding box center [220, 161] width 41 height 12
click at [200, 161] on input "Private Well" at bounding box center [203, 158] width 6 height 6
radio input "true"
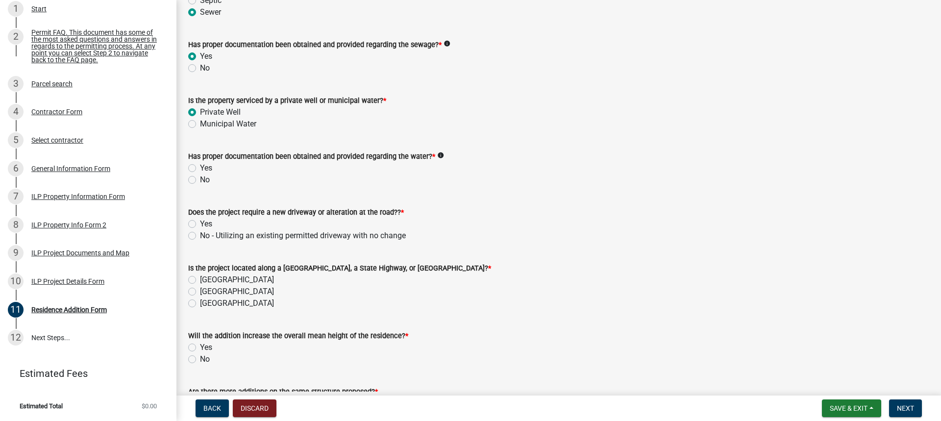
scroll to position [147, 0]
click at [200, 169] on label "Yes" at bounding box center [206, 168] width 12 height 12
click at [200, 168] on input "Yes" at bounding box center [203, 165] width 6 height 6
radio input "true"
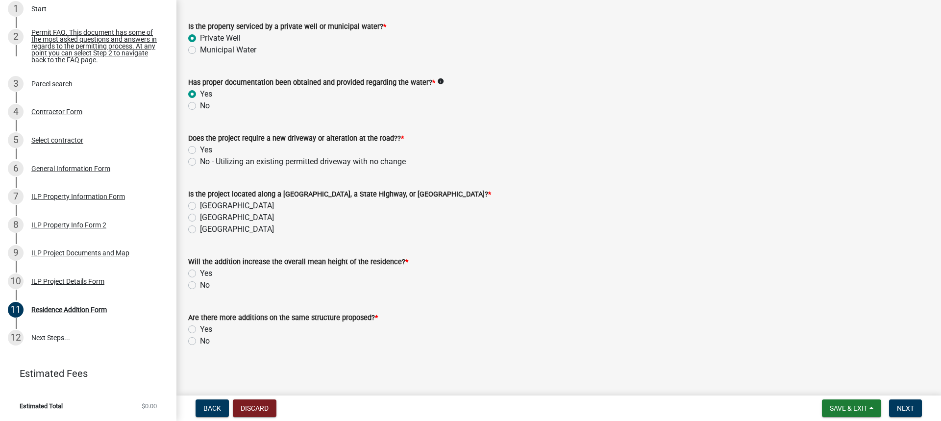
scroll to position [223, 0]
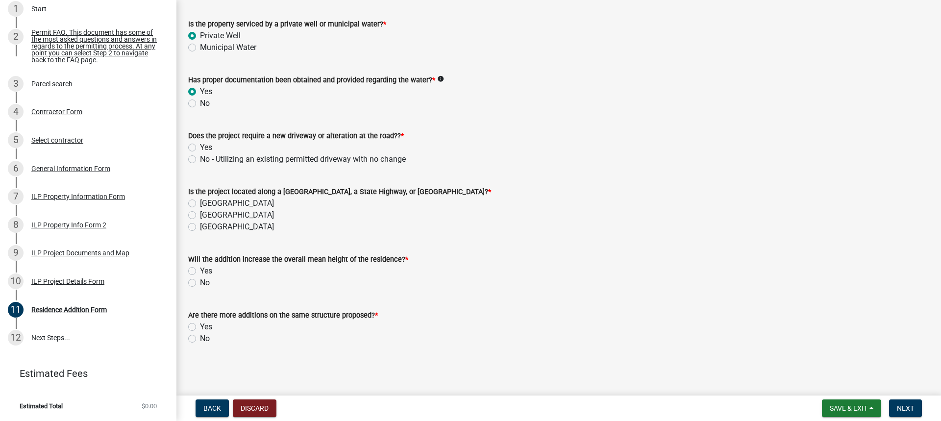
click at [200, 157] on label "No - Utilizing an existing permitted driveway with no change" at bounding box center [303, 159] width 206 height 12
click at [200, 157] on input "No - Utilizing an existing permitted driveway with no change" at bounding box center [203, 156] width 6 height 6
radio input "true"
click at [200, 216] on label "[GEOGRAPHIC_DATA]" at bounding box center [237, 215] width 74 height 12
click at [200, 216] on input "[GEOGRAPHIC_DATA]" at bounding box center [203, 212] width 6 height 6
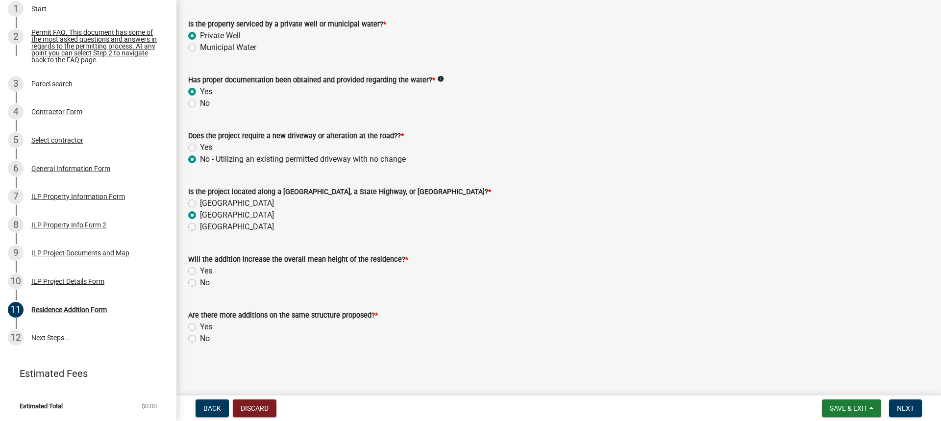
radio input "true"
click at [200, 283] on label "No" at bounding box center [205, 283] width 10 height 12
click at [200, 283] on input "No" at bounding box center [203, 280] width 6 height 6
radio input "true"
drag, startPoint x: 193, startPoint y: 339, endPoint x: 209, endPoint y: 335, distance: 16.2
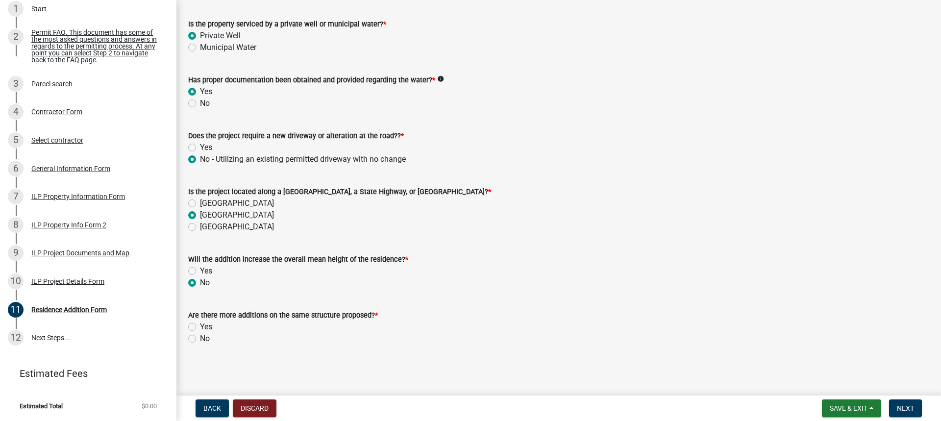
click at [200, 339] on label "No" at bounding box center [205, 339] width 10 height 12
click at [200, 339] on input "No" at bounding box center [203, 336] width 6 height 6
radio input "true"
click at [906, 407] on span "Next" at bounding box center [905, 408] width 17 height 8
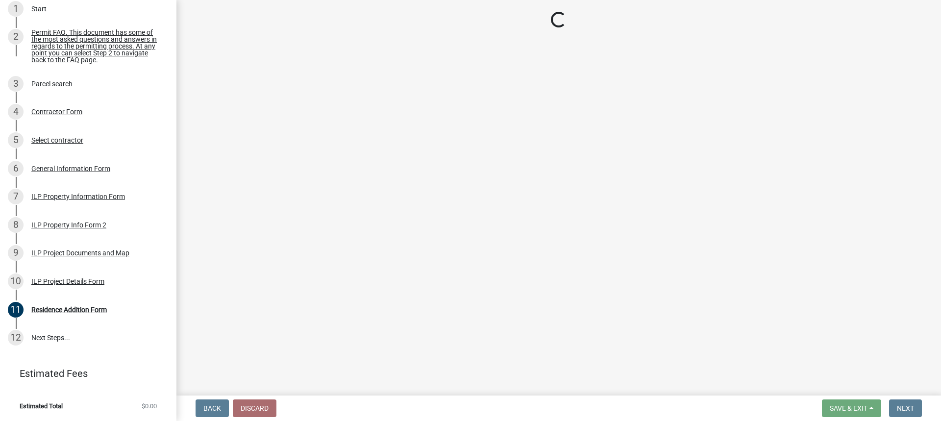
scroll to position [201, 0]
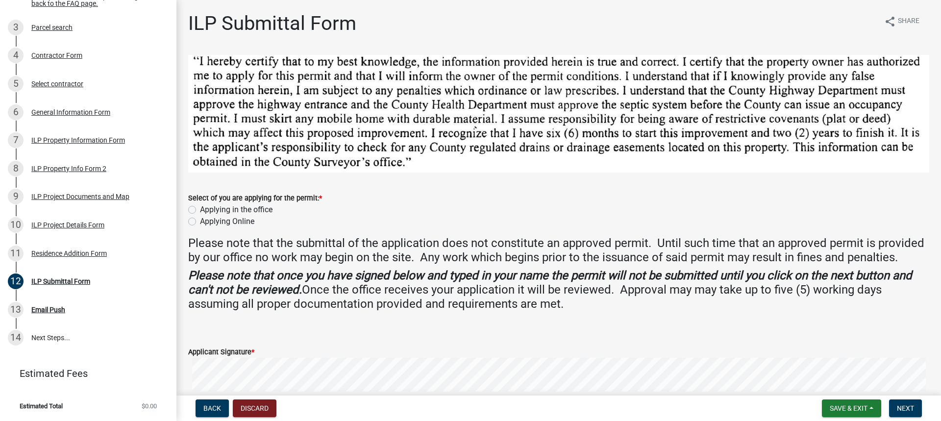
click at [193, 225] on div "Applying Online" at bounding box center [558, 222] width 741 height 12
click at [200, 220] on label "Applying Online" at bounding box center [227, 222] width 54 height 12
click at [200, 220] on input "Applying Online" at bounding box center [203, 219] width 6 height 6
radio input "true"
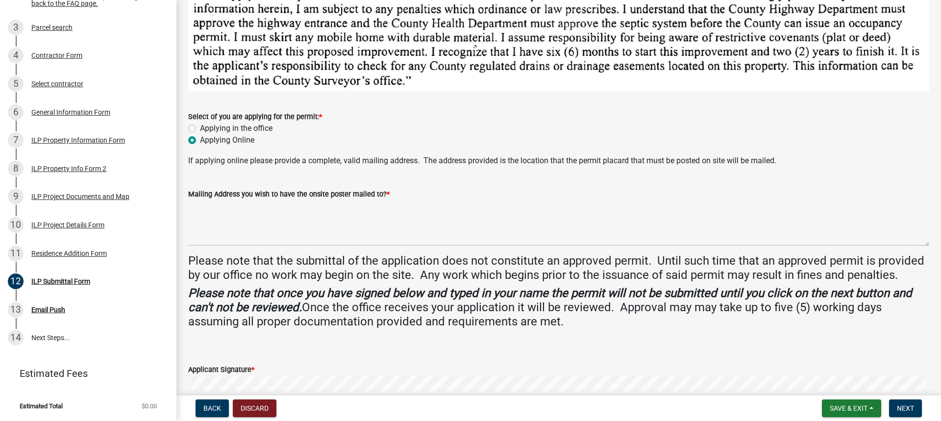
scroll to position [98, 0]
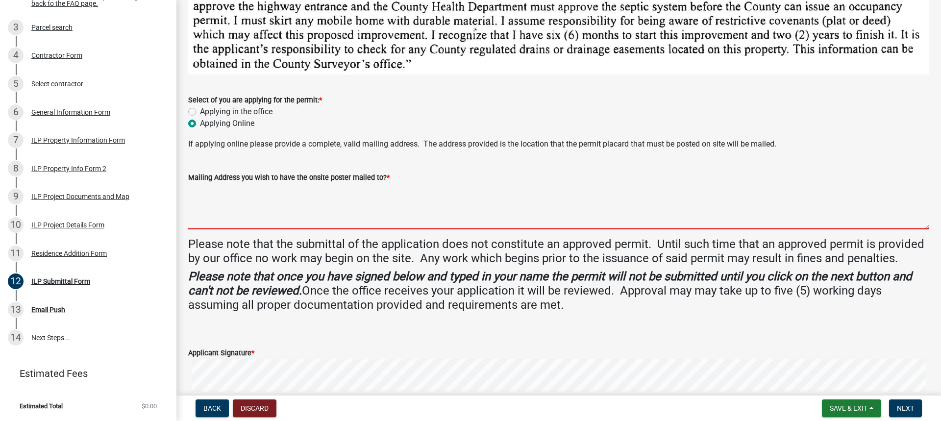
click at [251, 220] on textarea "Mailing Address you wish to have the onsite poster mailed to? *" at bounding box center [558, 206] width 741 height 46
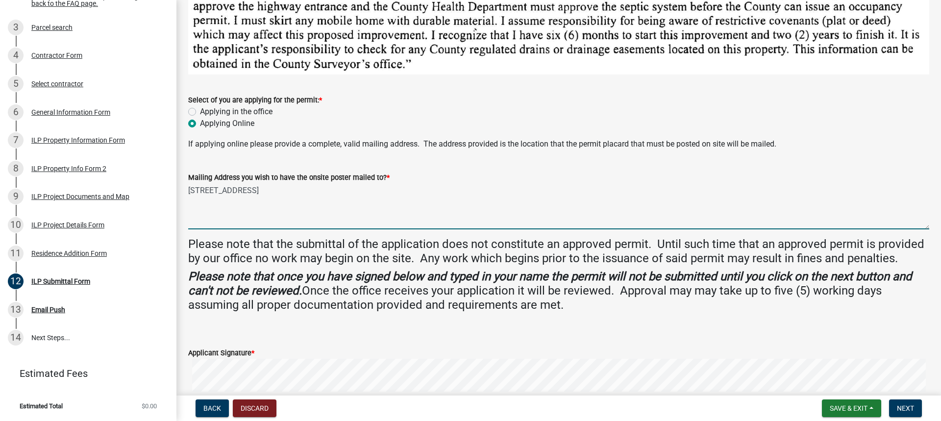
click at [422, 199] on textarea "[STREET_ADDRESS]" at bounding box center [558, 206] width 741 height 46
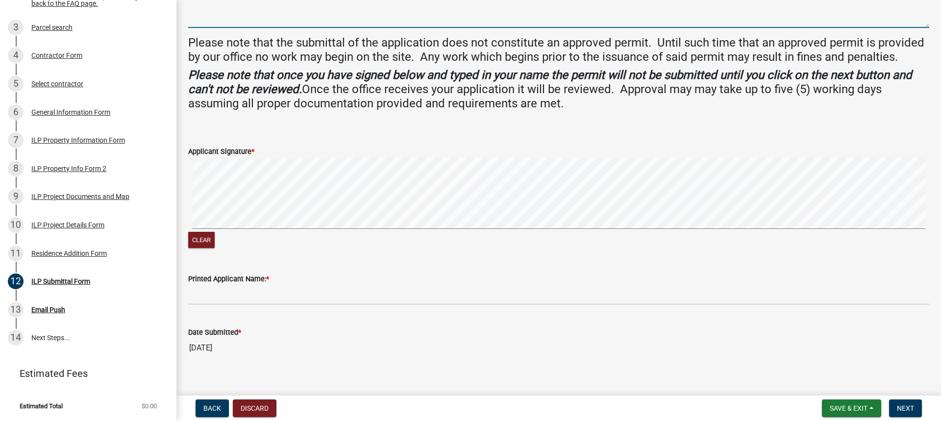
scroll to position [310, 0]
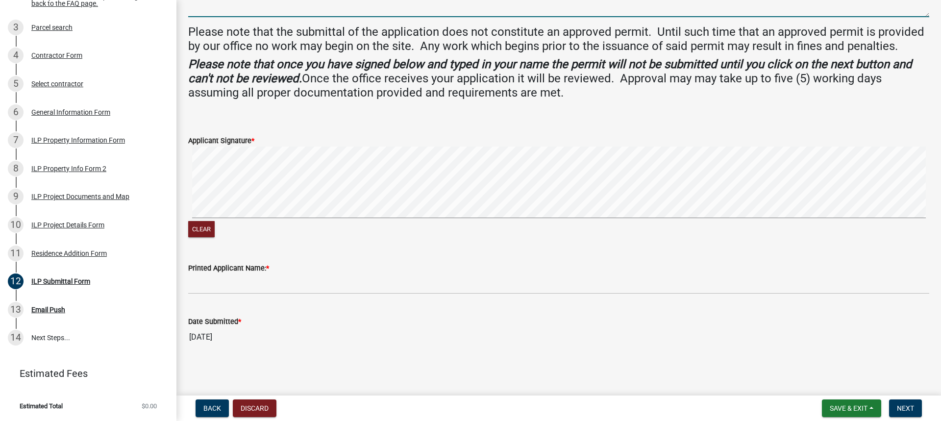
type textarea "[STREET_ADDRESS]"
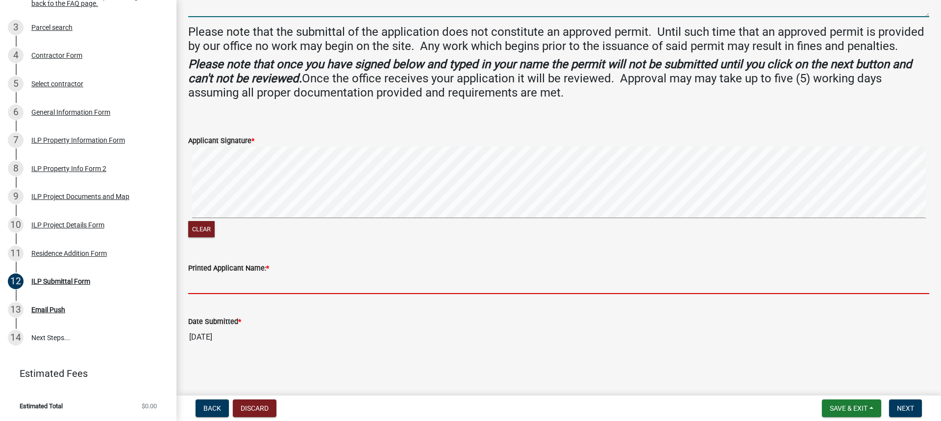
click at [231, 289] on input "Printed Applicant Name: *" at bounding box center [558, 284] width 741 height 20
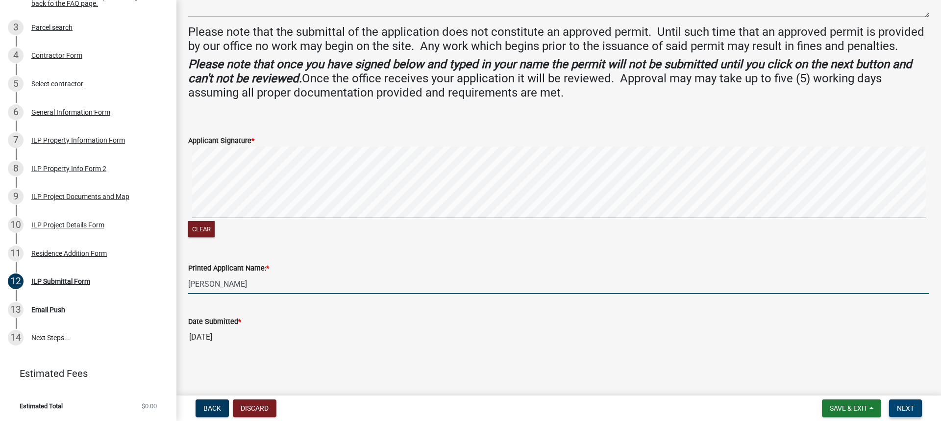
type input "[PERSON_NAME]"
click at [904, 410] on span "Next" at bounding box center [905, 408] width 17 height 8
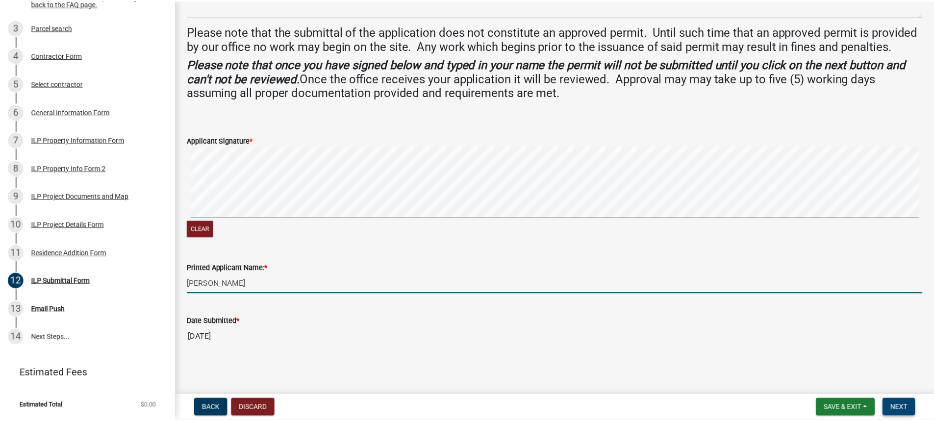
scroll to position [0, 0]
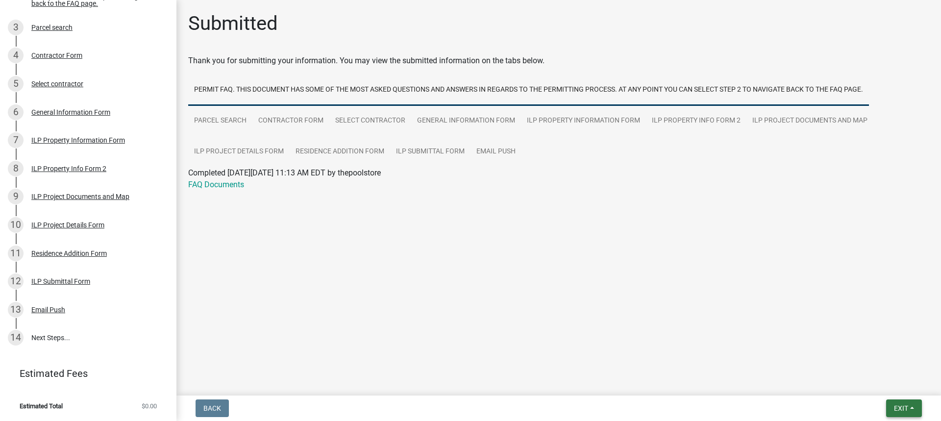
click at [904, 409] on span "Exit" at bounding box center [901, 408] width 14 height 8
click at [865, 381] on button "Save & Exit" at bounding box center [883, 383] width 78 height 24
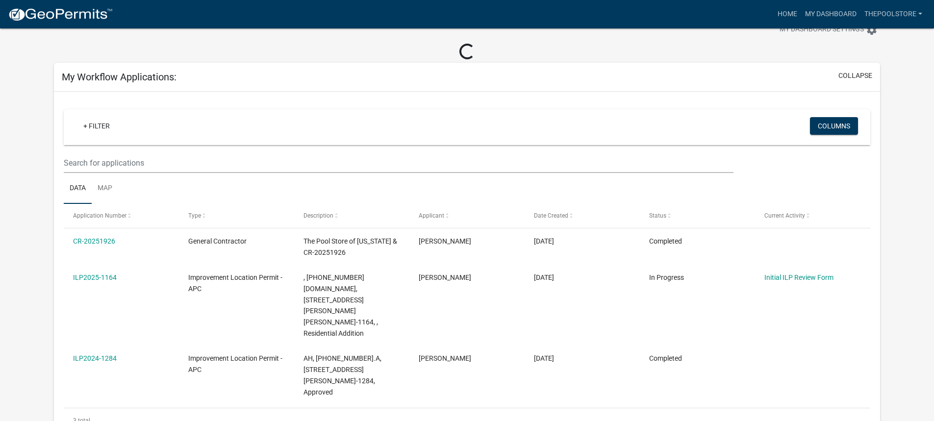
scroll to position [49, 0]
